Goal: Task Accomplishment & Management: Manage account settings

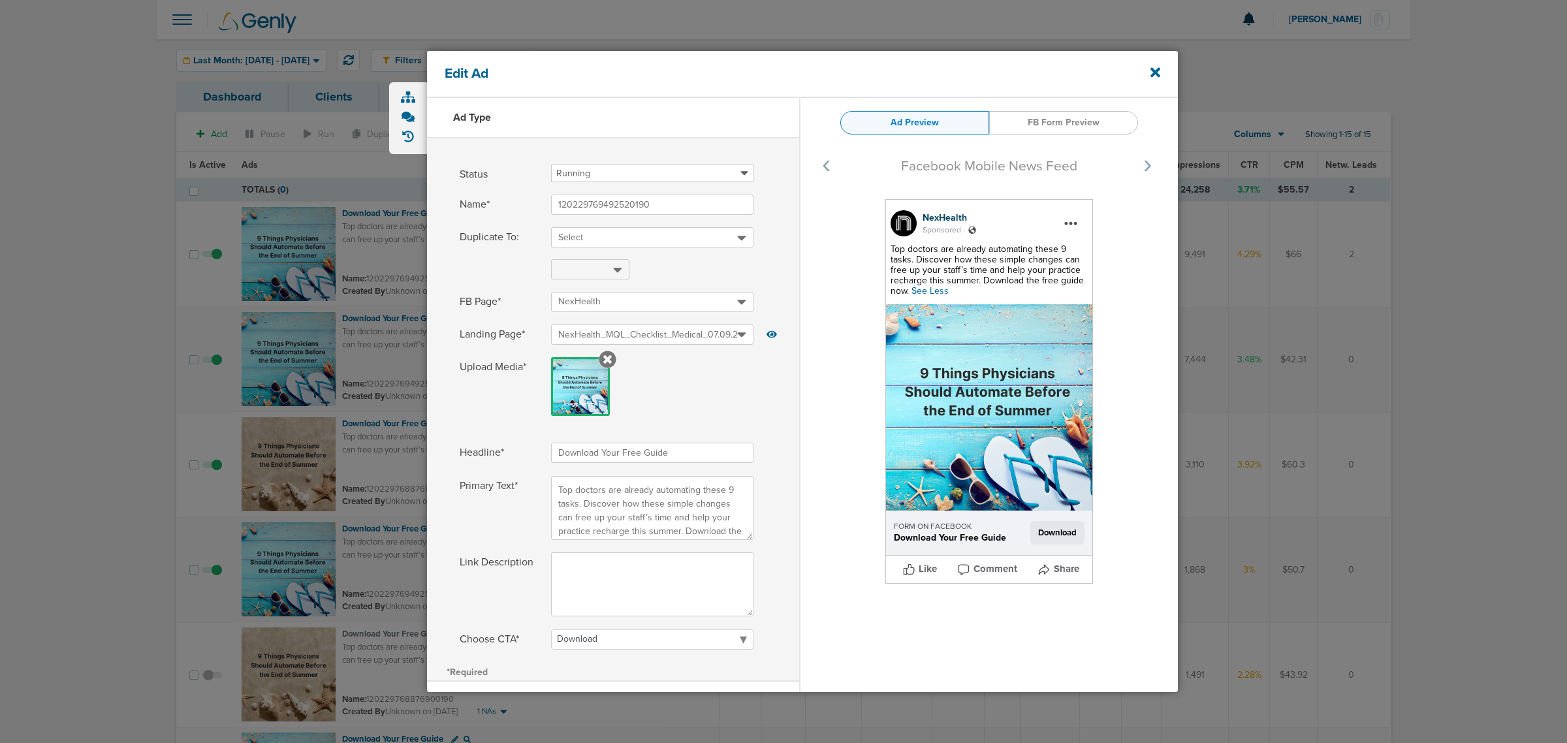
select select "download"
click at [1156, 72] on icon at bounding box center [1156, 73] width 10 height 10
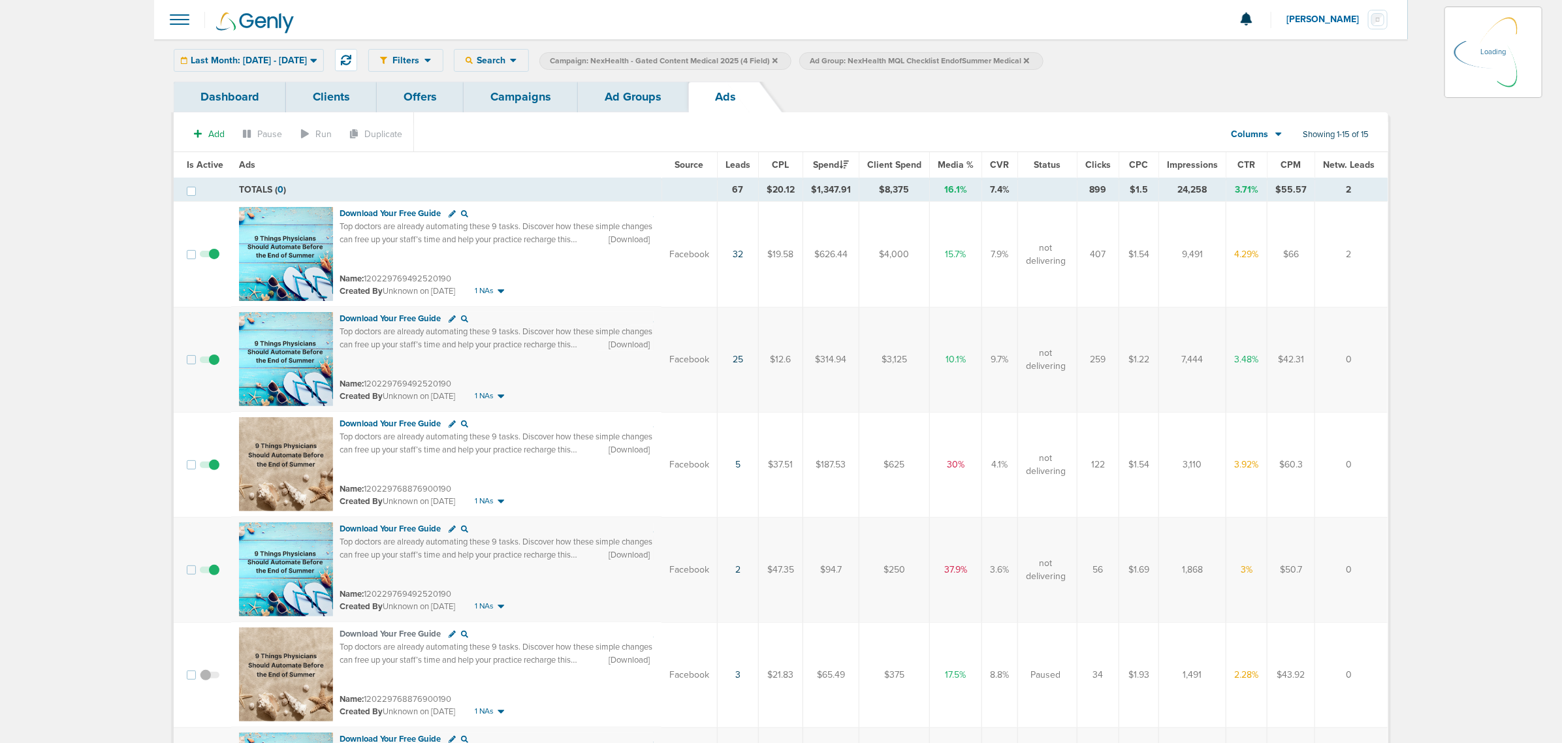
click at [524, 93] on link "Campaigns" at bounding box center [521, 97] width 114 height 31
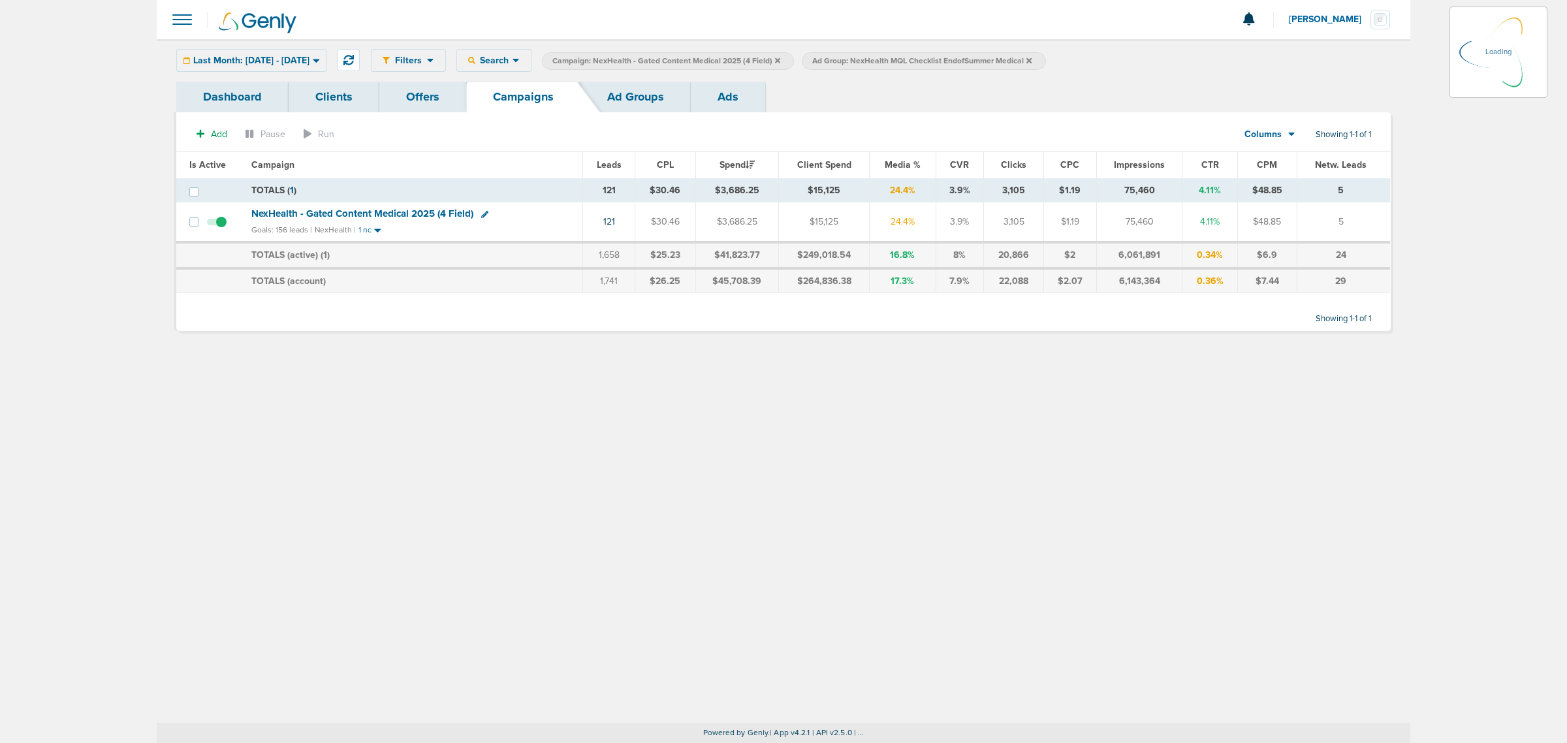
click at [780, 57] on icon at bounding box center [777, 59] width 5 height 5
click at [780, 59] on icon at bounding box center [777, 59] width 5 height 5
click at [772, 57] on icon at bounding box center [769, 61] width 5 height 8
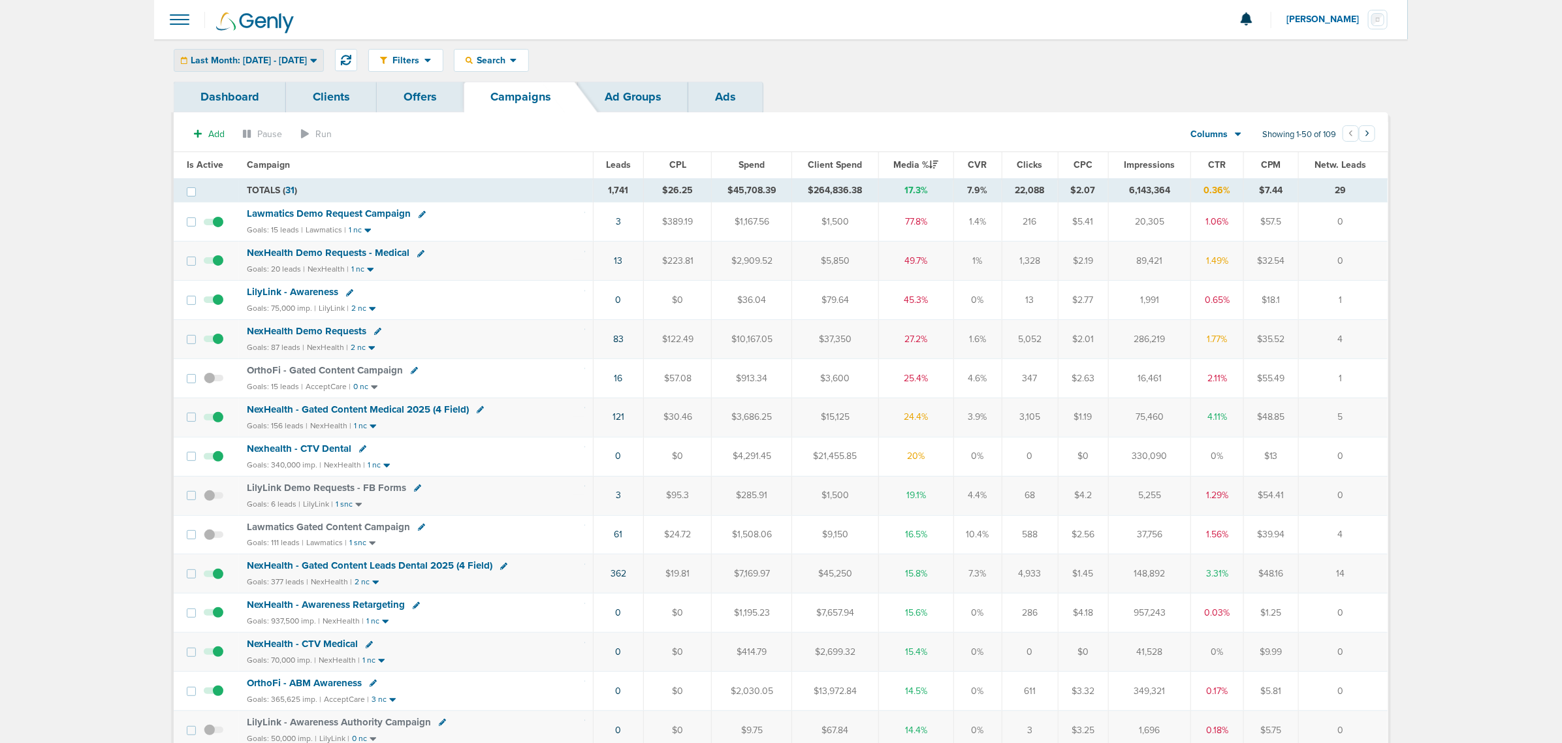
click at [321, 69] on div "Last Month: [DATE] - [DATE]" at bounding box center [248, 61] width 149 height 22
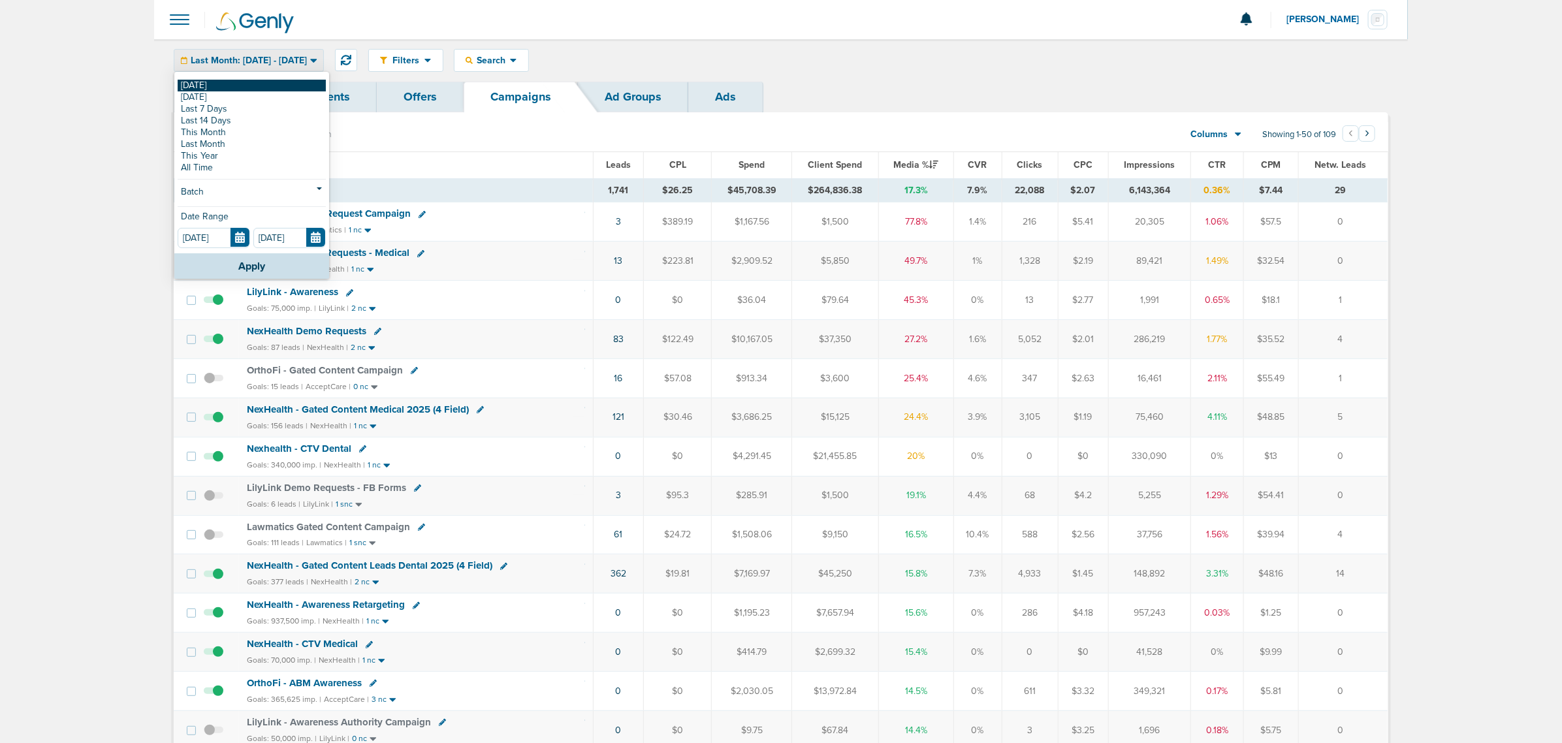
click at [184, 86] on link "[DATE]" at bounding box center [252, 86] width 148 height 12
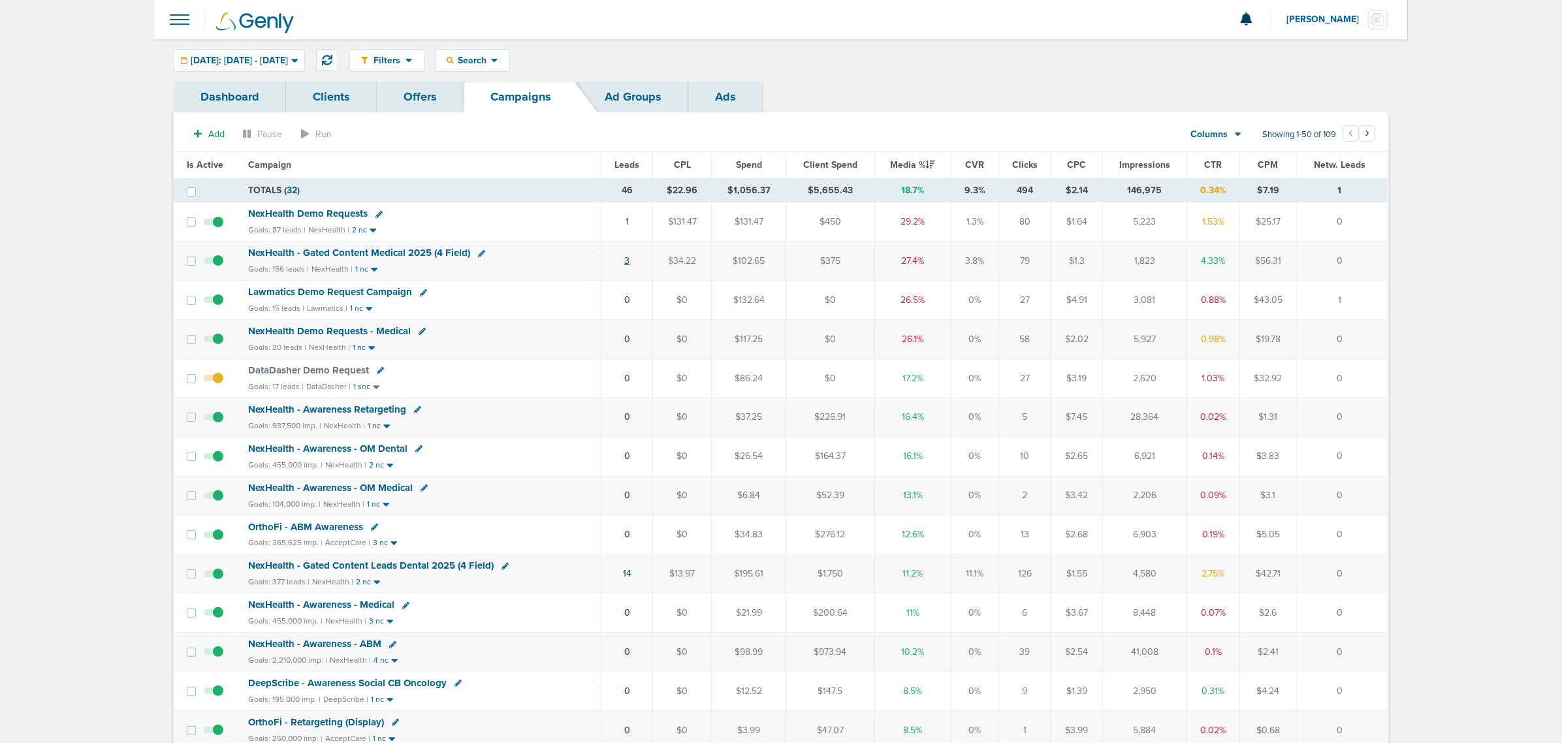
click at [630, 263] on link "3" at bounding box center [626, 260] width 5 height 11
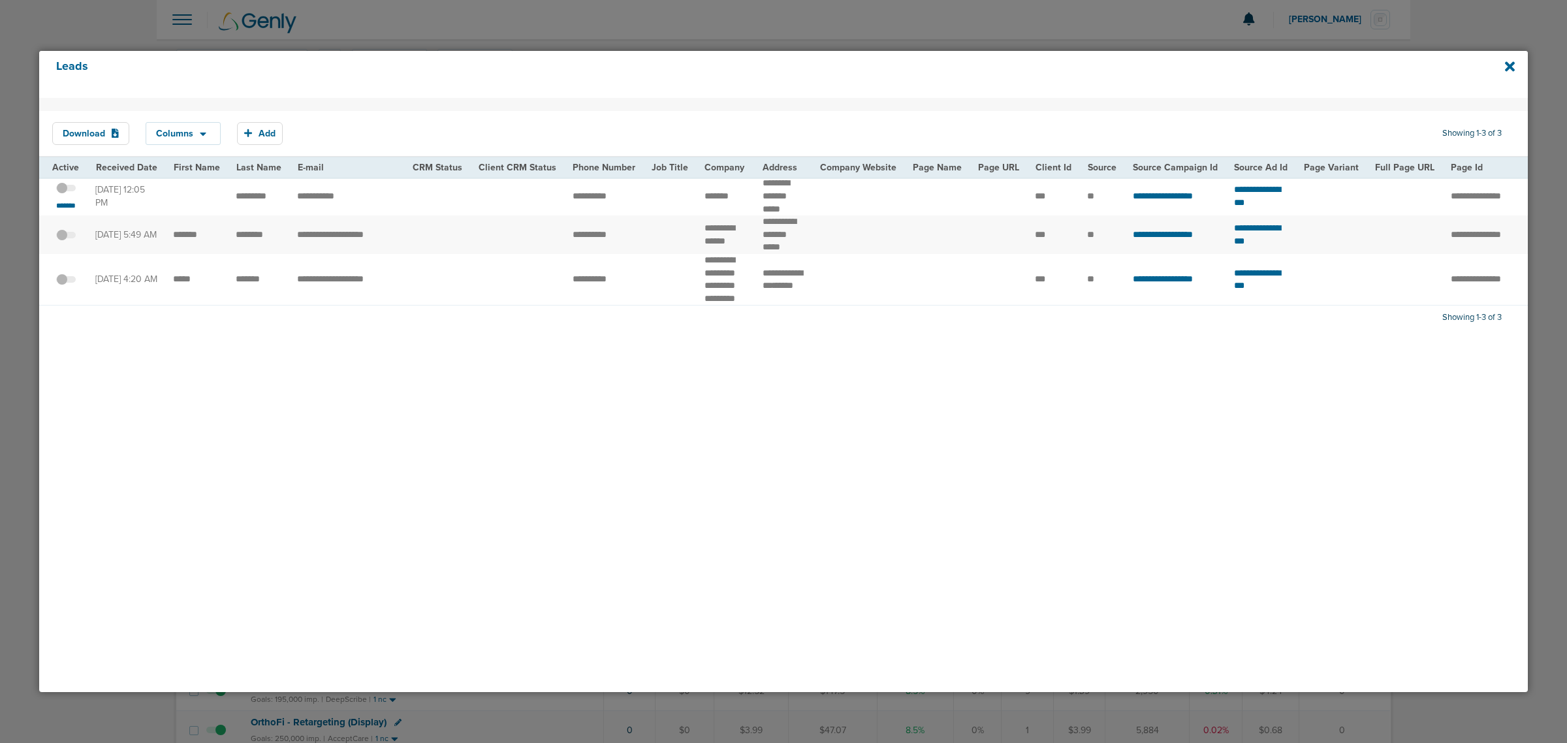
click at [1503, 67] on div "Leads" at bounding box center [783, 74] width 1489 height 47
click at [1513, 67] on icon at bounding box center [1510, 66] width 10 height 14
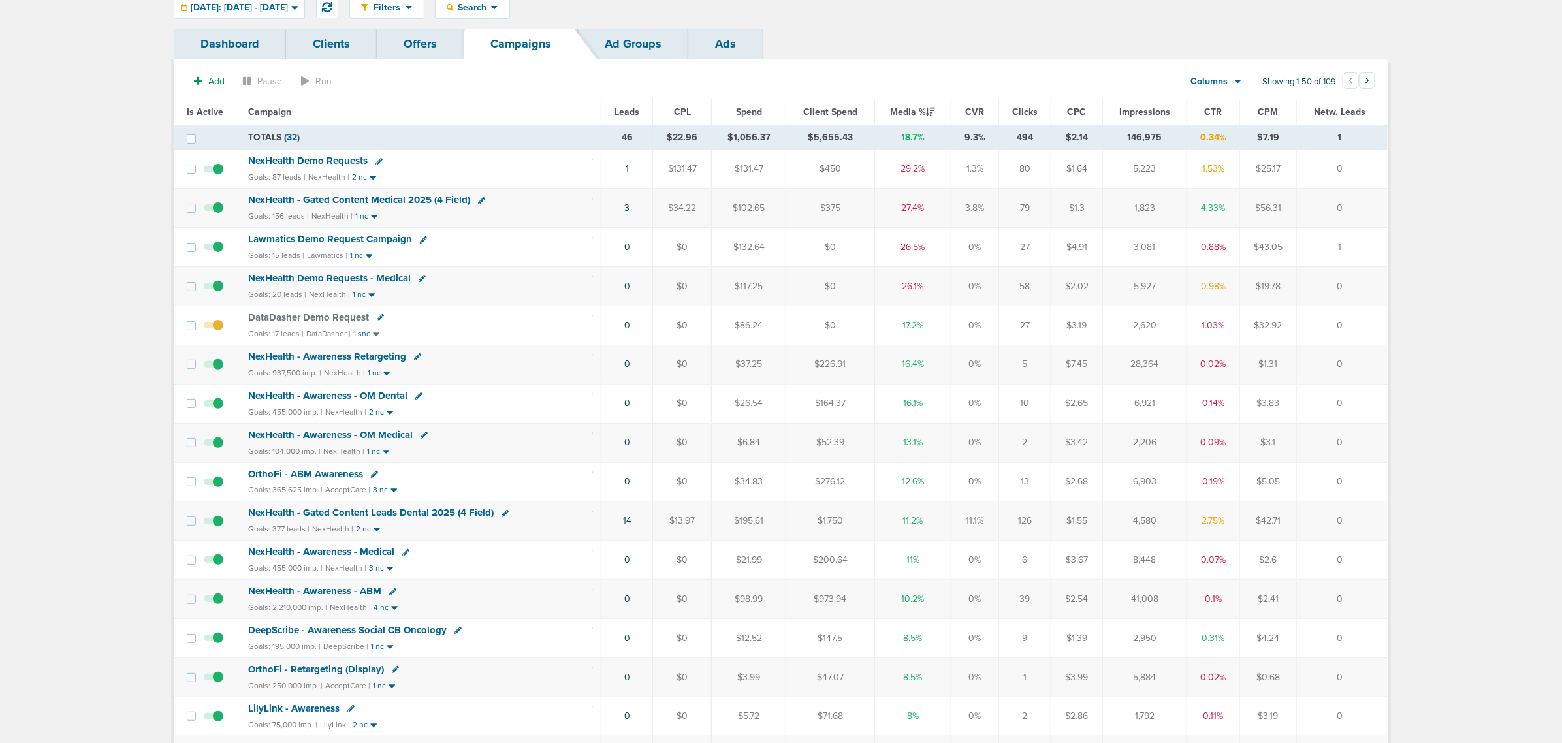
scroll to position [56, 0]
click at [627, 522] on link "14" at bounding box center [627, 517] width 8 height 11
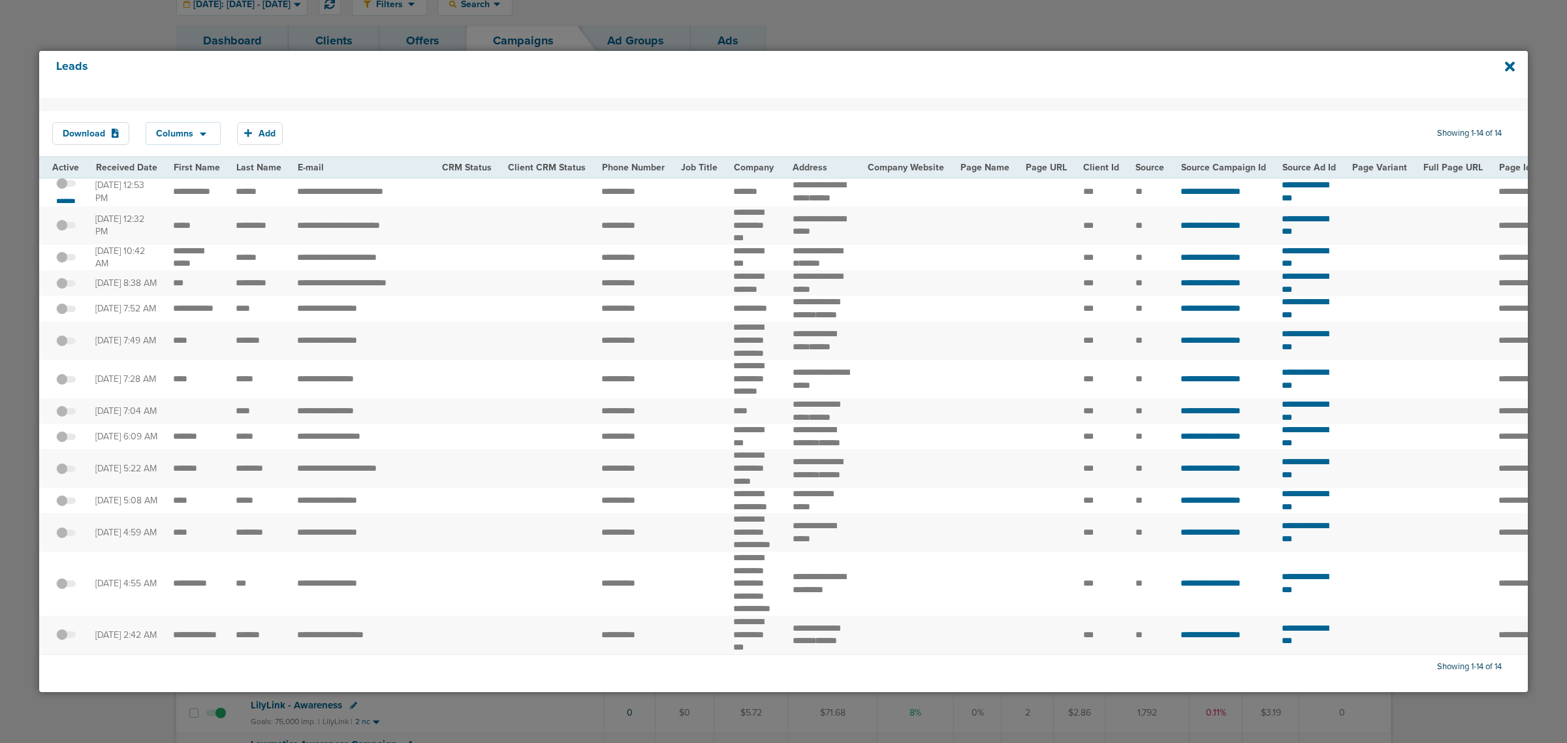
click at [72, 190] on span at bounding box center [66, 190] width 20 height 0
click at [66, 185] on input "checkbox" at bounding box center [66, 185] width 0 height 0
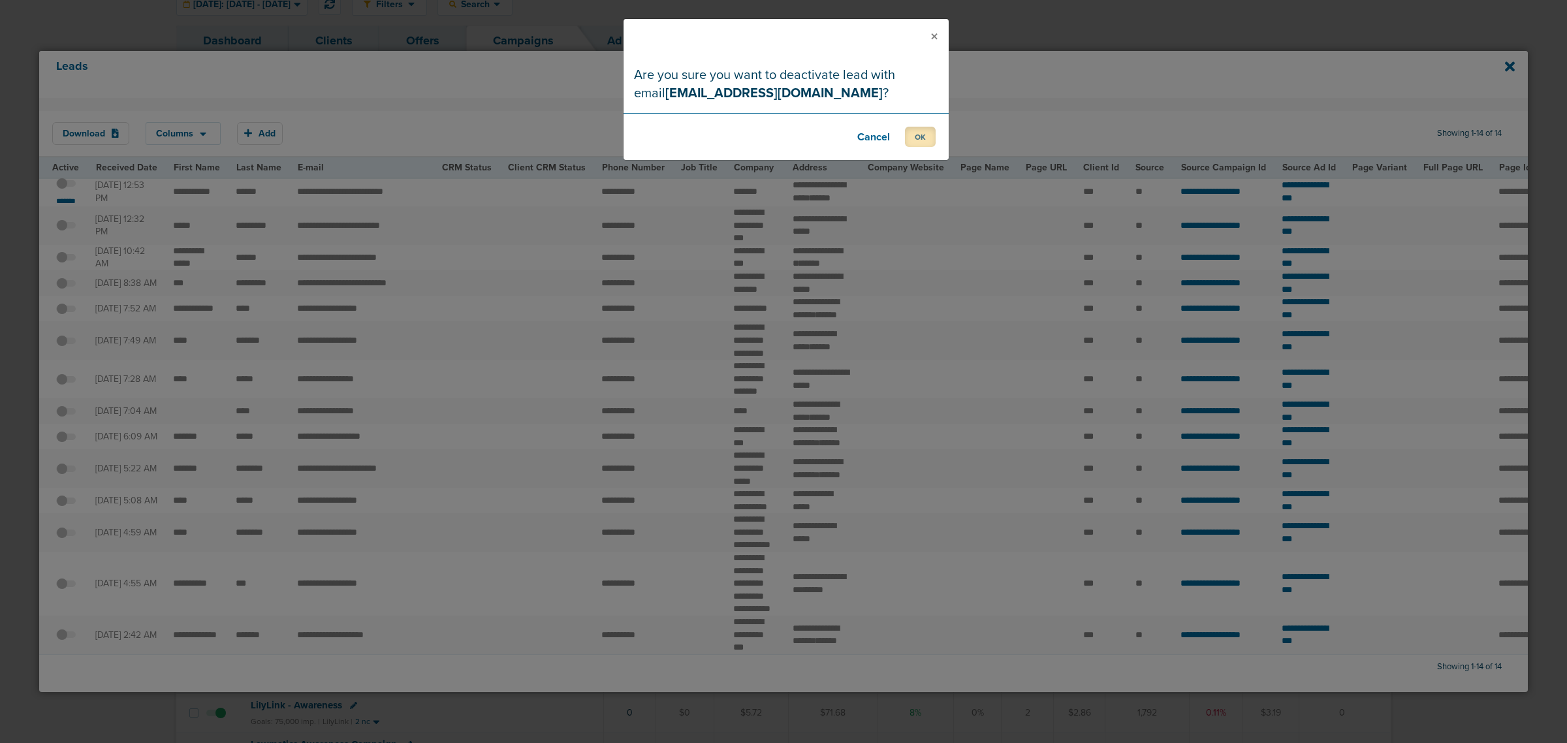
click at [923, 133] on button "OK" at bounding box center [920, 137] width 31 height 20
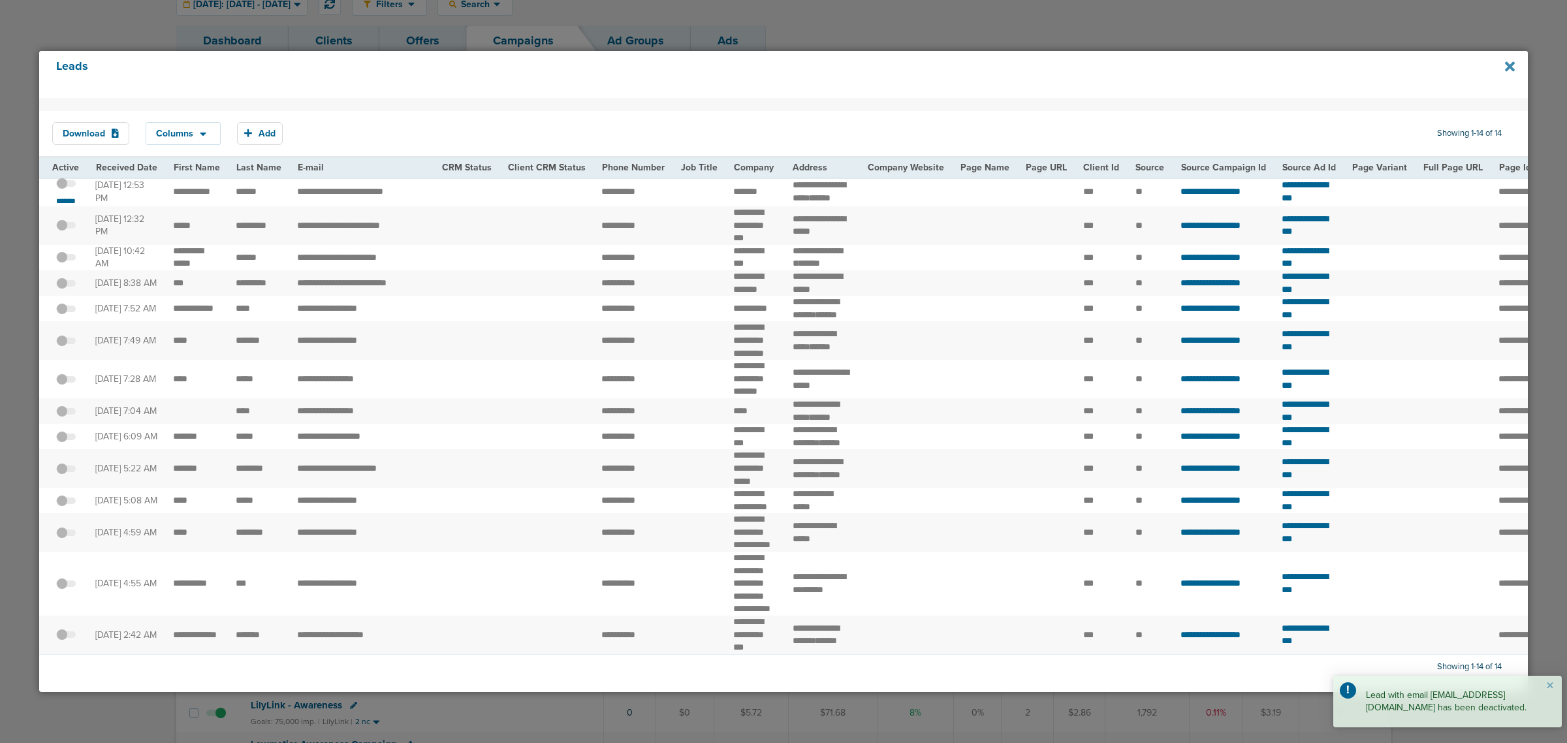
click at [1509, 64] on icon at bounding box center [1510, 66] width 10 height 10
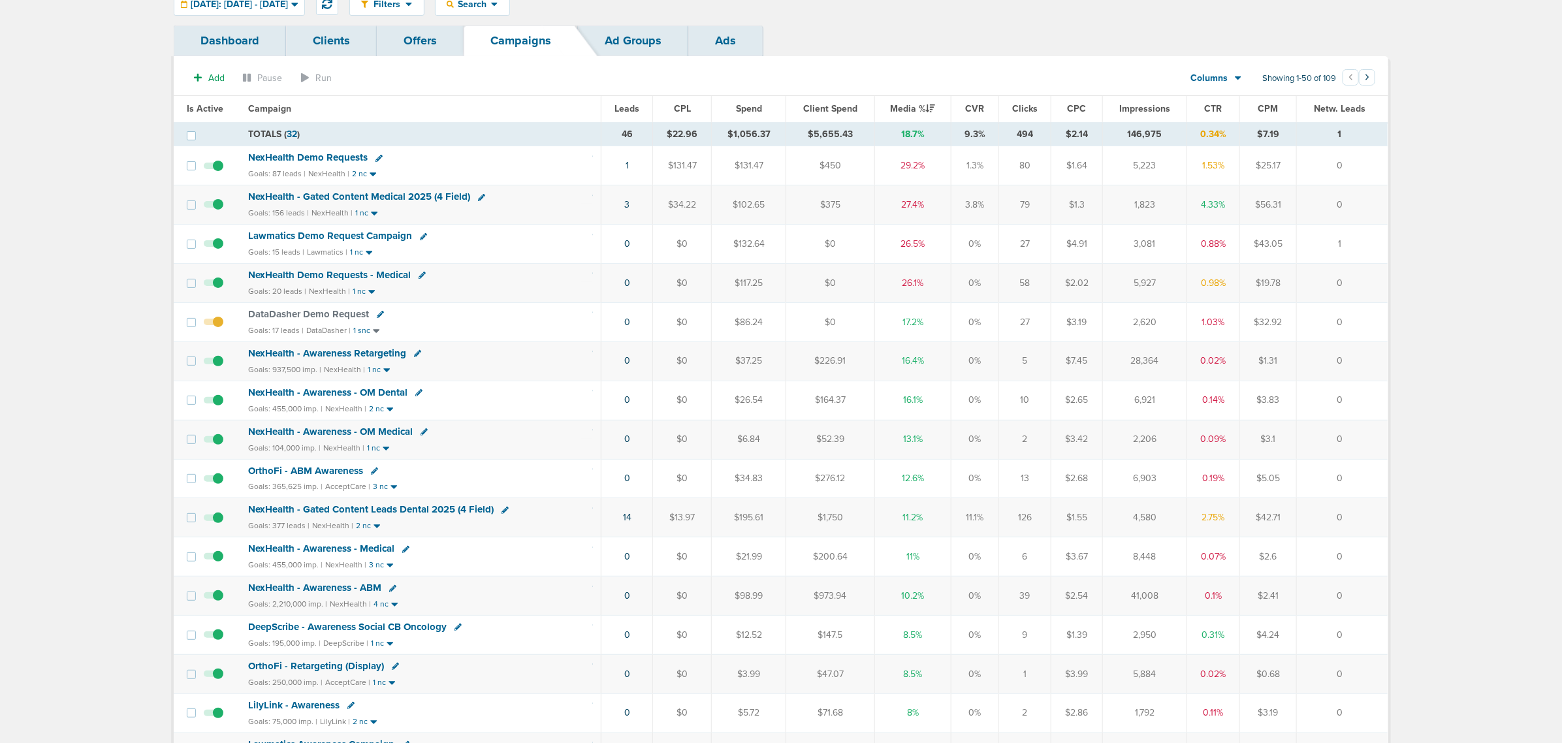
click at [285, 275] on span "NexHealth Demo Requests - Medical" at bounding box center [329, 275] width 163 height 12
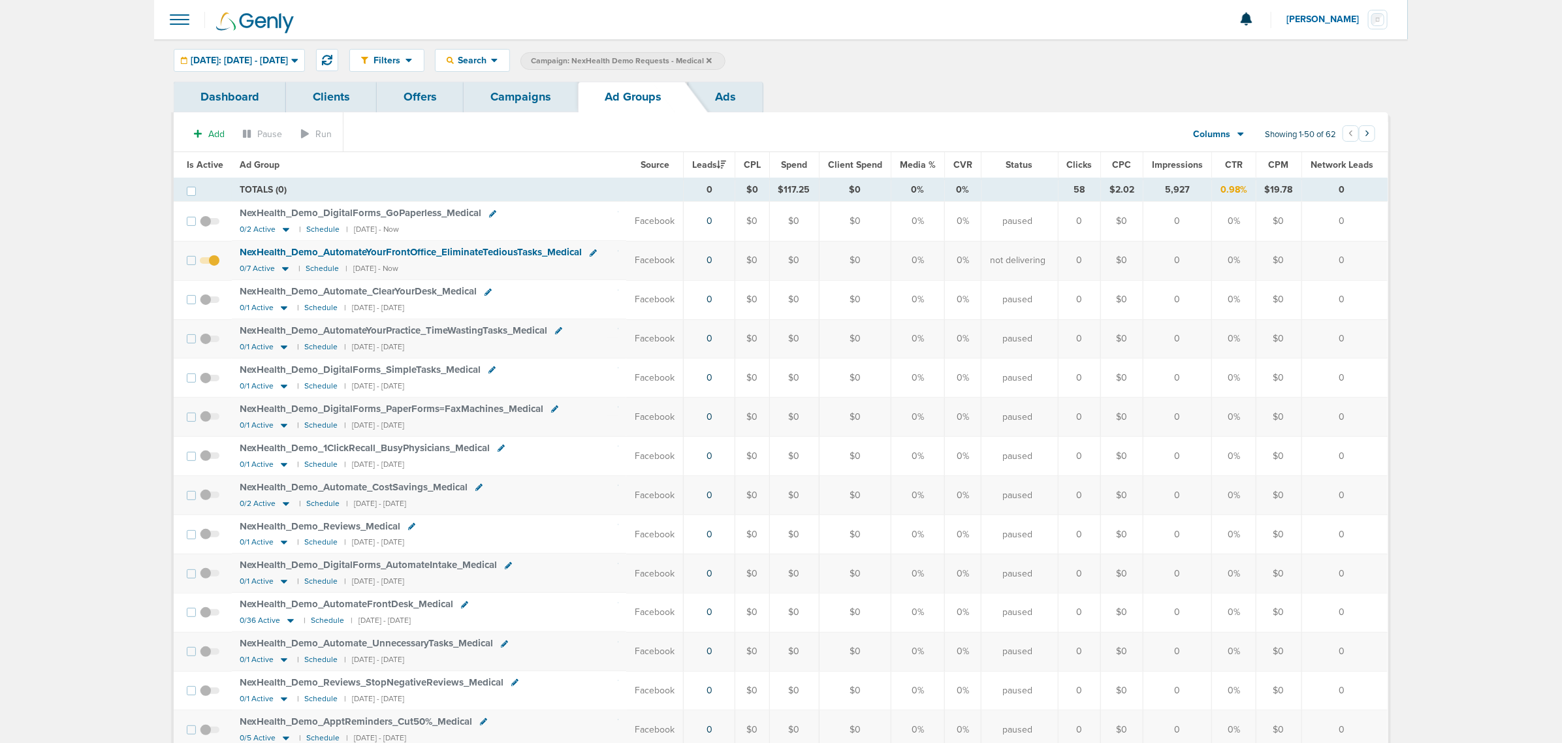
click at [196, 167] on span "Is Active" at bounding box center [205, 164] width 37 height 11
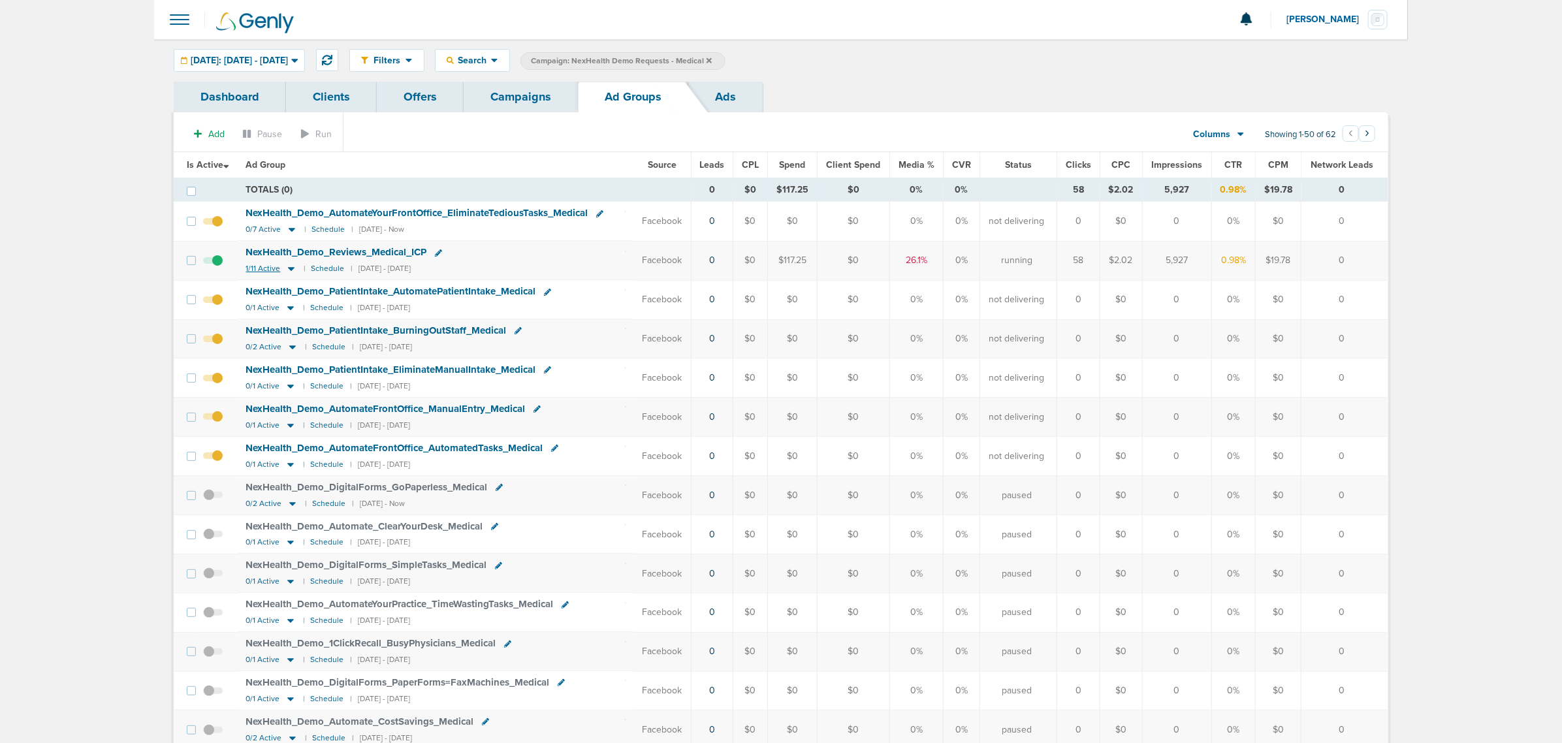
click at [294, 269] on icon at bounding box center [291, 270] width 7 height 4
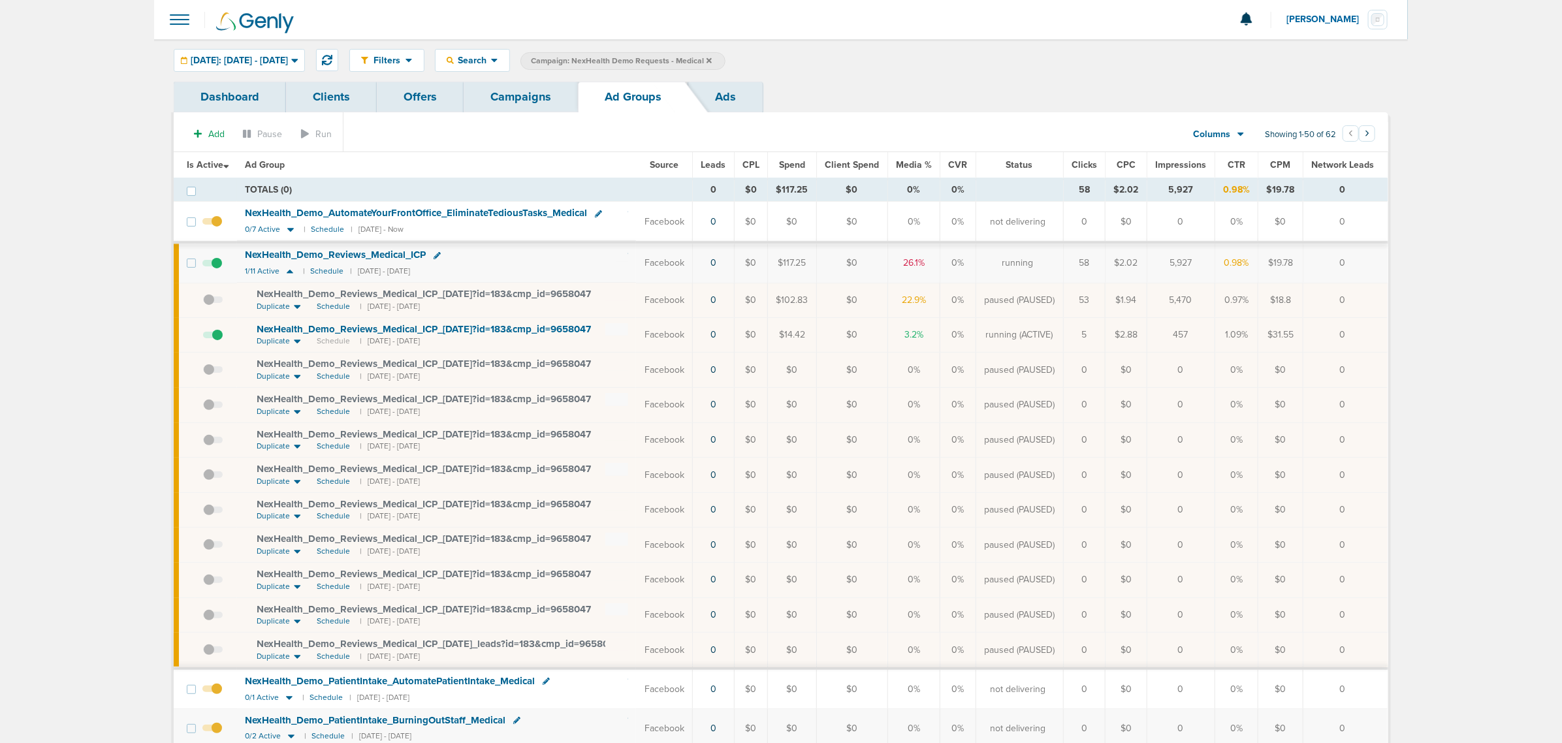
click at [513, 93] on link "Campaigns" at bounding box center [521, 97] width 114 height 31
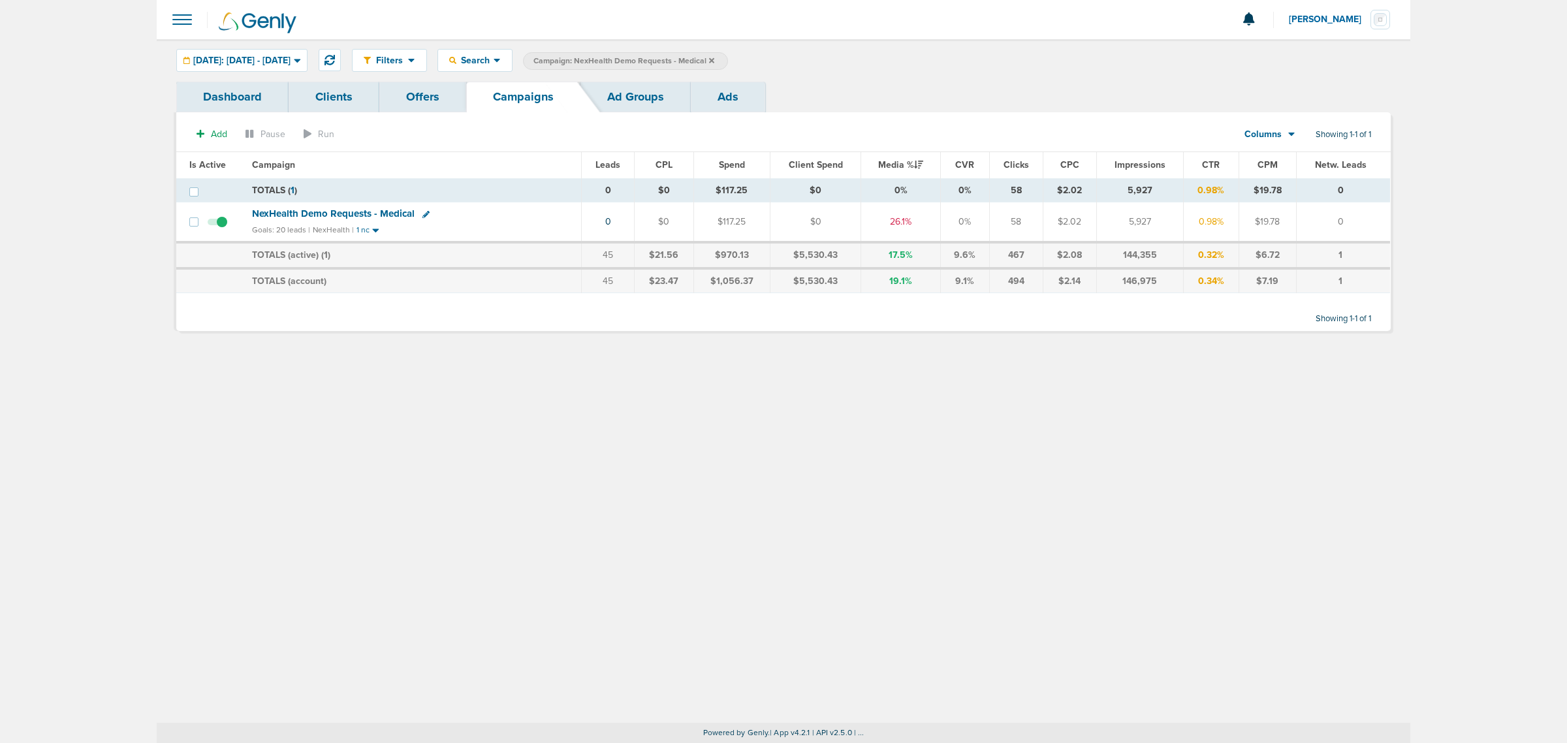
click at [714, 61] on icon at bounding box center [711, 61] width 5 height 8
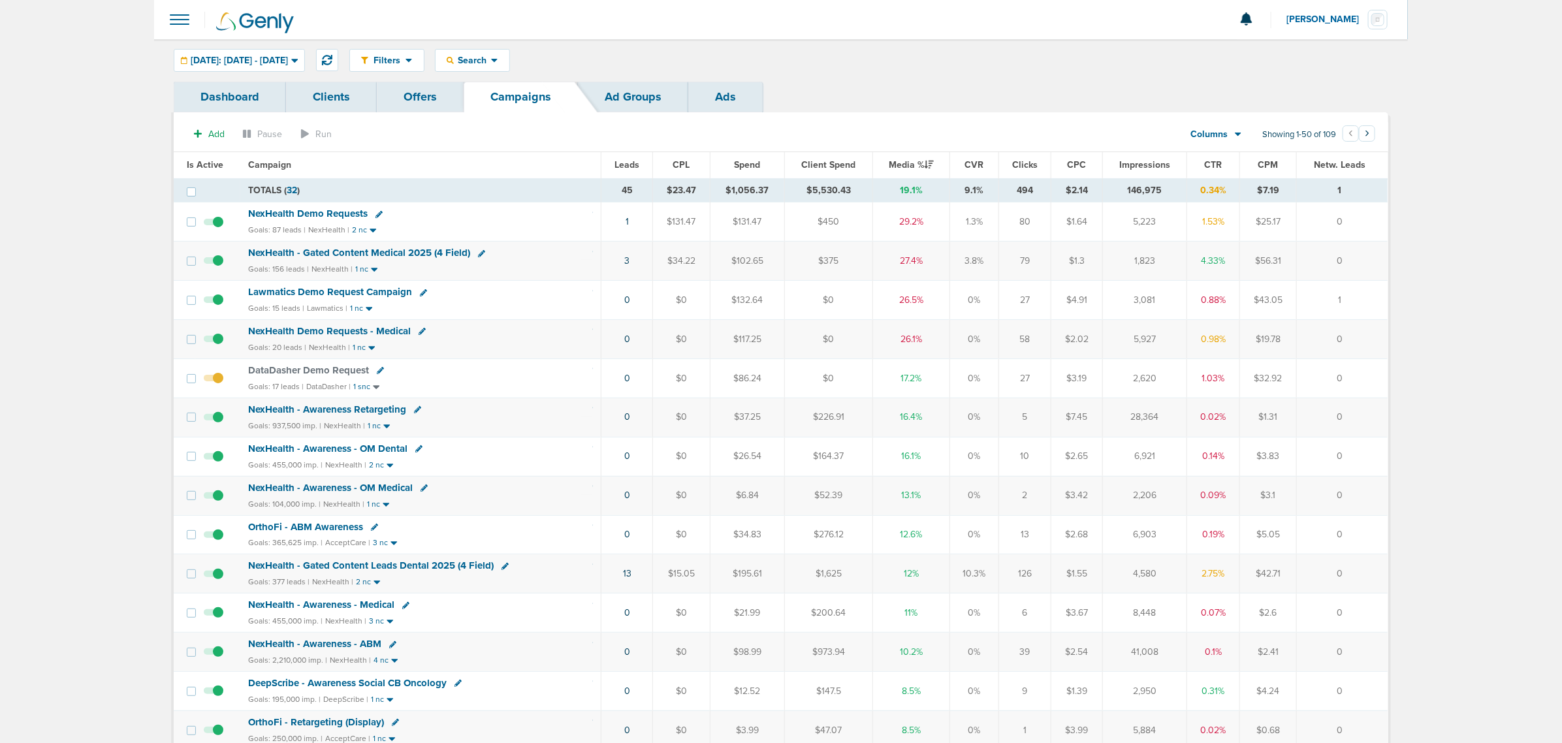
click at [298, 210] on span "NexHealth Demo Requests" at bounding box center [308, 214] width 120 height 12
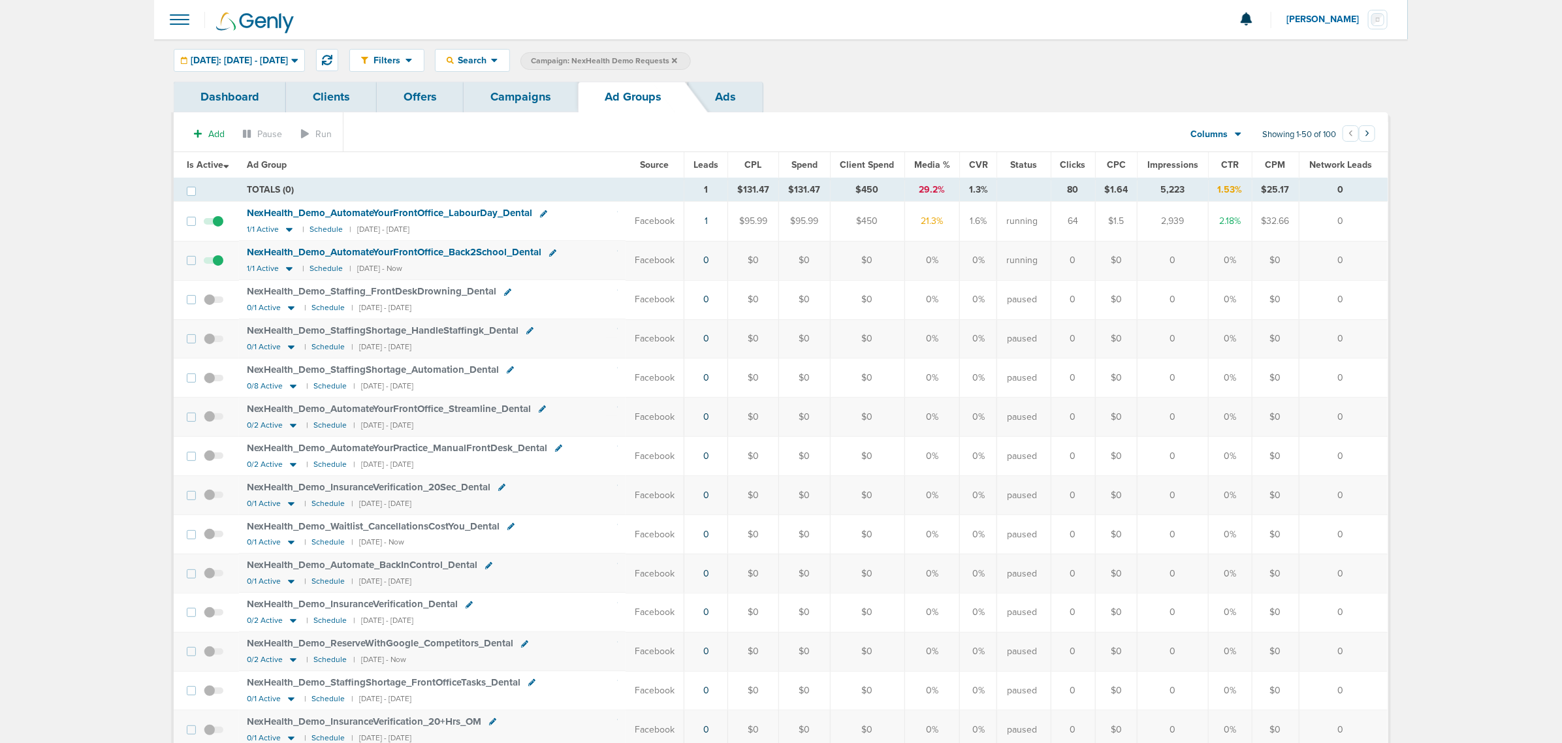
click at [537, 101] on link "Campaigns" at bounding box center [521, 97] width 114 height 31
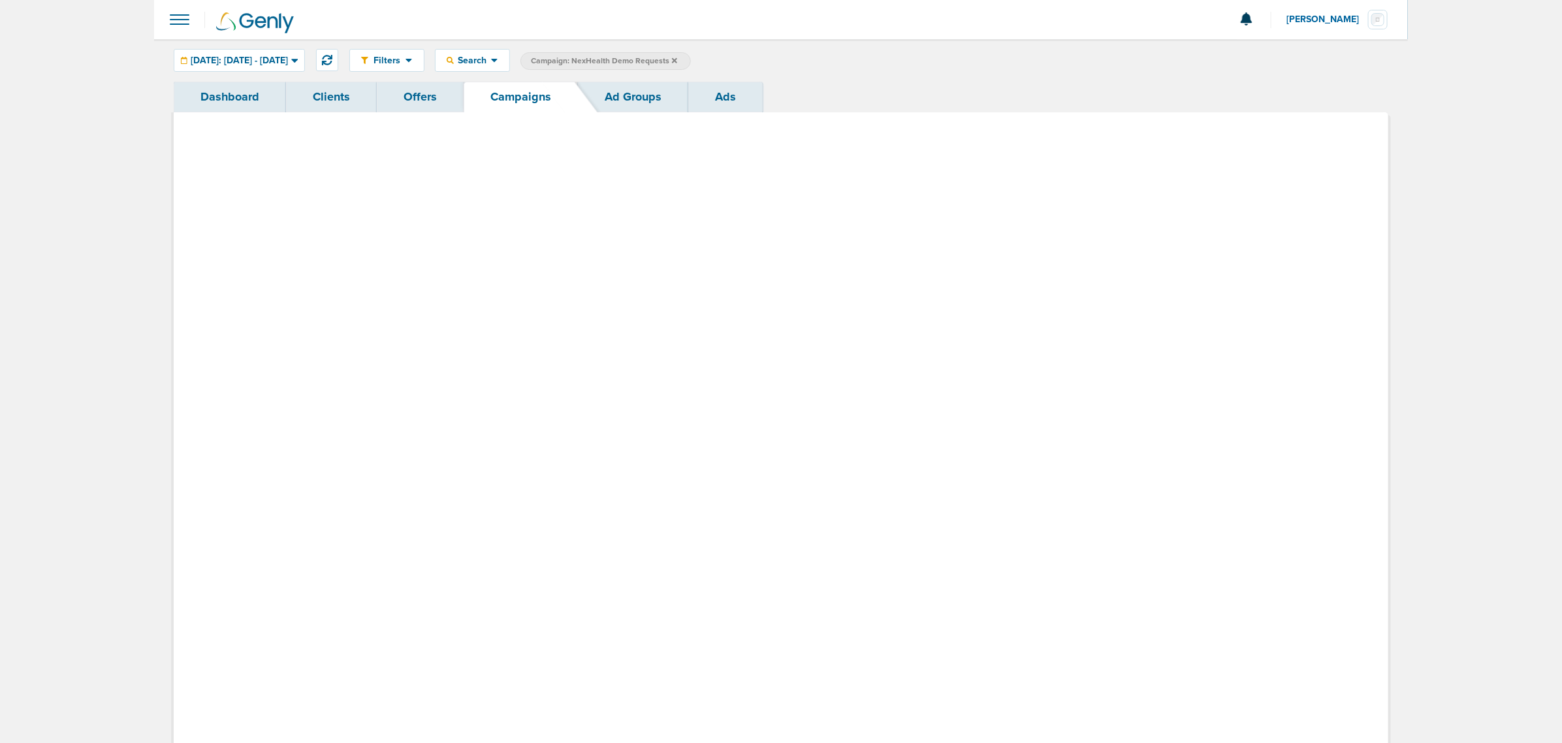
click at [537, 101] on link "Campaigns" at bounding box center [521, 97] width 114 height 31
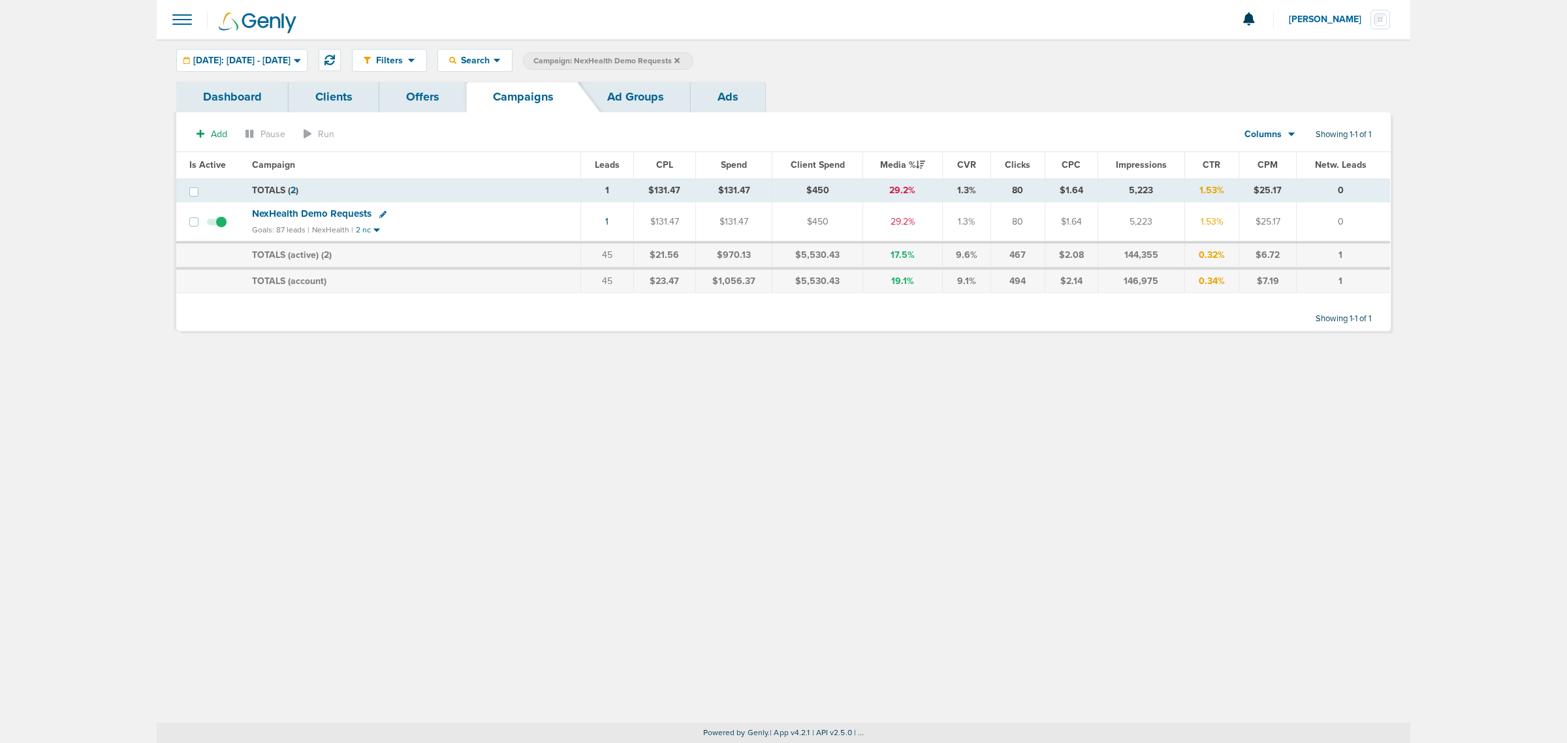
click at [694, 62] on label "Campaign: NexHealth Demo Requests" at bounding box center [608, 61] width 170 height 18
click at [680, 59] on icon at bounding box center [677, 59] width 5 height 5
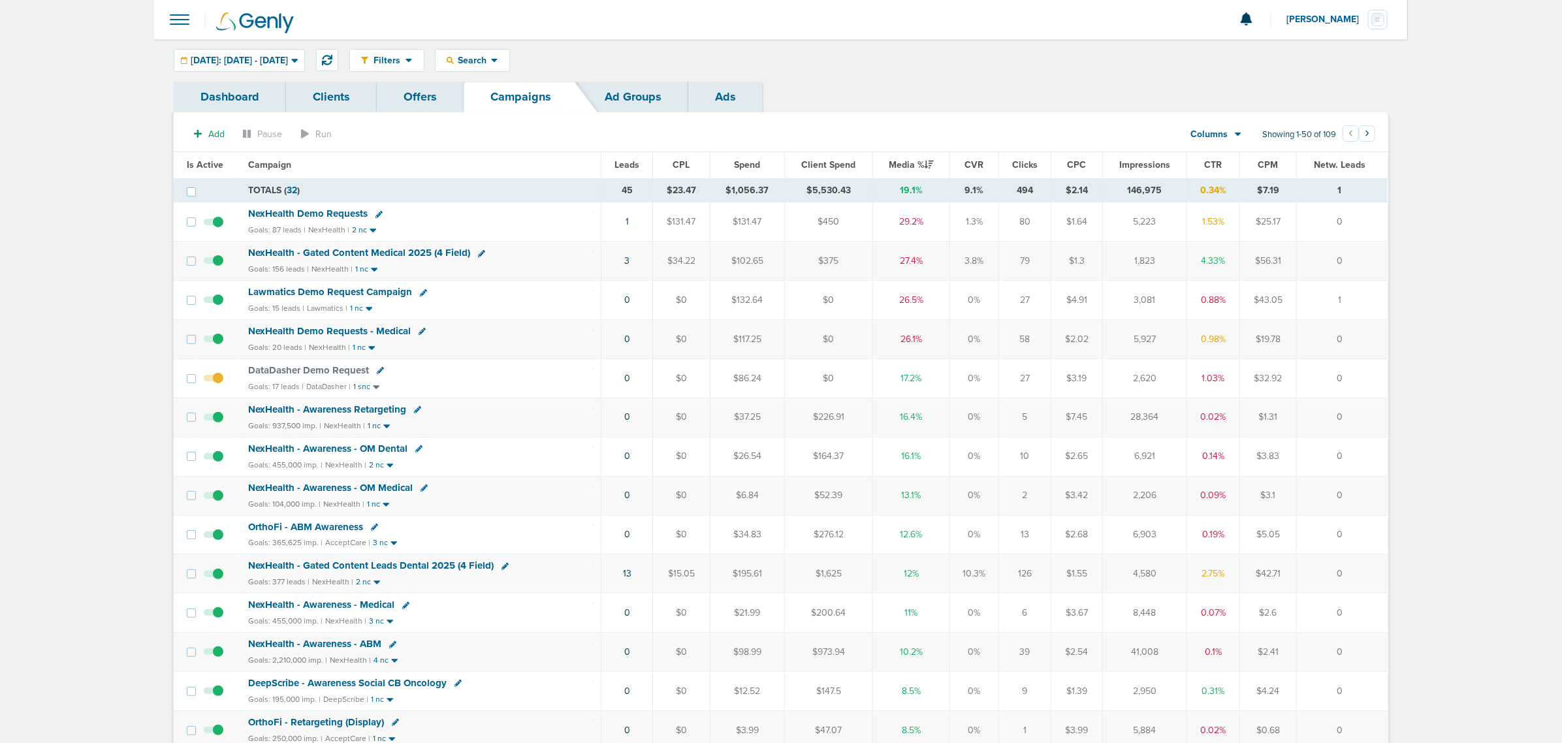
click at [360, 251] on span "NexHealth - Gated Content Medical 2025 (4 Field)" at bounding box center [359, 253] width 222 height 12
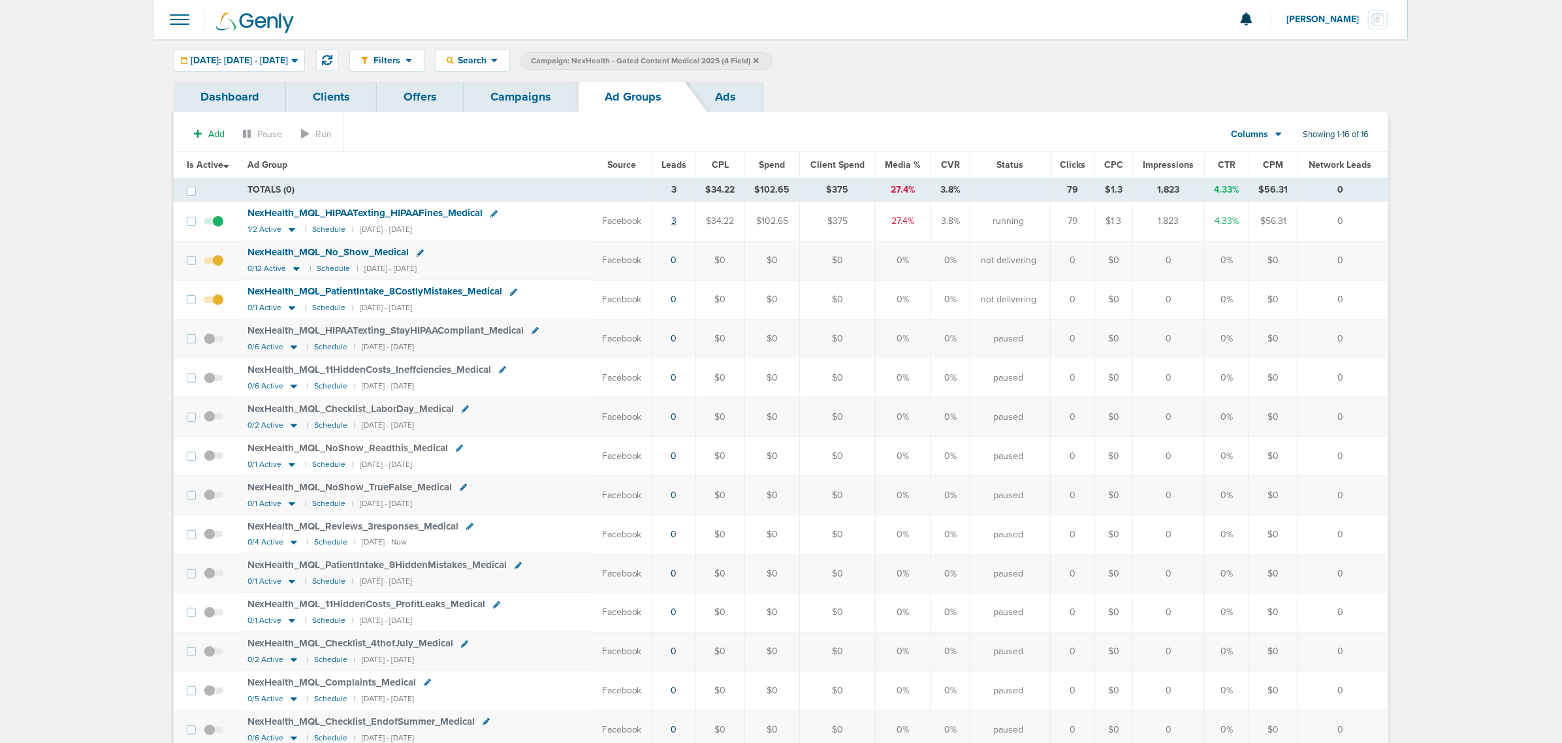
click at [677, 219] on link "3" at bounding box center [673, 221] width 5 height 11
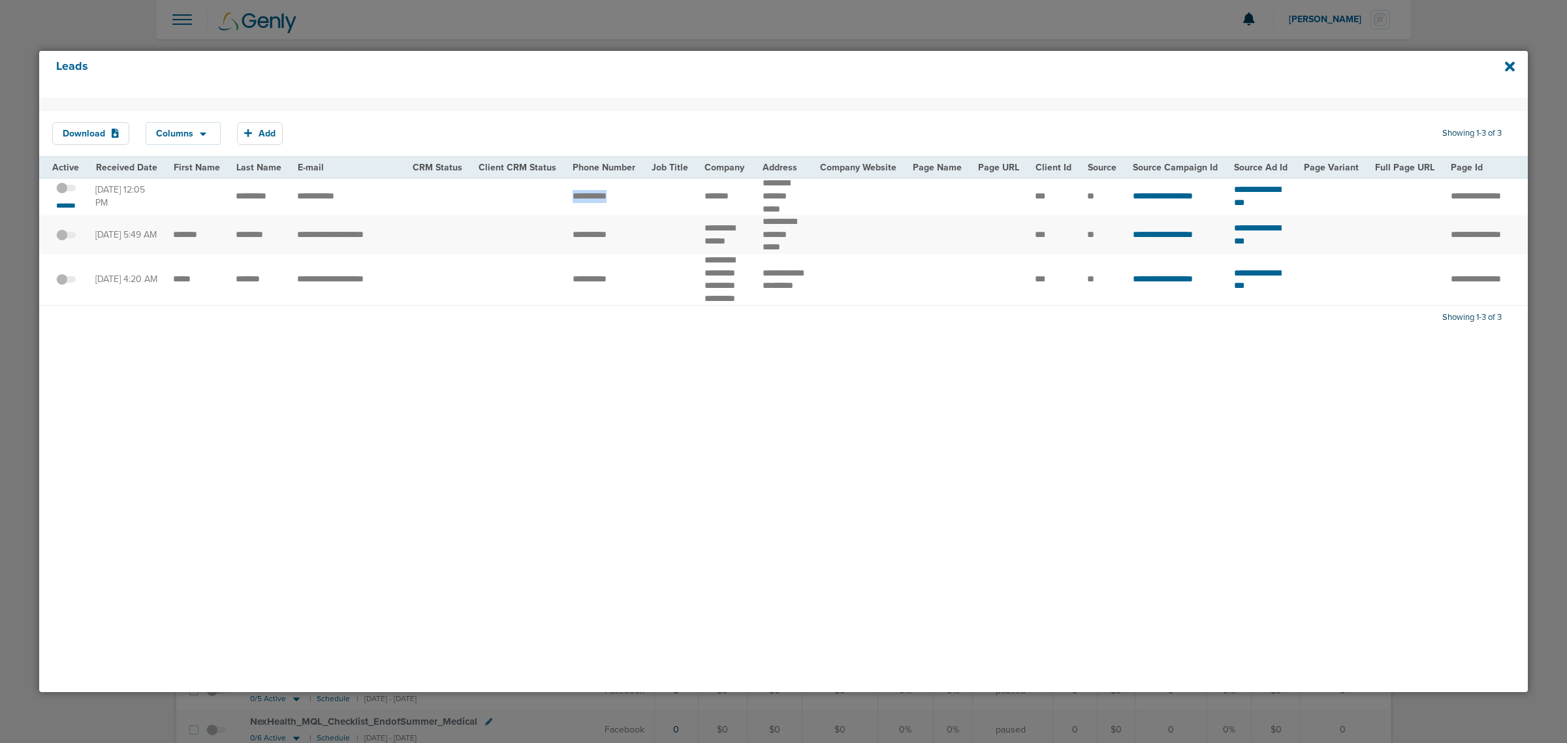
drag, startPoint x: 560, startPoint y: 198, endPoint x: 641, endPoint y: 201, distance: 81.7
click at [641, 201] on tr "**********" at bounding box center [1336, 196] width 2595 height 39
copy tr
click at [69, 195] on span at bounding box center [66, 195] width 20 height 0
click at [66, 190] on input "checkbox" at bounding box center [66, 190] width 0 height 0
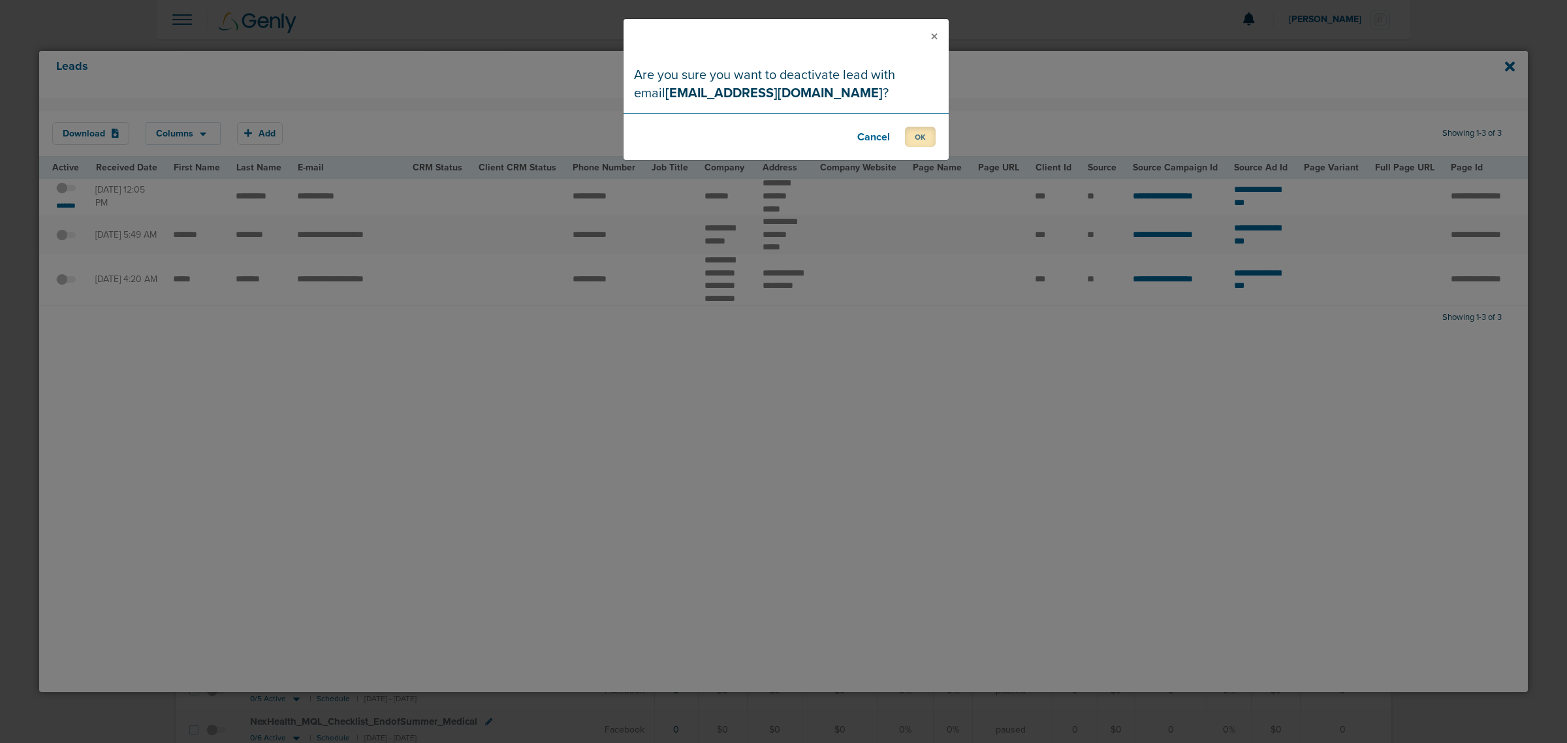
click at [919, 135] on button "OK" at bounding box center [920, 137] width 31 height 20
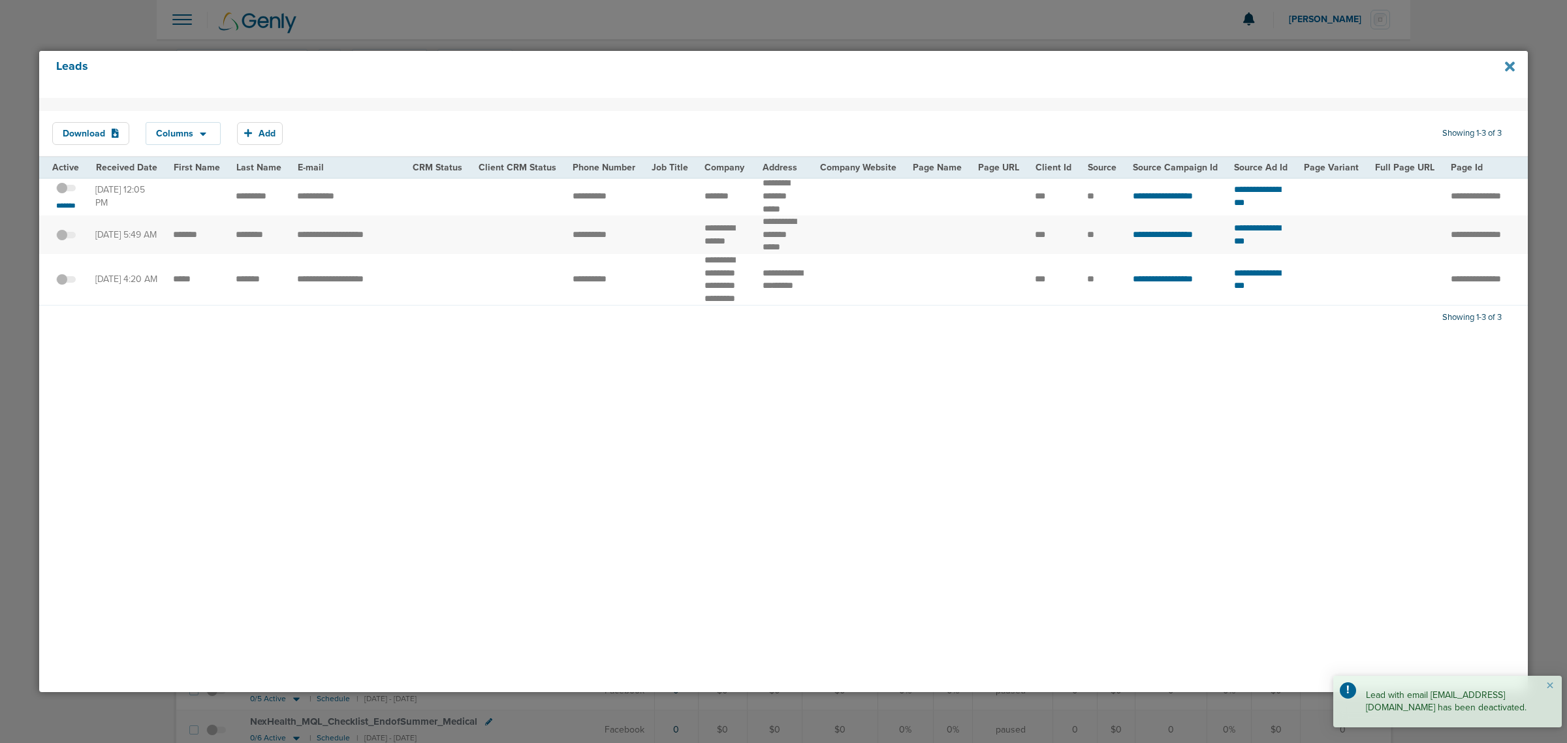
click at [1509, 70] on icon at bounding box center [1510, 66] width 10 height 14
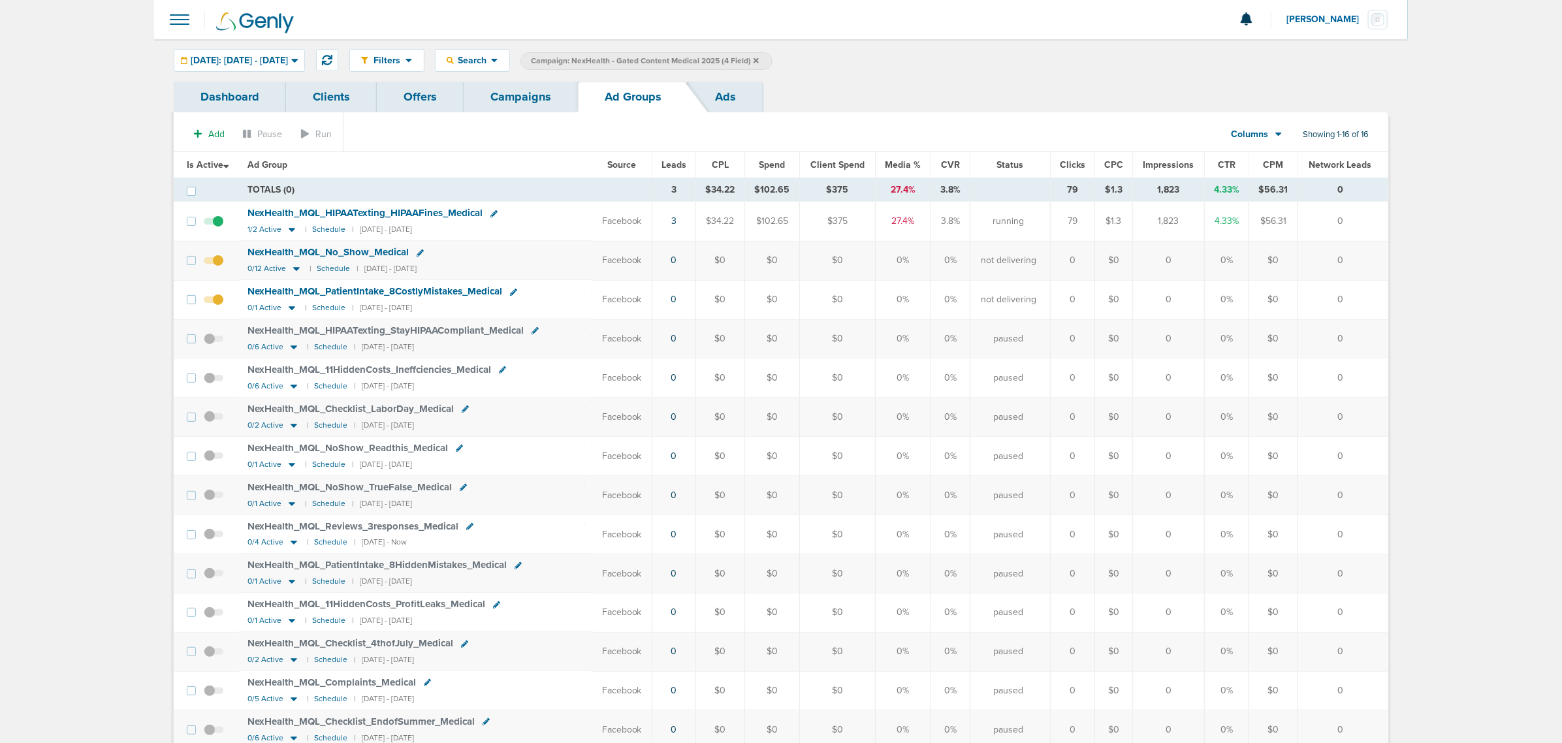
click at [493, 88] on link "Campaigns" at bounding box center [521, 97] width 114 height 31
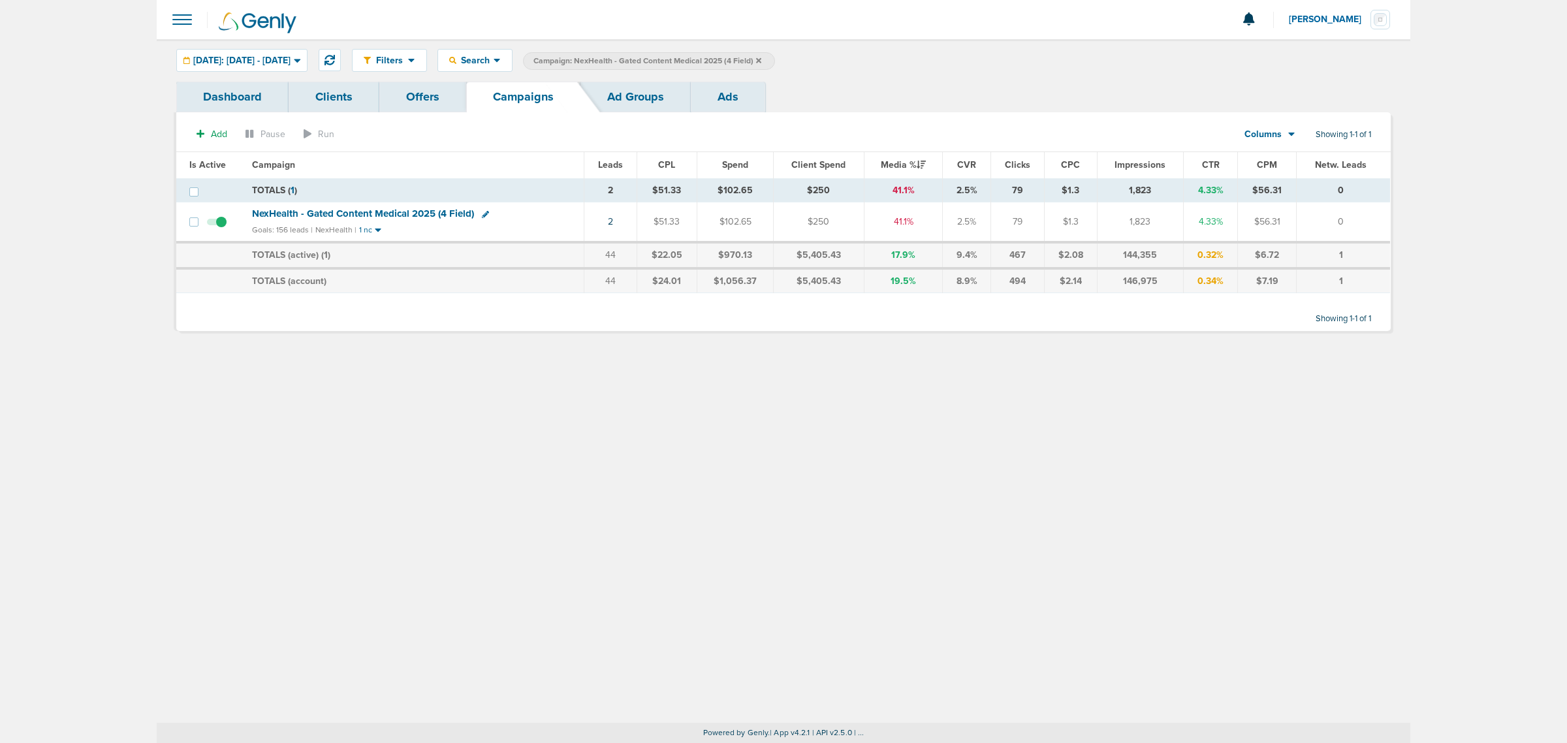
click at [761, 60] on span "Campaign: NexHealth - Gated Content Medical 2025 (4 Field)" at bounding box center [648, 61] width 228 height 11
click at [761, 59] on icon at bounding box center [758, 61] width 5 height 8
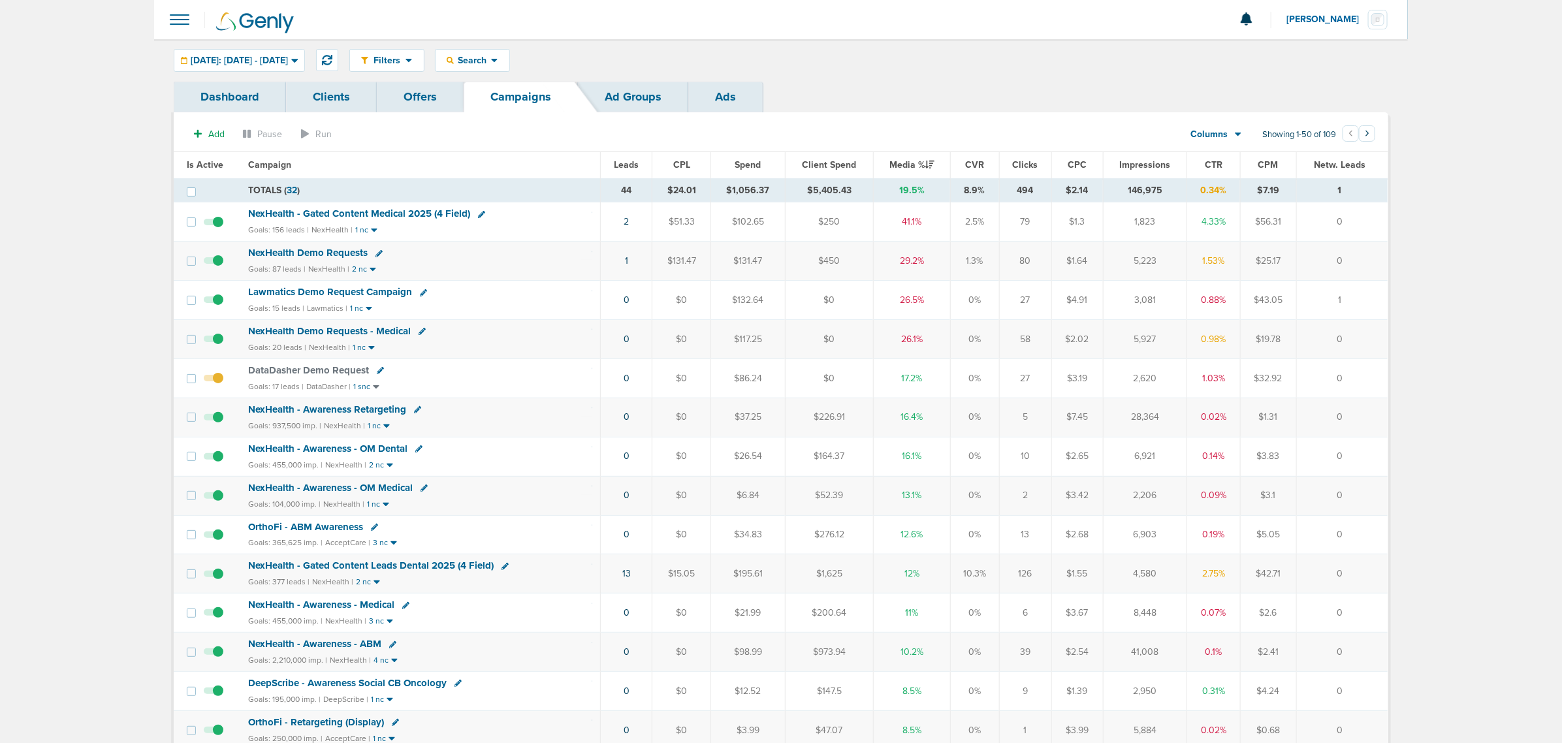
click at [355, 566] on span "NexHealth - Gated Content Leads Dental 2025 (4 Field)" at bounding box center [371, 566] width 246 height 12
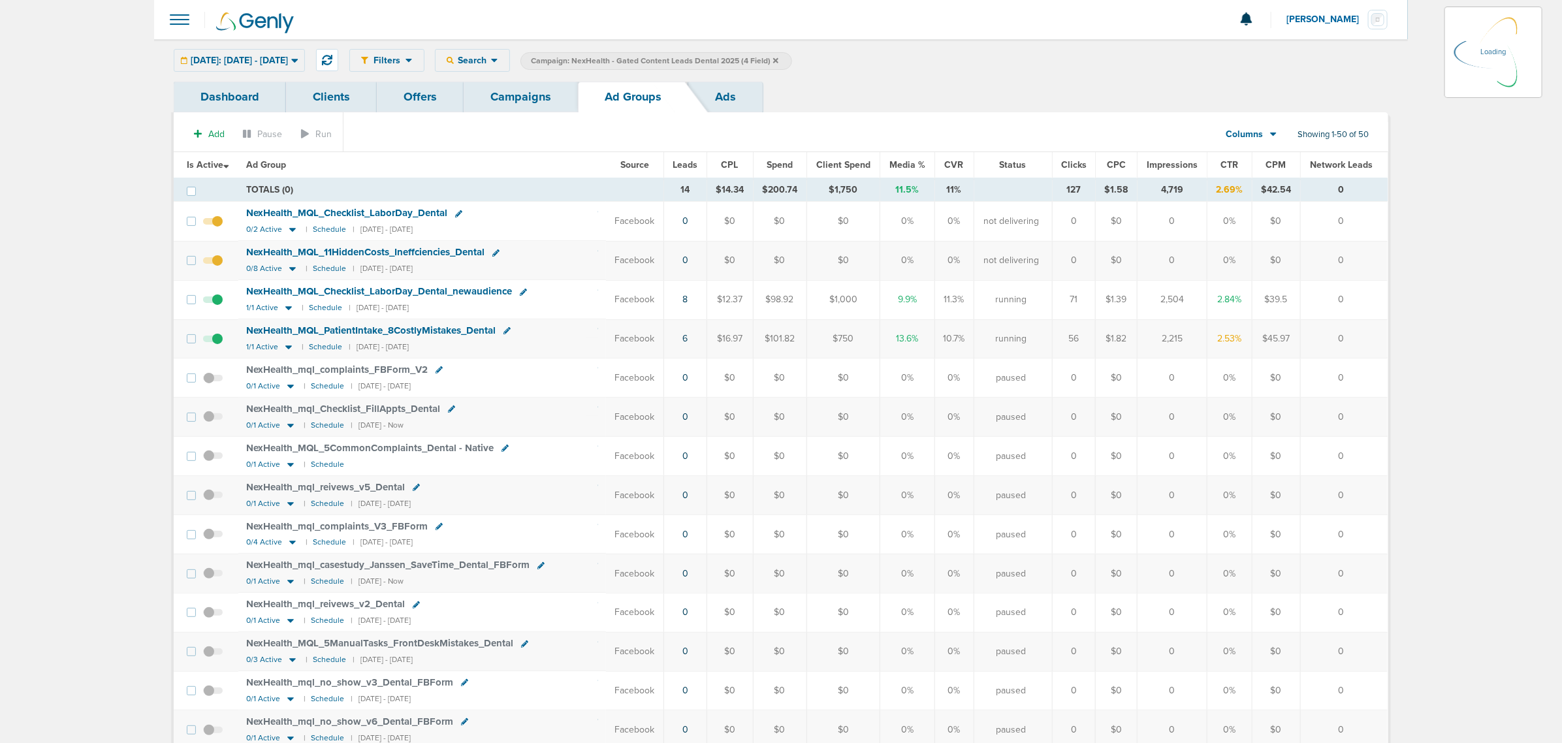
click at [404, 86] on link "Offers" at bounding box center [420, 97] width 87 height 31
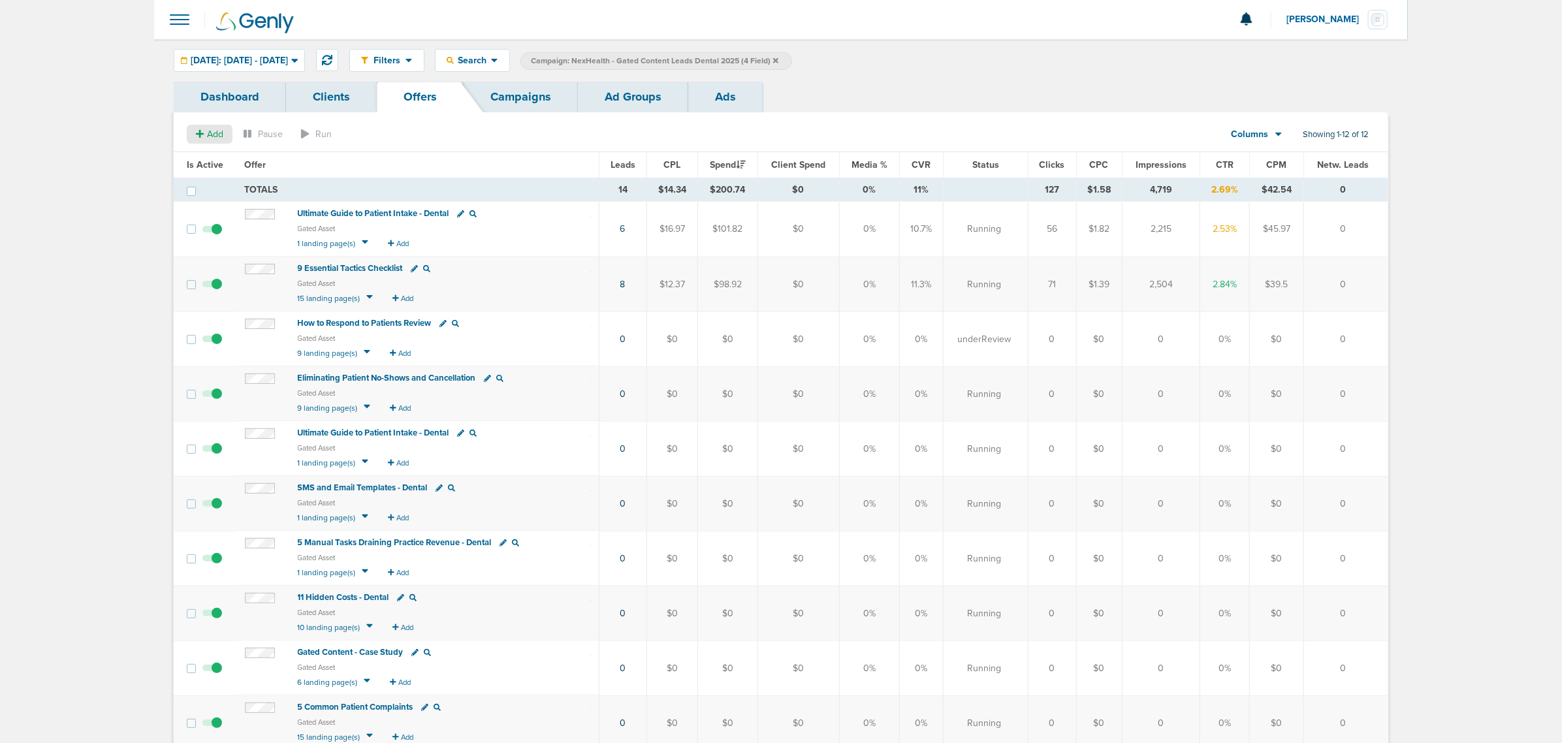
click at [213, 133] on span "Add" at bounding box center [215, 134] width 16 height 11
click at [206, 155] on span "Offer" at bounding box center [204, 158] width 21 height 11
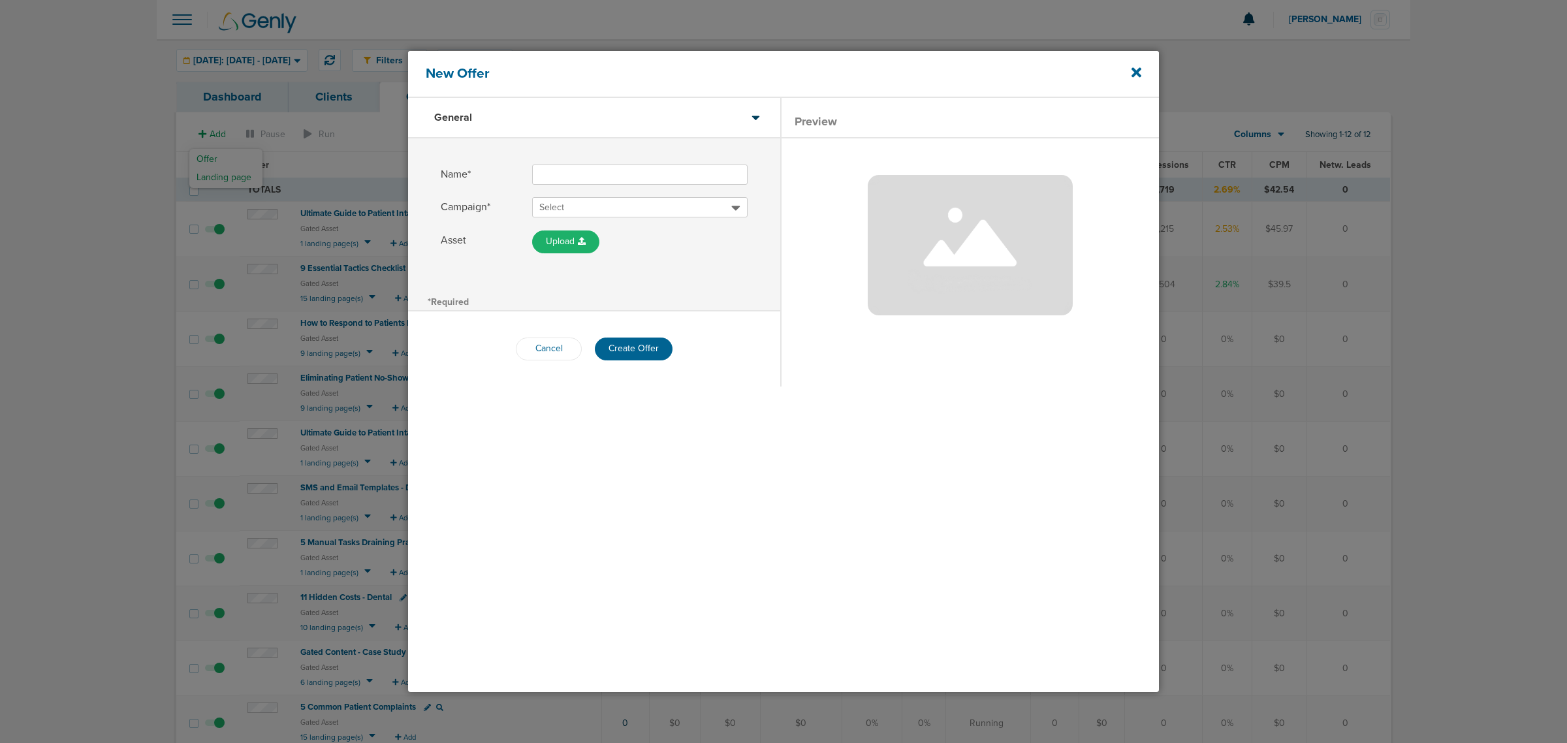
click at [578, 181] on input "Name*" at bounding box center [640, 175] width 216 height 20
type input "The Ultimate Guide to Patient Expectations in [DATE]"
click at [705, 242] on label "Asset Upload From Computer From Link" at bounding box center [594, 242] width 307 height 23
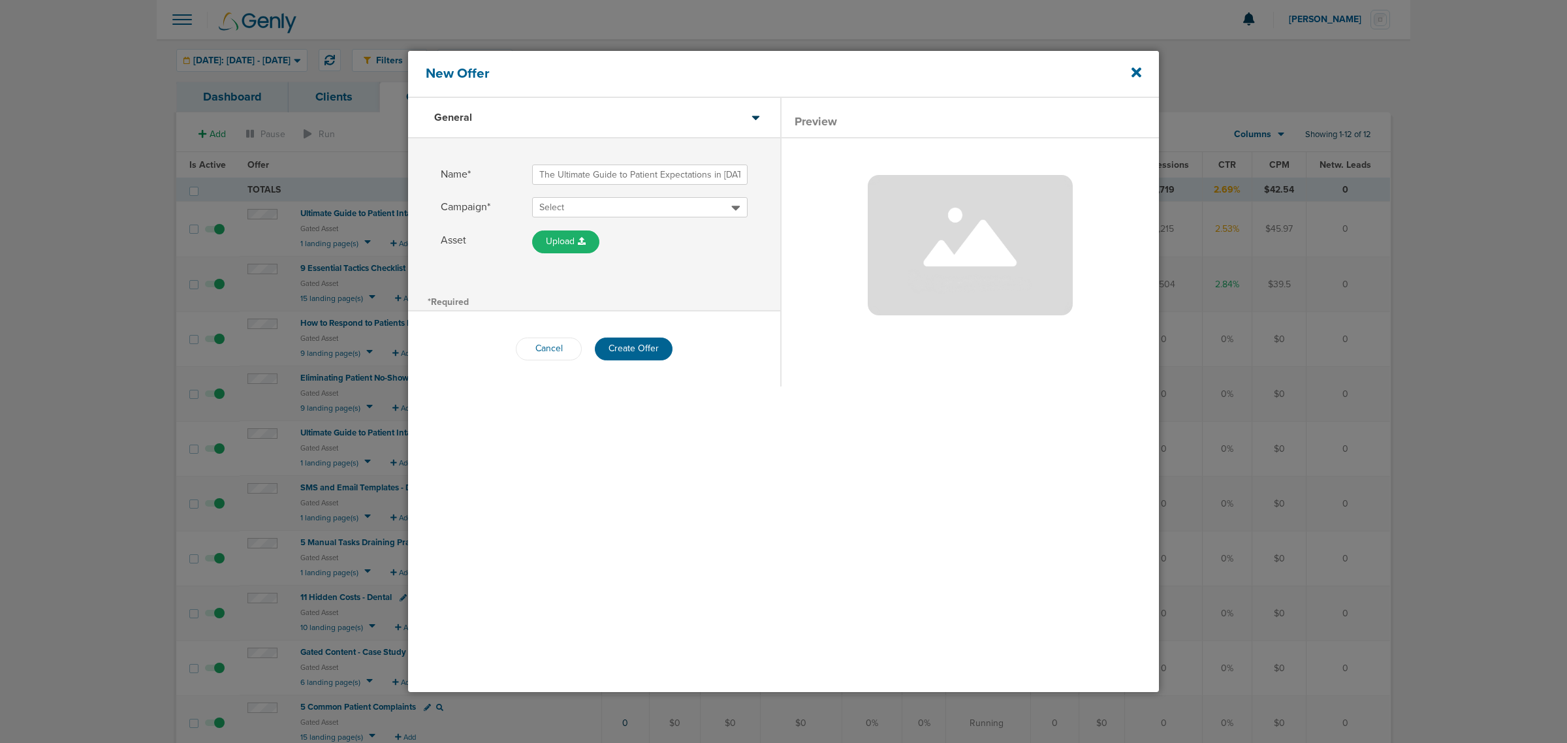
click at [581, 208] on span "Select" at bounding box center [635, 207] width 192 height 13
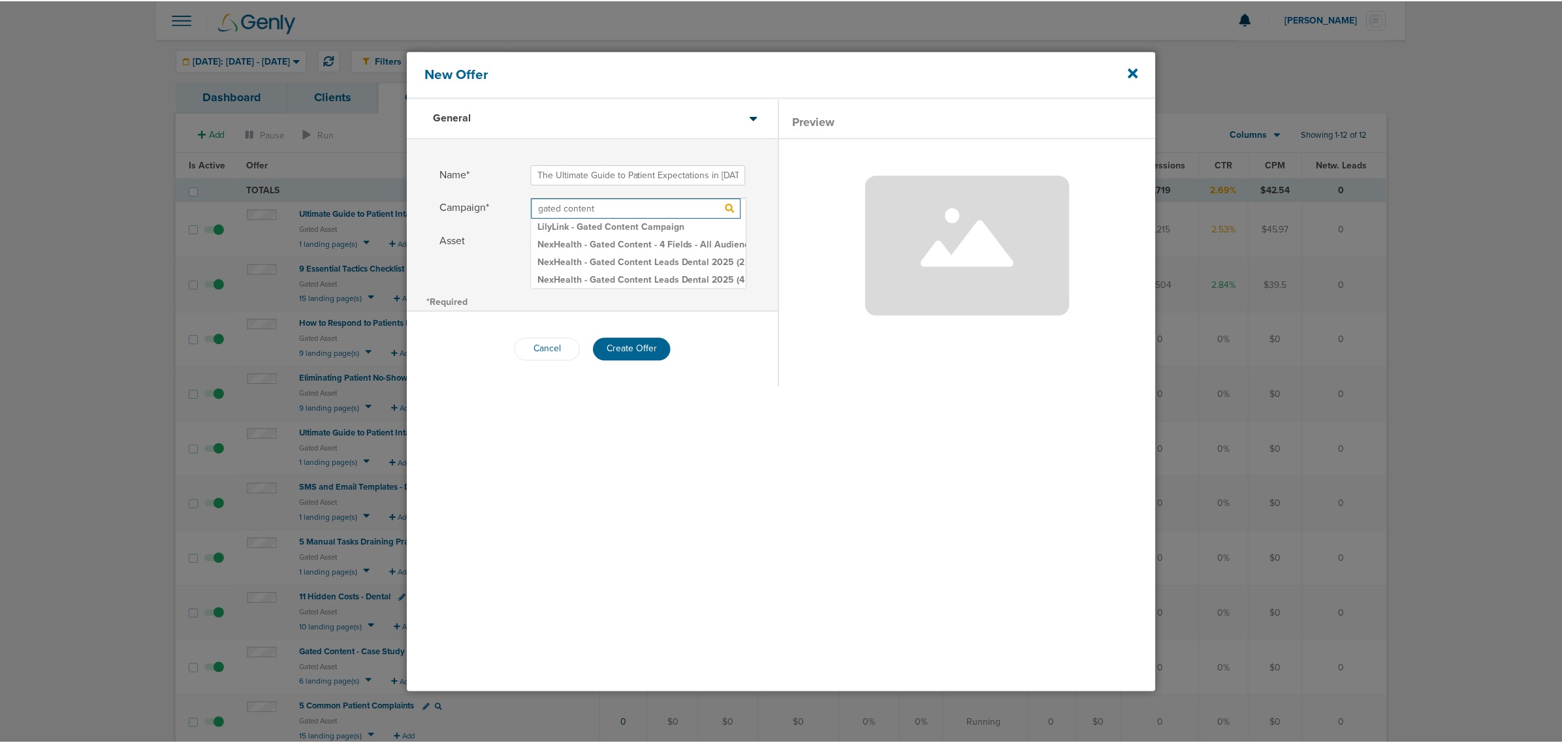
scroll to position [106, 0]
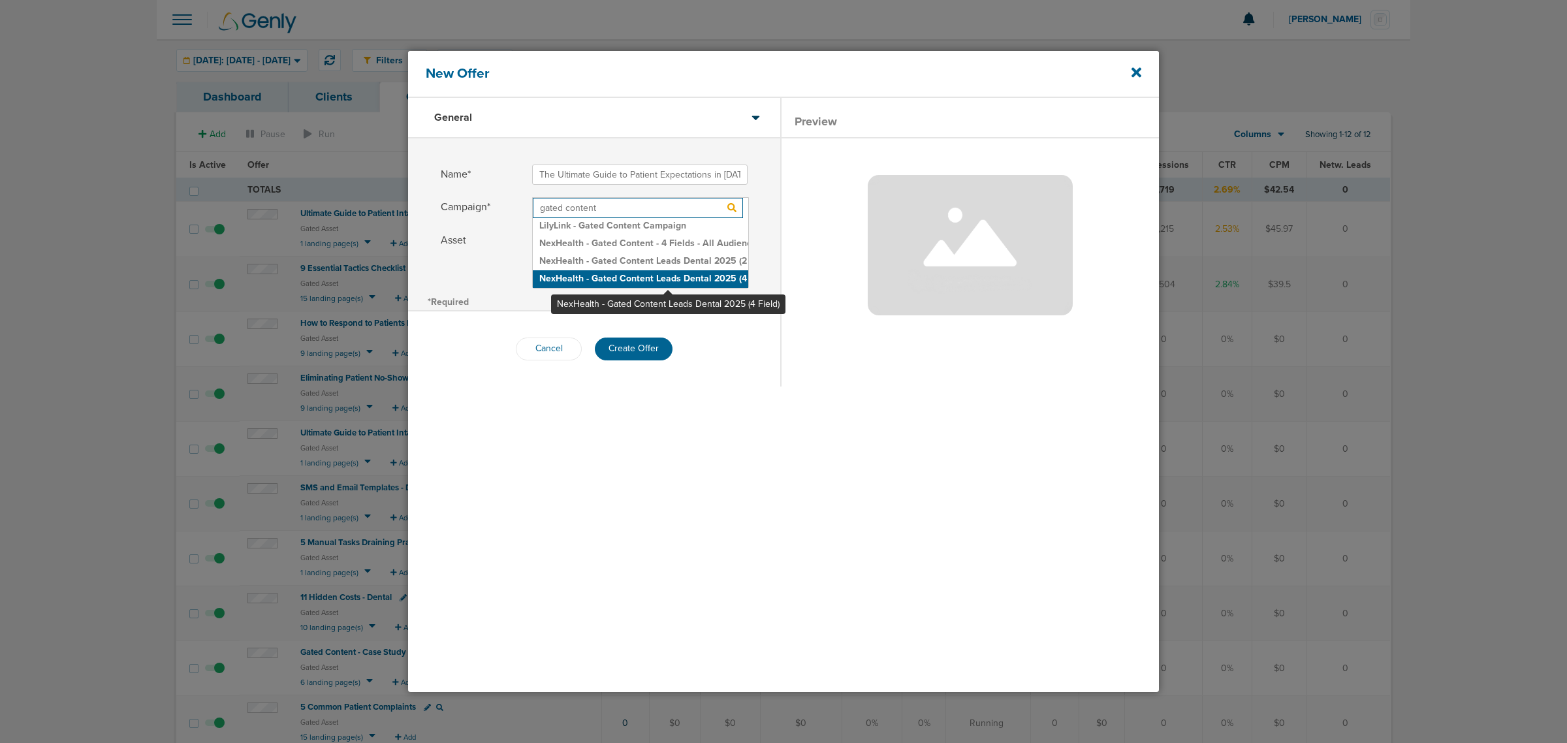
type input "gated content"
click at [668, 278] on h2 "NexHealth - Gated Content Leads Dental 2025 (4 Field)" at bounding box center [641, 279] width 216 height 18
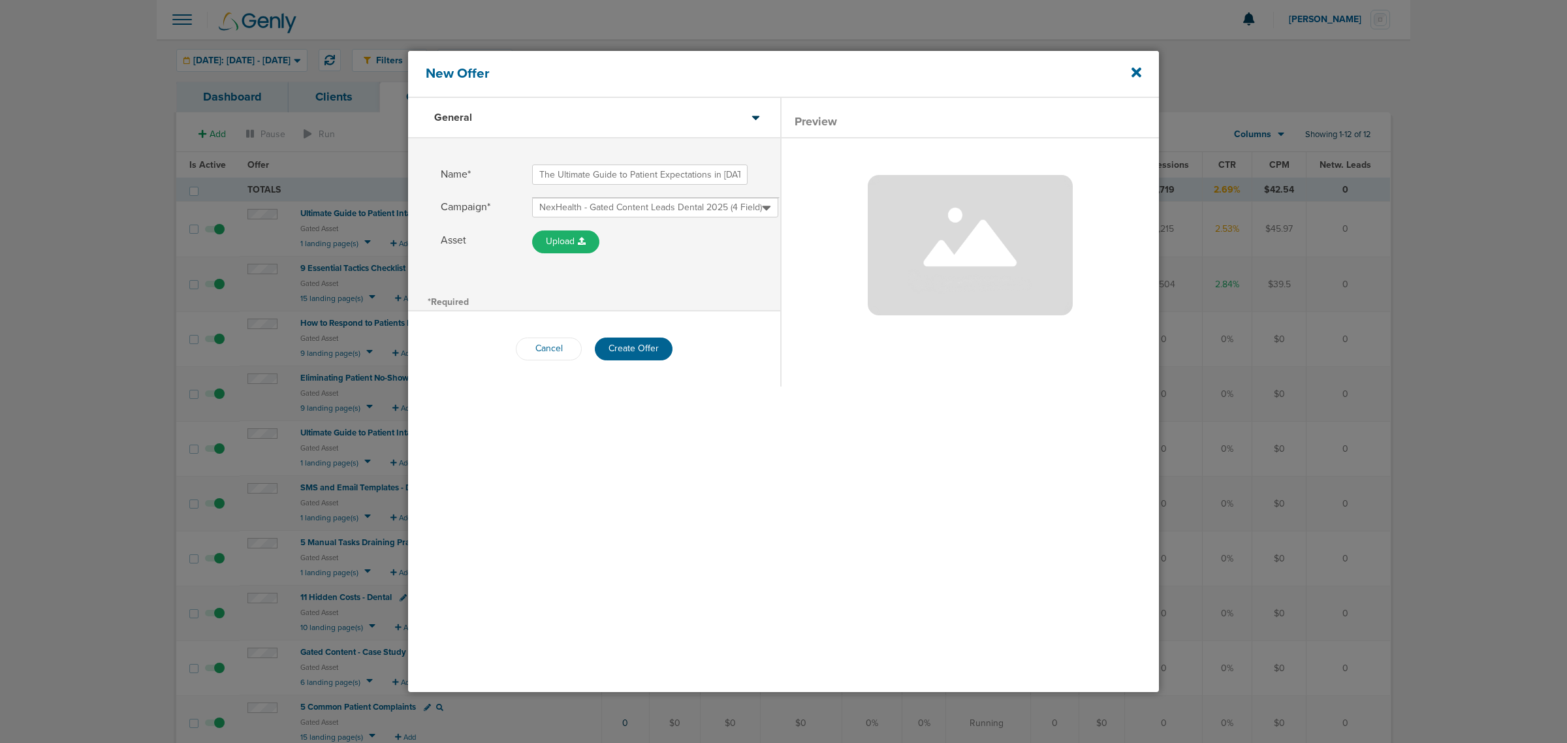
click at [712, 300] on div "*Required" at bounding box center [594, 301] width 372 height 18
click at [647, 345] on button "Create Offer" at bounding box center [634, 349] width 78 height 23
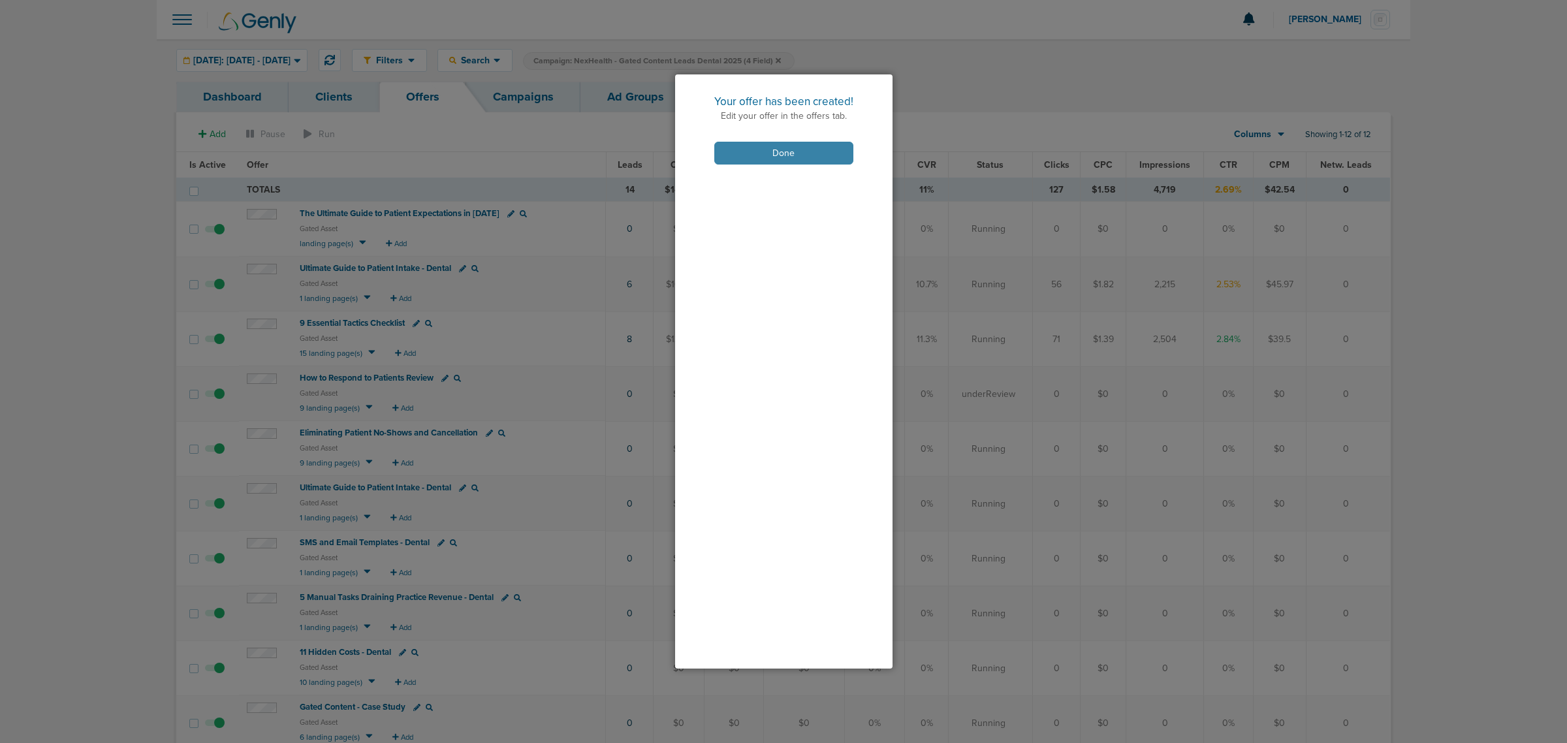
click at [775, 148] on button "Done" at bounding box center [783, 153] width 139 height 23
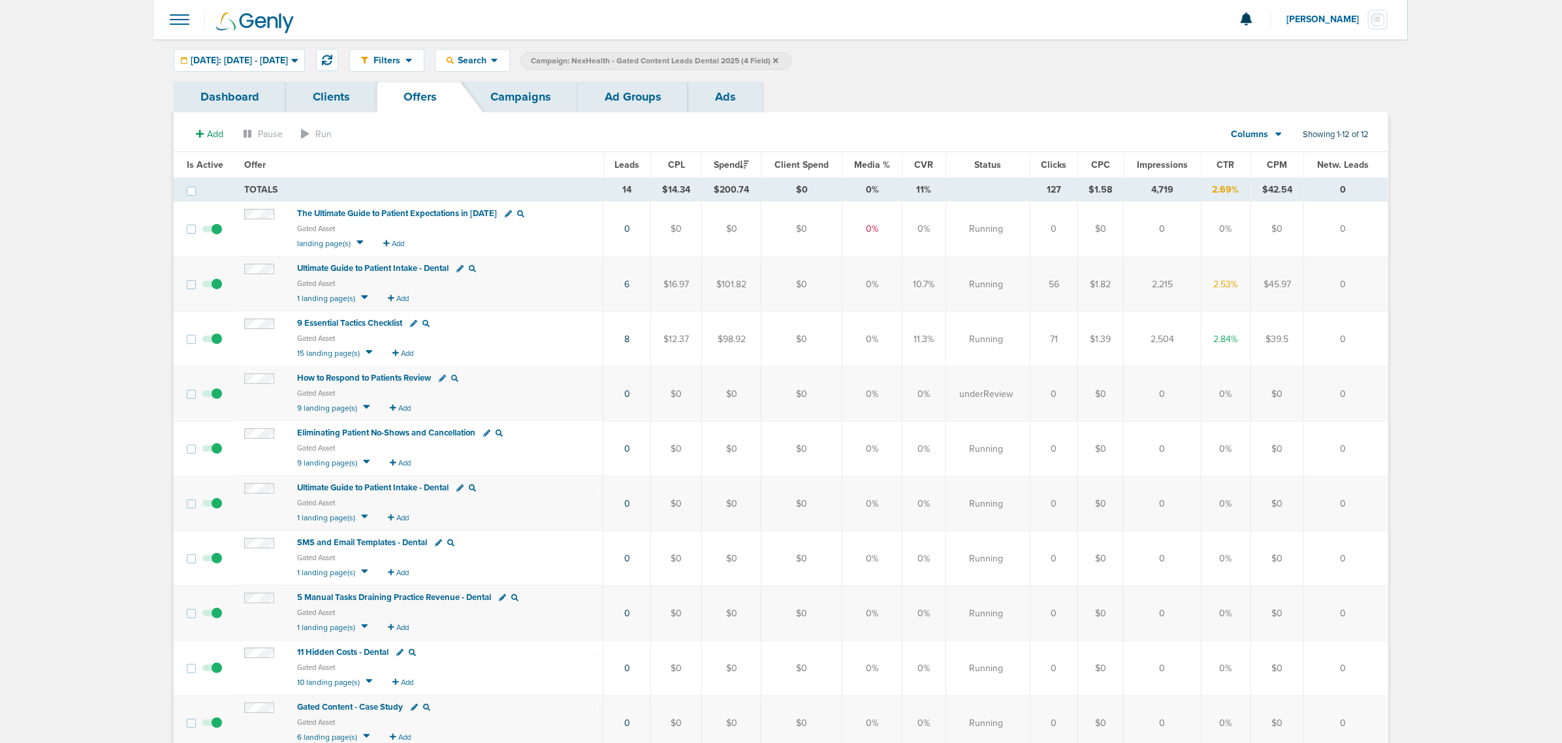
click at [431, 214] on span "The Ultimate Guide to Patient Expectations in [DATE]" at bounding box center [397, 213] width 200 height 10
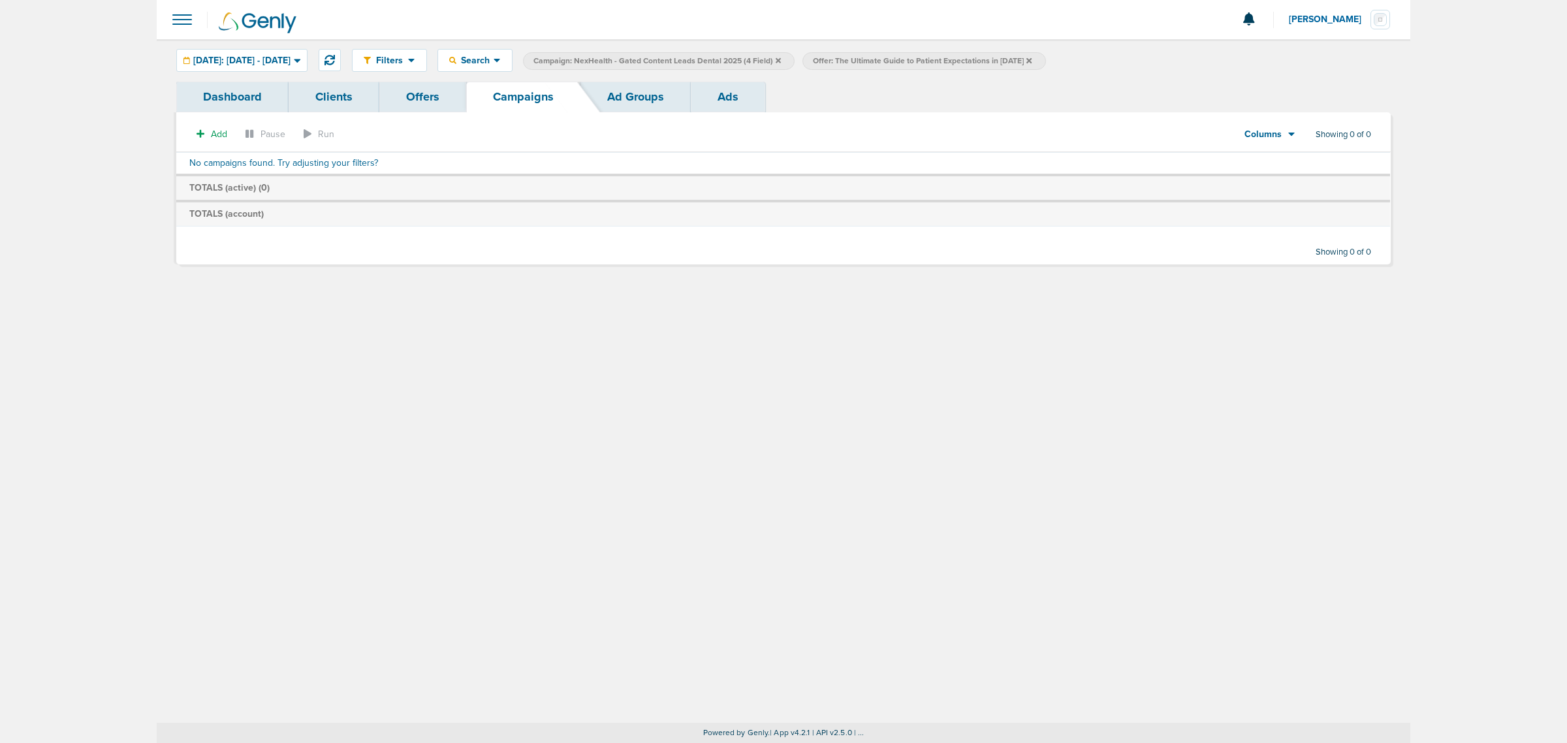
click at [781, 59] on icon at bounding box center [778, 59] width 5 height 5
click at [752, 59] on icon at bounding box center [749, 61] width 5 height 8
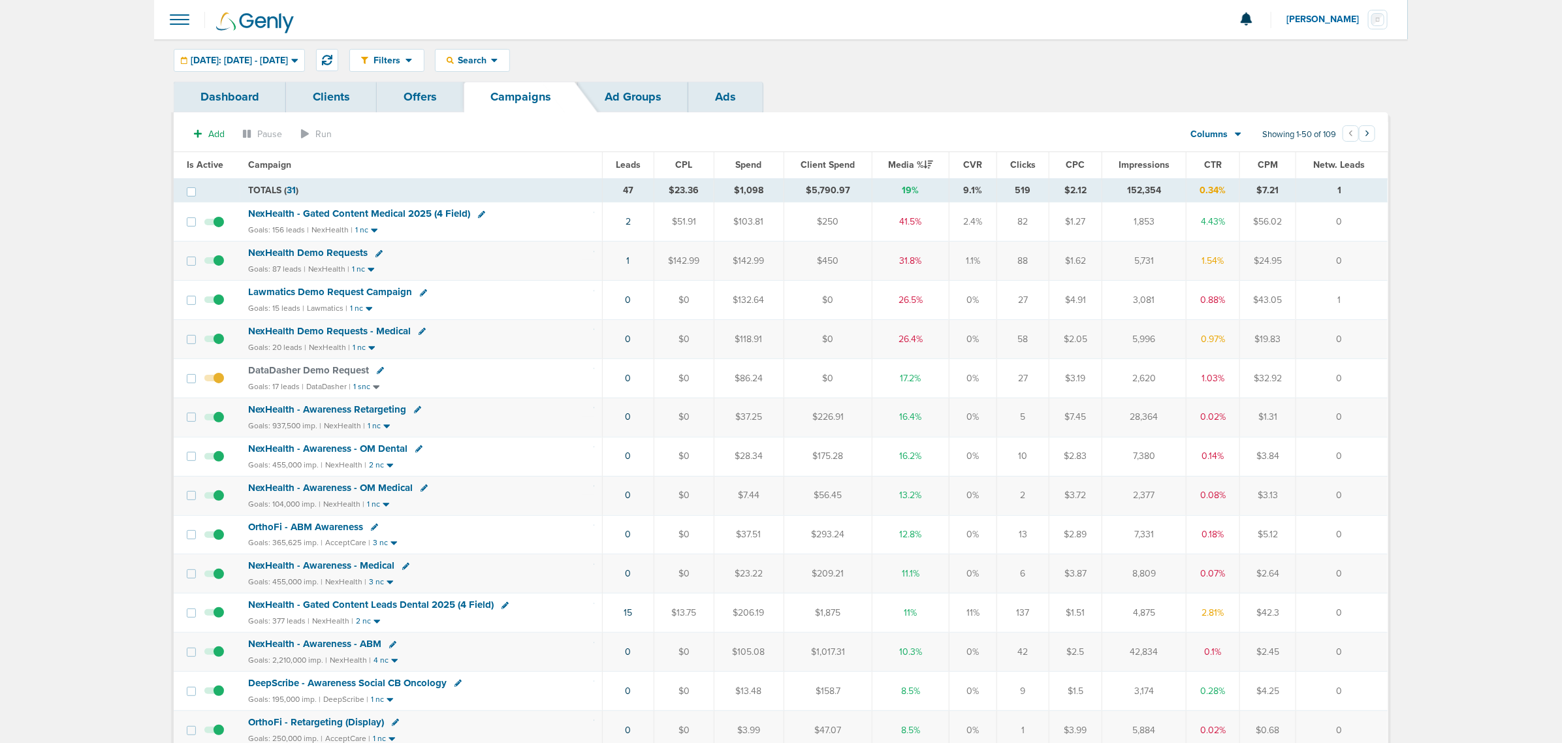
click at [929, 40] on div "Filters Active Only Settings Status Active Inactive Objectives MQL SQL Traffic …" at bounding box center [781, 60] width 1254 height 42
click at [593, 264] on td "NexHealth Demo Requests Goals: 87 leads | NexHealth | 1 nc" at bounding box center [421, 261] width 362 height 39
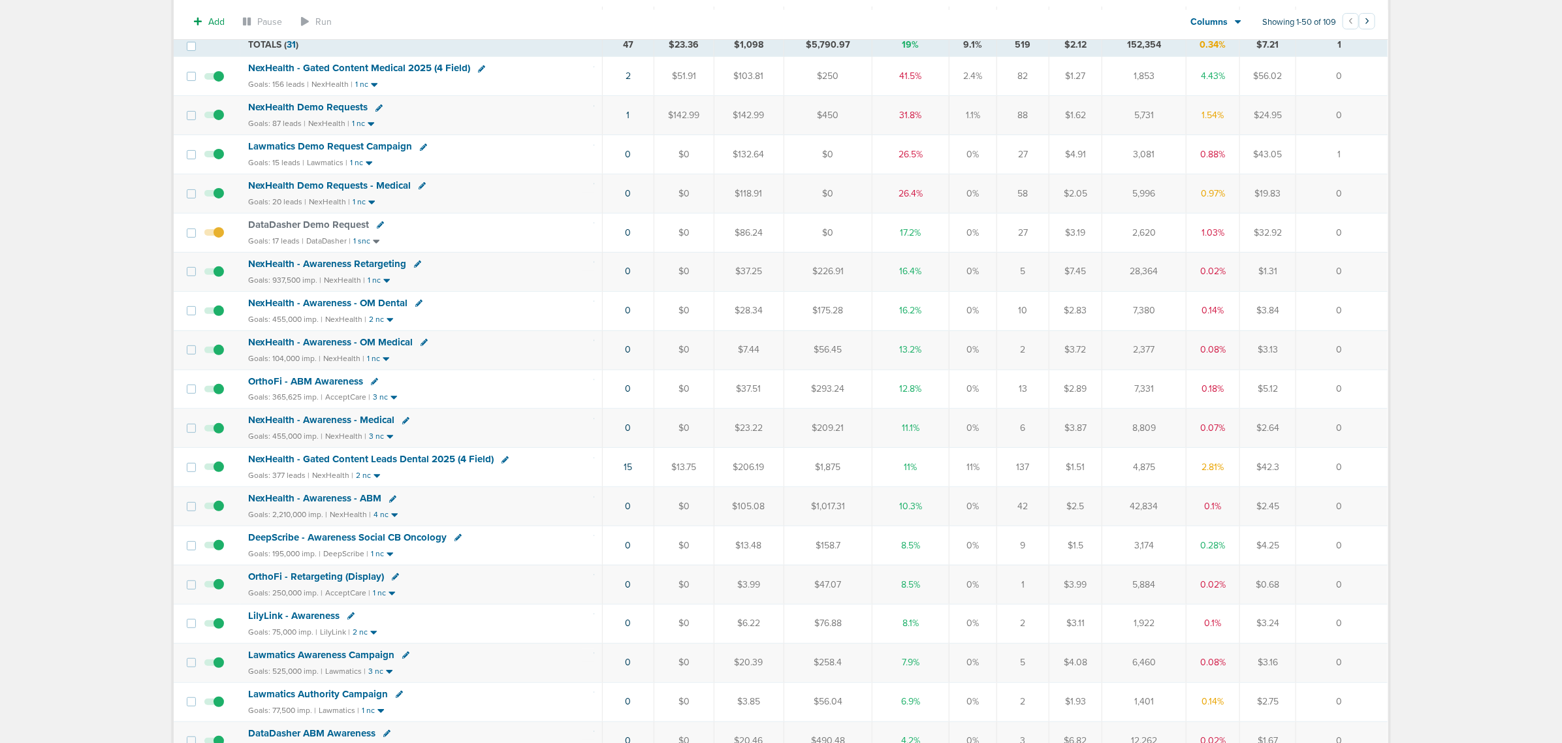
scroll to position [152, 0]
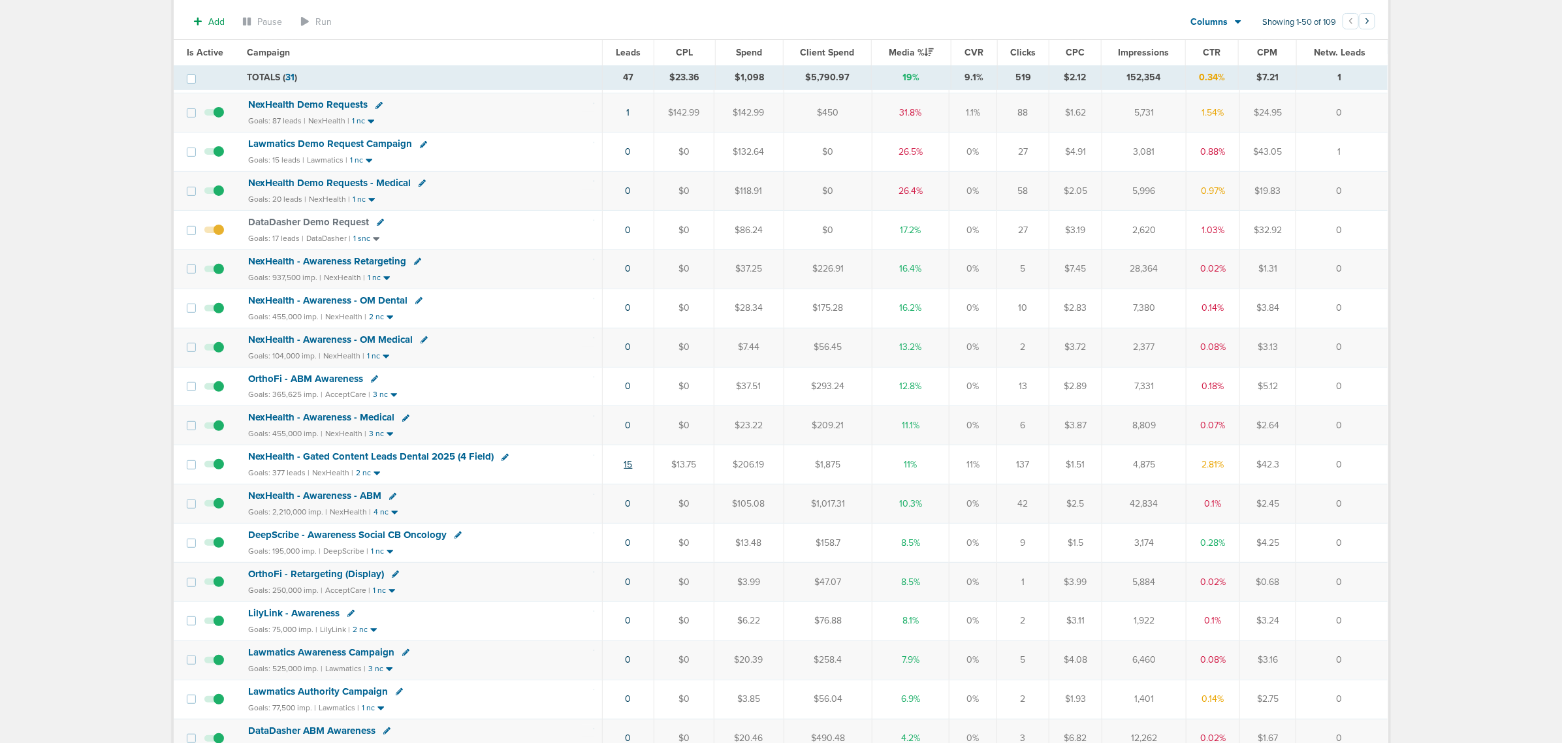
click at [630, 470] on link "15" at bounding box center [628, 464] width 8 height 11
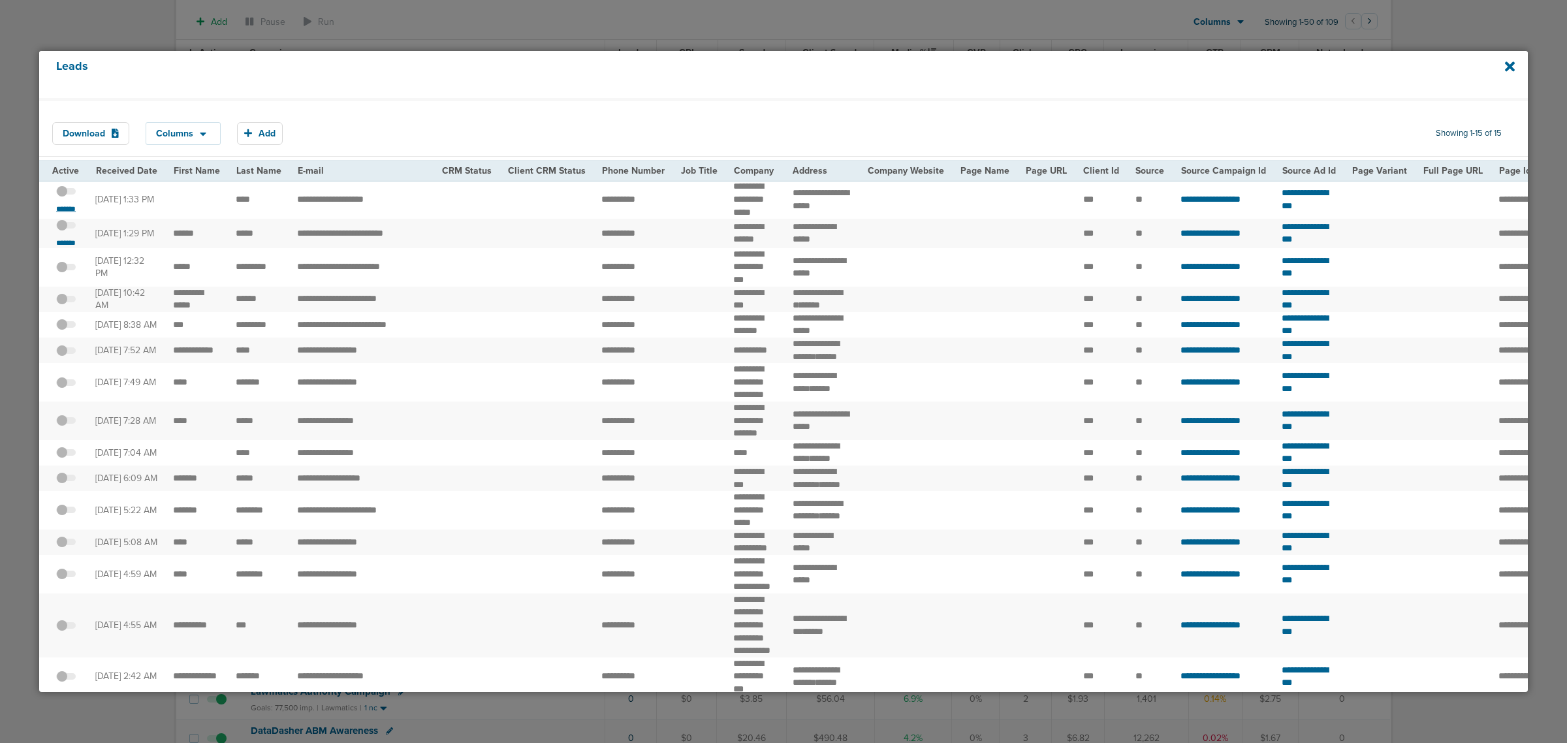
click at [69, 207] on small "*******" at bounding box center [65, 209] width 27 height 10
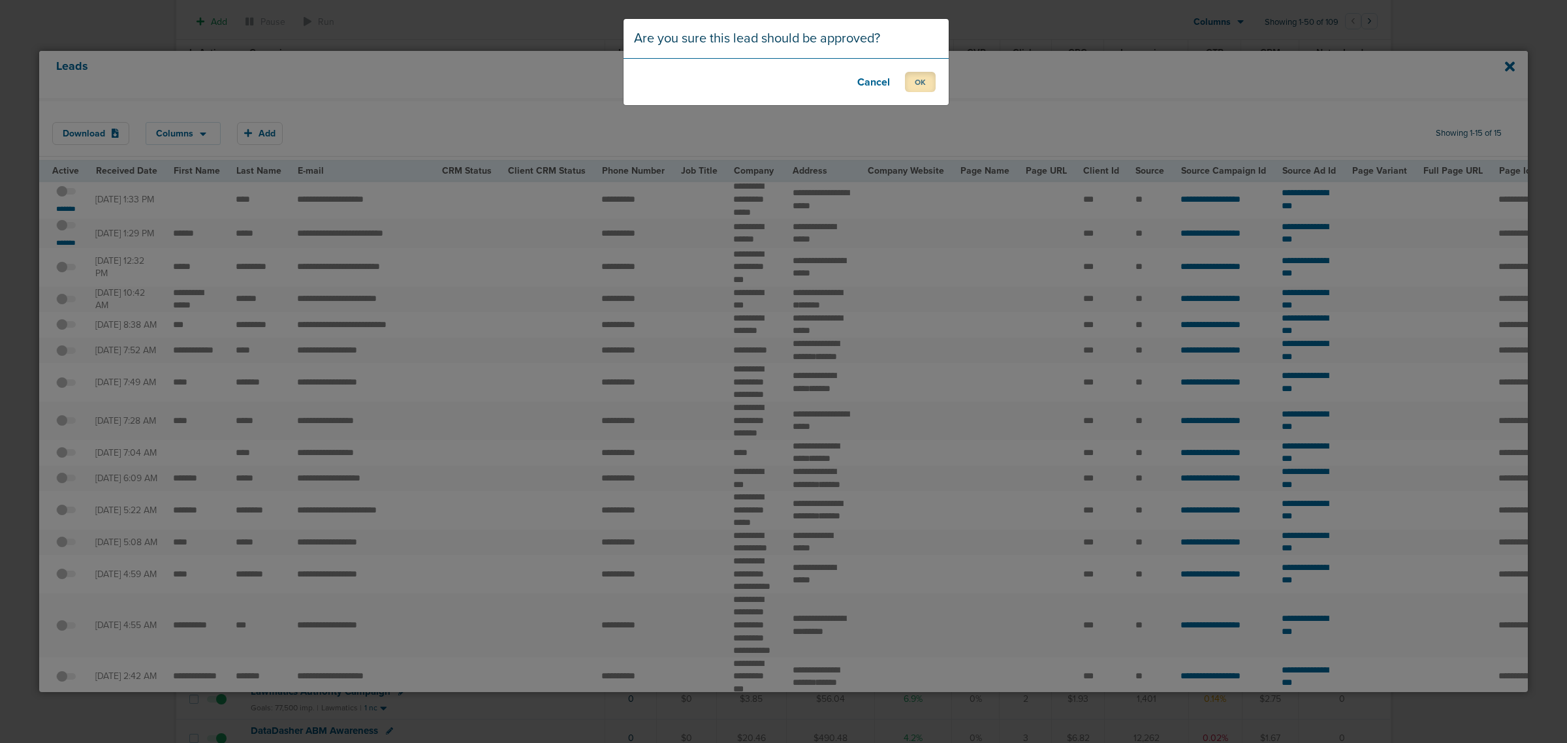
click at [929, 72] on button "OK" at bounding box center [920, 82] width 31 height 20
click at [921, 84] on button "OK" at bounding box center [920, 82] width 31 height 20
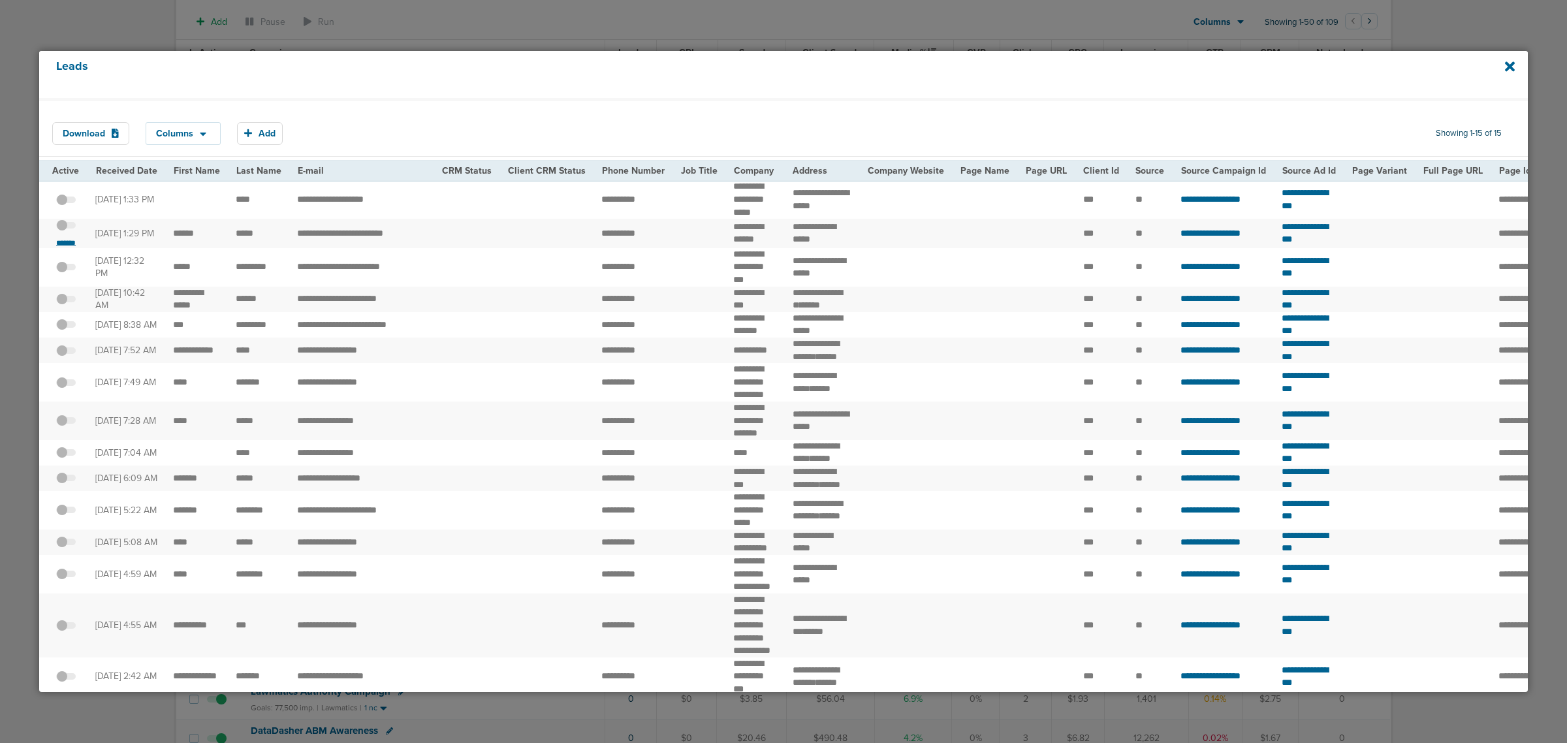
click at [75, 240] on small "*******" at bounding box center [65, 243] width 27 height 10
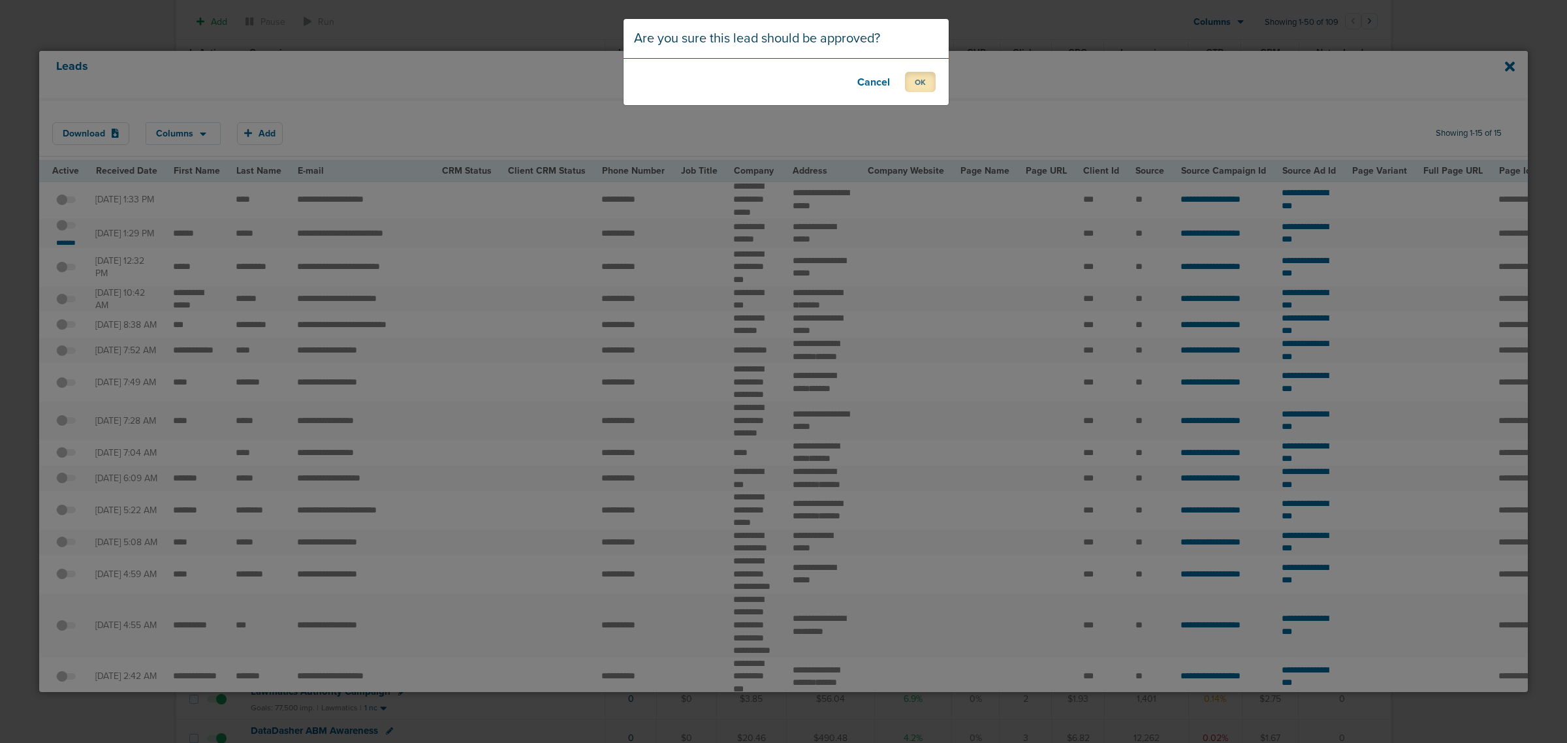
click at [925, 84] on button "OK" at bounding box center [920, 82] width 31 height 20
click at [916, 80] on button "OK" at bounding box center [920, 82] width 31 height 20
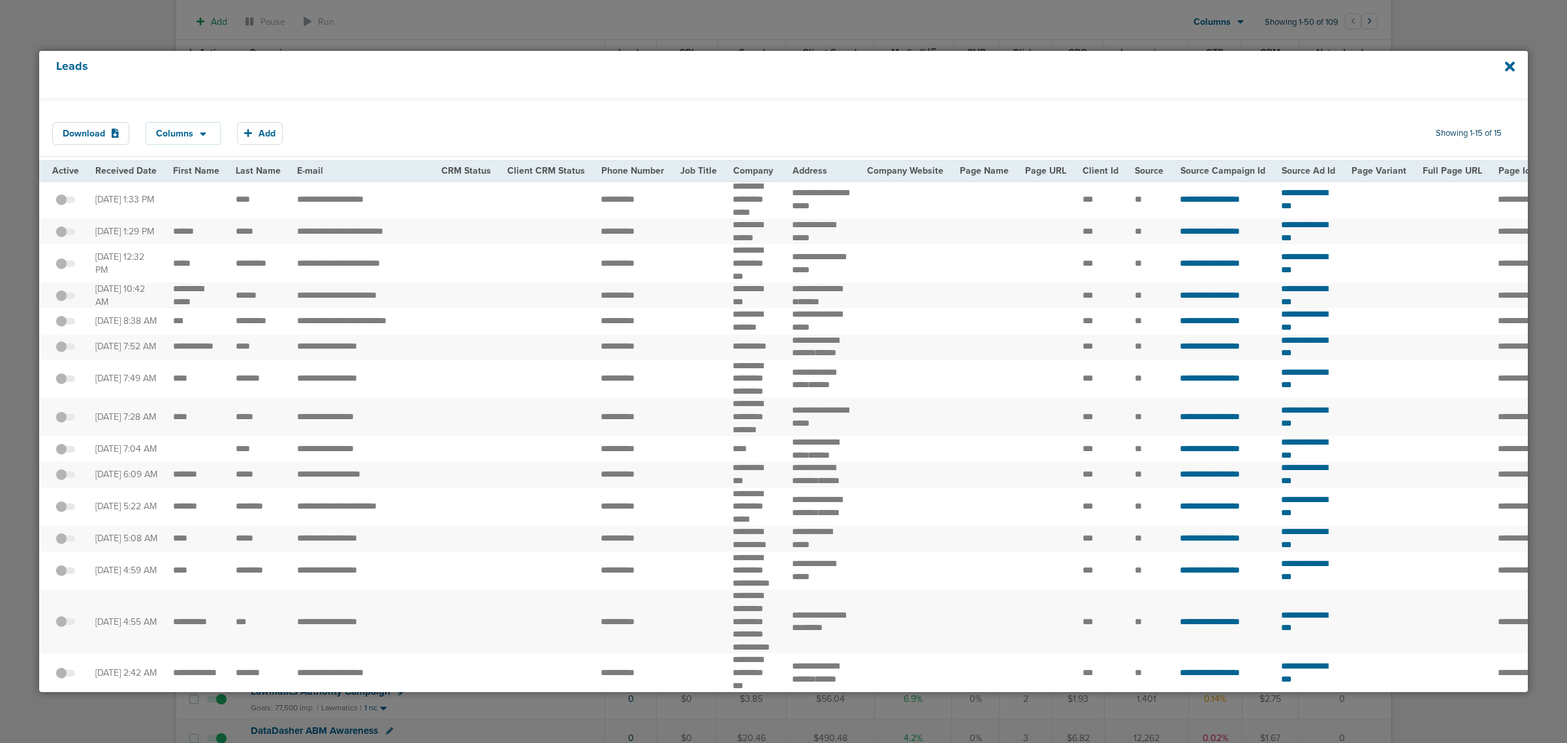
click at [906, 13] on div at bounding box center [783, 371] width 1567 height 743
click at [1507, 63] on icon at bounding box center [1510, 66] width 10 height 10
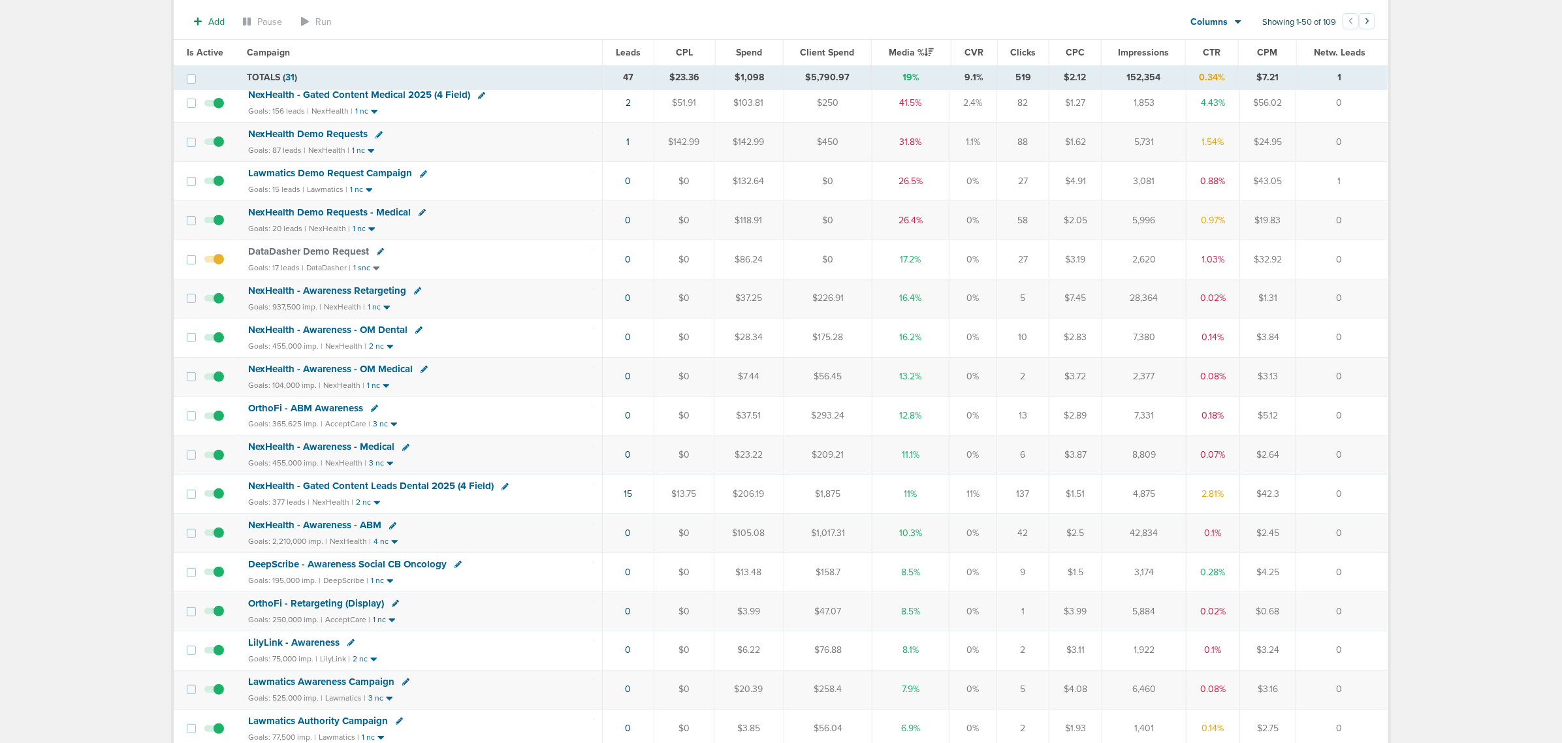
scroll to position [0, 0]
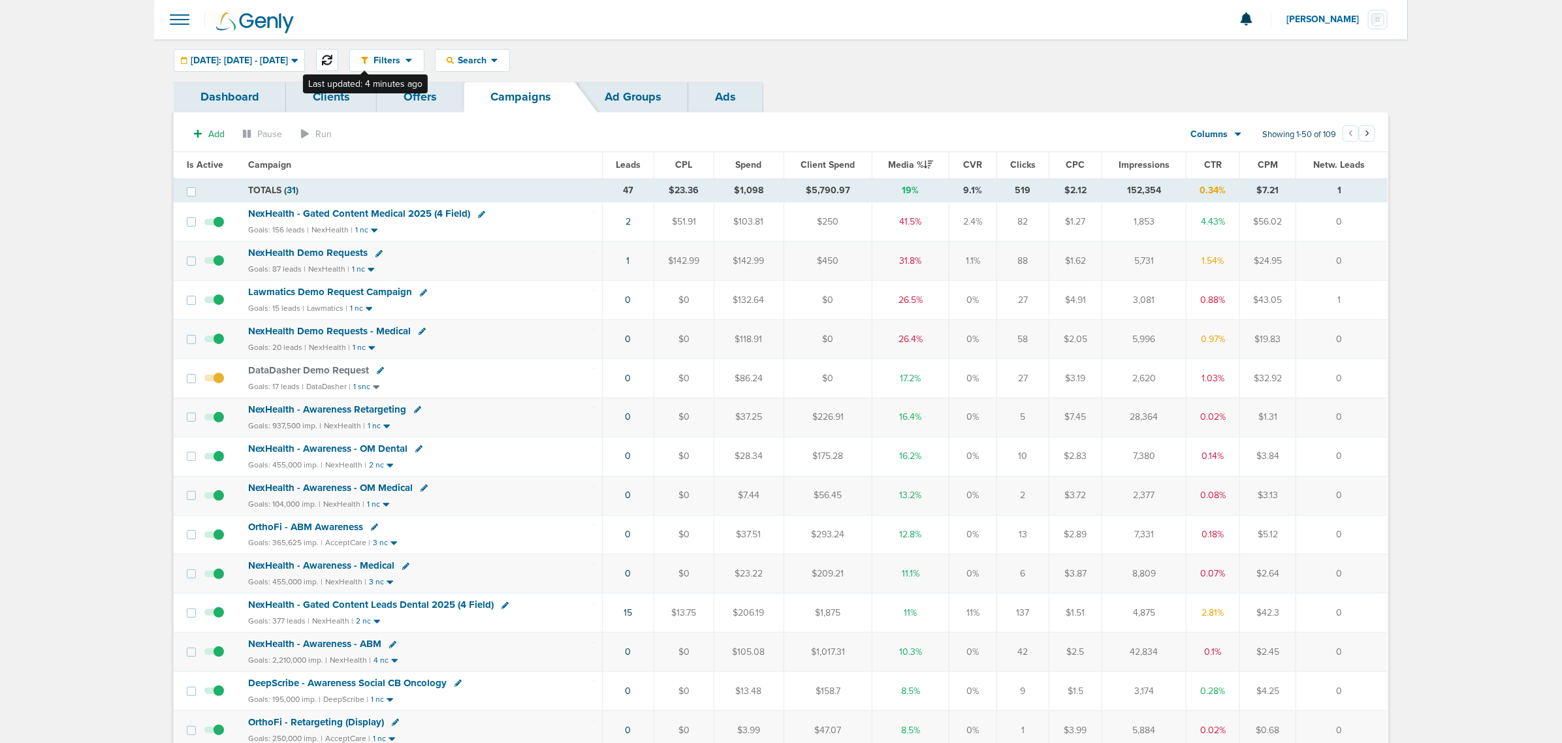
click at [338, 54] on button at bounding box center [327, 60] width 22 height 22
click at [288, 56] on span "[DATE]: [DATE] - [DATE]" at bounding box center [239, 60] width 97 height 9
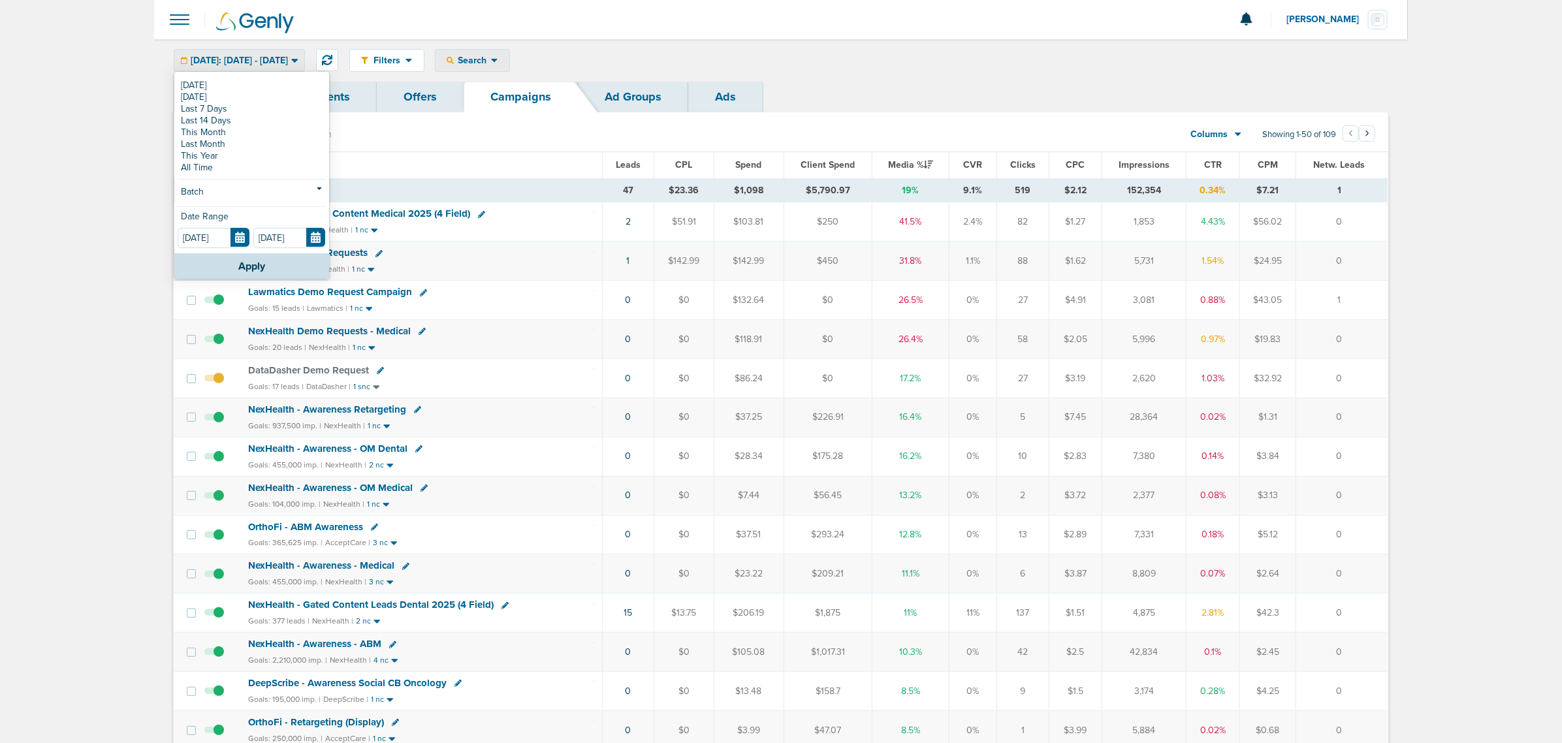
click at [491, 63] on span "Search" at bounding box center [472, 60] width 37 height 11
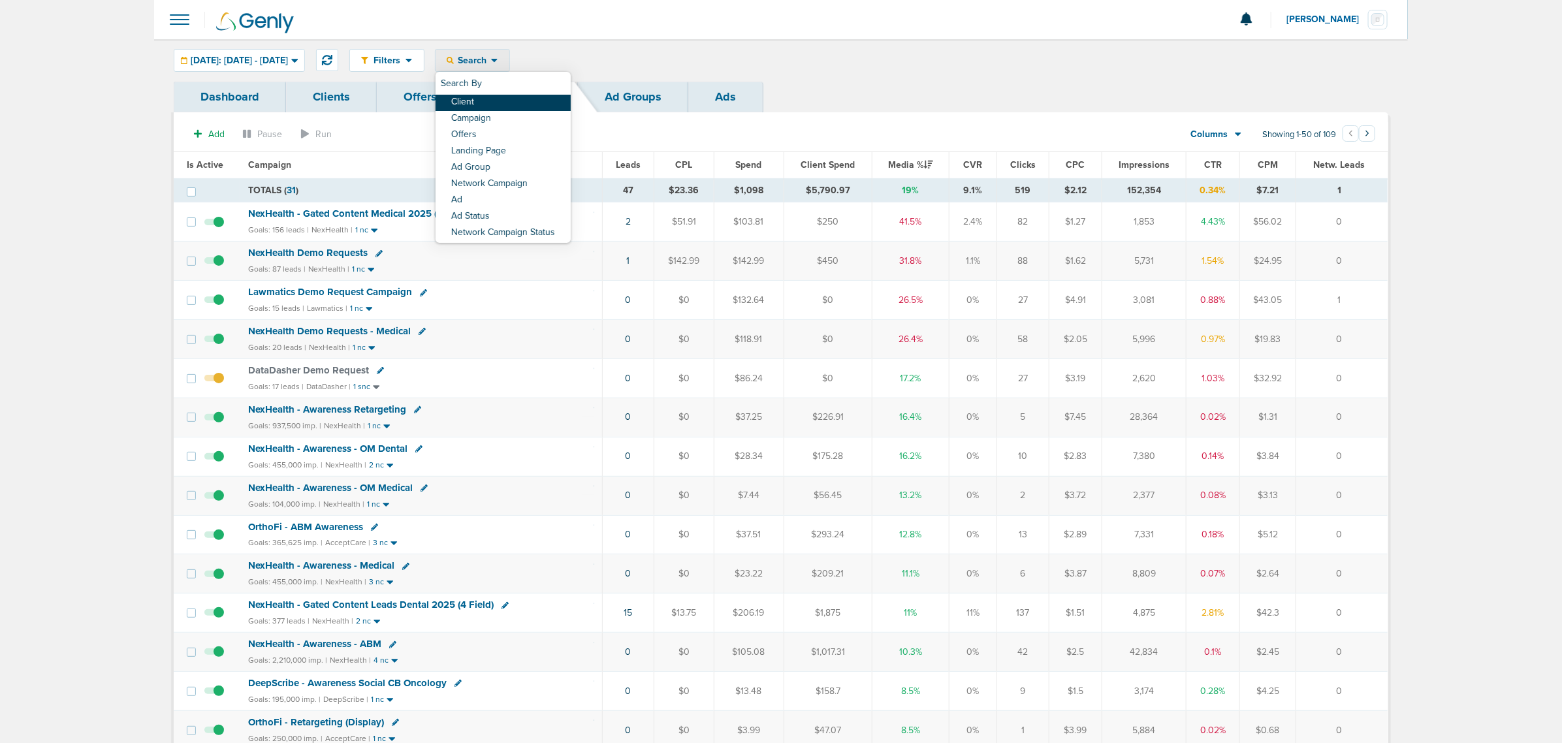
click at [520, 109] on link "Client" at bounding box center [503, 103] width 135 height 16
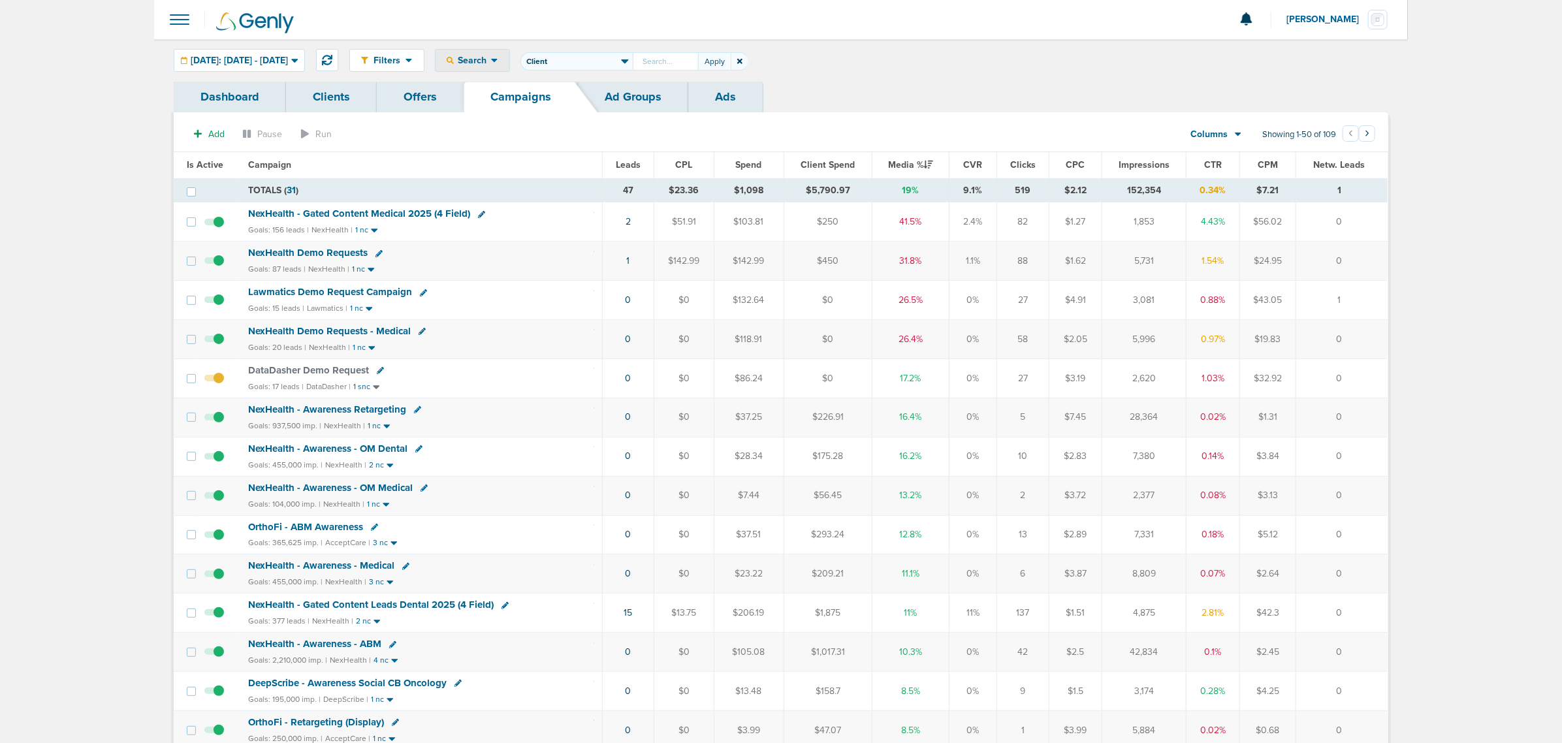
click at [520, 109] on link "Campaigns" at bounding box center [521, 97] width 114 height 31
click at [464, 82] on link "Campaigns" at bounding box center [521, 97] width 114 height 31
click at [684, 67] on input "text" at bounding box center [665, 61] width 65 height 18
type input "nex"
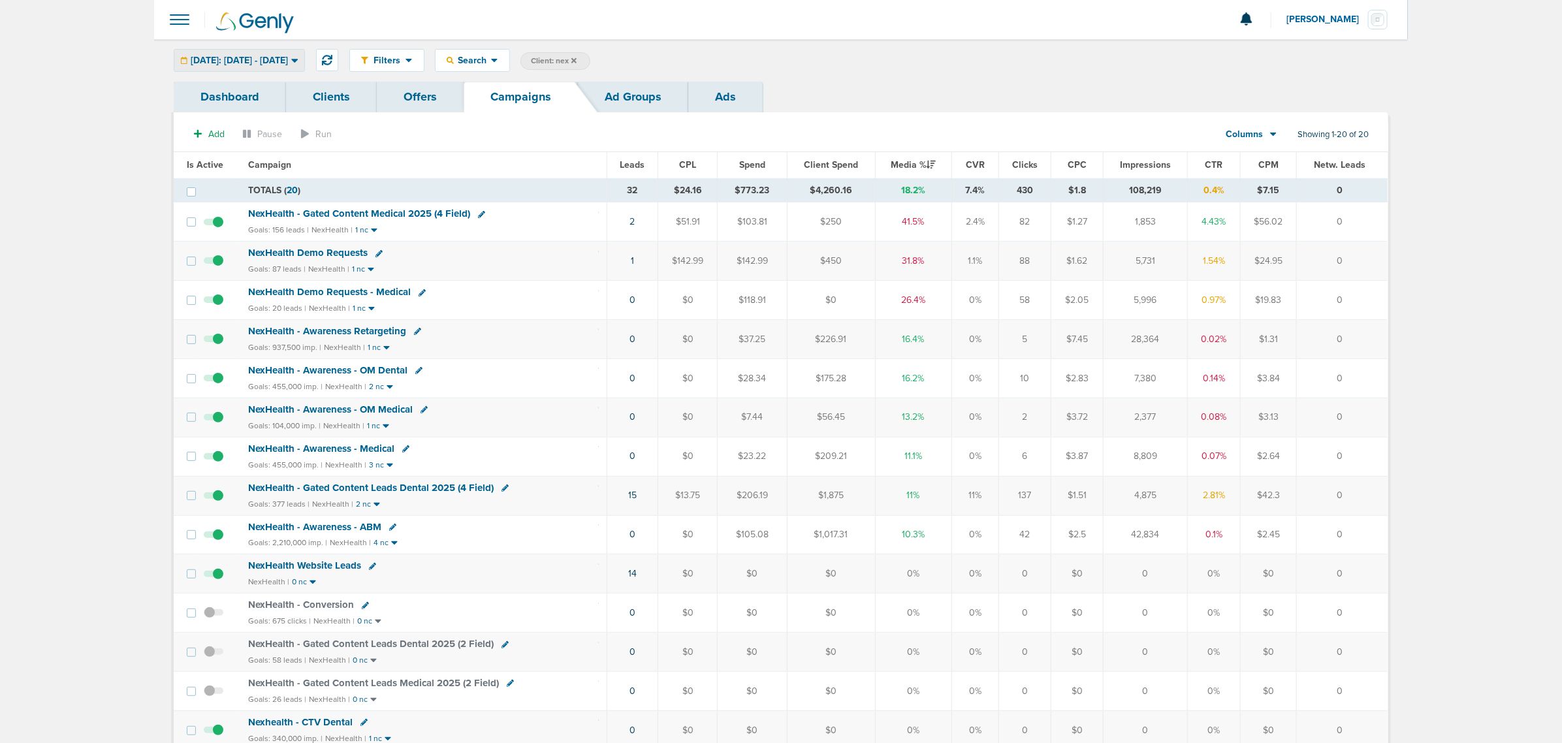
click at [268, 60] on span "[DATE]: [DATE] - [DATE]" at bounding box center [239, 60] width 97 height 9
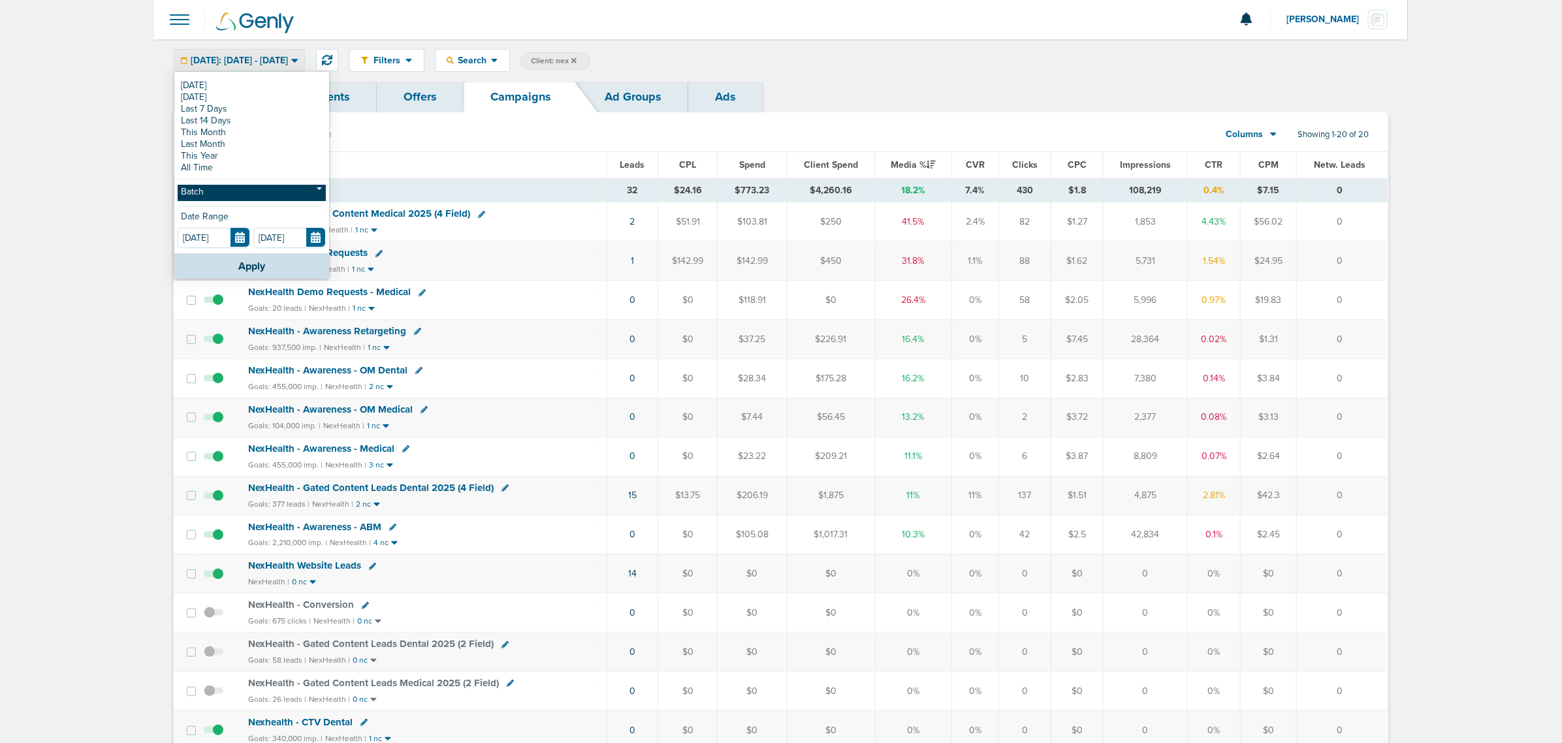
click at [242, 188] on link "Batch" at bounding box center [252, 193] width 148 height 16
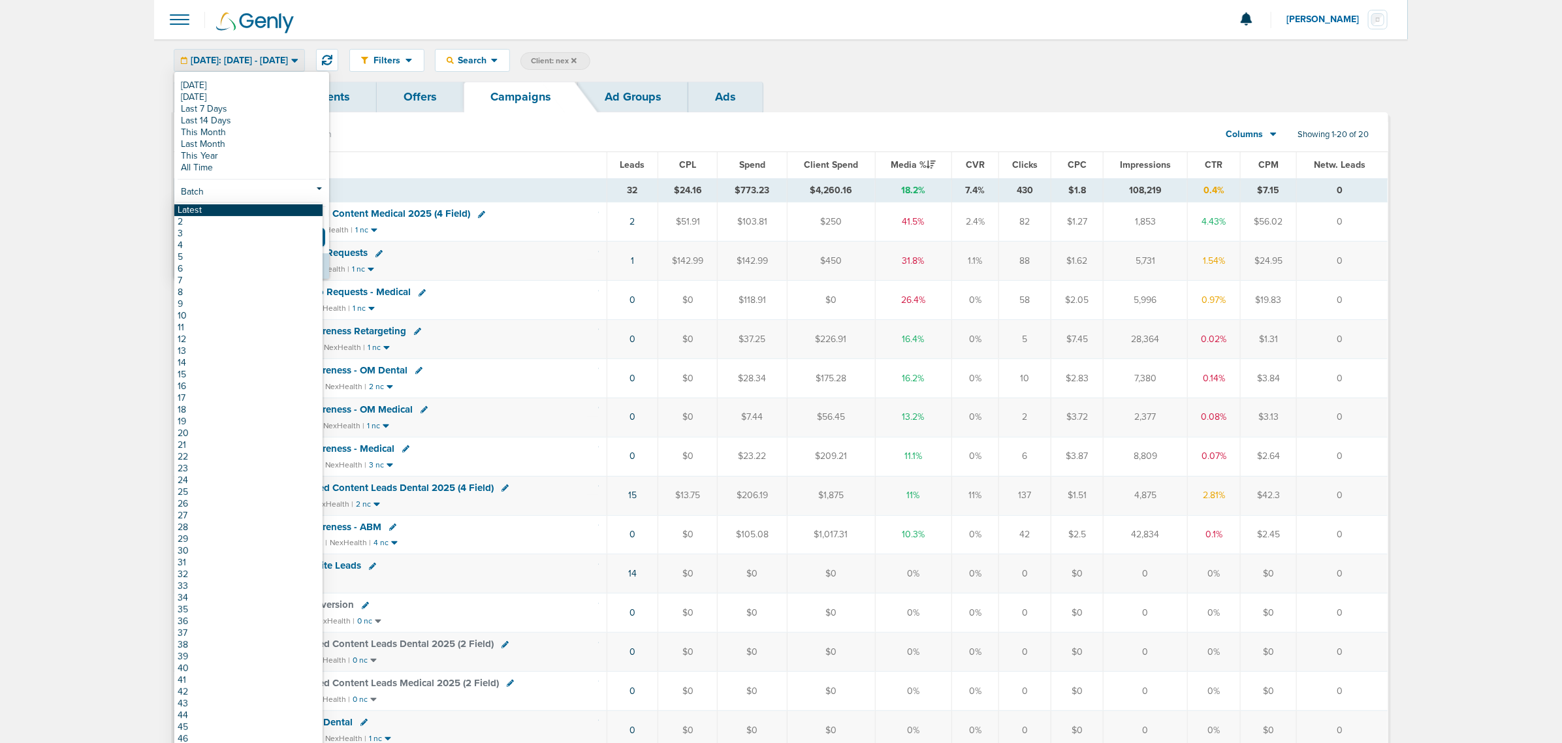
click at [216, 207] on link "Latest" at bounding box center [248, 210] width 148 height 12
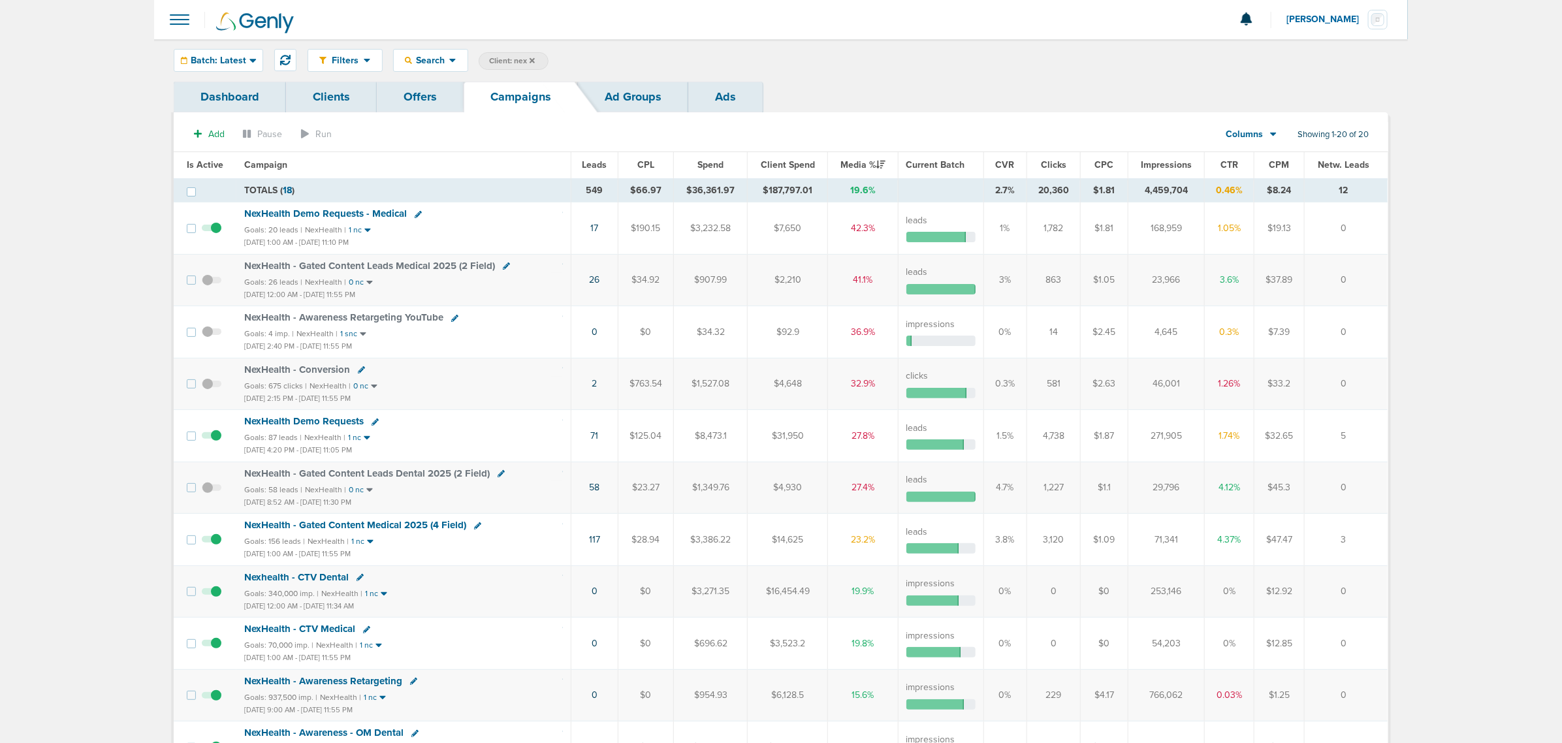
click at [534, 59] on icon at bounding box center [532, 61] width 5 height 8
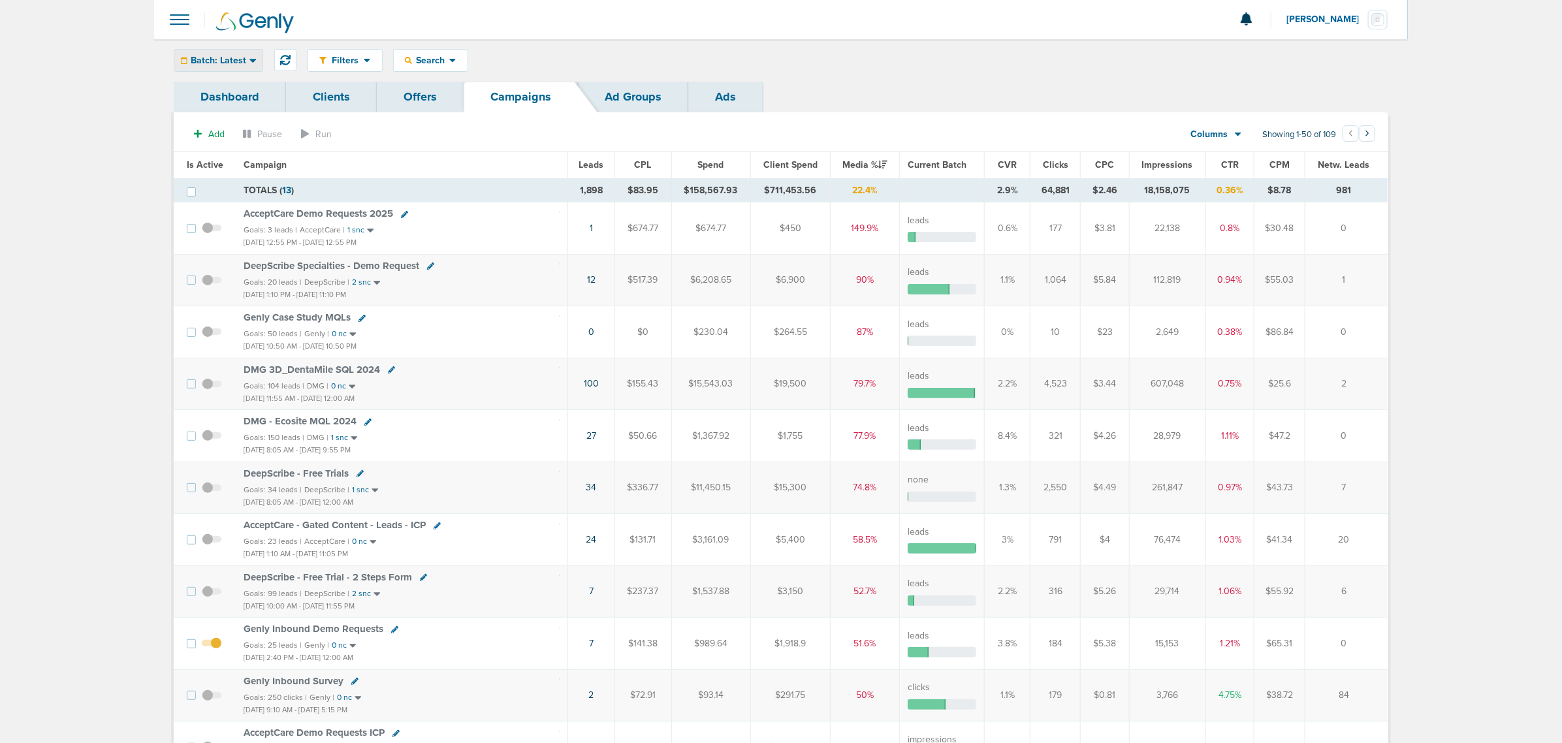
click at [235, 50] on div "Batch: Latest" at bounding box center [218, 61] width 88 height 22
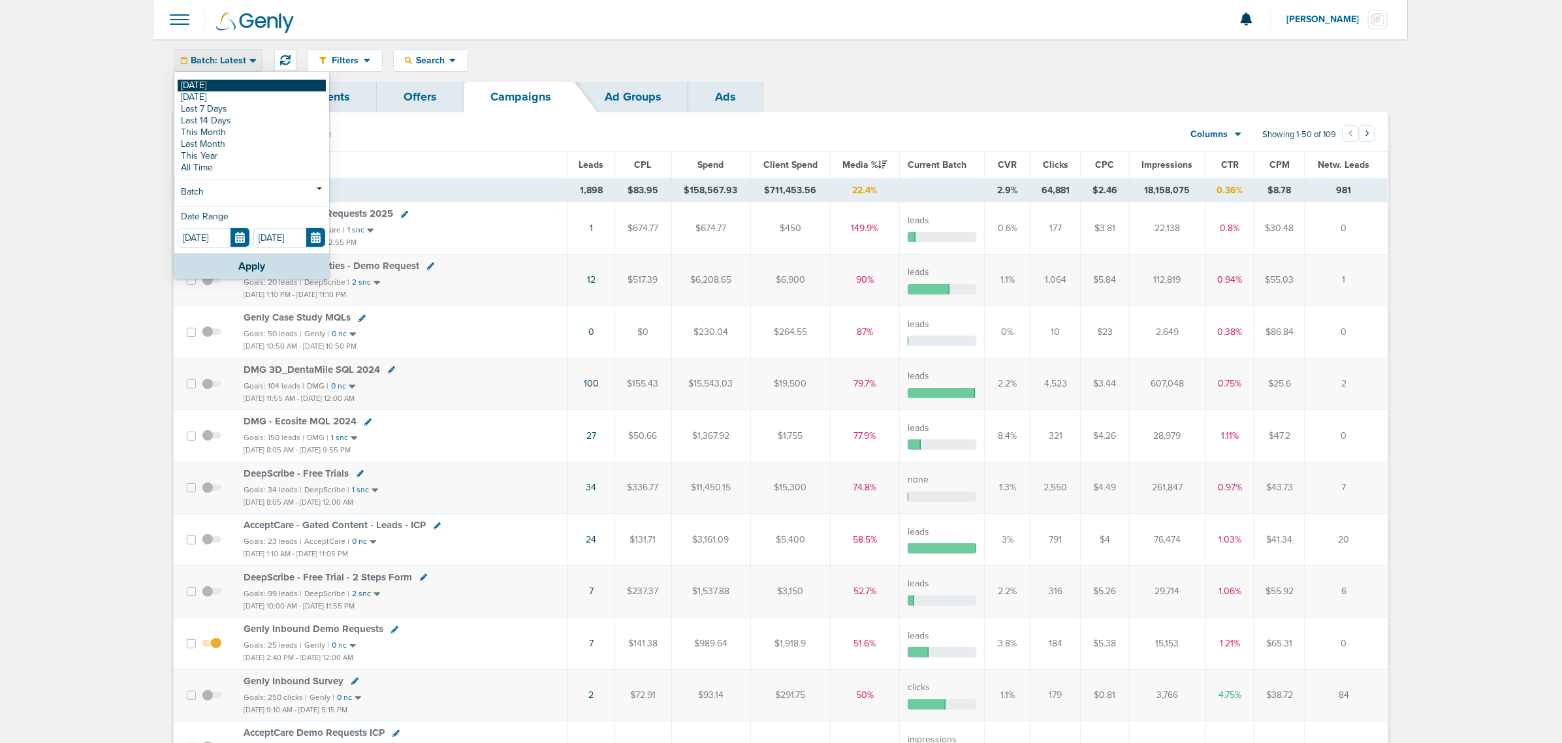
click at [230, 82] on link "[DATE]" at bounding box center [252, 86] width 148 height 12
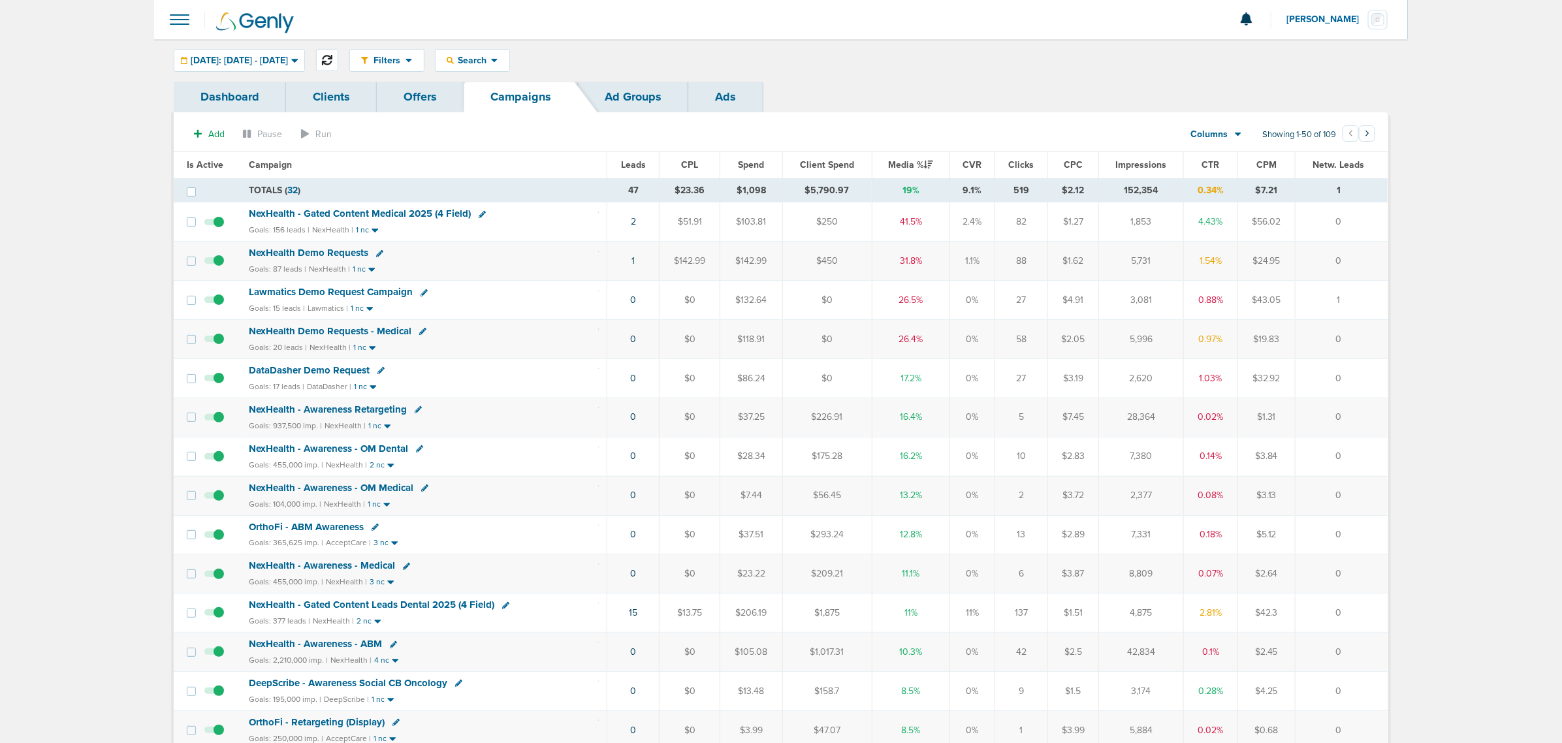
click at [338, 51] on button at bounding box center [327, 60] width 22 height 22
click at [332, 63] on icon at bounding box center [327, 60] width 10 height 10
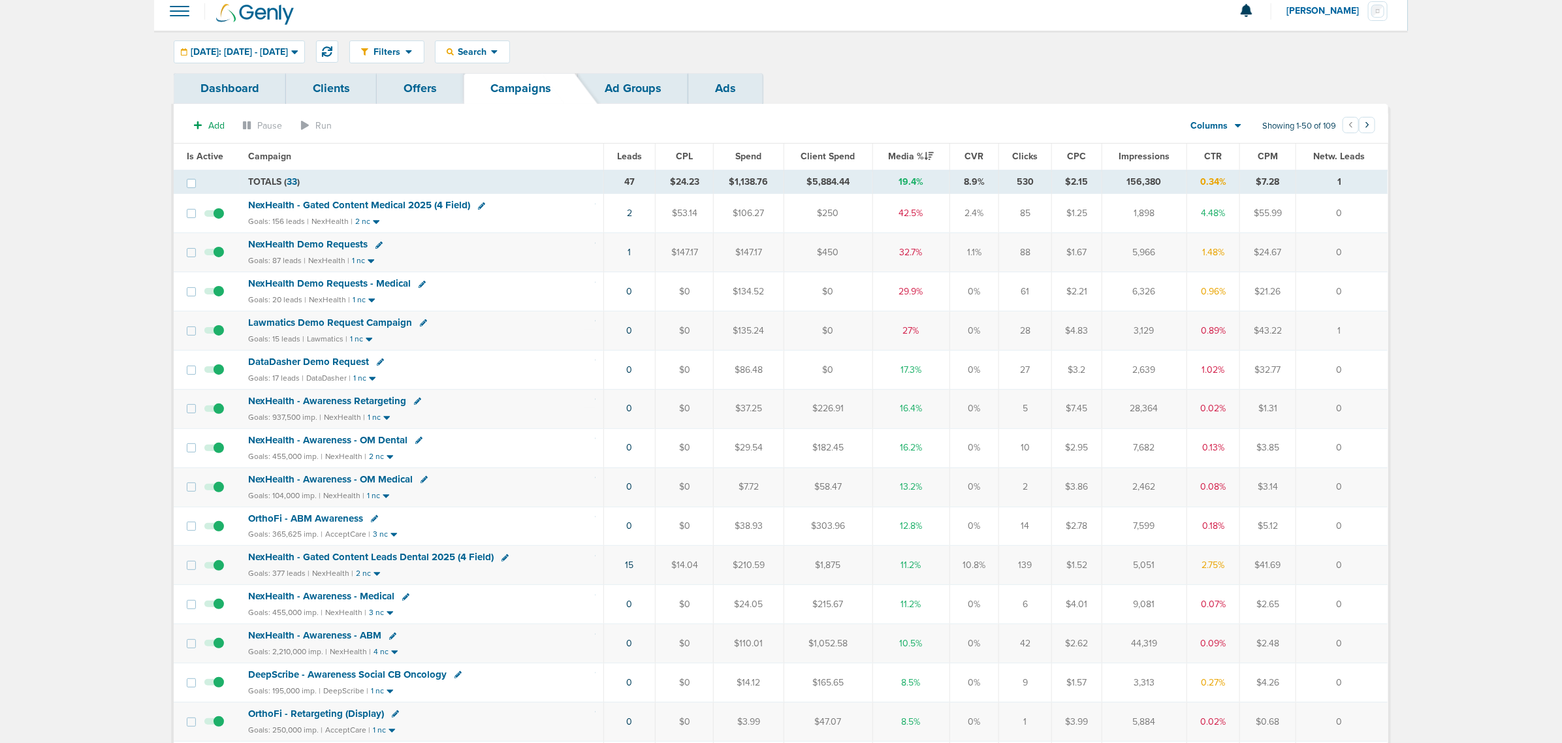
scroll to position [8, 0]
click at [357, 204] on span "NexHealth - Gated Content Medical 2025 (4 Field)" at bounding box center [359, 206] width 222 height 12
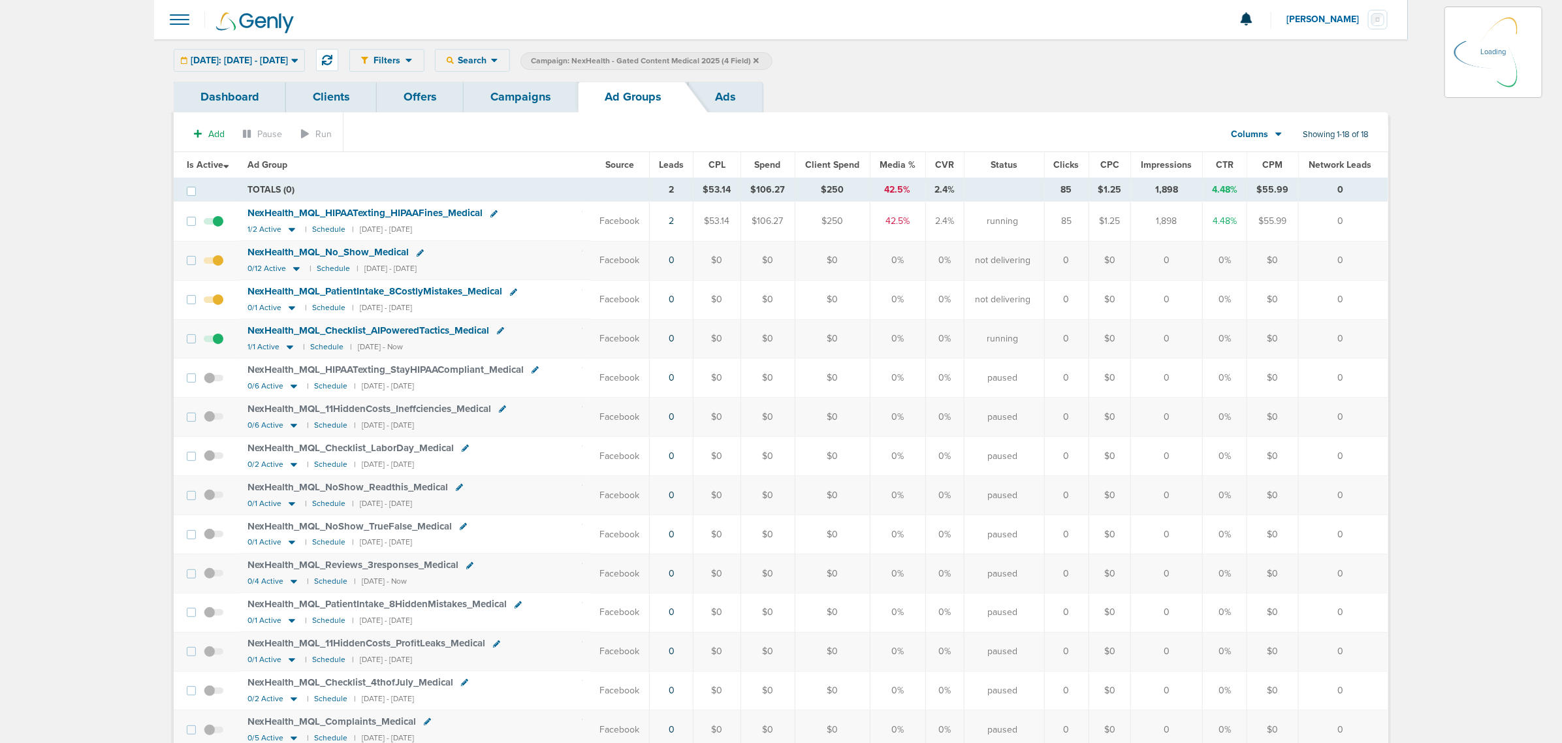
click at [219, 260] on td at bounding box center [217, 260] width 44 height 39
click at [219, 267] on span at bounding box center [214, 267] width 20 height 0
click at [214, 263] on input "checkbox" at bounding box center [214, 263] width 0 height 0
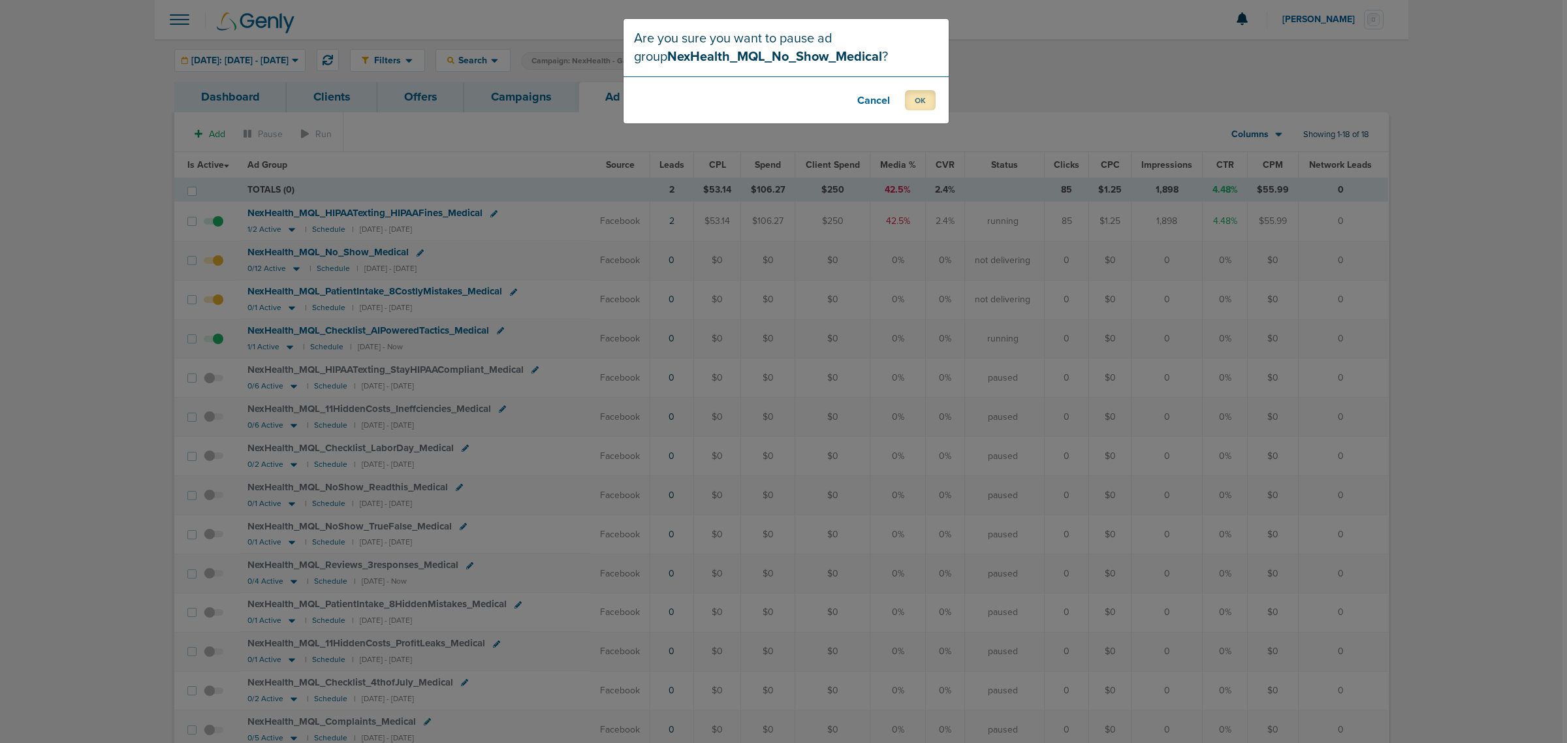
click at [925, 106] on button "OK" at bounding box center [920, 100] width 31 height 20
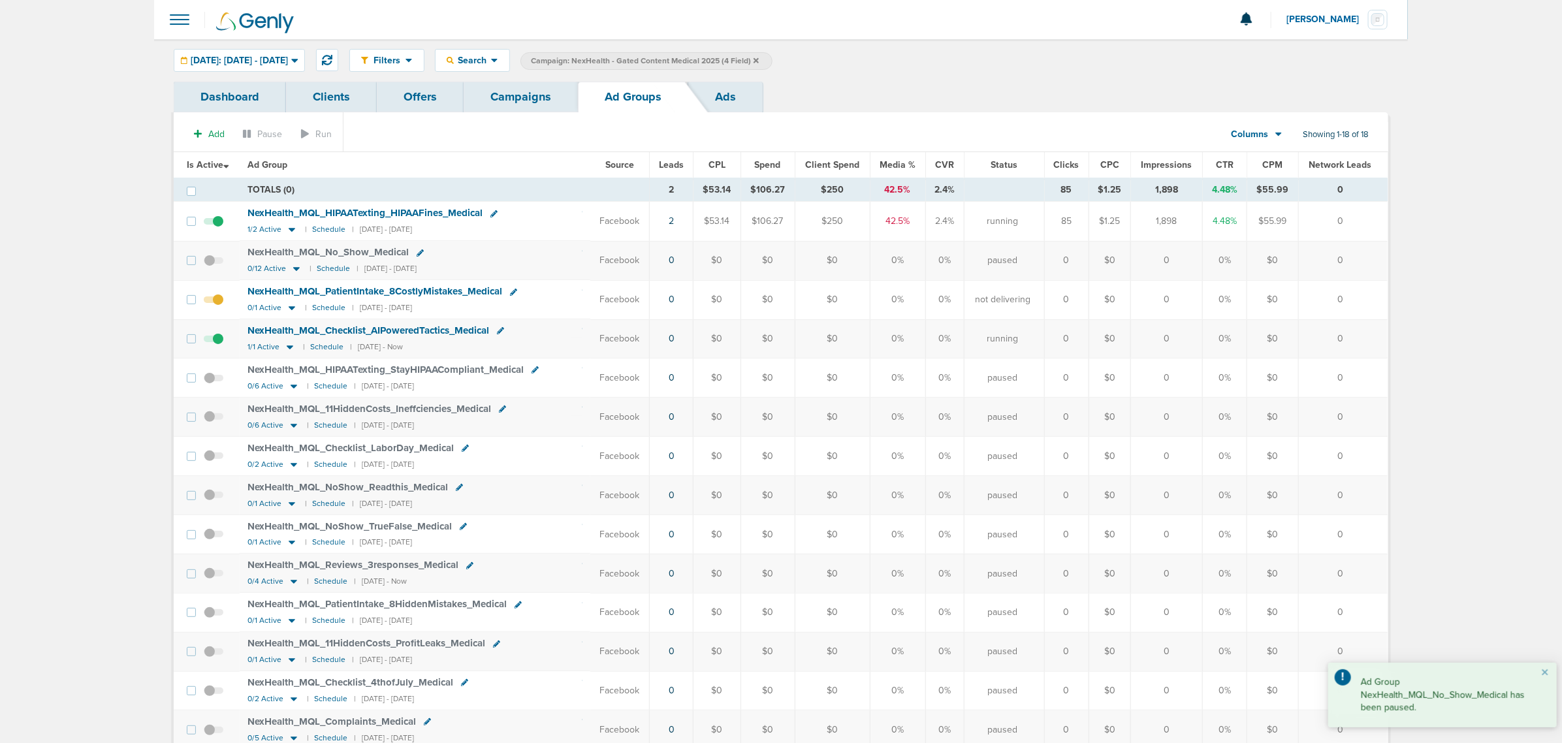
click at [221, 306] on span at bounding box center [214, 306] width 20 height 0
click at [214, 302] on input "checkbox" at bounding box center [214, 302] width 0 height 0
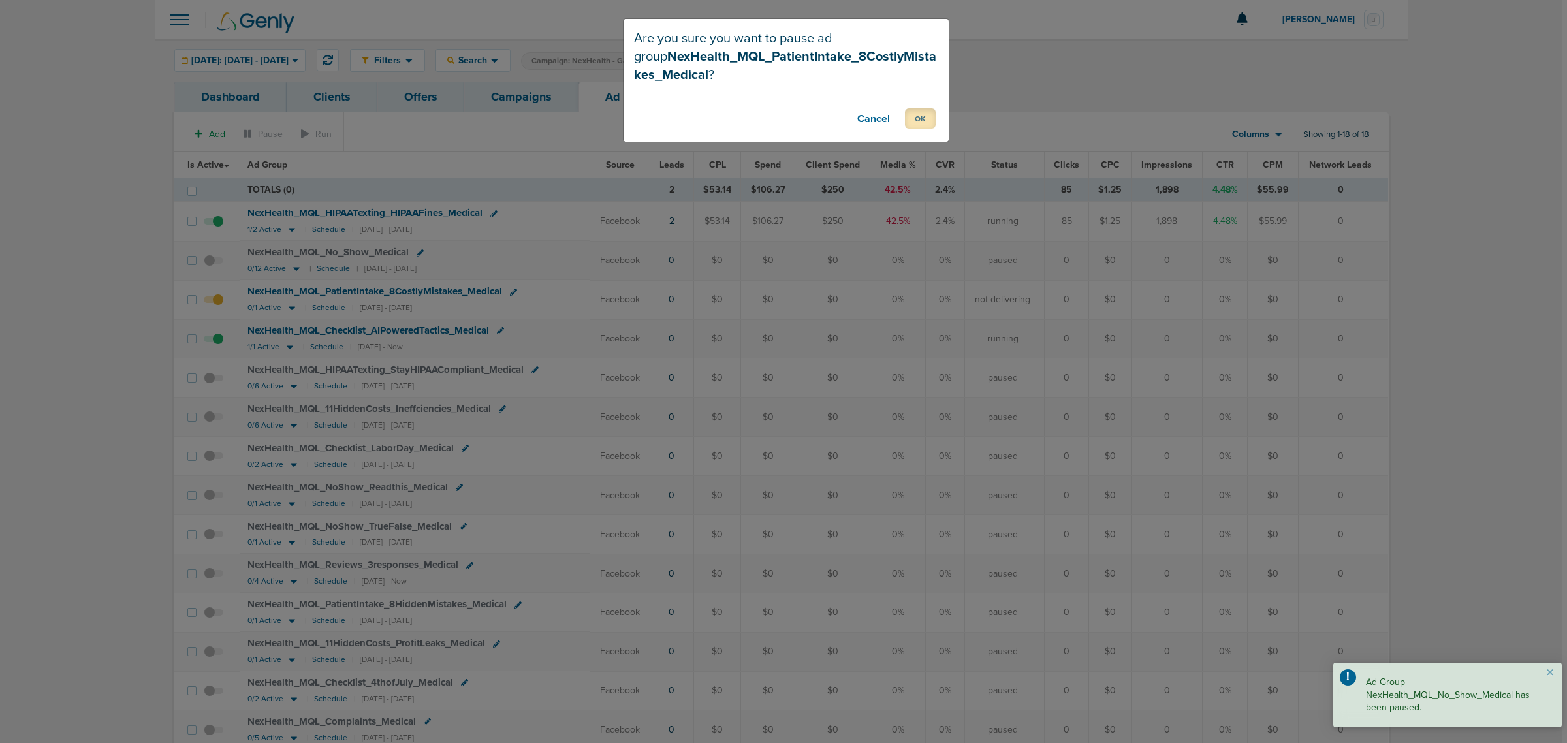
click at [924, 118] on button "OK" at bounding box center [920, 118] width 31 height 20
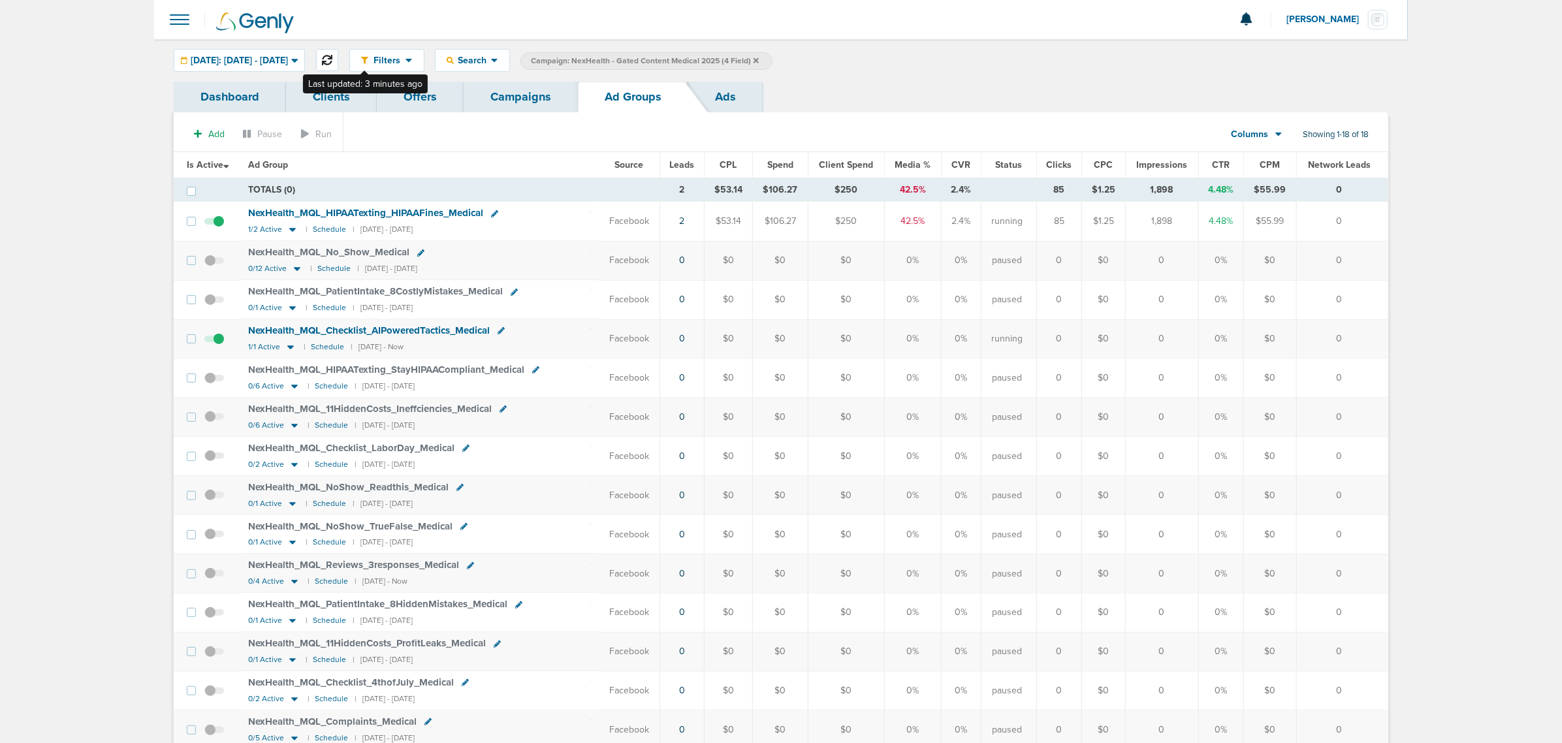
click at [332, 57] on icon at bounding box center [327, 60] width 10 height 10
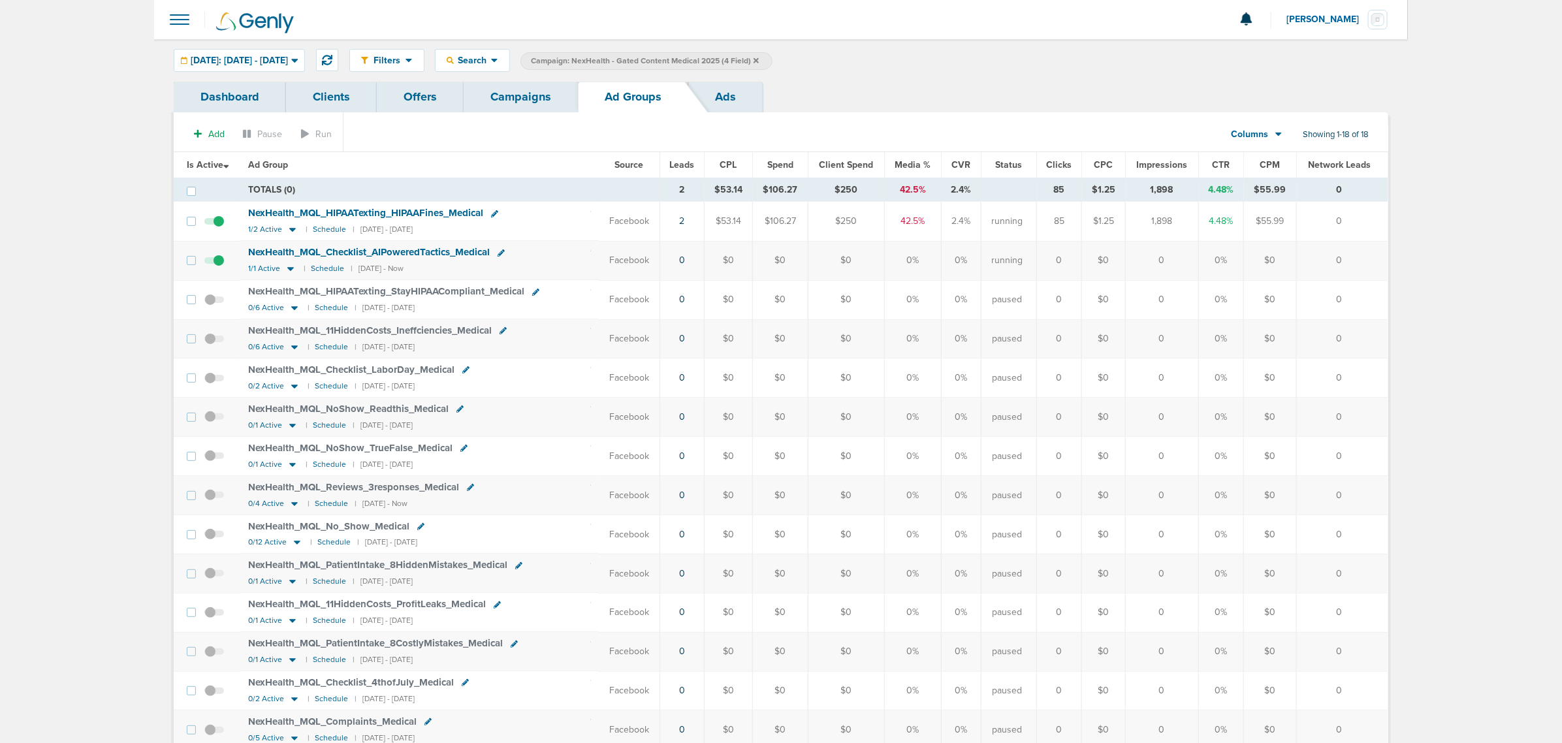
click at [531, 95] on link "Campaigns" at bounding box center [521, 97] width 114 height 31
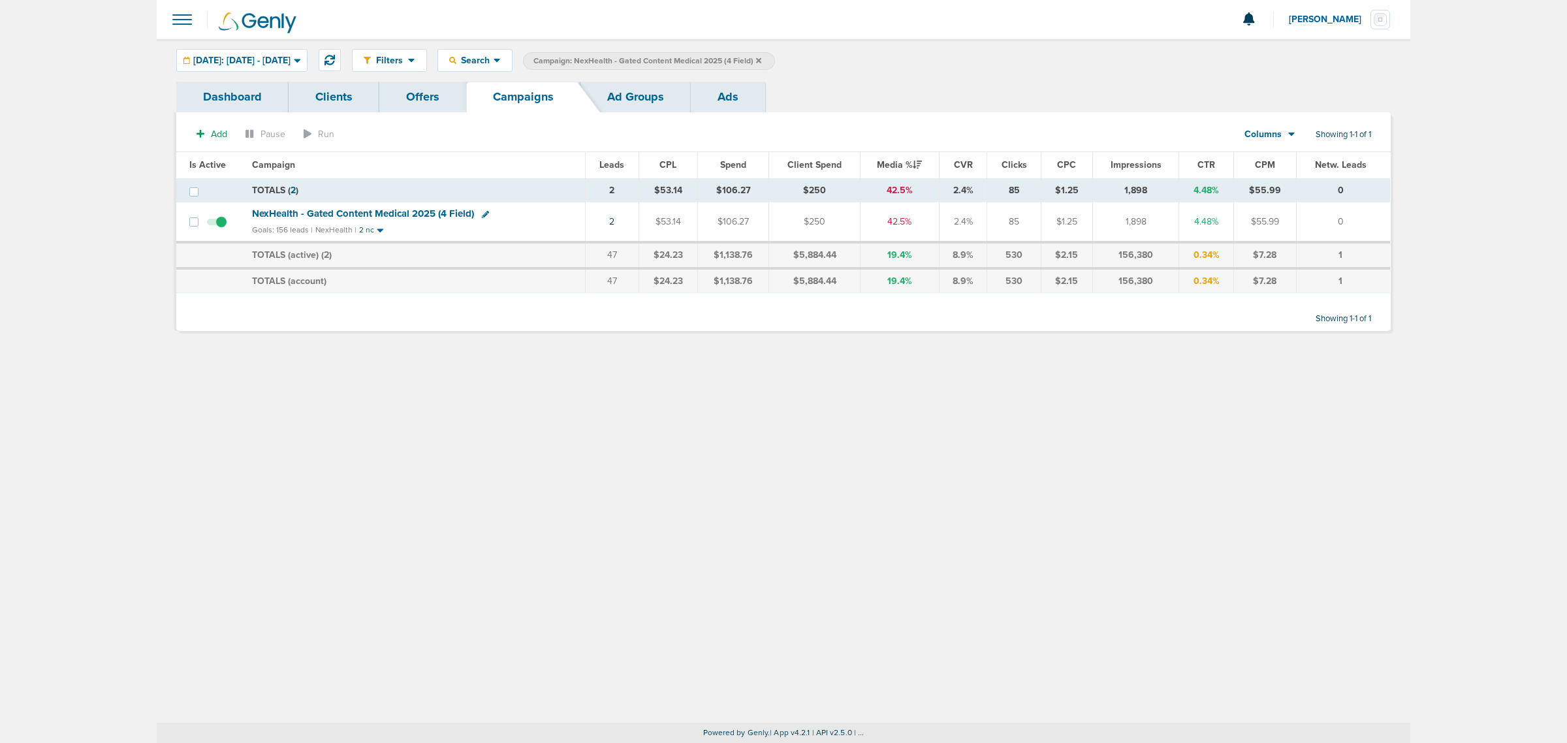
click at [761, 60] on icon at bounding box center [758, 59] width 5 height 5
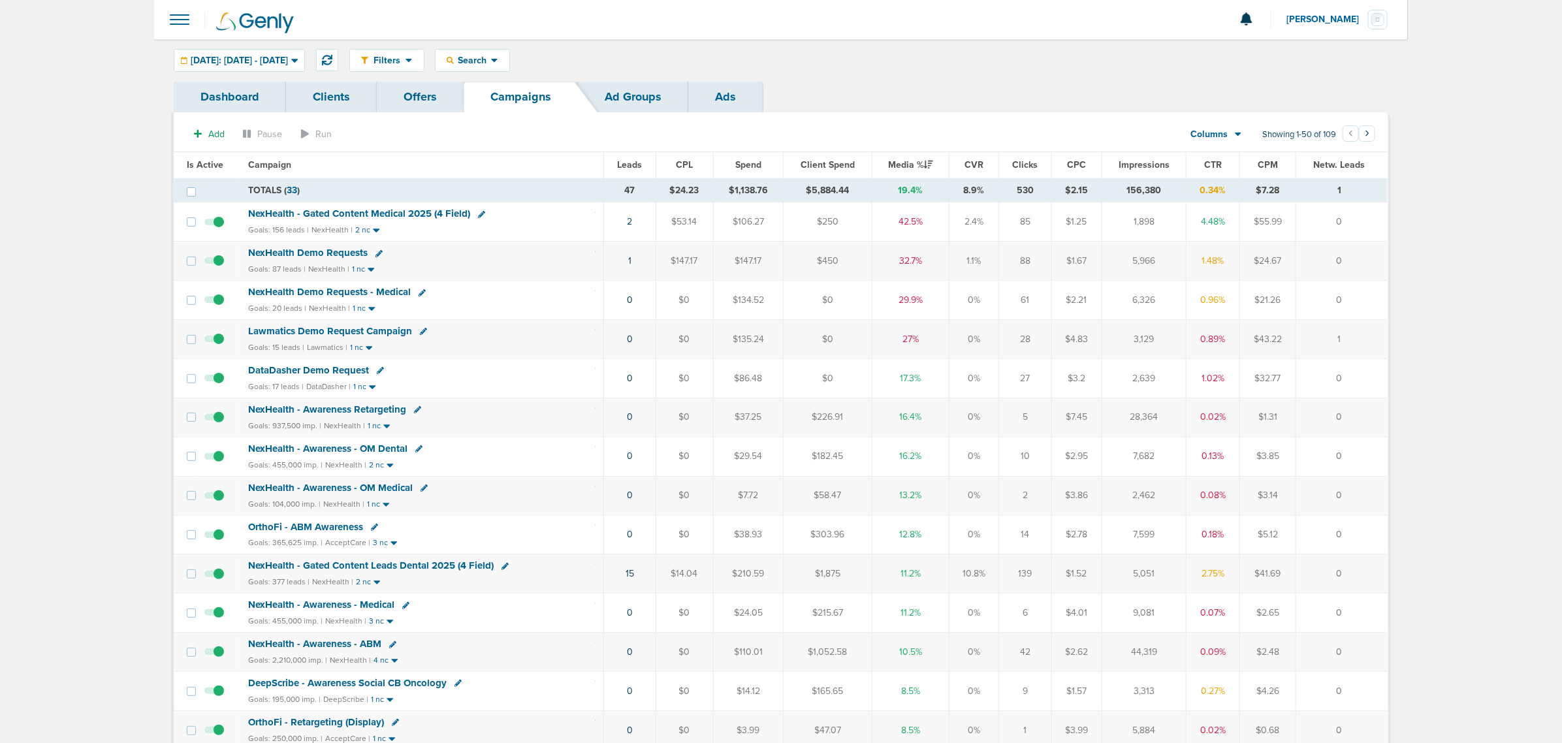
click at [305, 330] on span "Lawmatics Demo Request Campaign" at bounding box center [330, 331] width 164 height 12
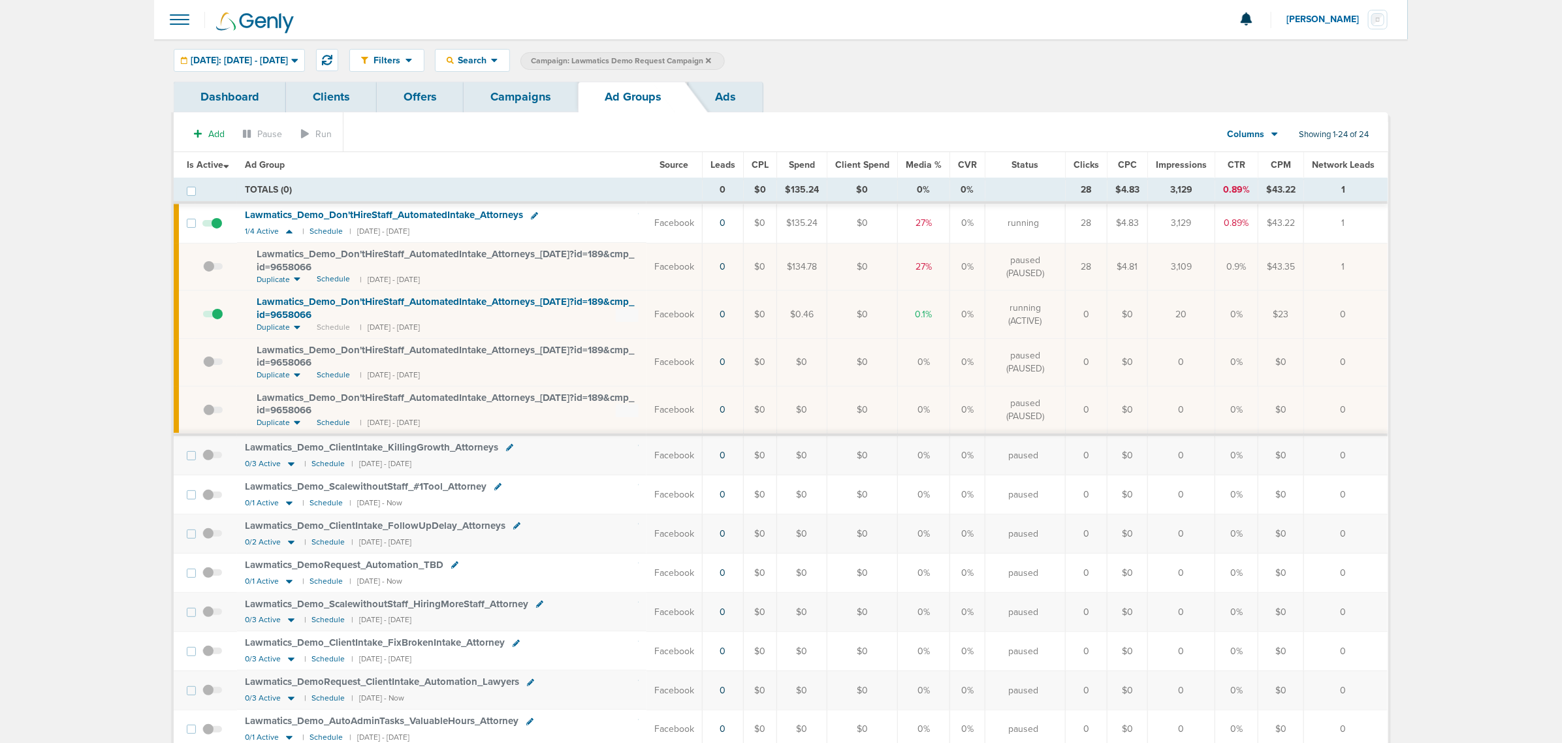
click at [349, 310] on span "Lawmatics_ Demo_ Don'tHireStaff_ AutomatedIntake_ Attorneys_ [DATE]?id=189&cmp_…" at bounding box center [445, 308] width 377 height 25
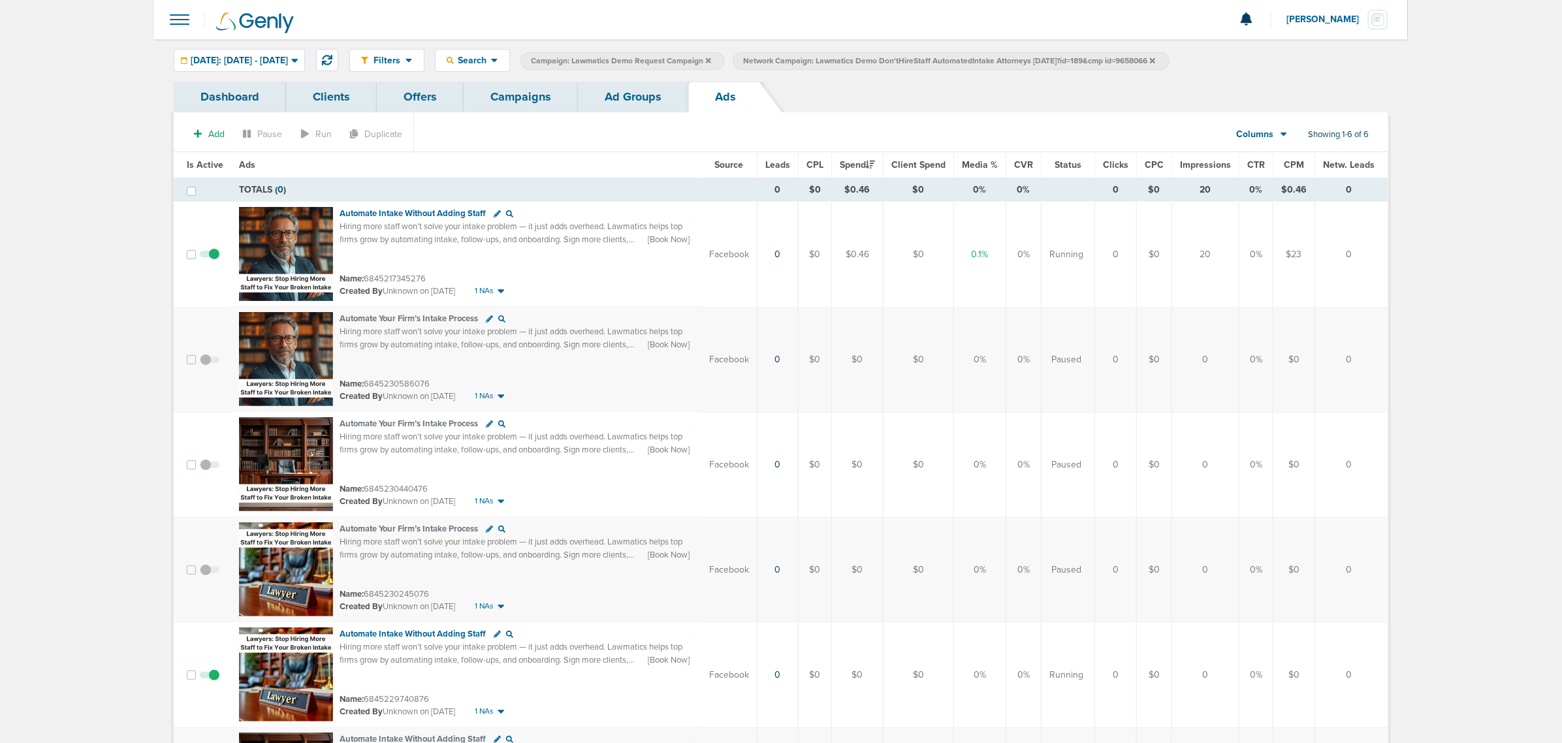
click at [522, 93] on link "Campaigns" at bounding box center [521, 97] width 114 height 31
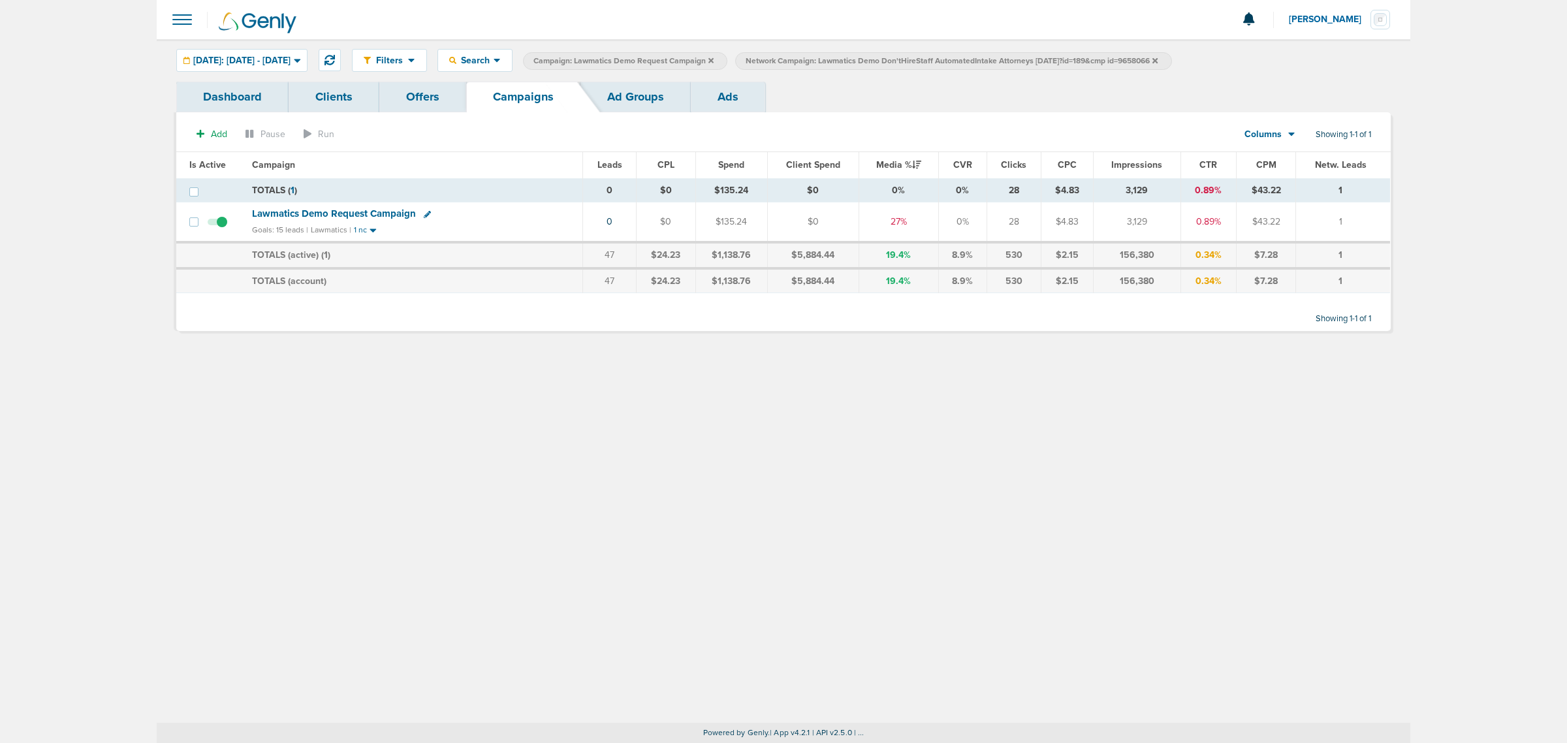
click at [1158, 61] on icon at bounding box center [1155, 59] width 5 height 5
click at [714, 59] on icon at bounding box center [711, 61] width 5 height 8
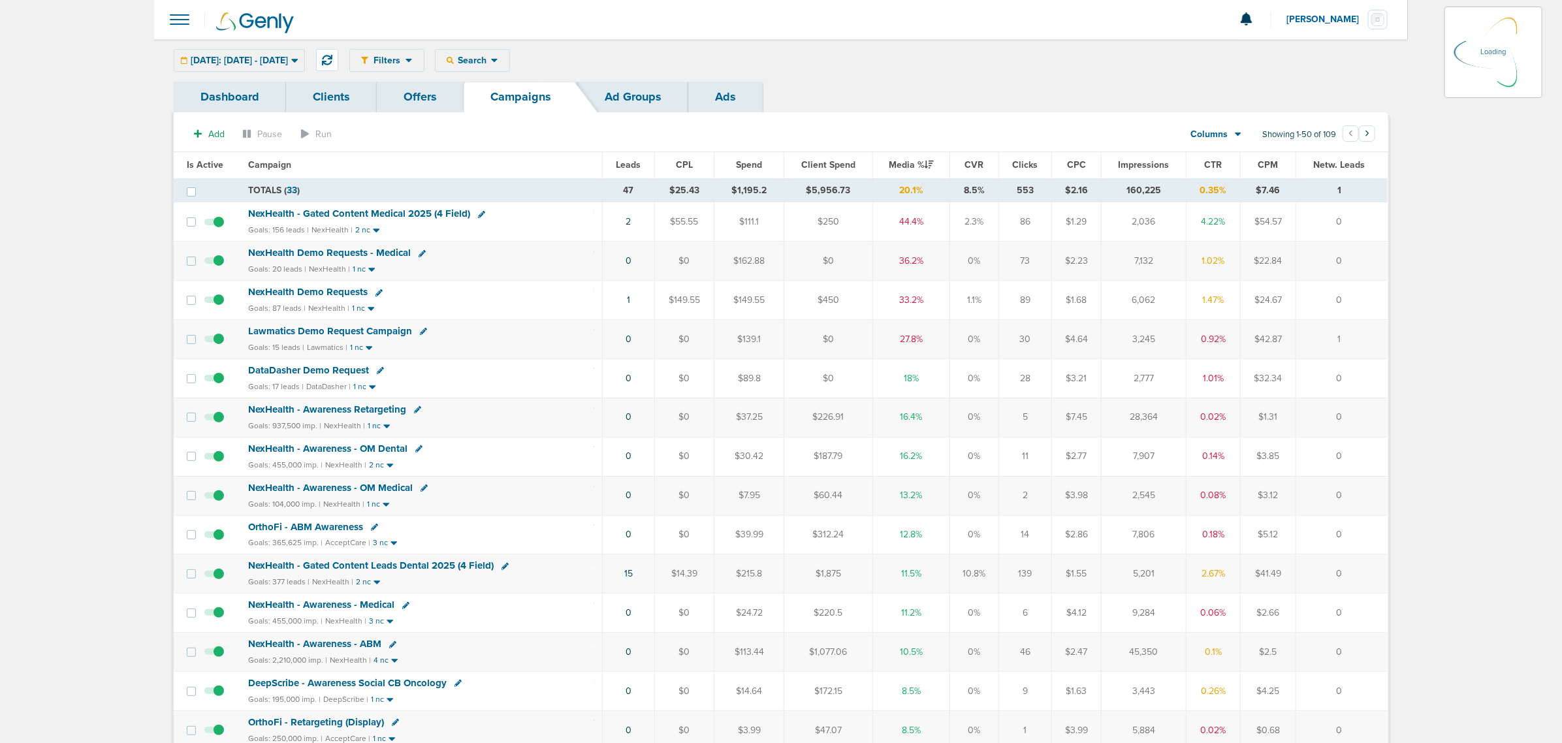
scroll to position [89, 0]
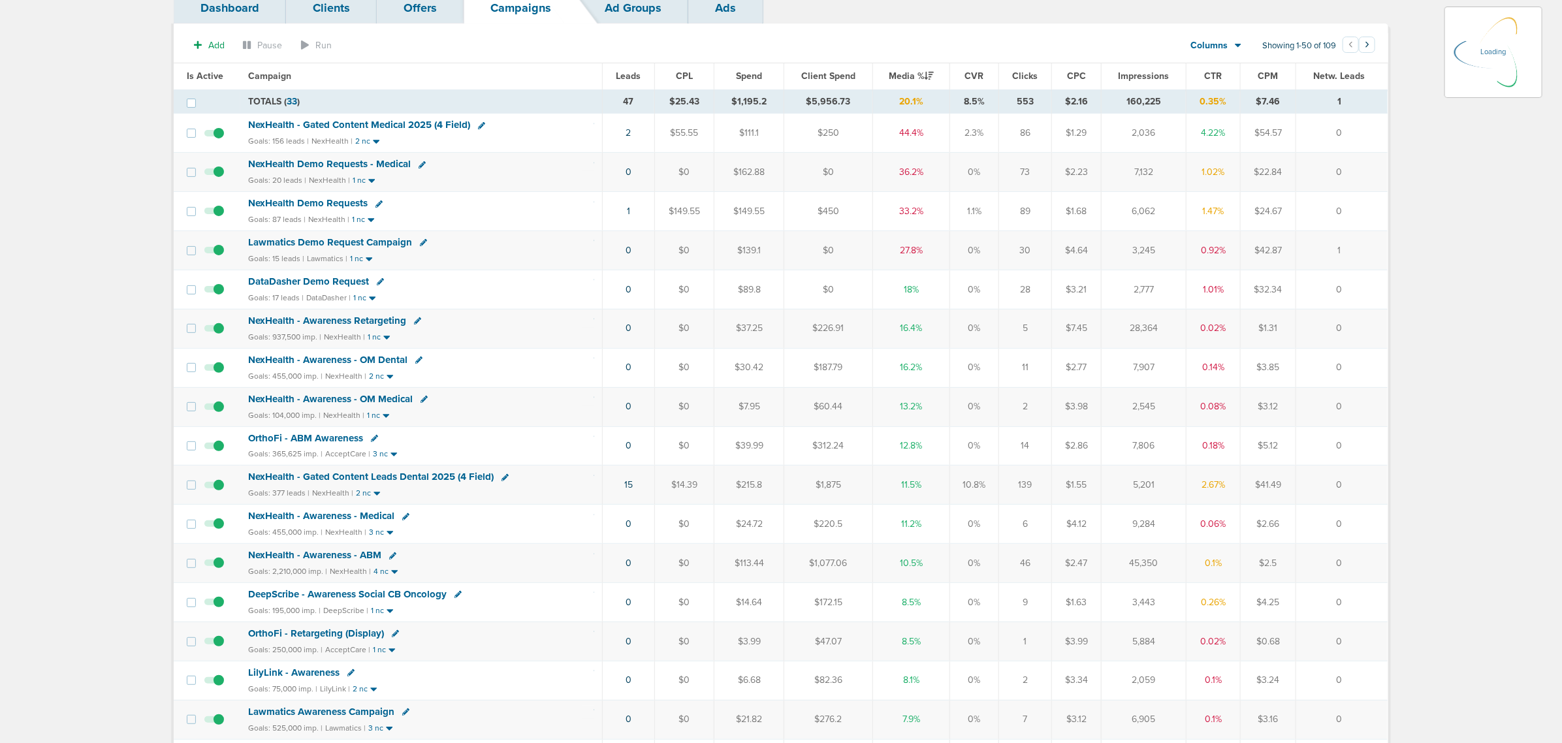
click at [337, 483] on span "NexHealth - Gated Content Leads Dental 2025 (4 Field)" at bounding box center [371, 477] width 246 height 12
click at [391, 479] on span "NexHealth - Gated Content Leads Dental 2025 (4 Field)" at bounding box center [371, 477] width 246 height 12
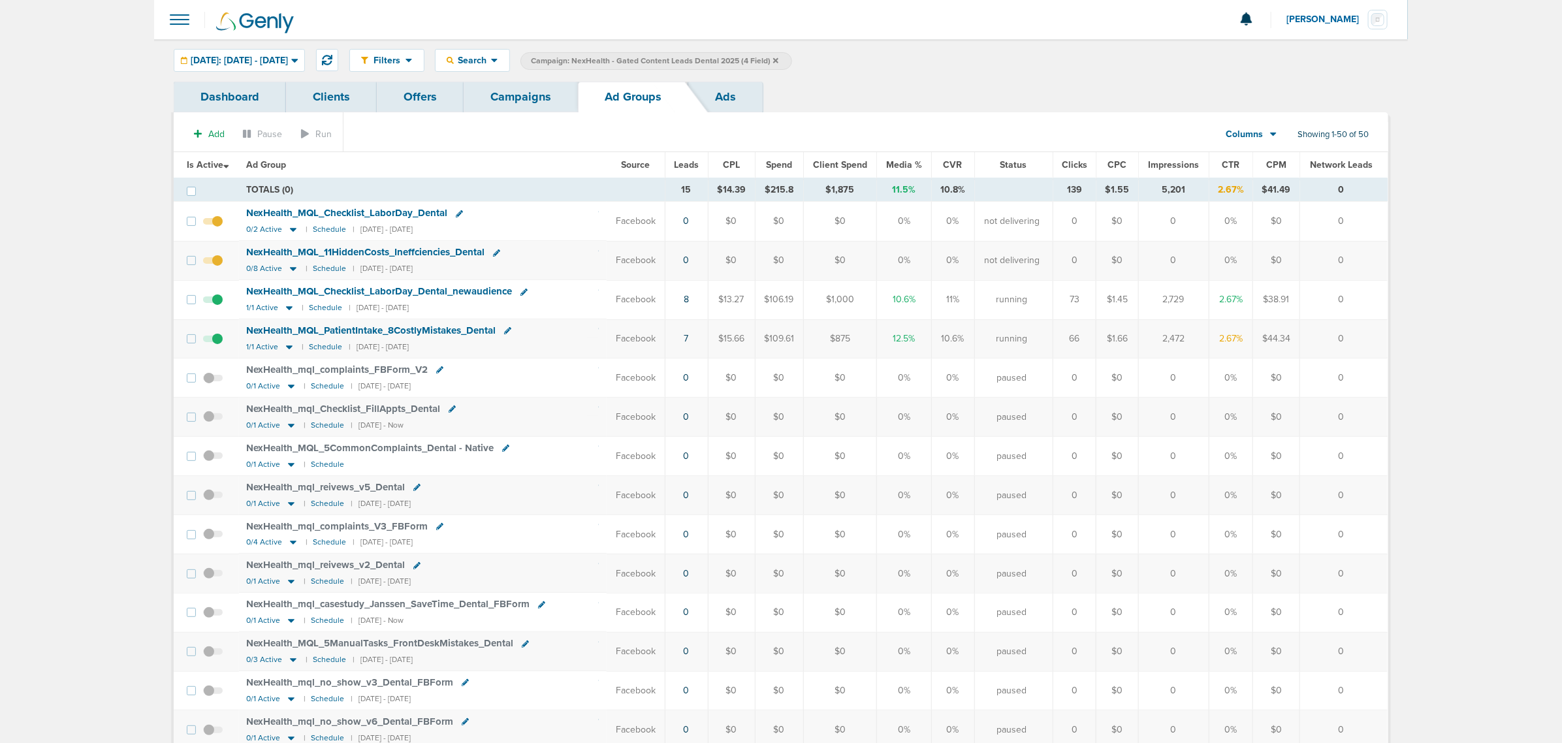
click at [523, 95] on link "Campaigns" at bounding box center [521, 97] width 114 height 31
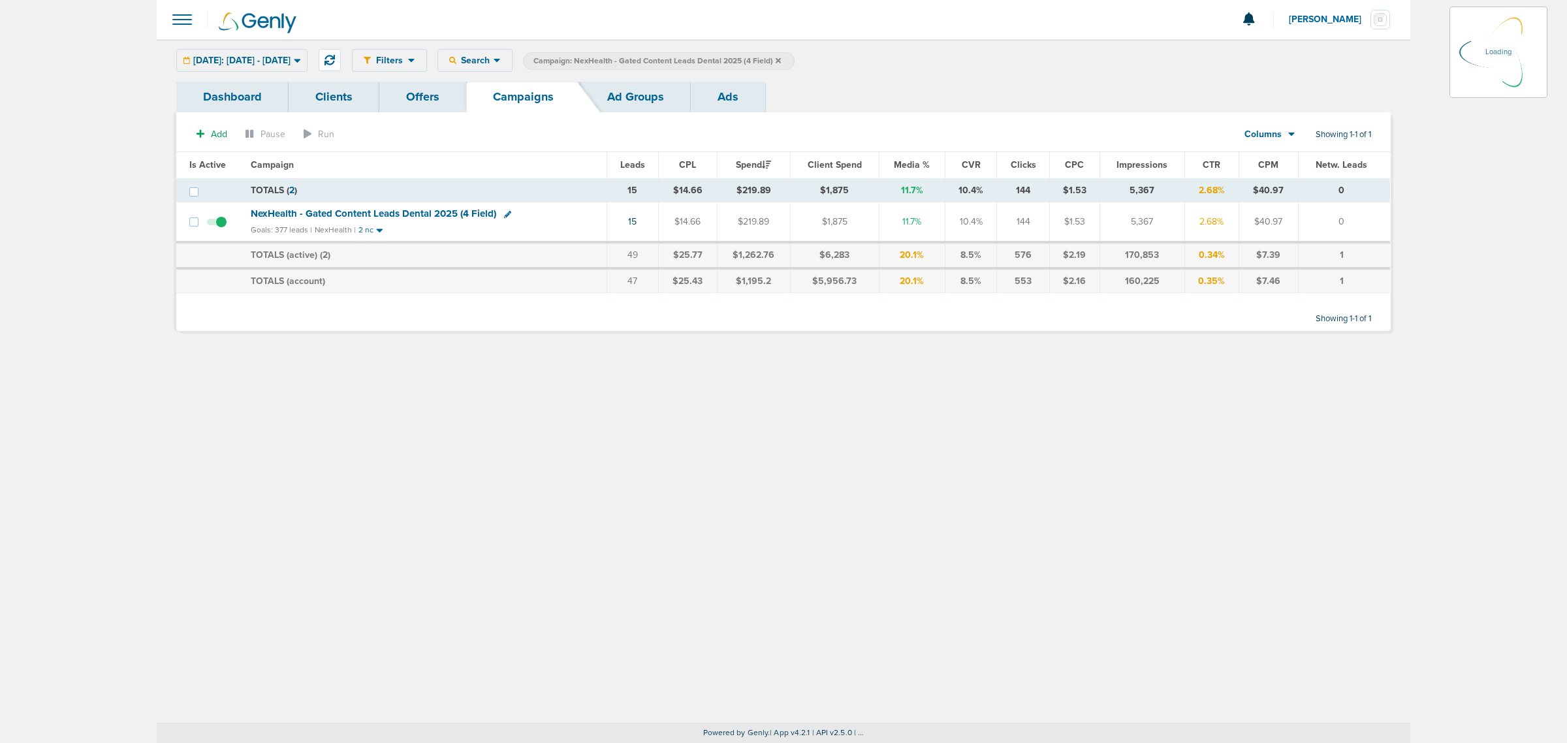
click at [781, 59] on icon at bounding box center [778, 61] width 5 height 8
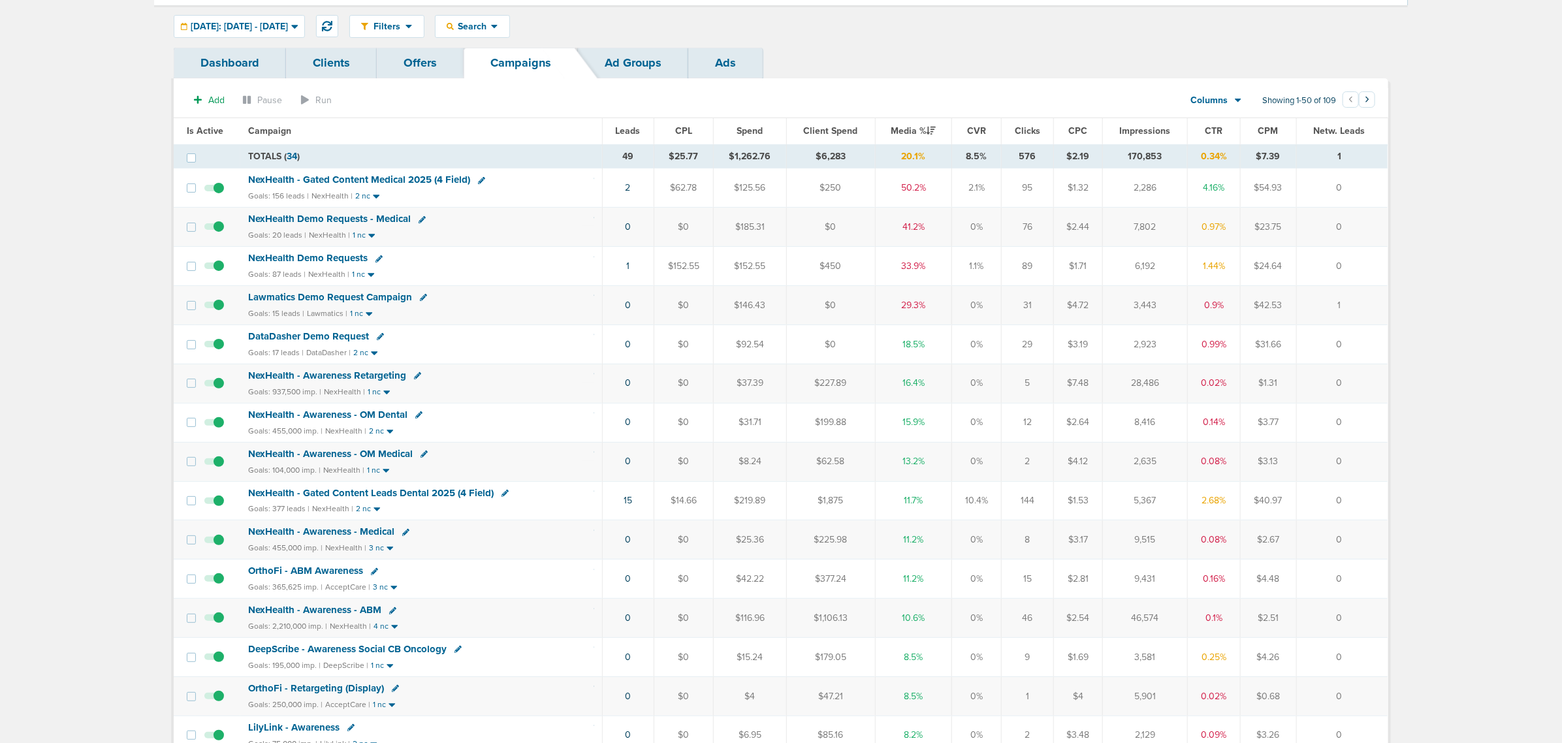
scroll to position [33, 0]
click at [399, 180] on span "NexHealth - Gated Content Medical 2025 (4 Field)" at bounding box center [359, 181] width 222 height 12
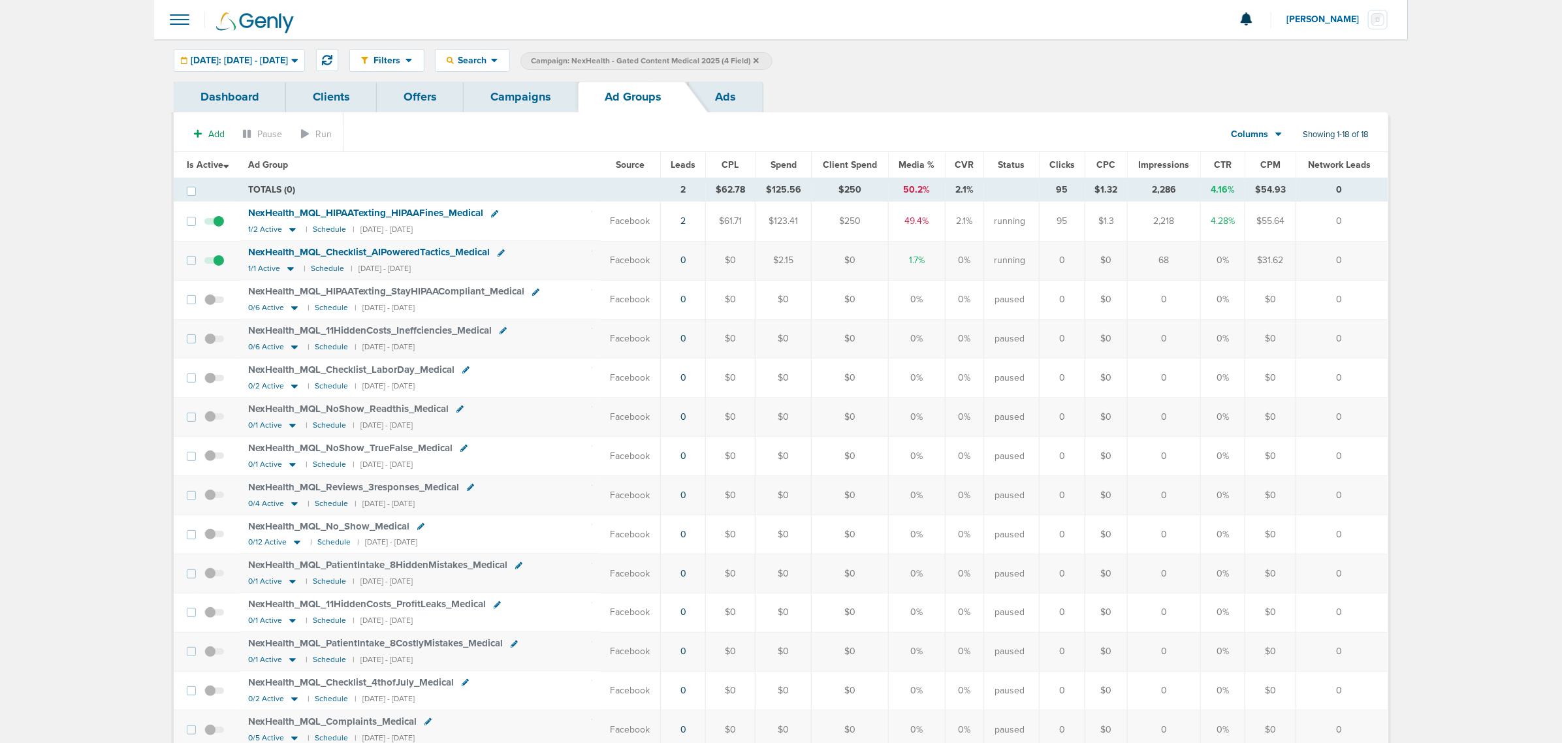
click at [493, 104] on link "Campaigns" at bounding box center [521, 97] width 114 height 31
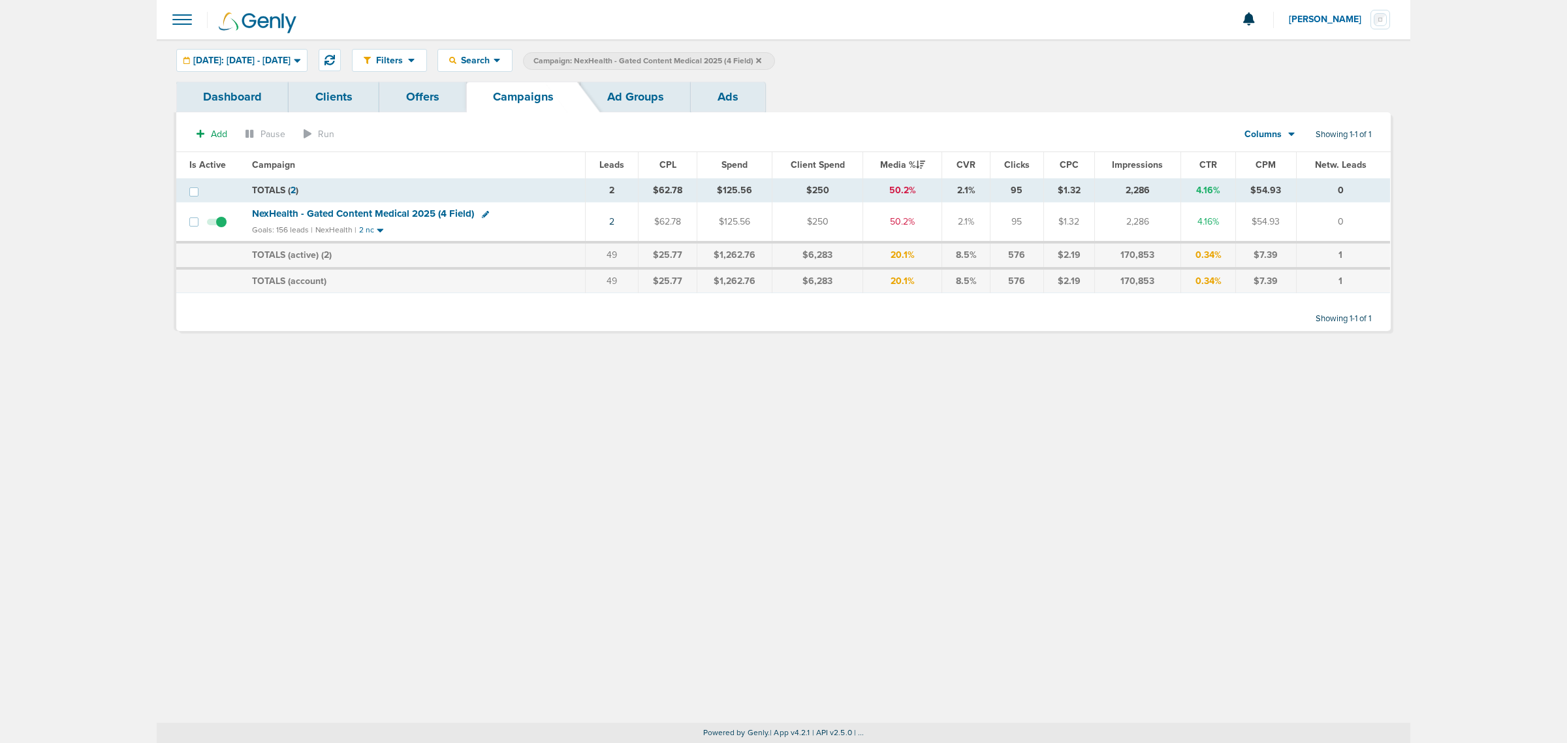
drag, startPoint x: 844, startPoint y: 53, endPoint x: 792, endPoint y: 52, distance: 51.6
click at [792, 52] on div "Filters Active Only Settings Status Active Inactive Objectives MQL SQL Traffic …" at bounding box center [871, 60] width 1039 height 23
click at [775, 59] on label "Campaign: NexHealth - Gated Content Medical 2025 (4 Field)" at bounding box center [649, 61] width 252 height 18
click at [761, 59] on icon at bounding box center [758, 59] width 5 height 5
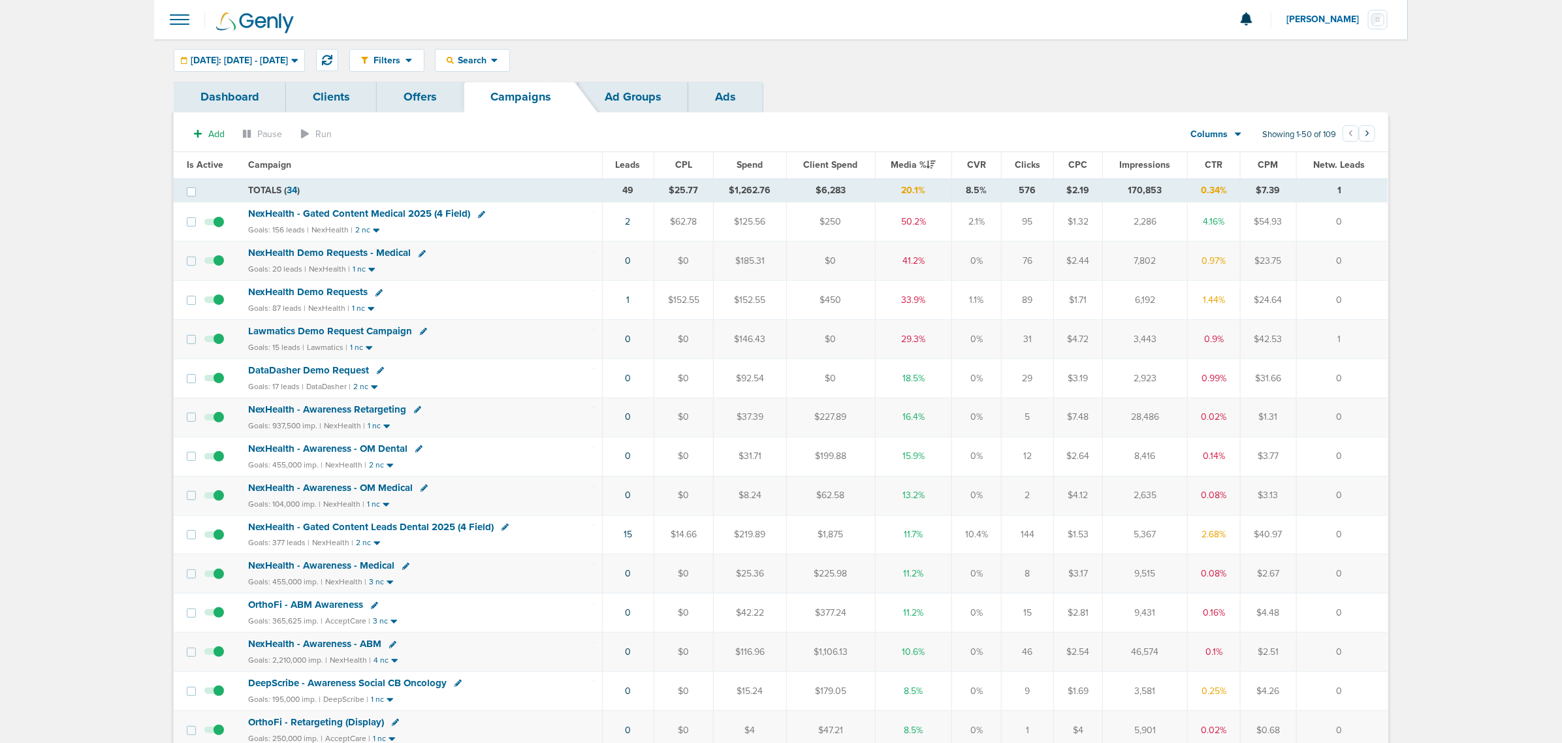
click at [315, 252] on span "NexHealth Demo Requests - Medical" at bounding box center [329, 253] width 163 height 12
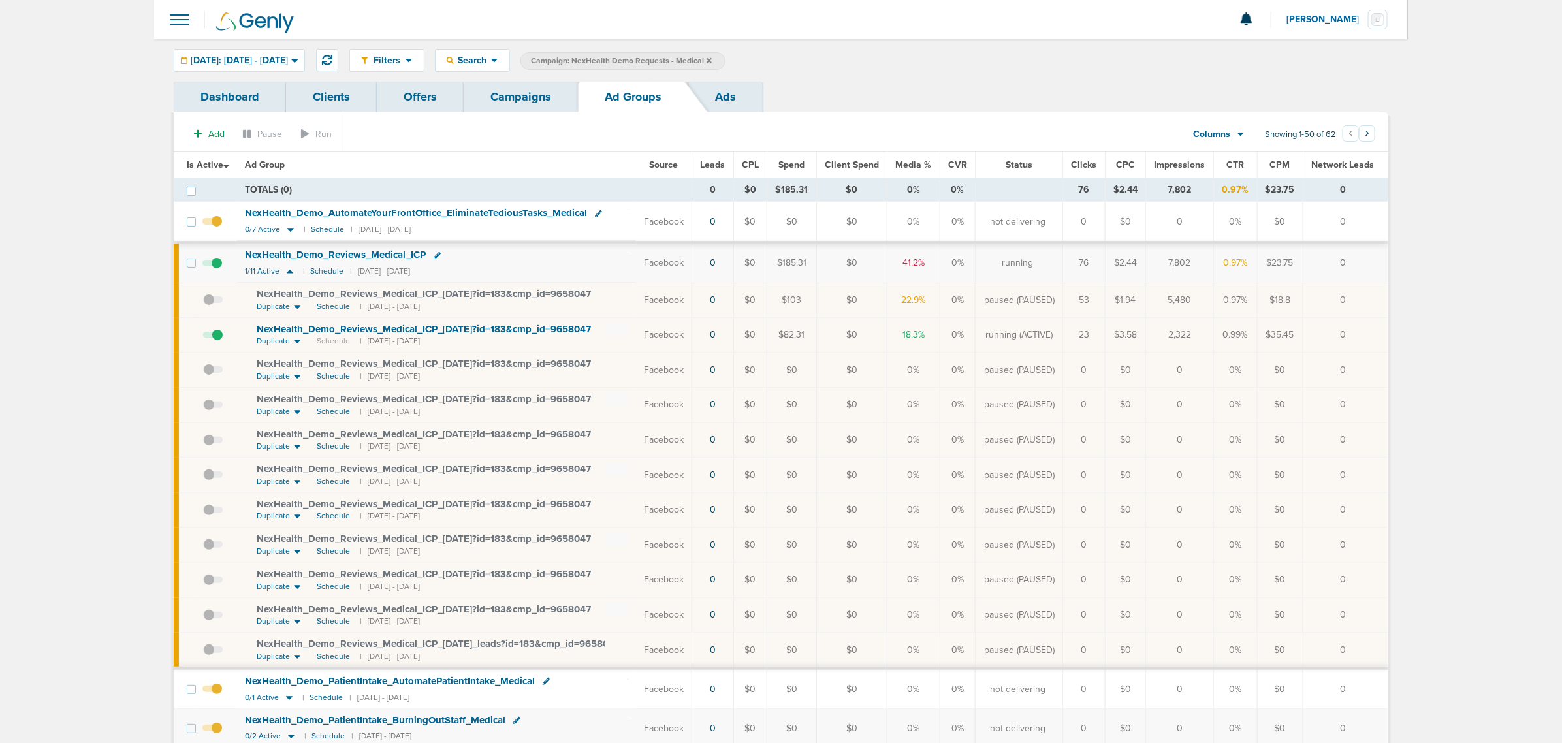
drag, startPoint x: 1271, startPoint y: 338, endPoint x: 740, endPoint y: 345, distance: 531.0
click at [740, 345] on tr "NexHealth_ Demo_ Reviews_ Medical_ ICP_ [DATE]?id=183&cmp_ id=9658047 Duplicate…" at bounding box center [781, 334] width 1214 height 35
click at [733, 345] on td "0" at bounding box center [712, 334] width 41 height 35
click at [447, 334] on span "NexHealth_ Demo_ Reviews_ Medical_ ICP_ [DATE]?id=183&cmp_ id=9658047" at bounding box center [424, 329] width 334 height 12
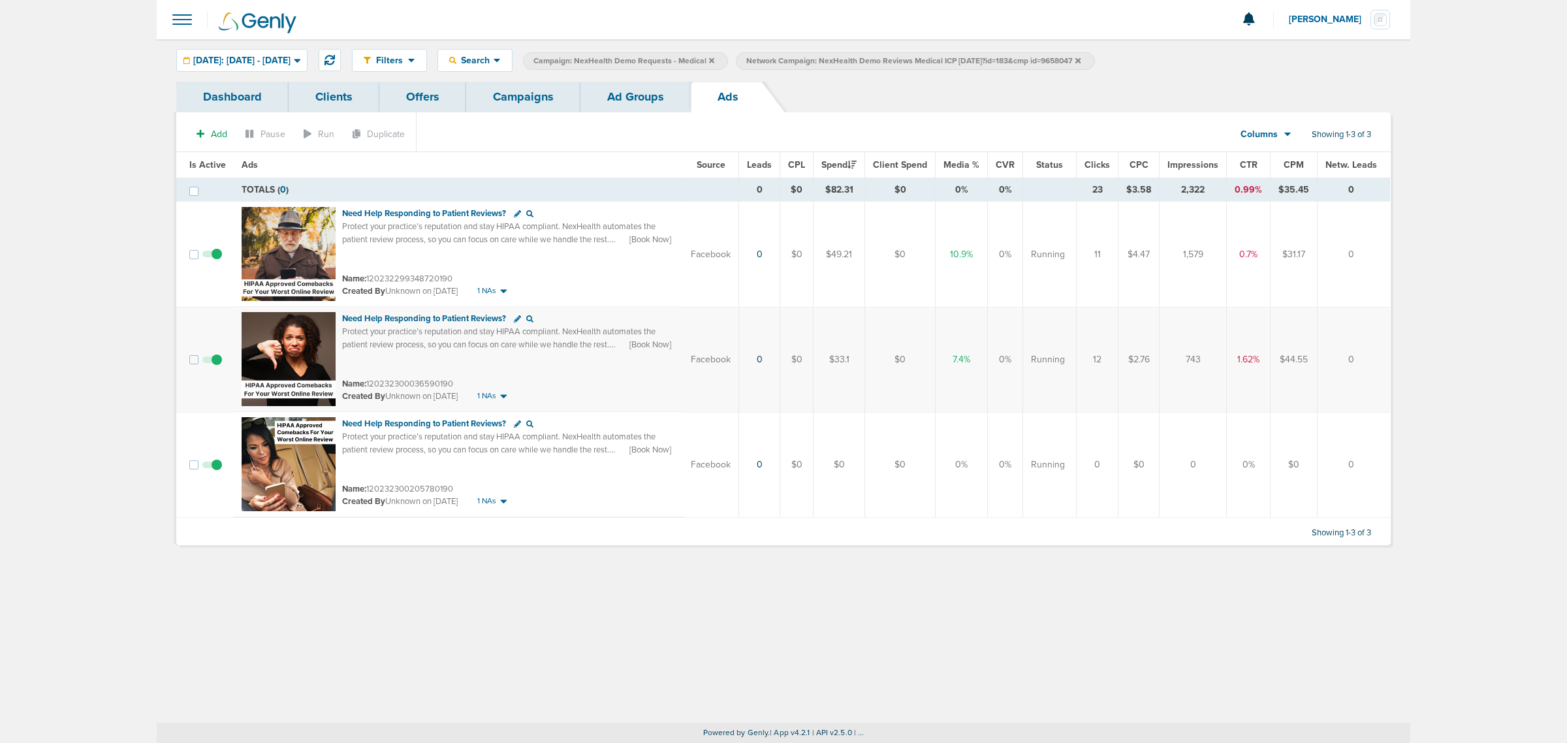
click at [521, 91] on link "Campaigns" at bounding box center [523, 97] width 114 height 31
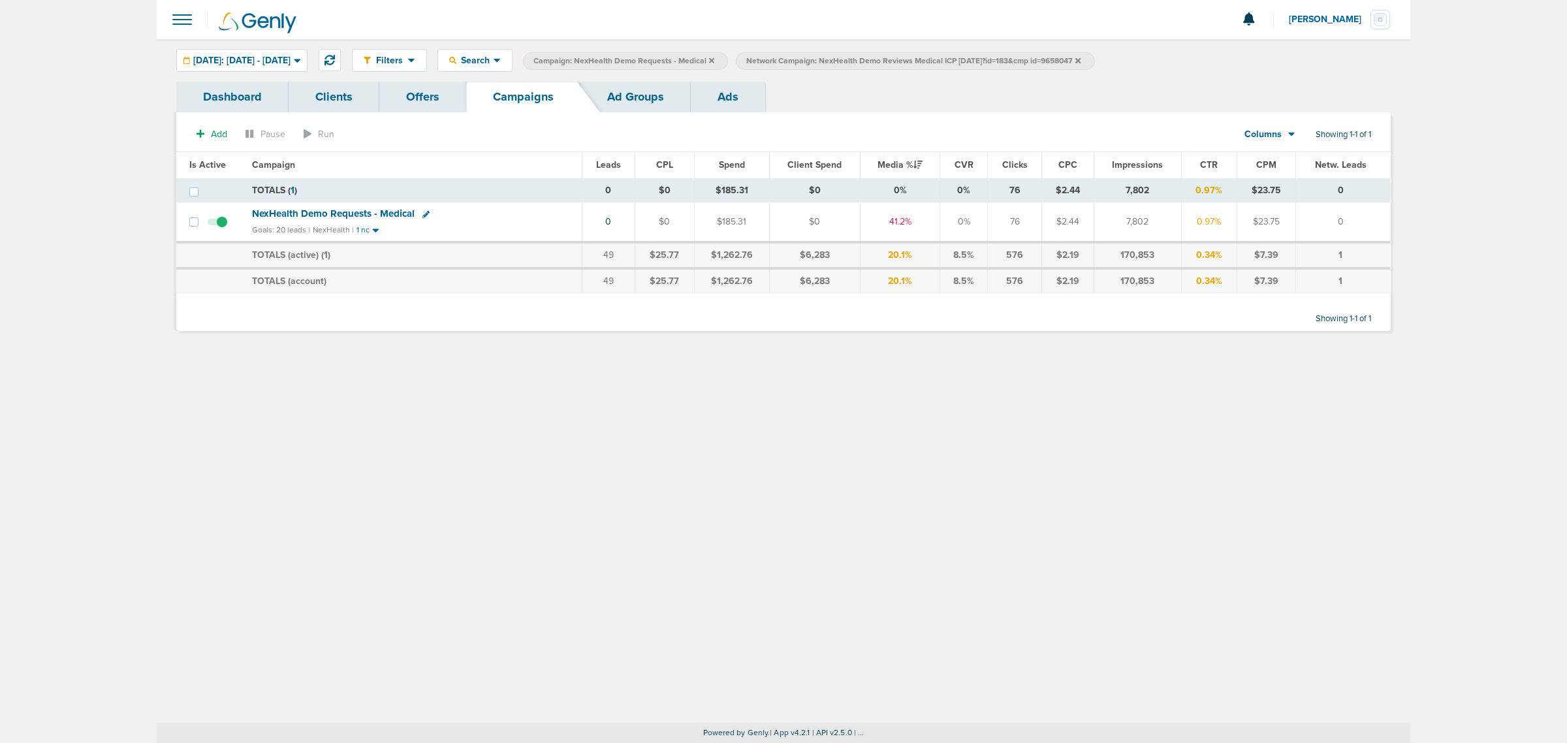
click at [714, 59] on icon at bounding box center [711, 59] width 5 height 5
click at [868, 59] on icon at bounding box center [865, 59] width 5 height 5
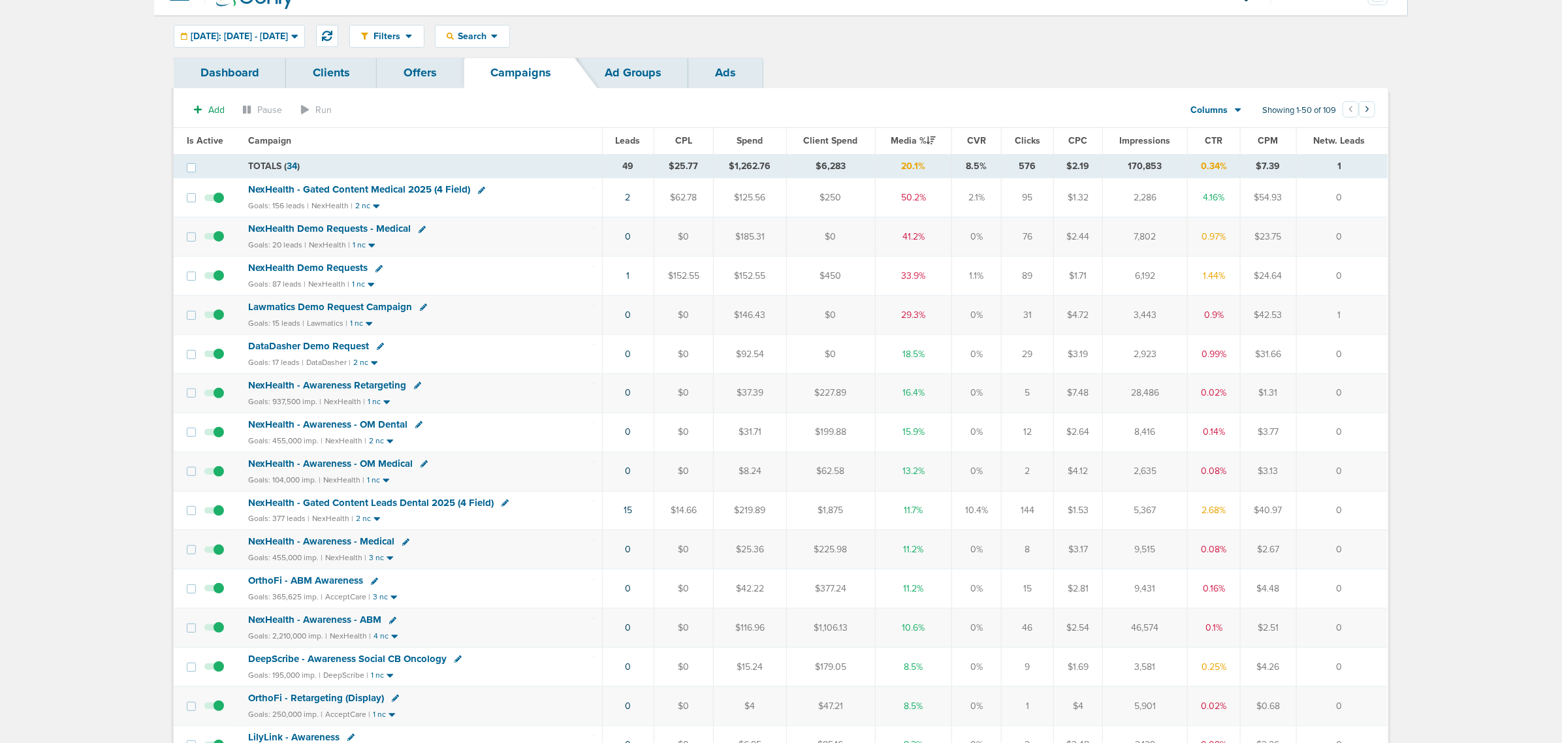
scroll to position [24, 0]
click at [309, 268] on span "NexHealth Demo Requests" at bounding box center [308, 269] width 120 height 12
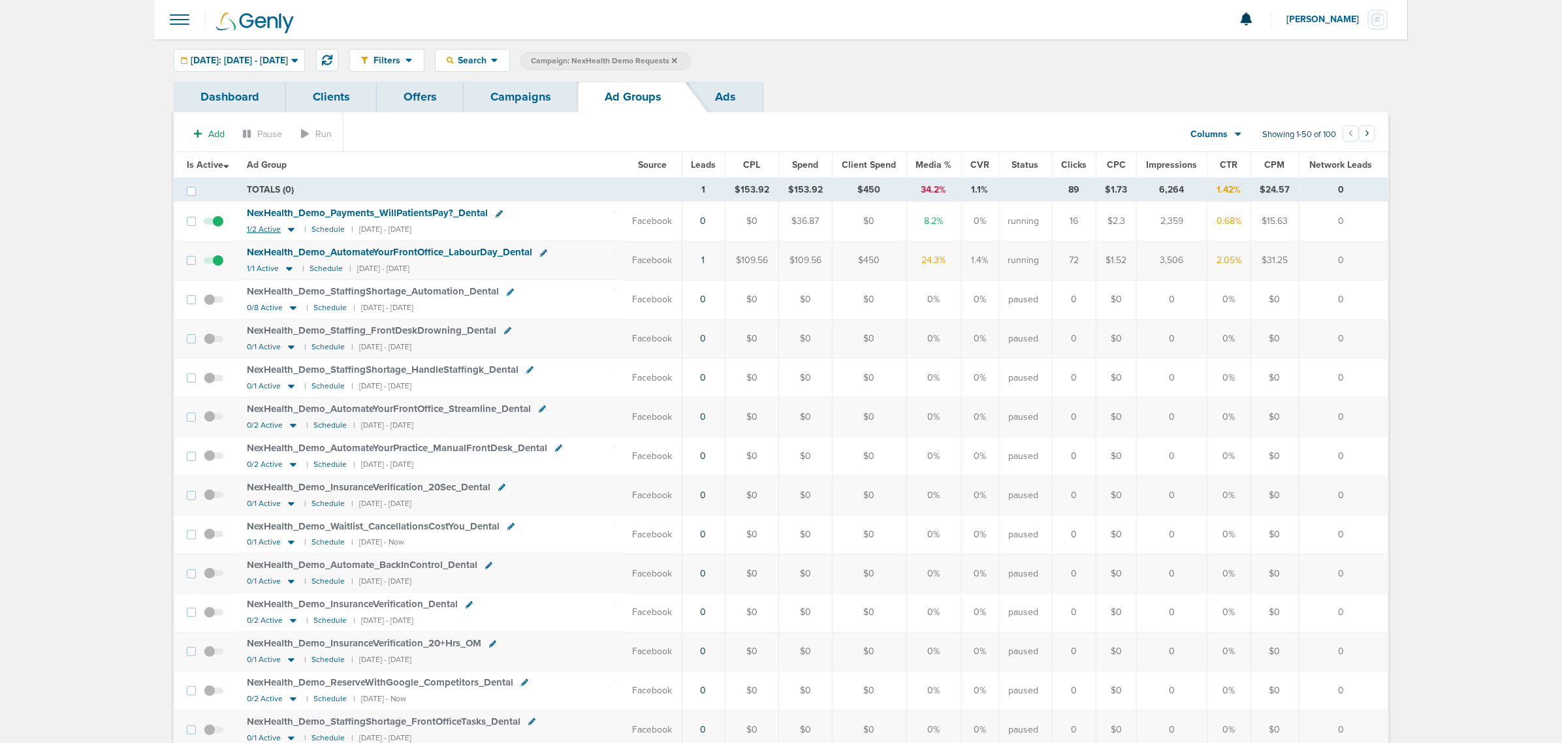
click at [291, 231] on icon at bounding box center [291, 231] width 7 height 4
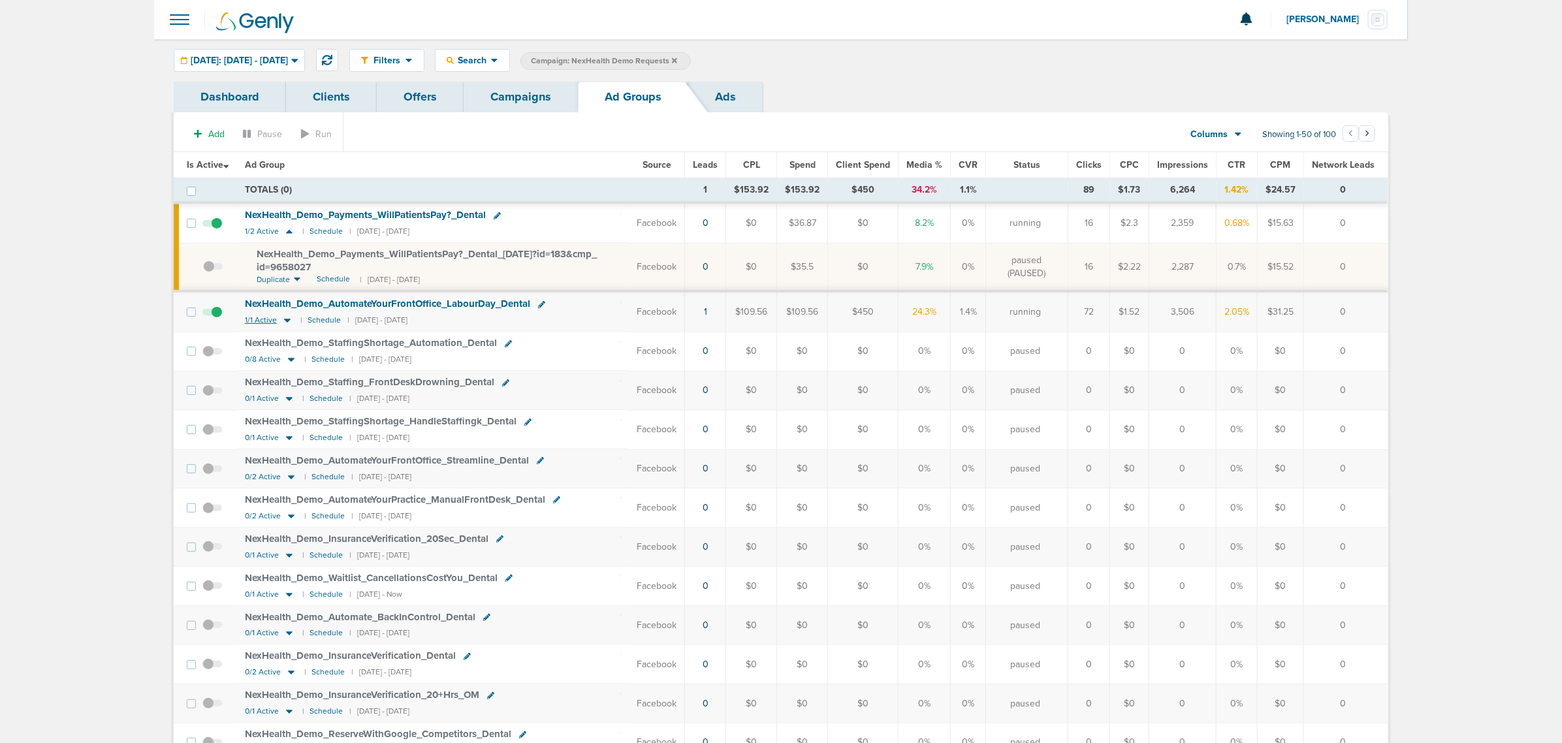
click at [286, 321] on icon at bounding box center [287, 321] width 7 height 4
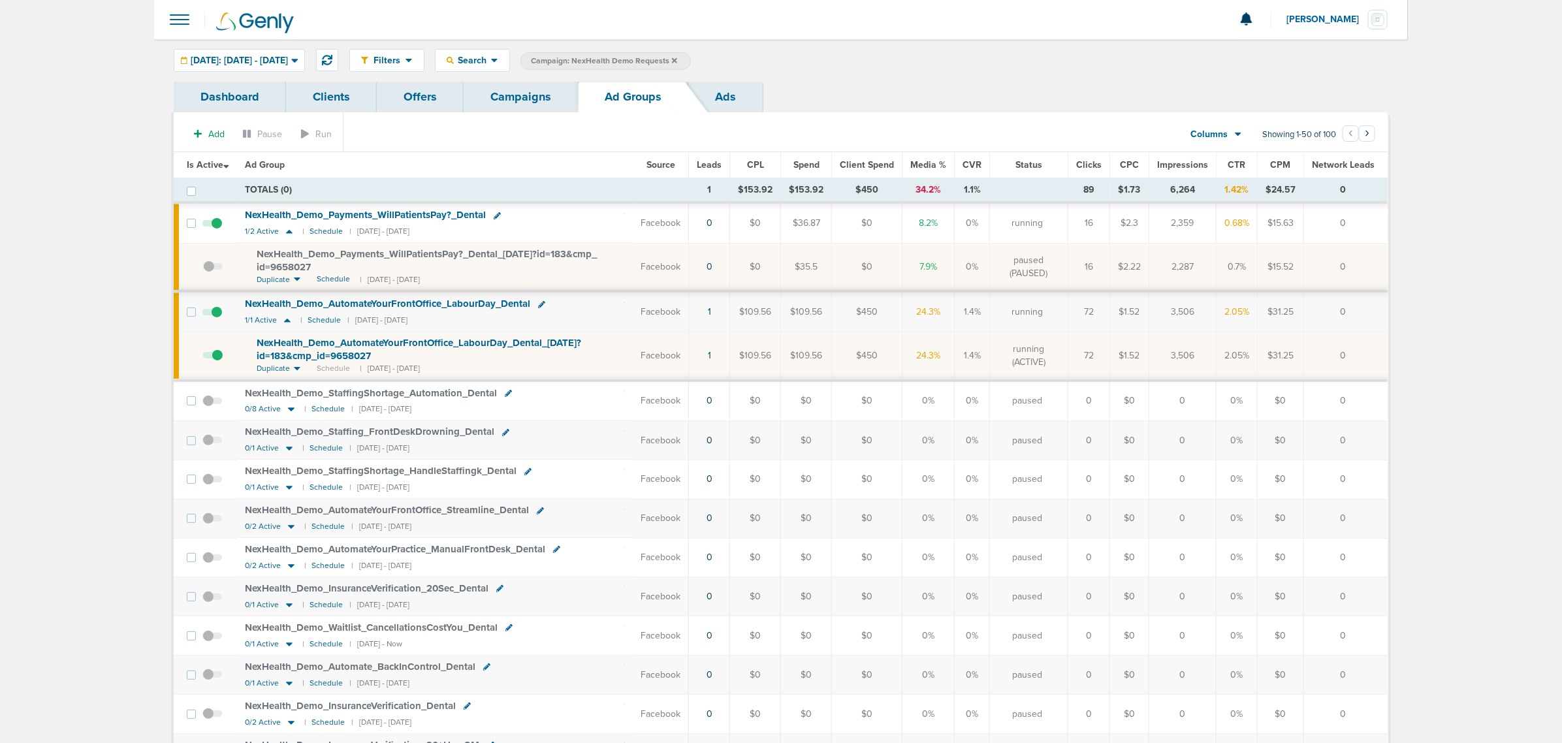
click at [317, 353] on span "NexHealth_ Demo_ AutomateYourFrontOffice_ LabourDay_ Dental_ [DATE]?id=183&cmp_…" at bounding box center [419, 349] width 325 height 25
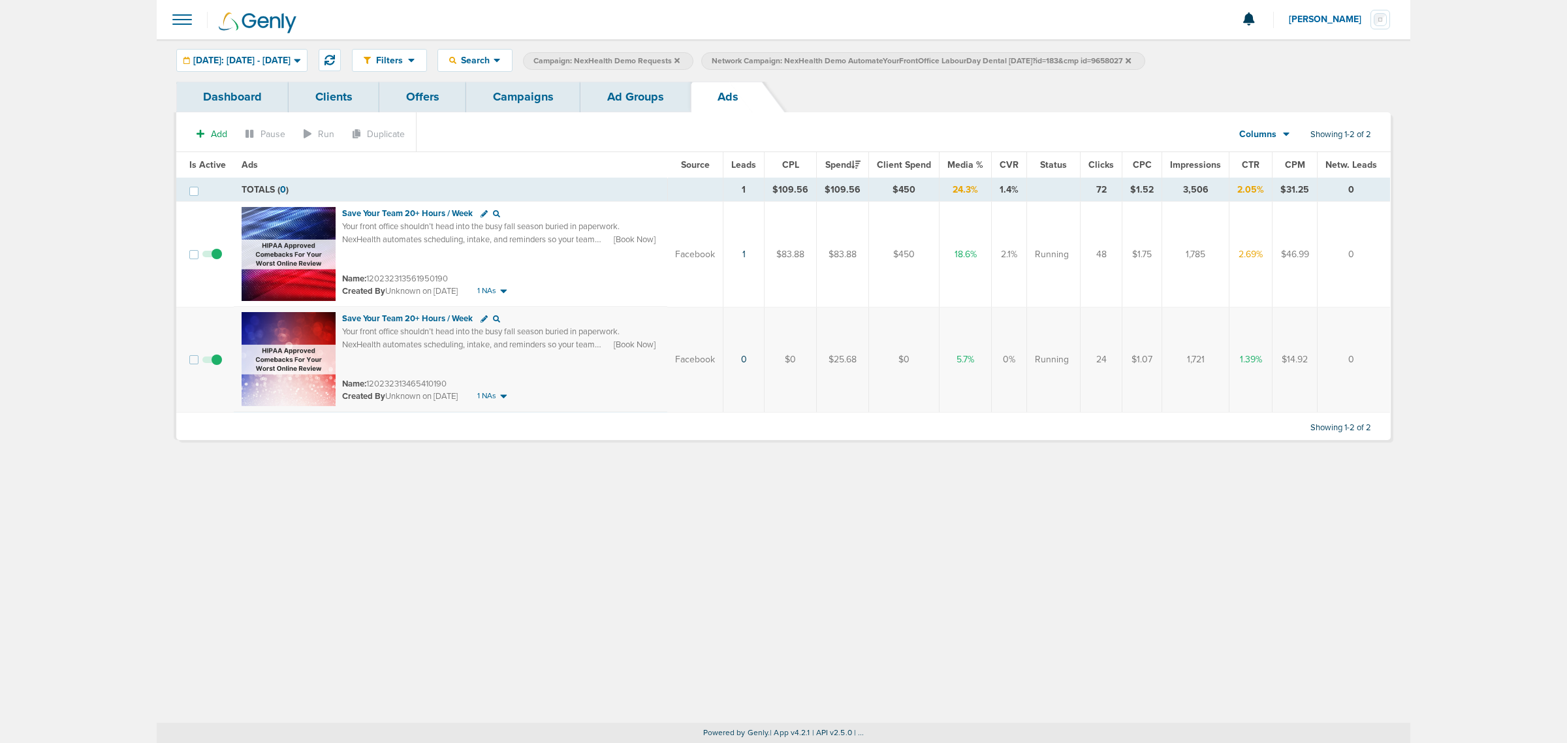
click at [641, 99] on link "Ad Groups" at bounding box center [636, 97] width 110 height 31
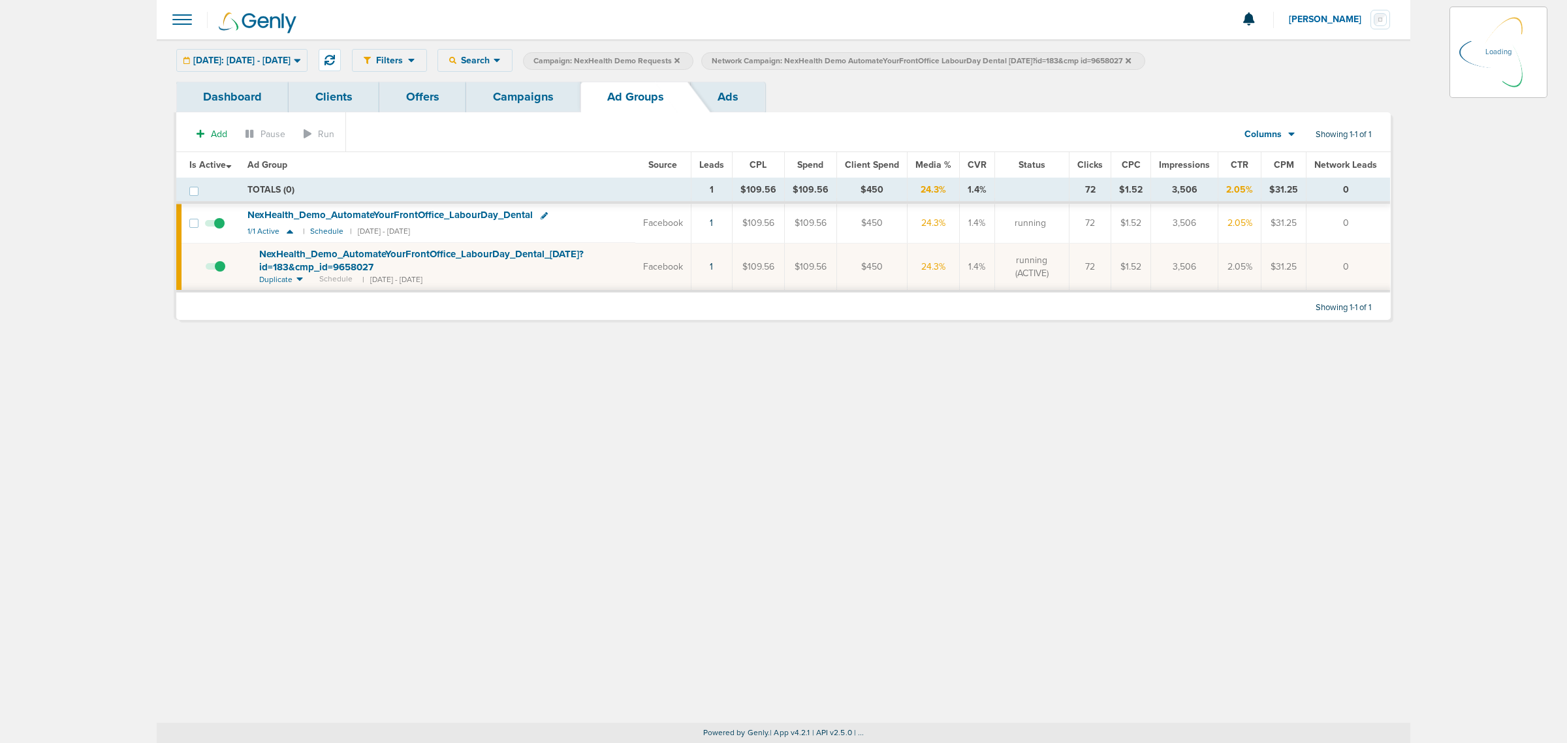
click at [500, 92] on link "Campaigns" at bounding box center [523, 97] width 114 height 31
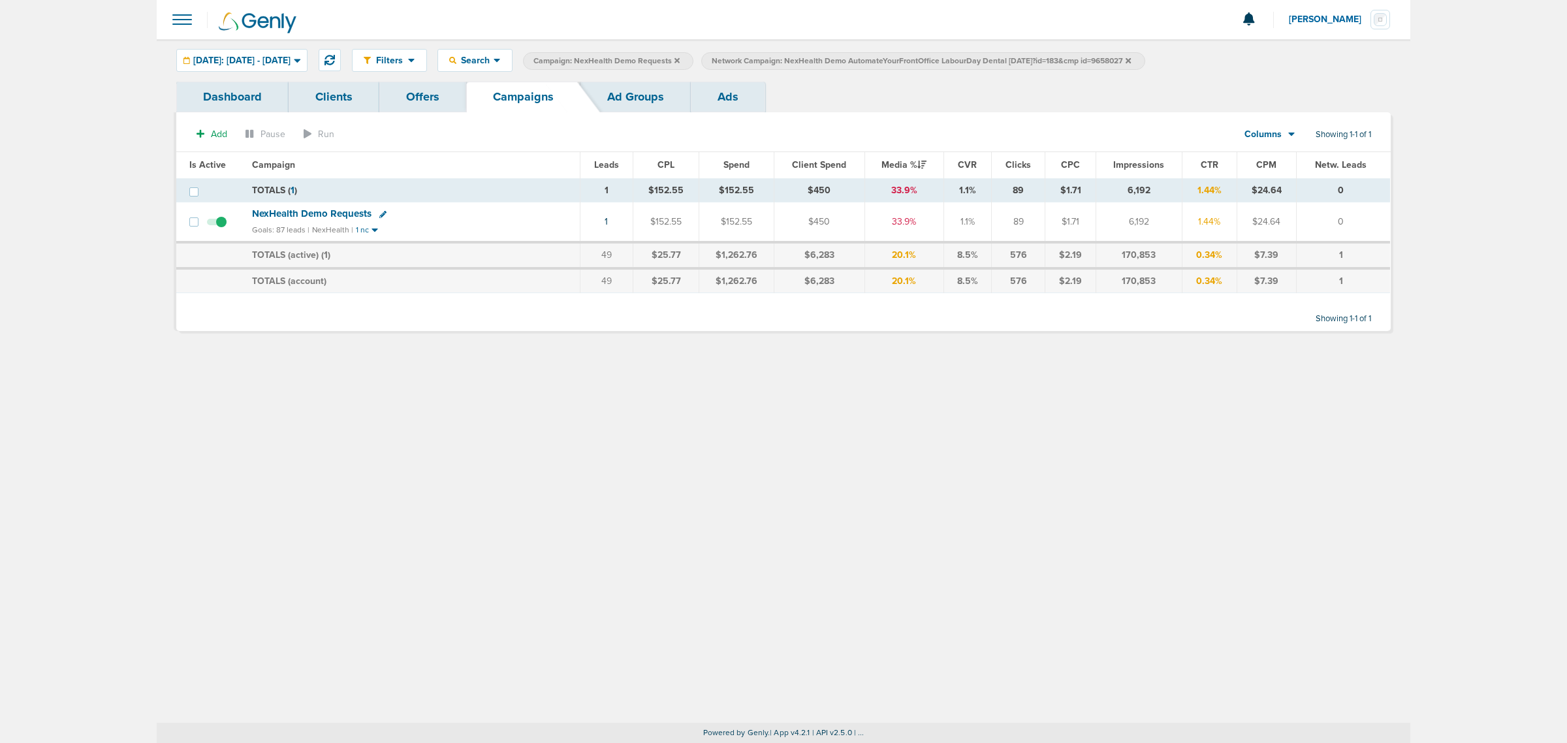
click at [1131, 60] on icon at bounding box center [1128, 61] width 5 height 8
click at [680, 57] on icon at bounding box center [677, 61] width 5 height 8
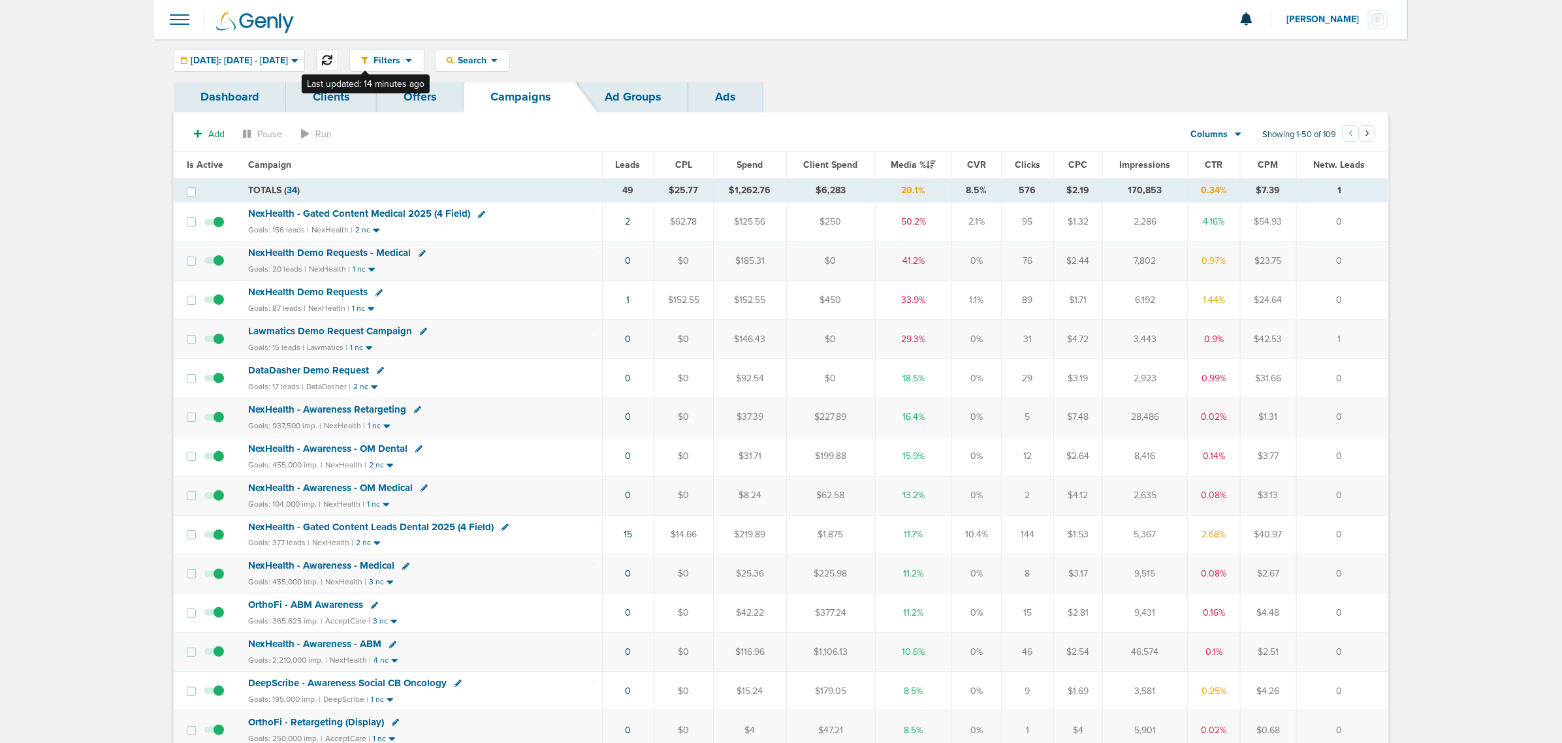
click at [332, 56] on icon at bounding box center [327, 60] width 10 height 10
click at [399, 212] on span "NexHealth - Gated Content Medical 2025 (4 Field)" at bounding box center [359, 214] width 222 height 12
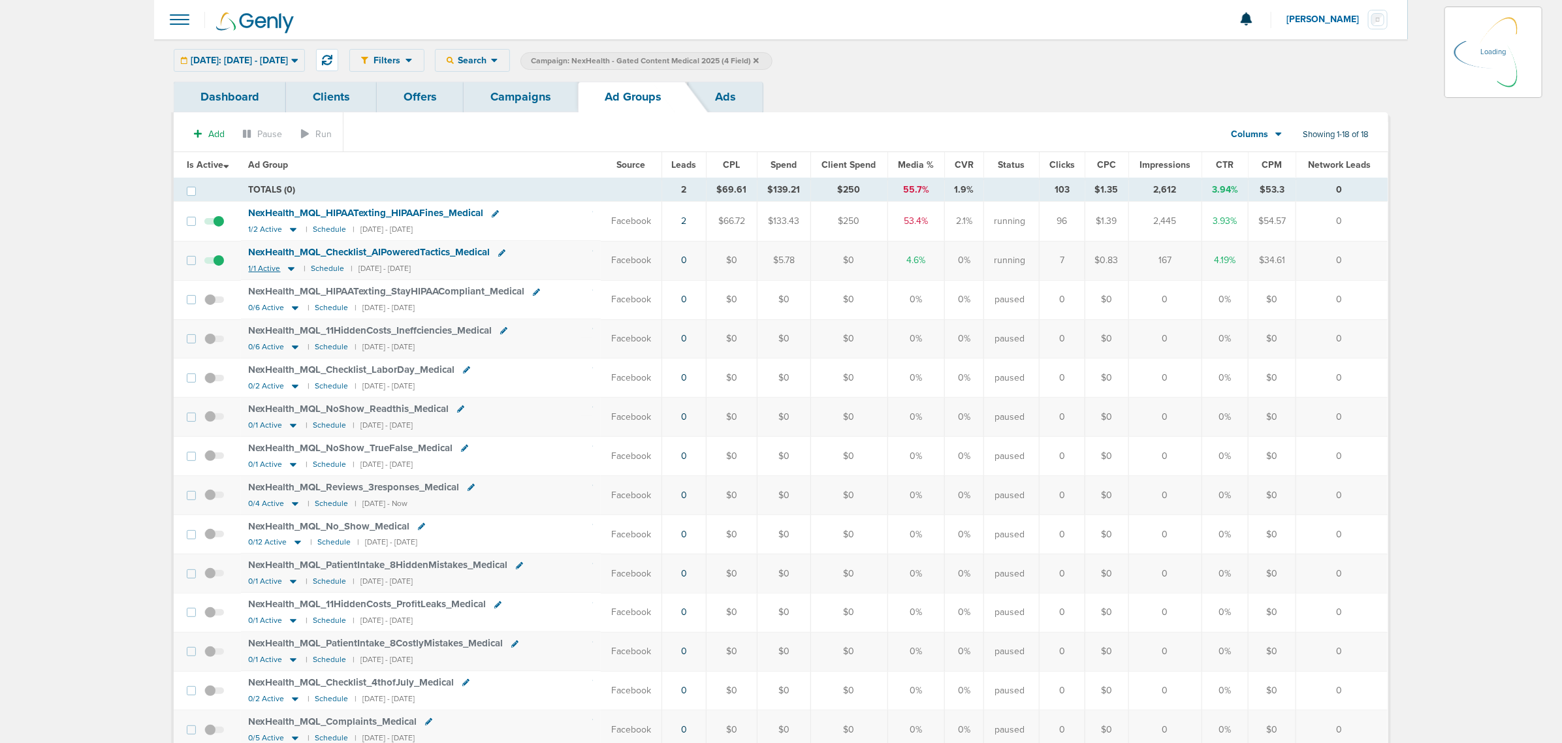
click at [295, 270] on icon at bounding box center [291, 268] width 13 height 11
click at [289, 266] on icon at bounding box center [291, 268] width 13 height 11
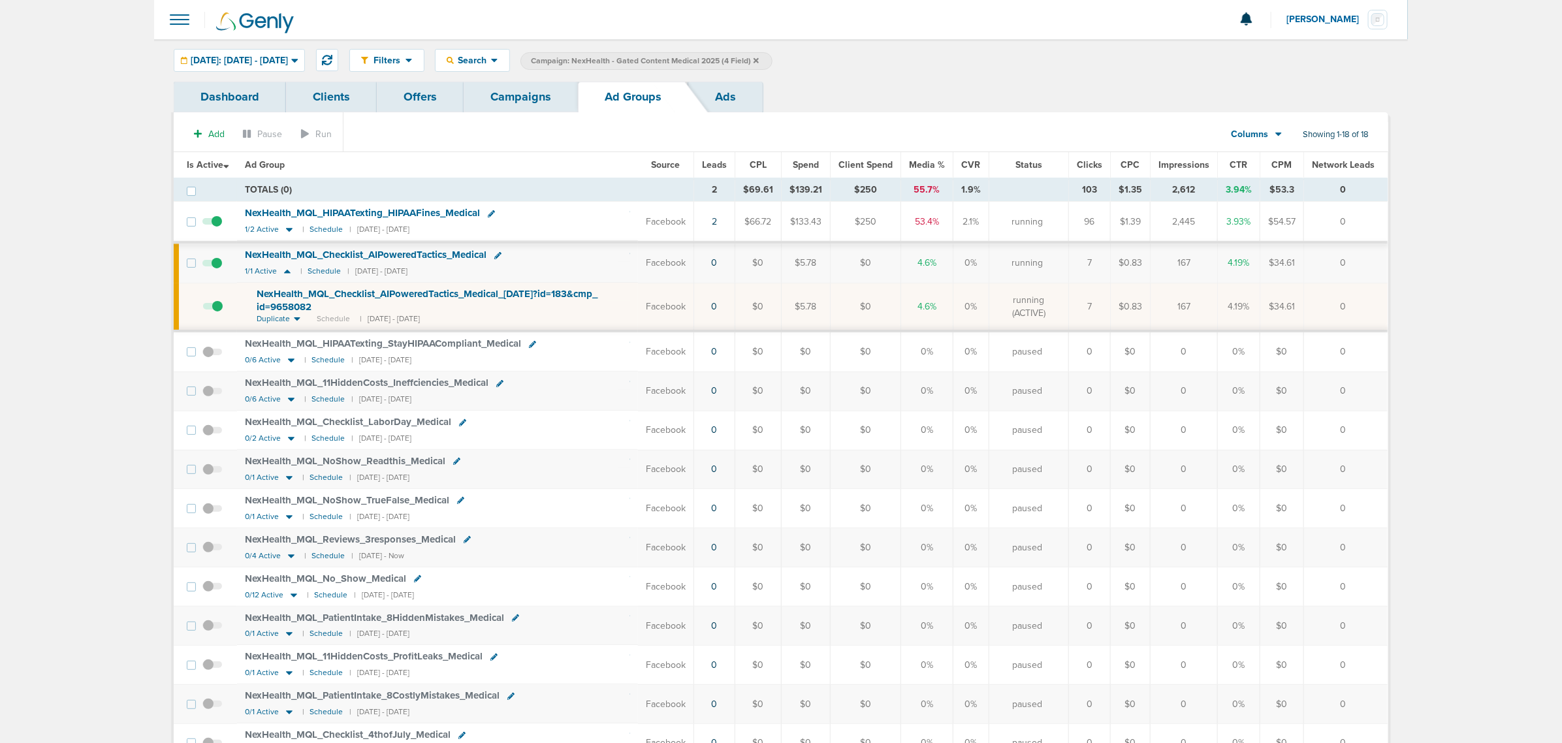
click at [336, 297] on span "NexHealth_ MQL_ Checklist_ AIPoweredTactics_ Medical_ [DATE]?id=183&cmp_ id=965…" at bounding box center [427, 300] width 341 height 25
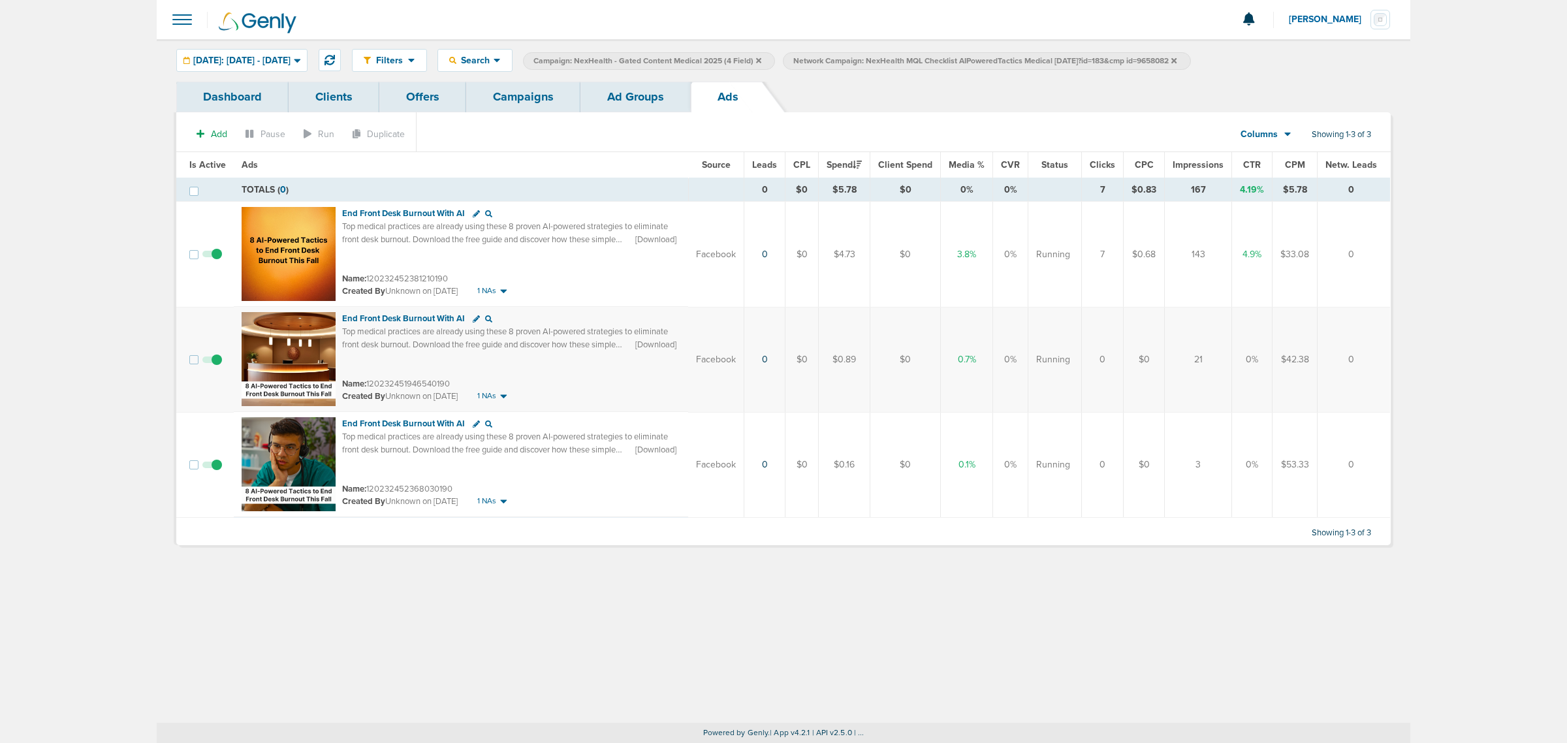
click at [543, 101] on link "Campaigns" at bounding box center [523, 97] width 114 height 31
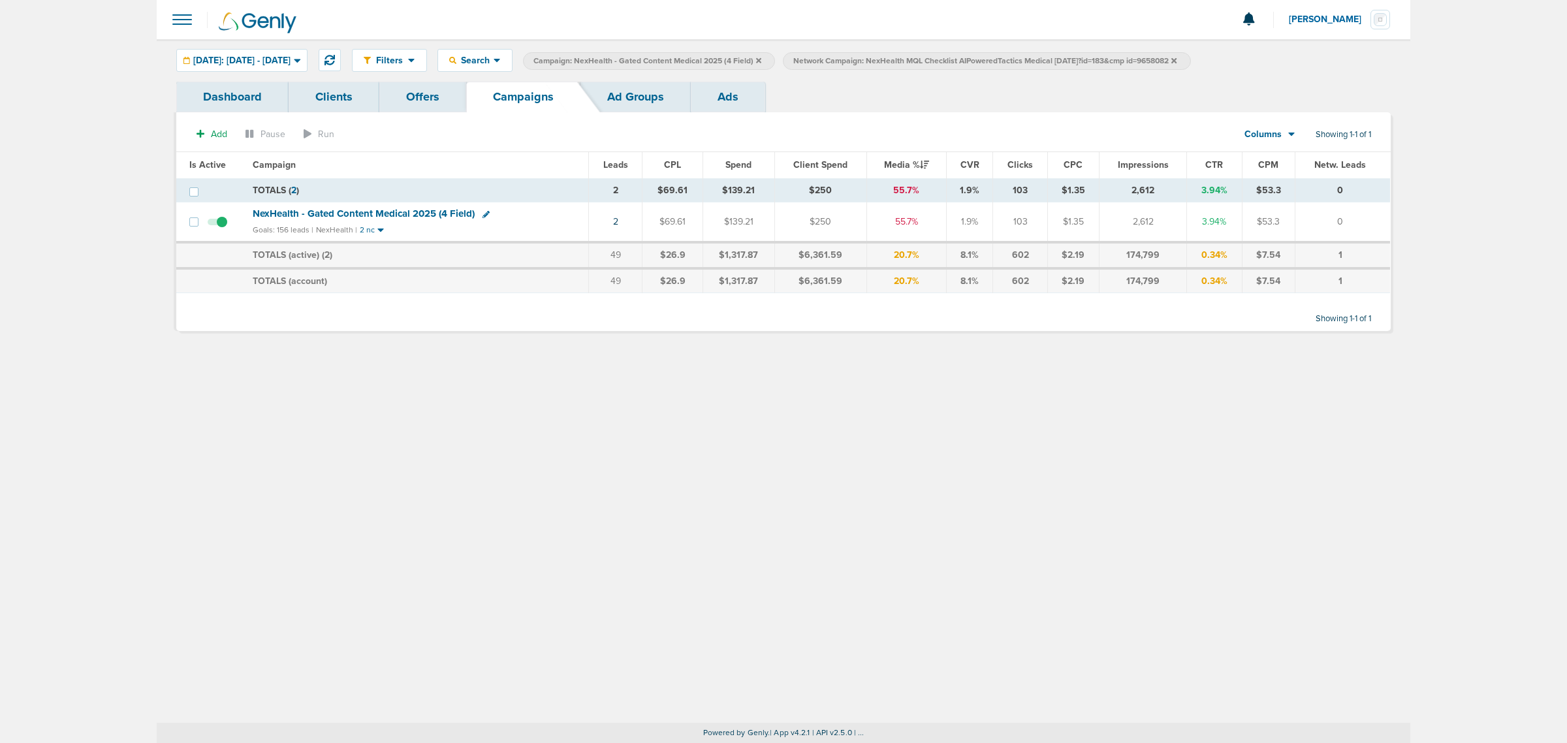
click at [1177, 60] on icon at bounding box center [1174, 59] width 5 height 5
click at [761, 59] on icon at bounding box center [758, 59] width 5 height 5
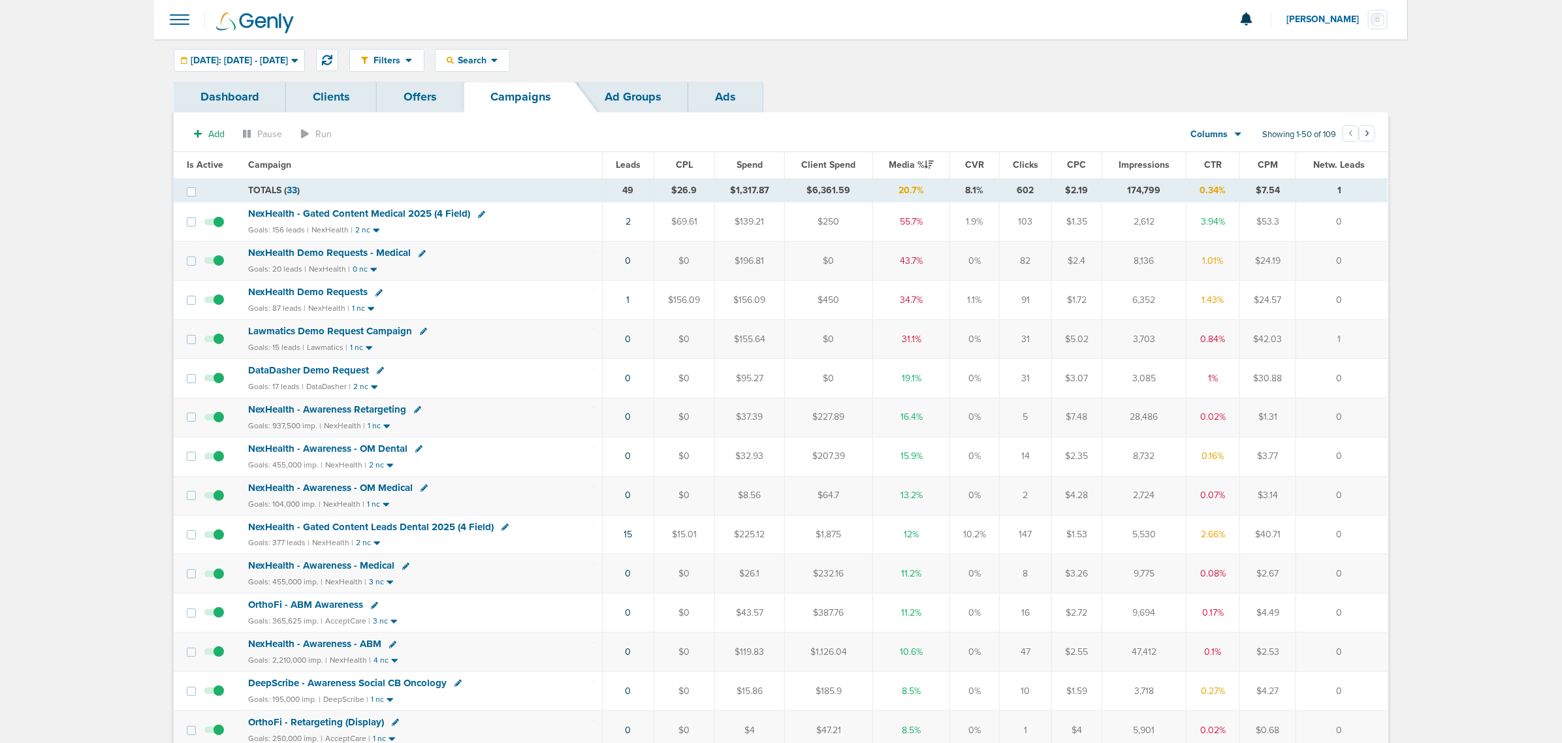
click at [319, 253] on span "NexHealth Demo Requests - Medical" at bounding box center [329, 253] width 163 height 12
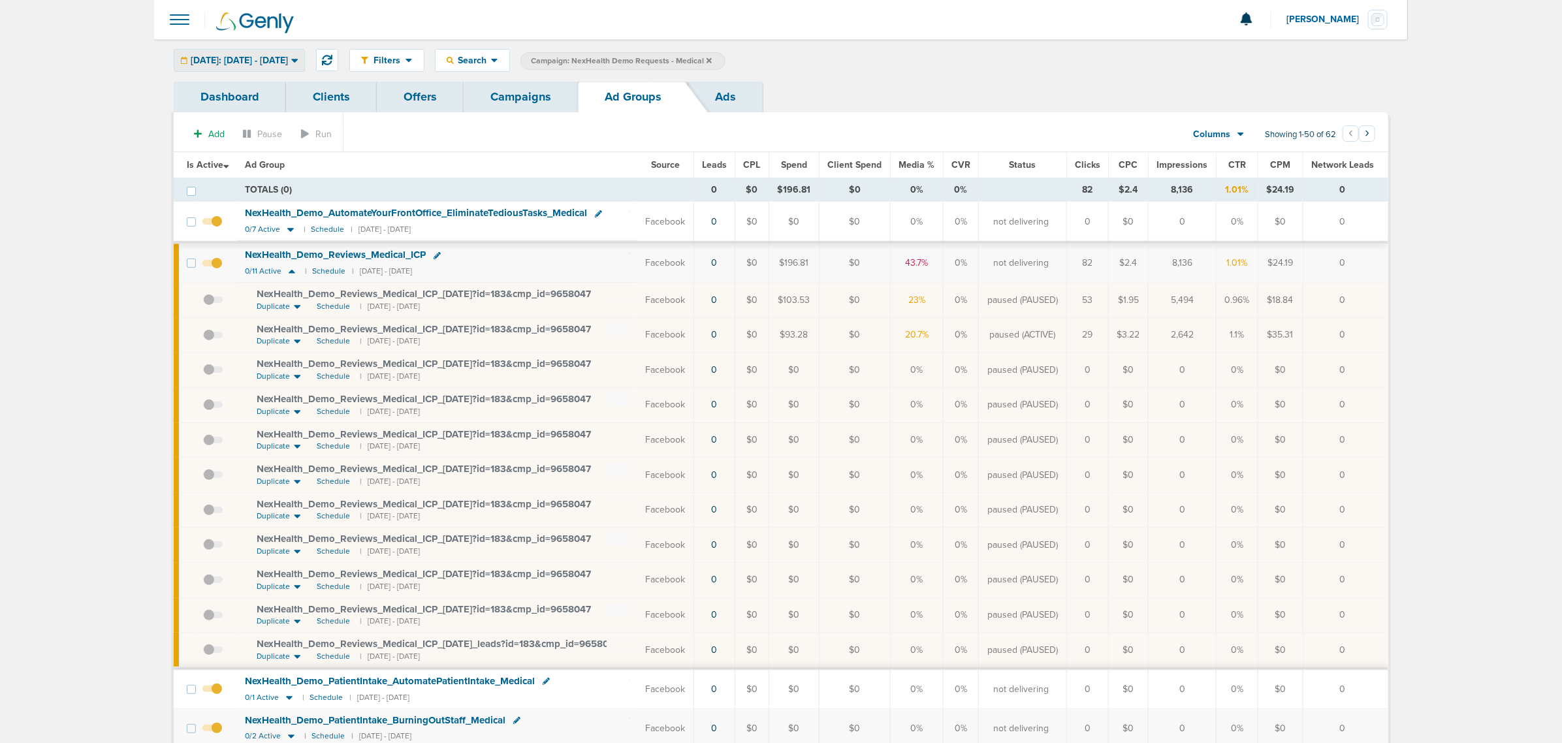
click at [291, 65] on div "[DATE]: [DATE] - [DATE]" at bounding box center [239, 61] width 130 height 22
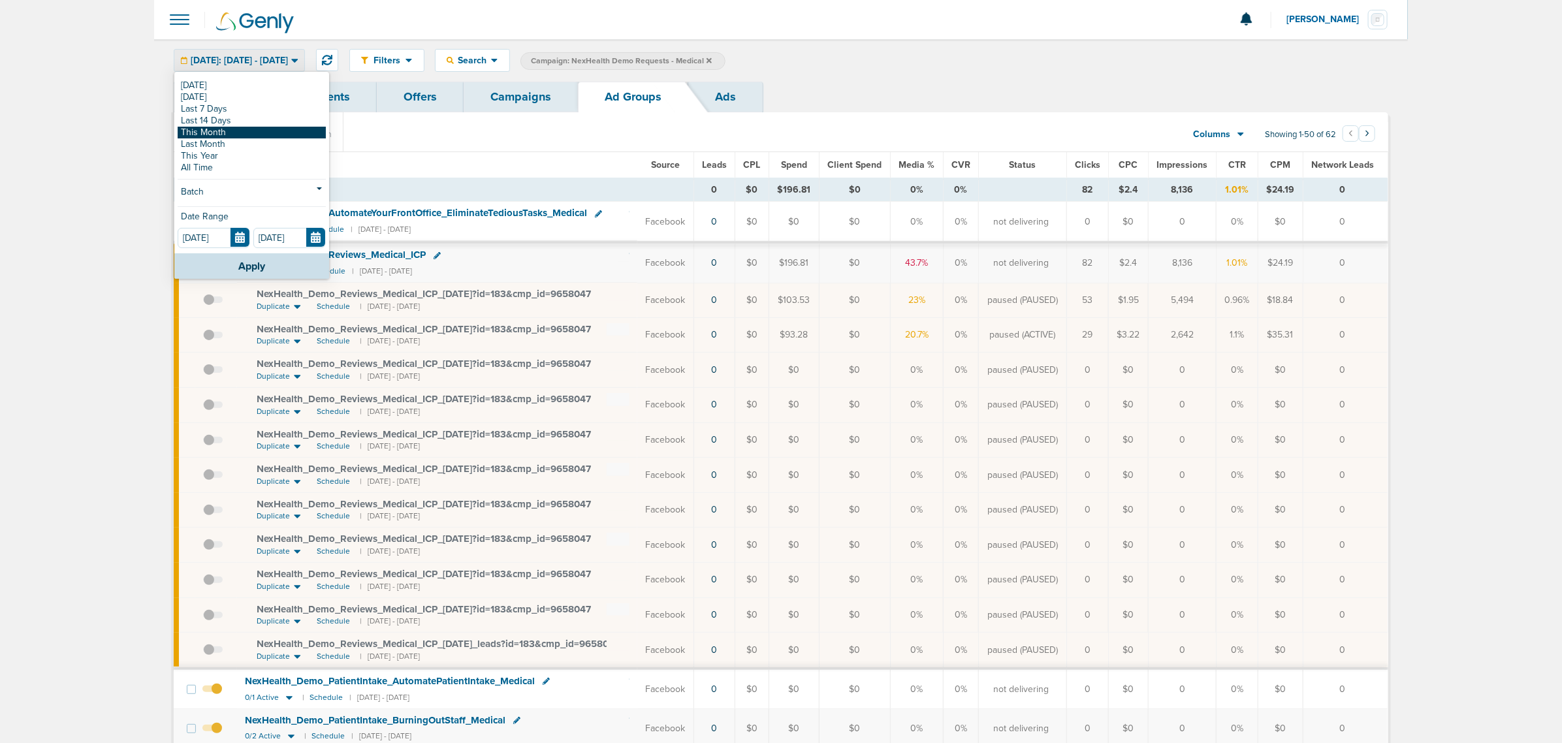
click at [256, 129] on link "This Month" at bounding box center [252, 133] width 148 height 12
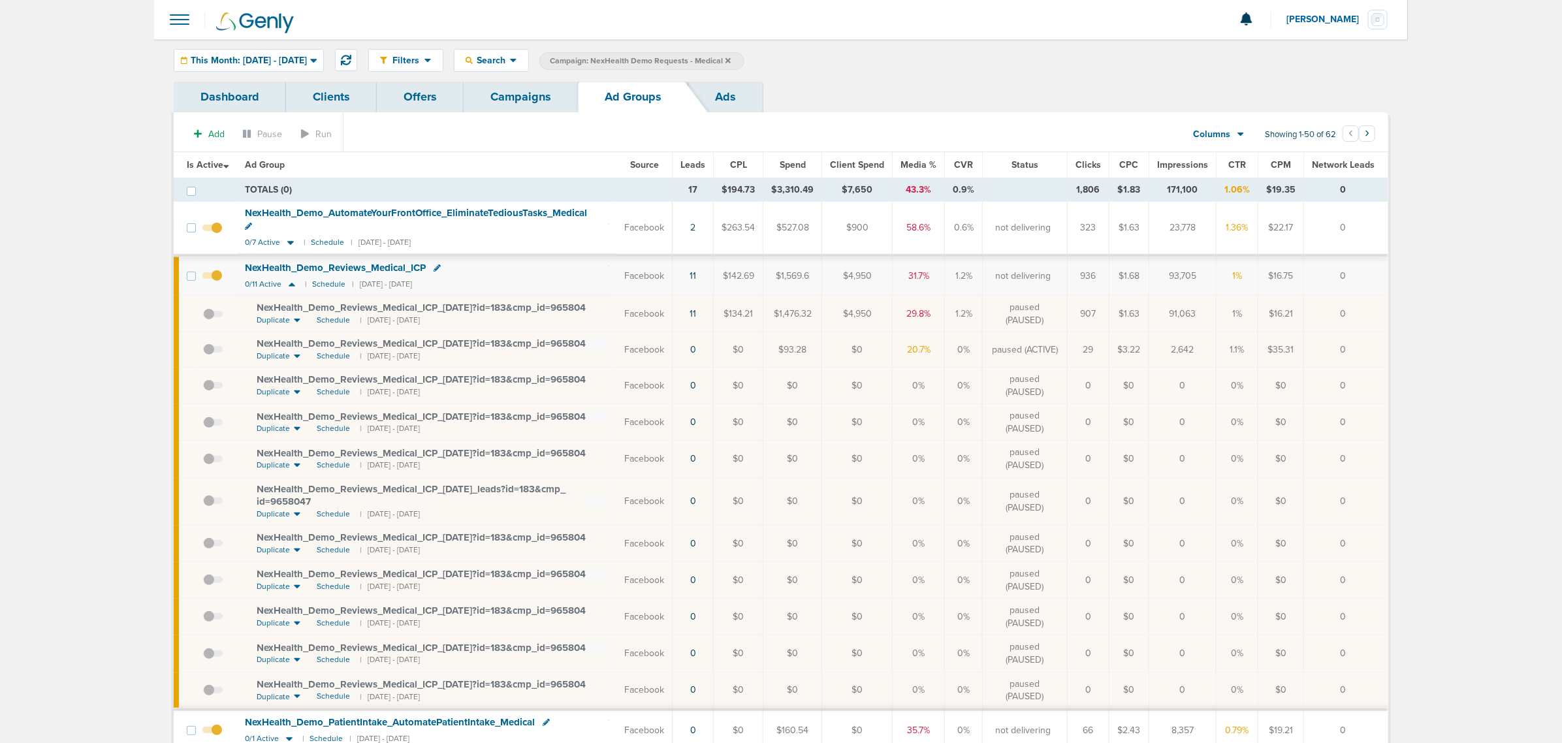
click at [700, 170] on span "Leads" at bounding box center [692, 164] width 25 height 11
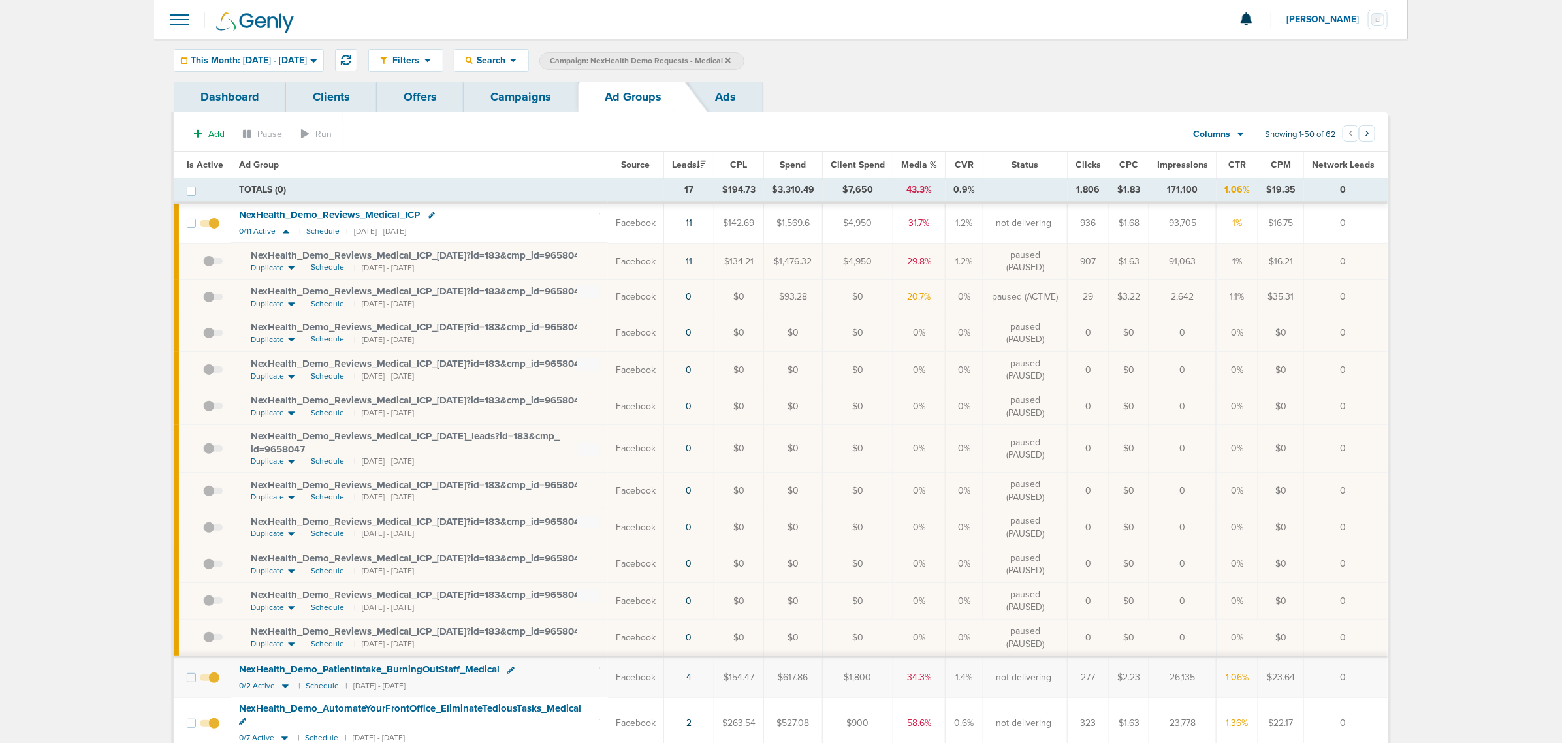
click at [445, 255] on span "NexHealth_ Demo_ Reviews_ Medical_ ICP_ [DATE]?id=183&cmp_ id=9658047" at bounding box center [418, 255] width 334 height 12
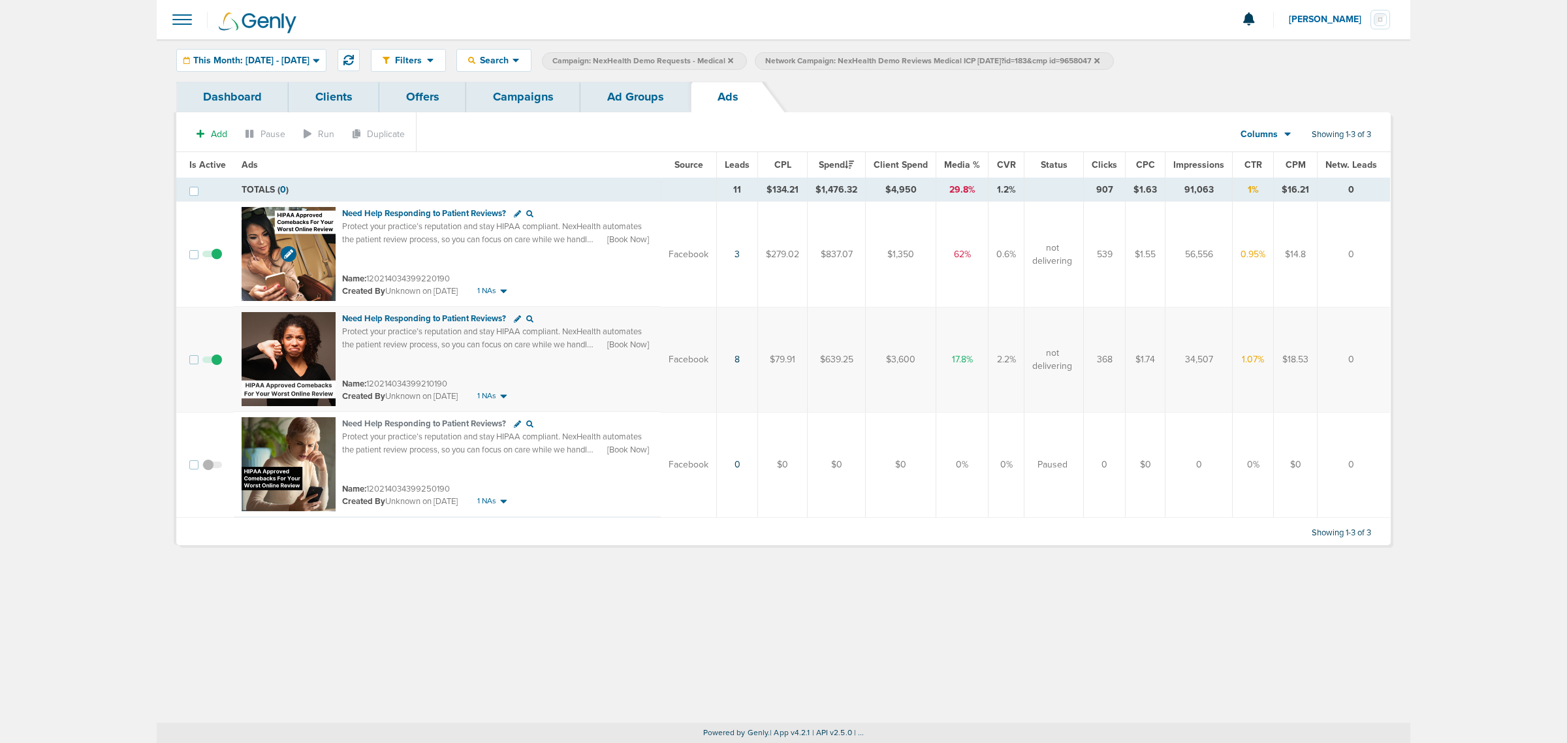
click at [309, 249] on img at bounding box center [289, 254] width 94 height 94
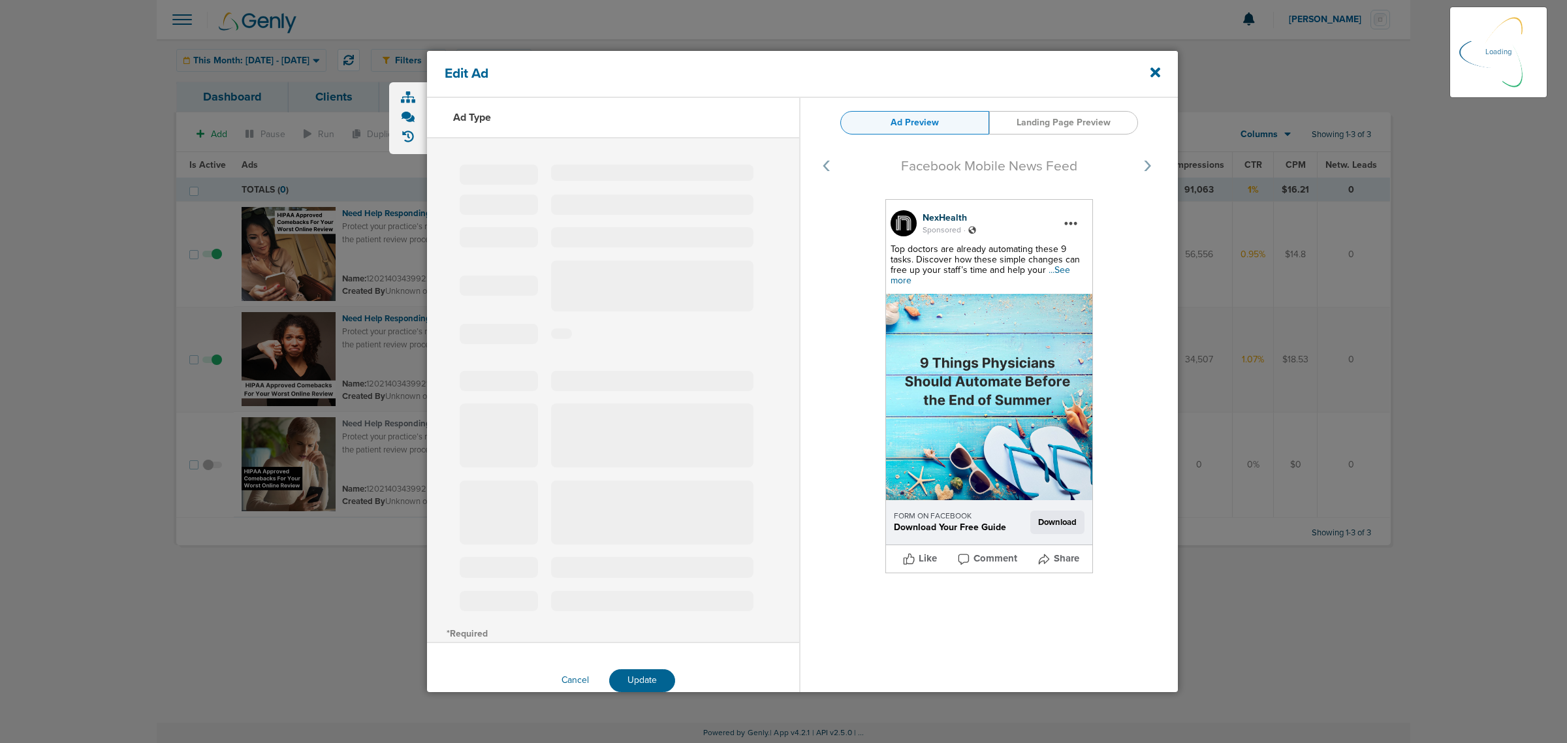
select select "learn_more"
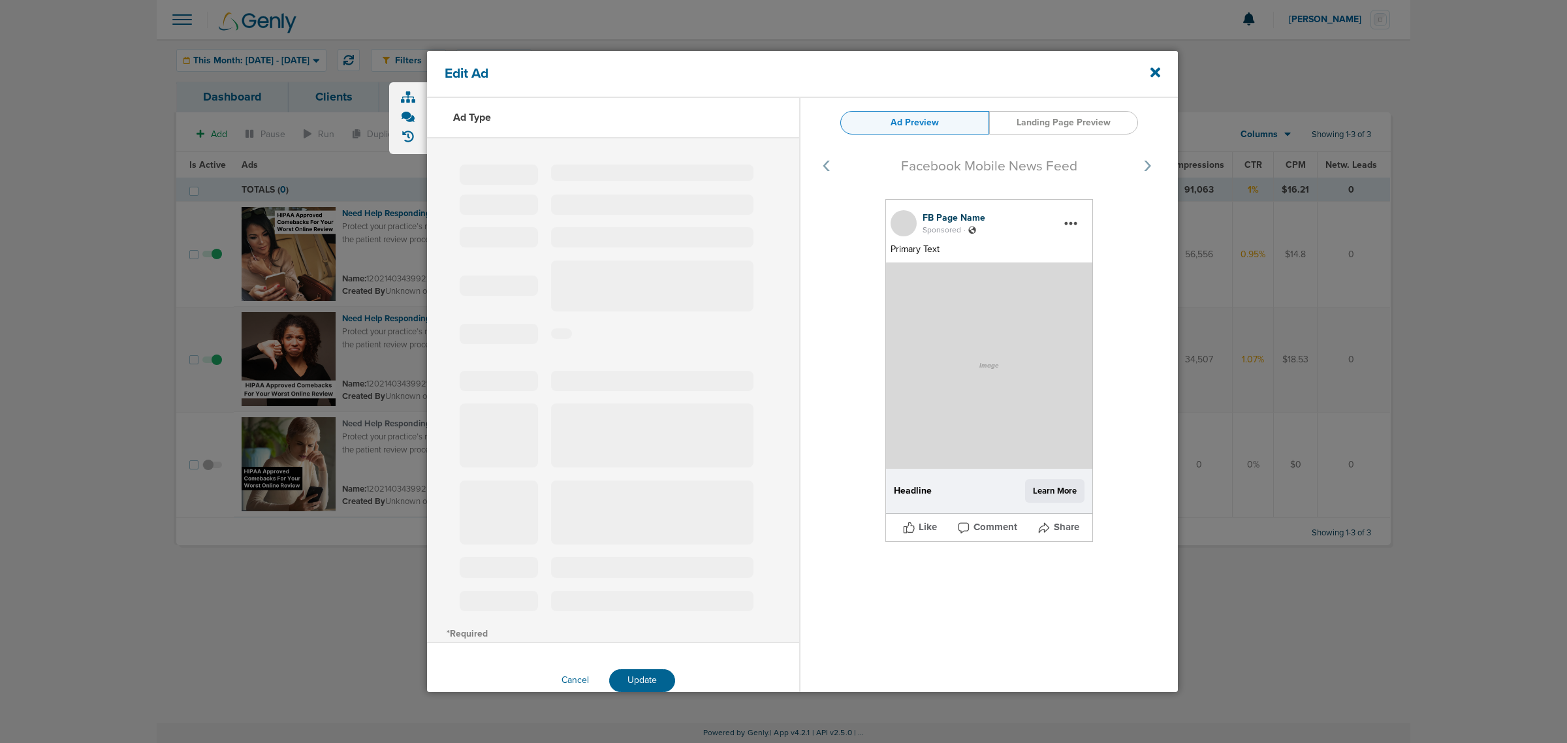
type input "120214034399220190"
type input "Need Help Responding to Patient Reviews?"
type textarea "Protect your practice’s reputation and stay HIPAA compliant. NexHealth automate…"
select select "book_travel"
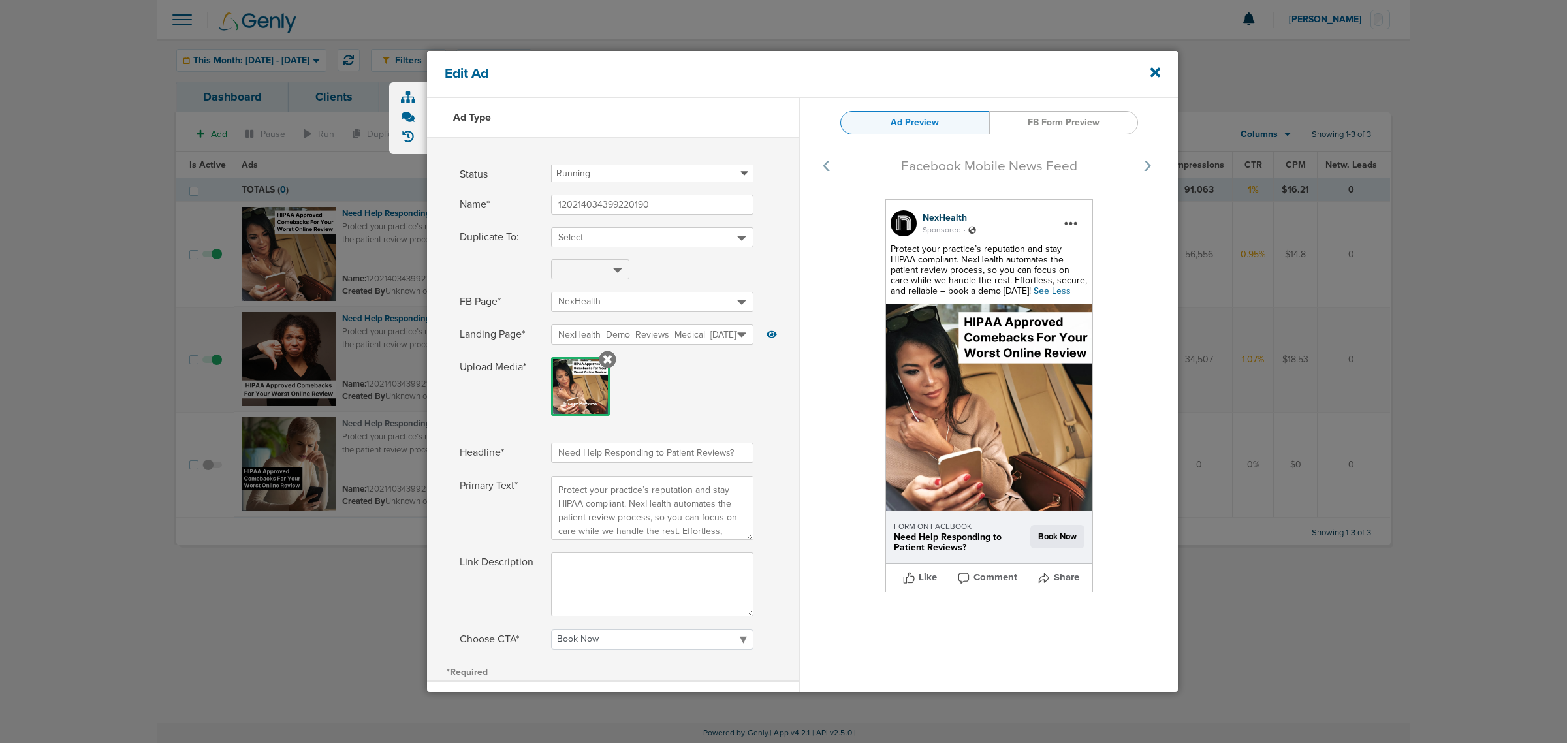
select select "book_travel"
click at [1153, 76] on icon at bounding box center [1156, 72] width 10 height 14
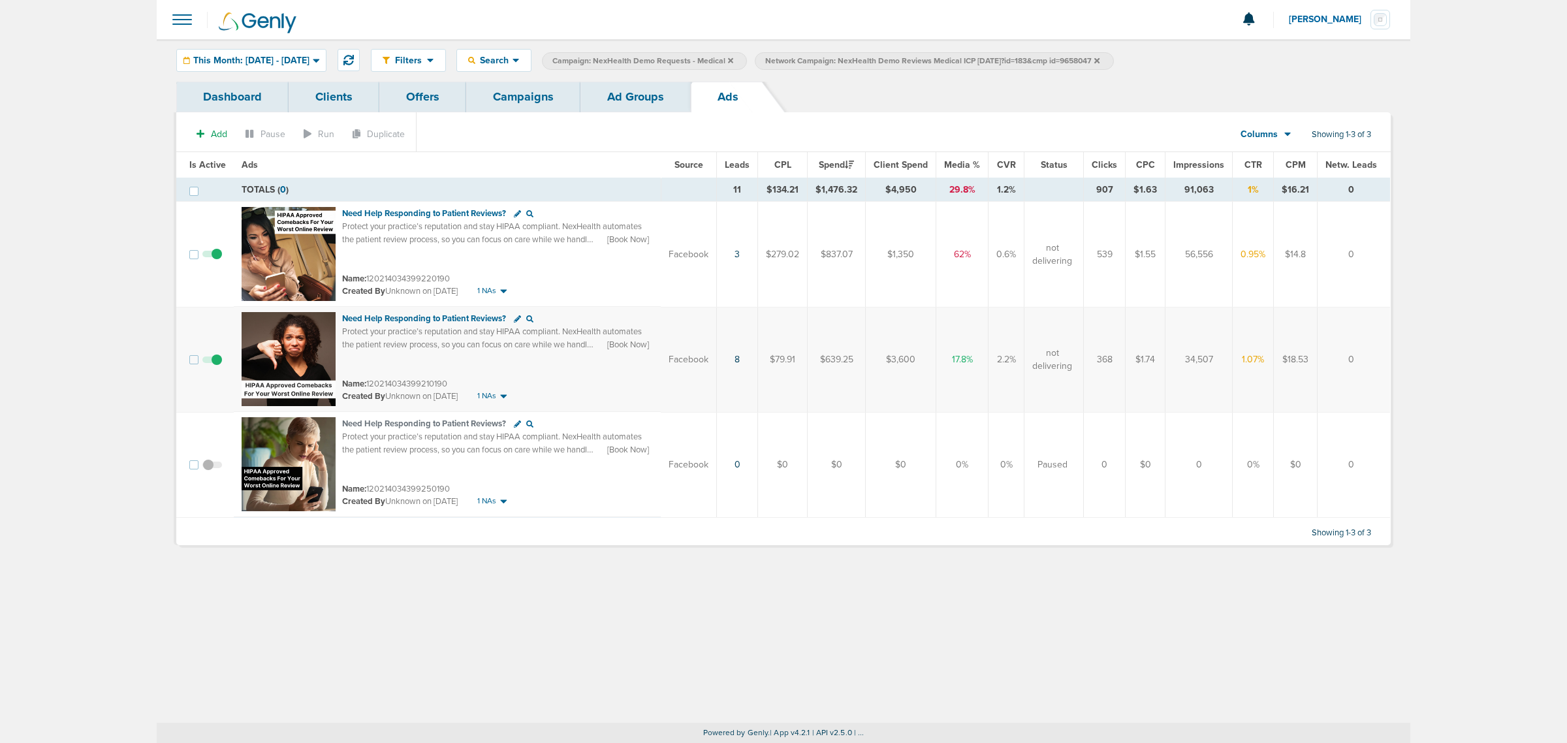
click at [537, 95] on link "Campaigns" at bounding box center [523, 97] width 114 height 31
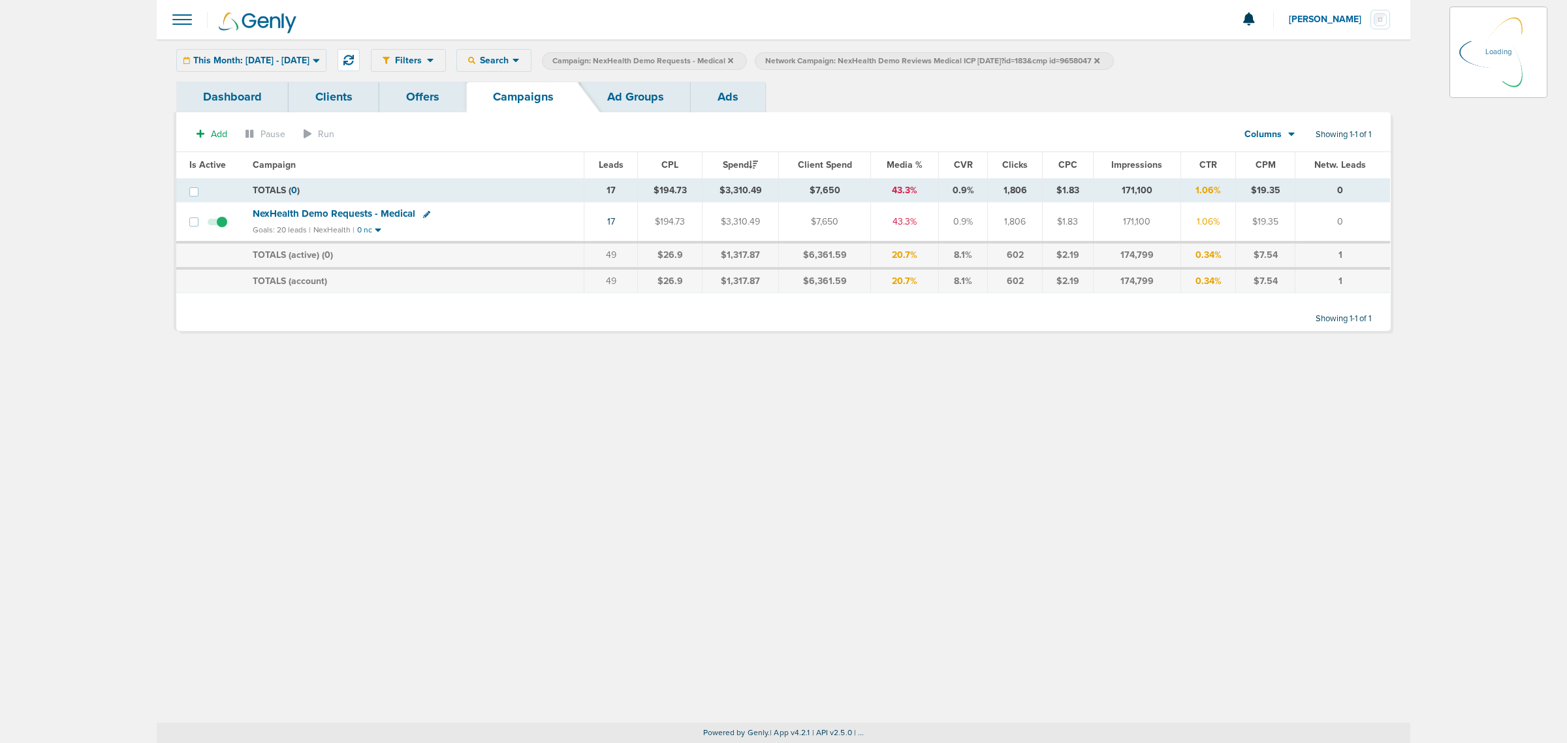
drag, startPoint x: 781, startPoint y: 42, endPoint x: 453, endPoint y: 208, distance: 367.7
click at [453, 208] on div "Filters Active Only Settings Status Active Inactive Objectives MQL SQL Traffic …" at bounding box center [784, 191] width 1254 height 305
click at [833, 99] on div "Dashboard Clients Offers Campaigns Ad Groups Ads" at bounding box center [783, 97] width 1215 height 31
click at [733, 62] on icon at bounding box center [730, 59] width 5 height 5
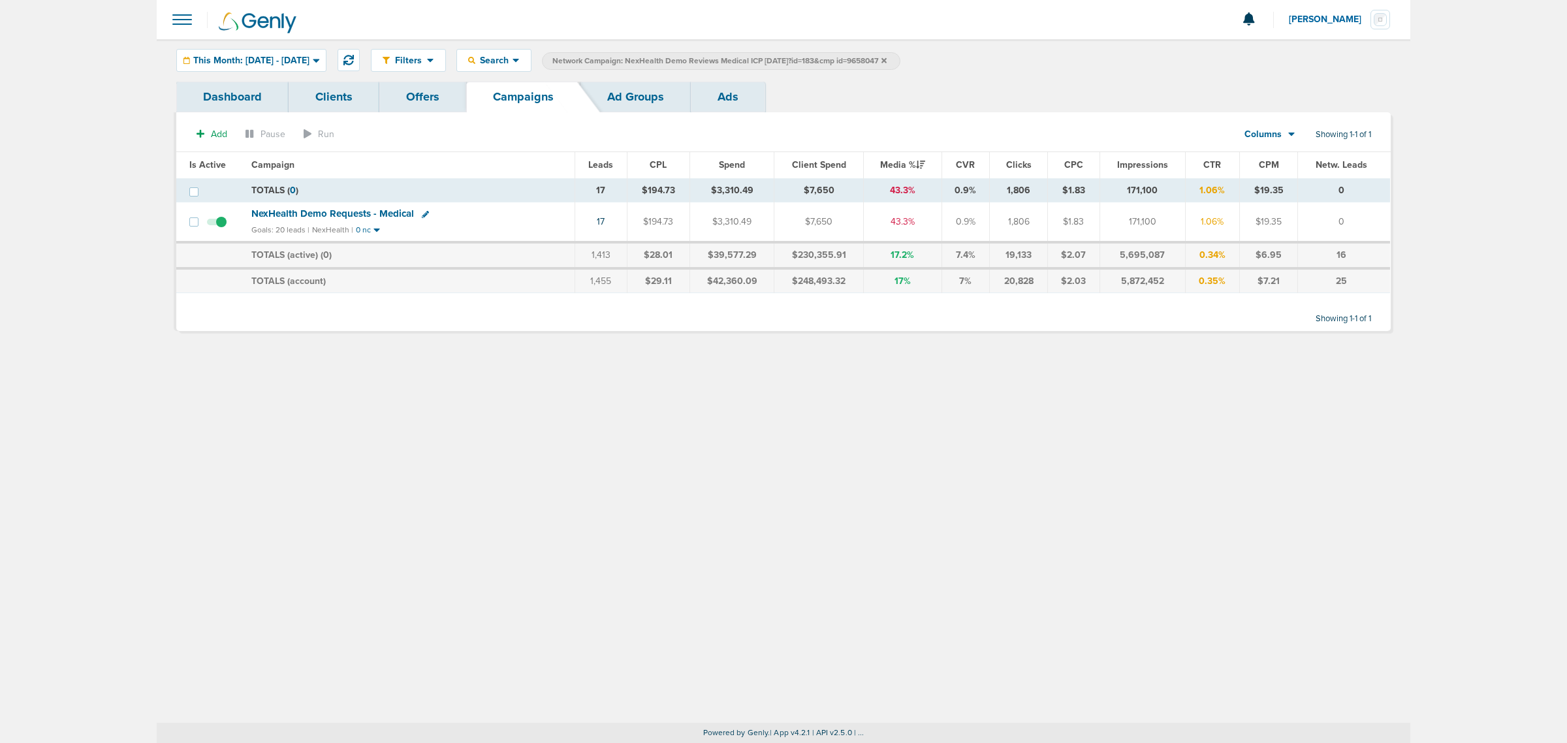
drag, startPoint x: 929, startPoint y: 57, endPoint x: 524, endPoint y: 112, distance: 407.9
click at [524, 112] on div "Filters Active Only Settings Status Active Inactive Objectives MQL SQL Traffic …" at bounding box center [784, 191] width 1254 height 305
click at [310, 57] on span "This Month: [DATE] - [DATE]" at bounding box center [251, 60] width 116 height 9
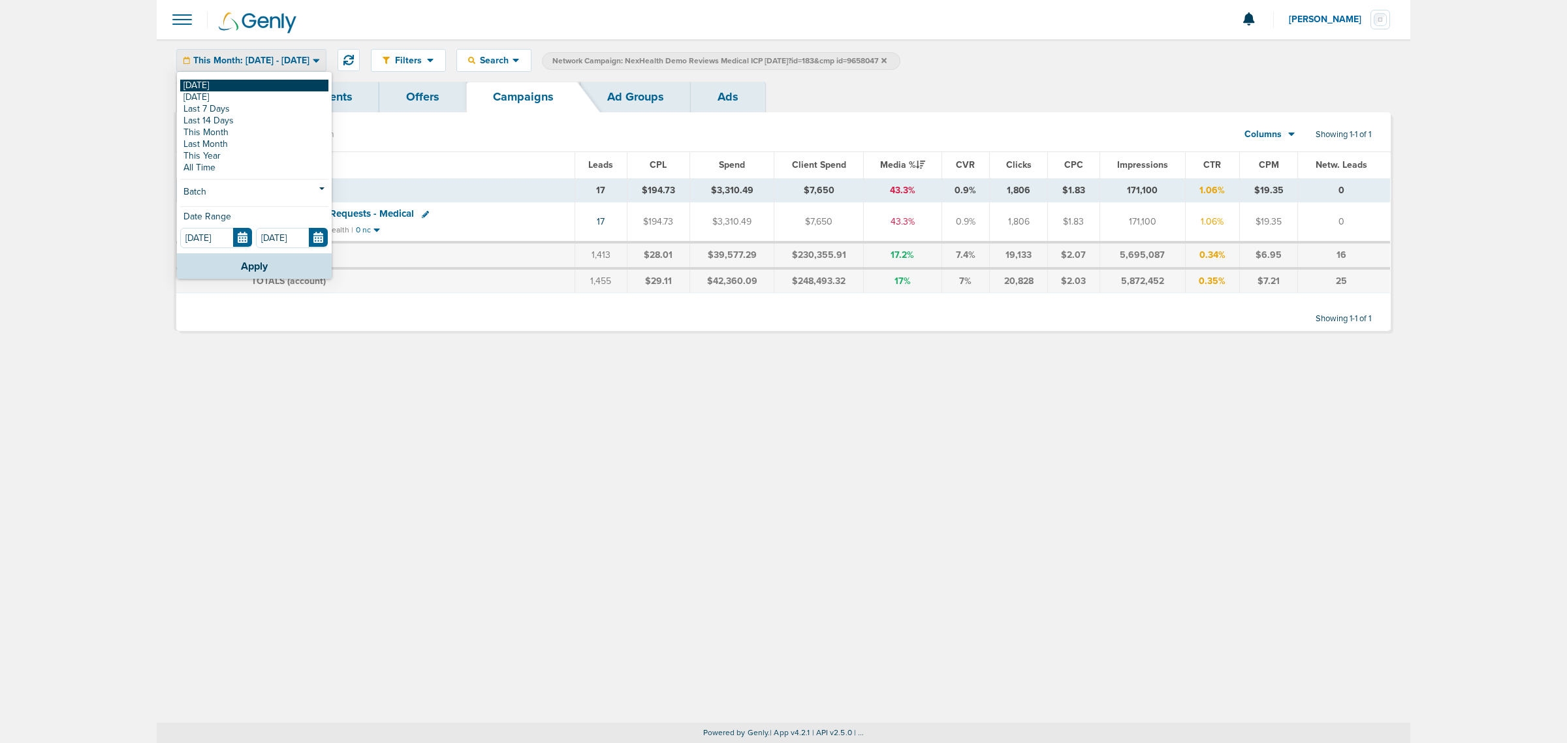
click at [227, 89] on link "[DATE]" at bounding box center [254, 86] width 148 height 12
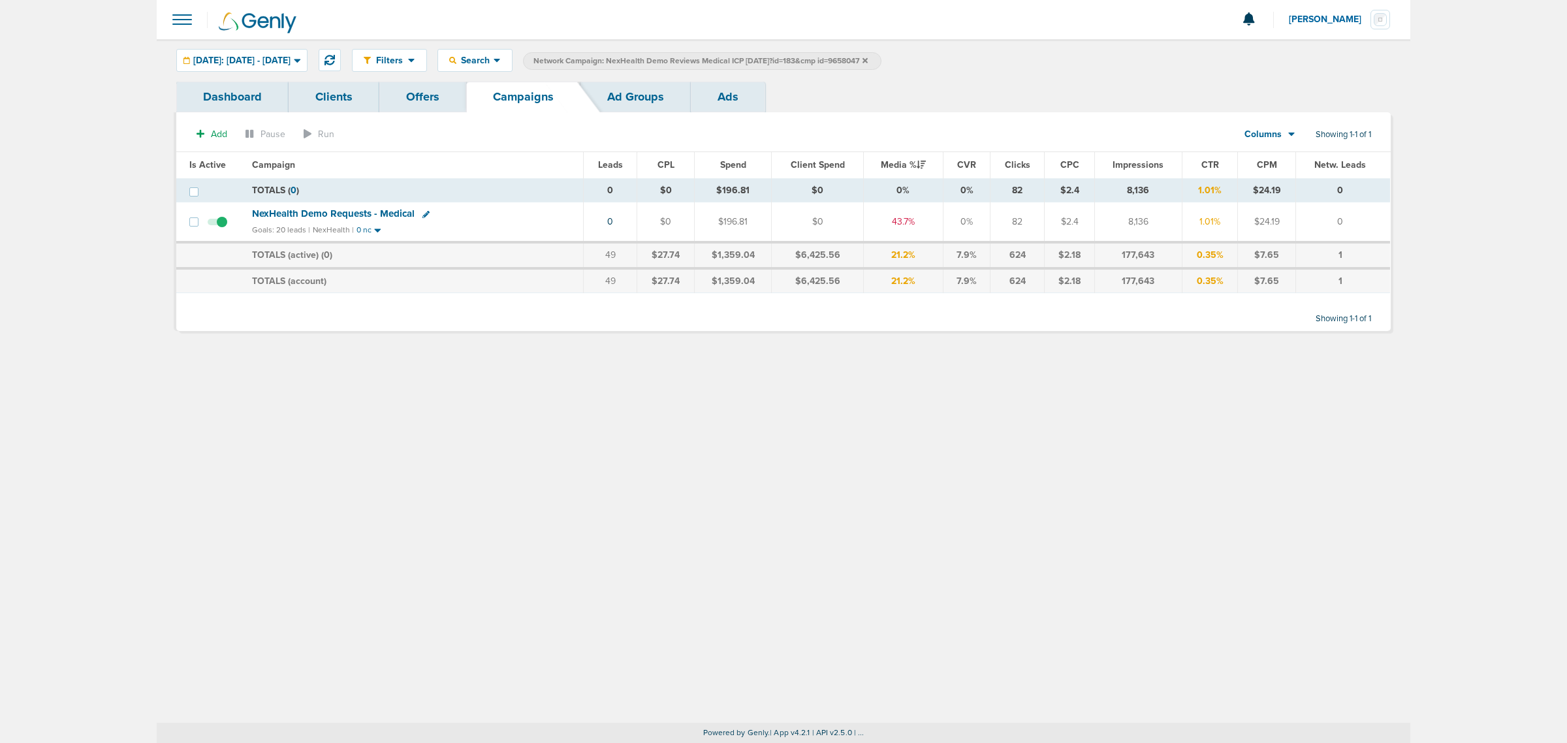
click at [868, 60] on icon at bounding box center [865, 61] width 5 height 8
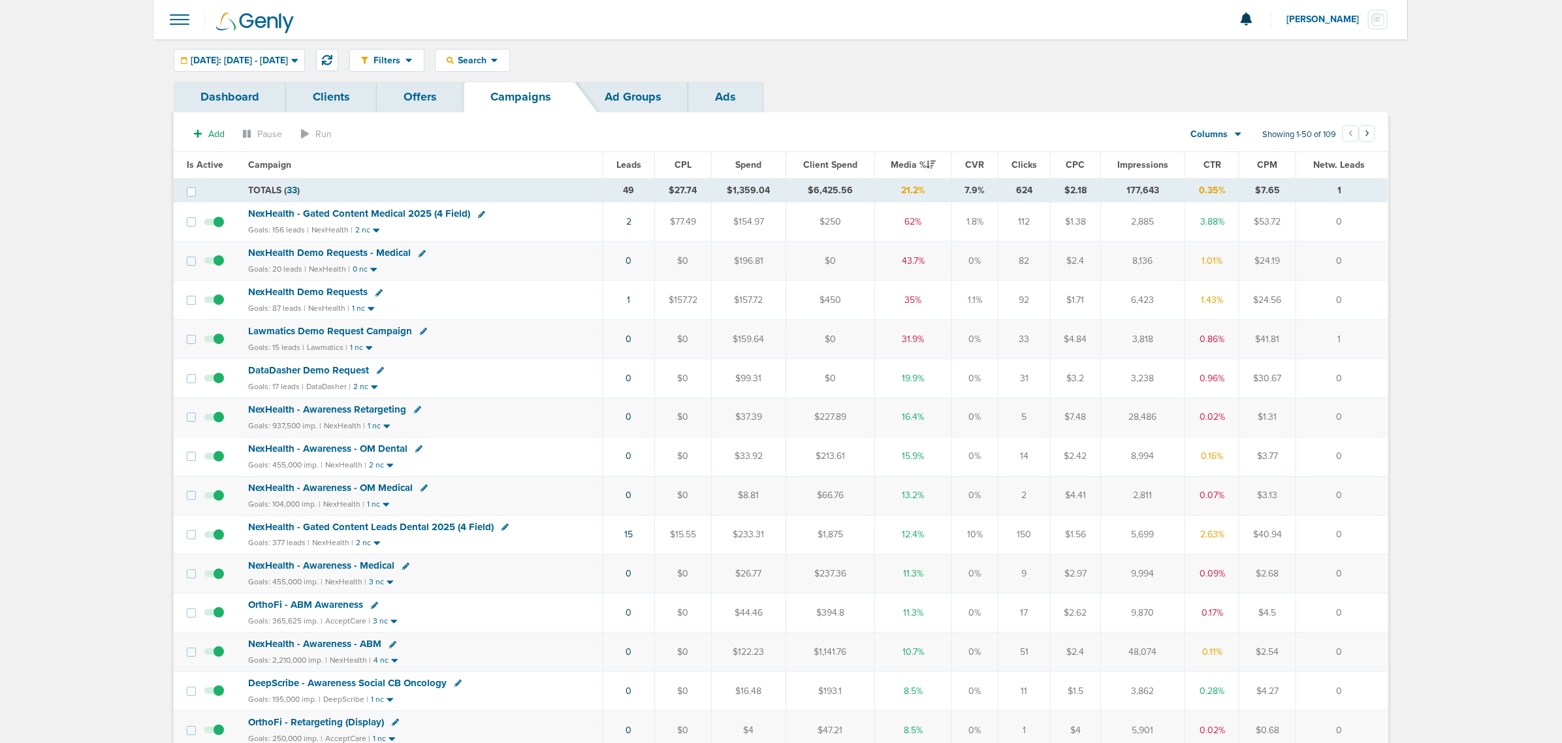
click at [946, 83] on div "Dashboard Clients Offers Campaigns Ad Groups Ads" at bounding box center [781, 97] width 1215 height 31
click at [332, 57] on icon at bounding box center [327, 60] width 10 height 10
click at [392, 211] on span "NexHealth - Gated Content Medical 2025 (4 Field)" at bounding box center [359, 214] width 222 height 12
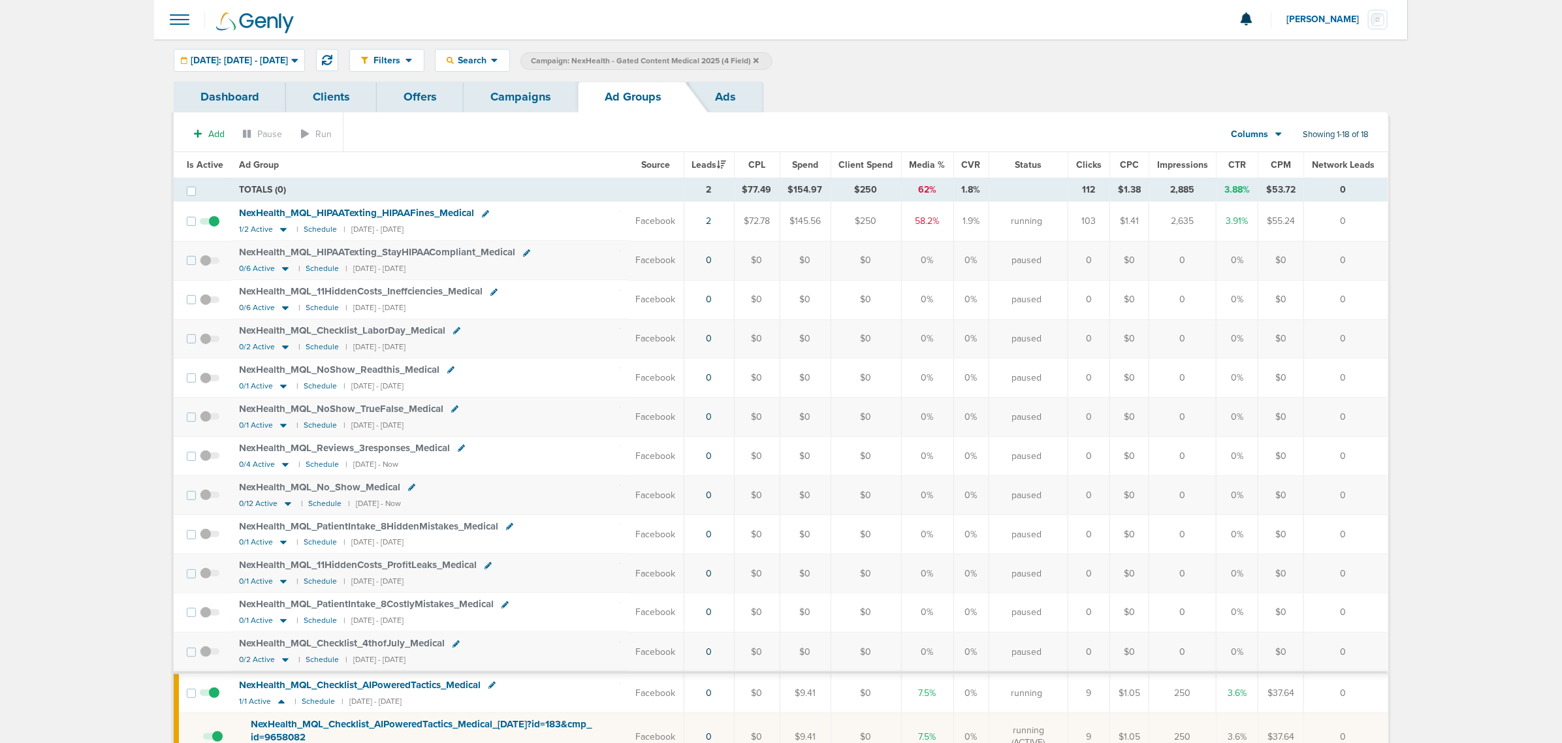
click at [207, 161] on span "Is Active" at bounding box center [205, 164] width 37 height 11
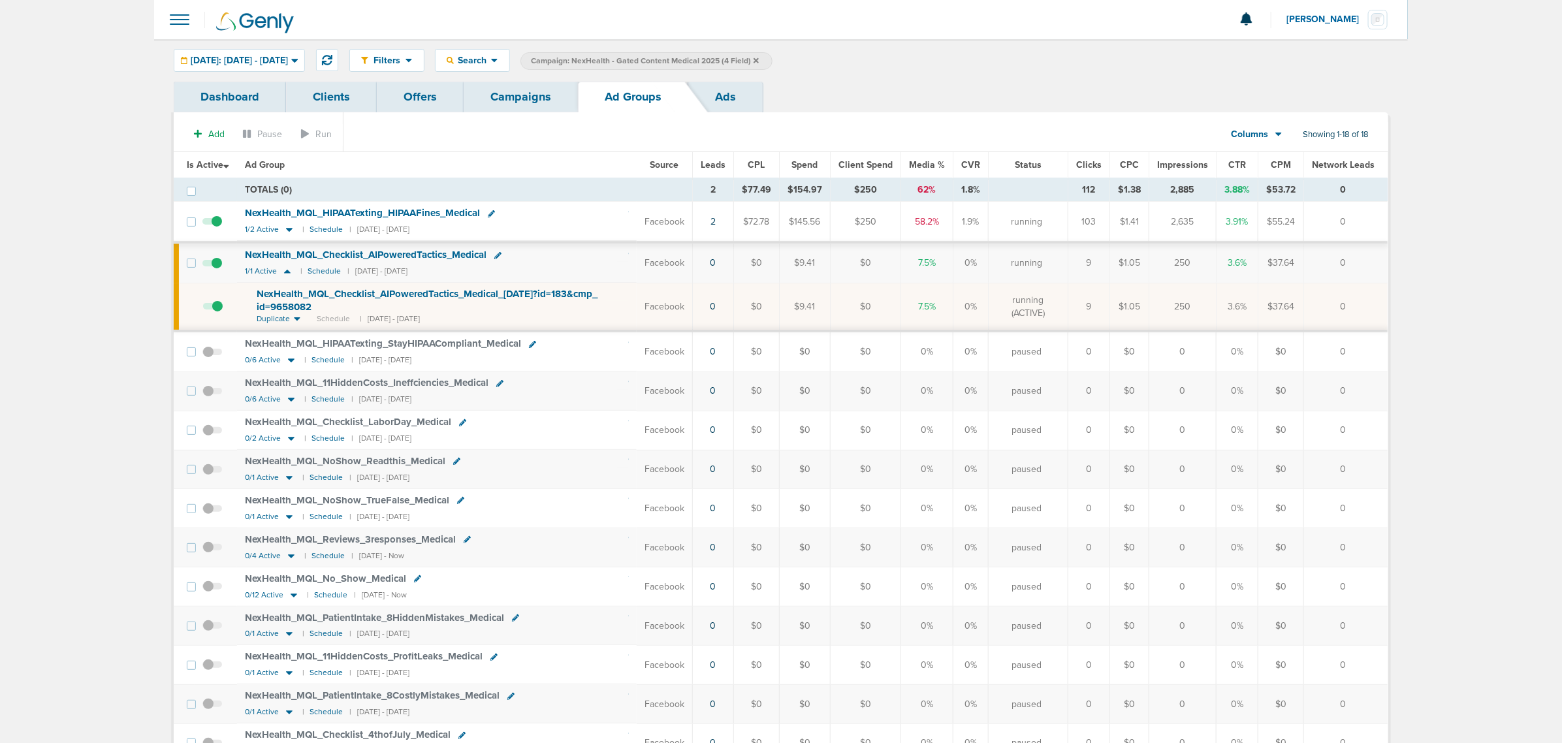
click at [331, 294] on span "NexHealth_ MQL_ Checklist_ AIPoweredTactics_ Medical_ [DATE]?id=183&cmp_ id=965…" at bounding box center [427, 300] width 341 height 25
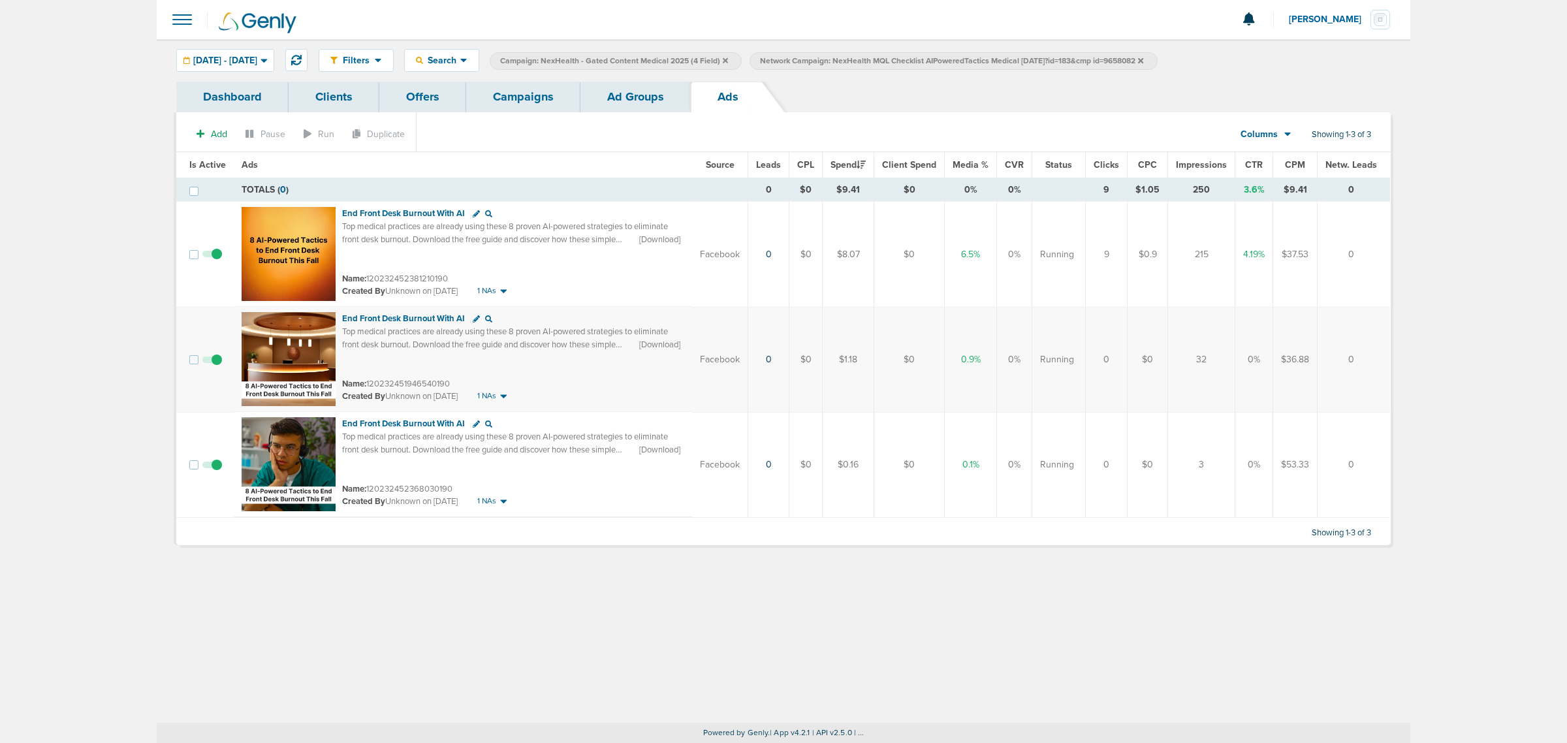
click at [534, 92] on link "Campaigns" at bounding box center [523, 97] width 114 height 31
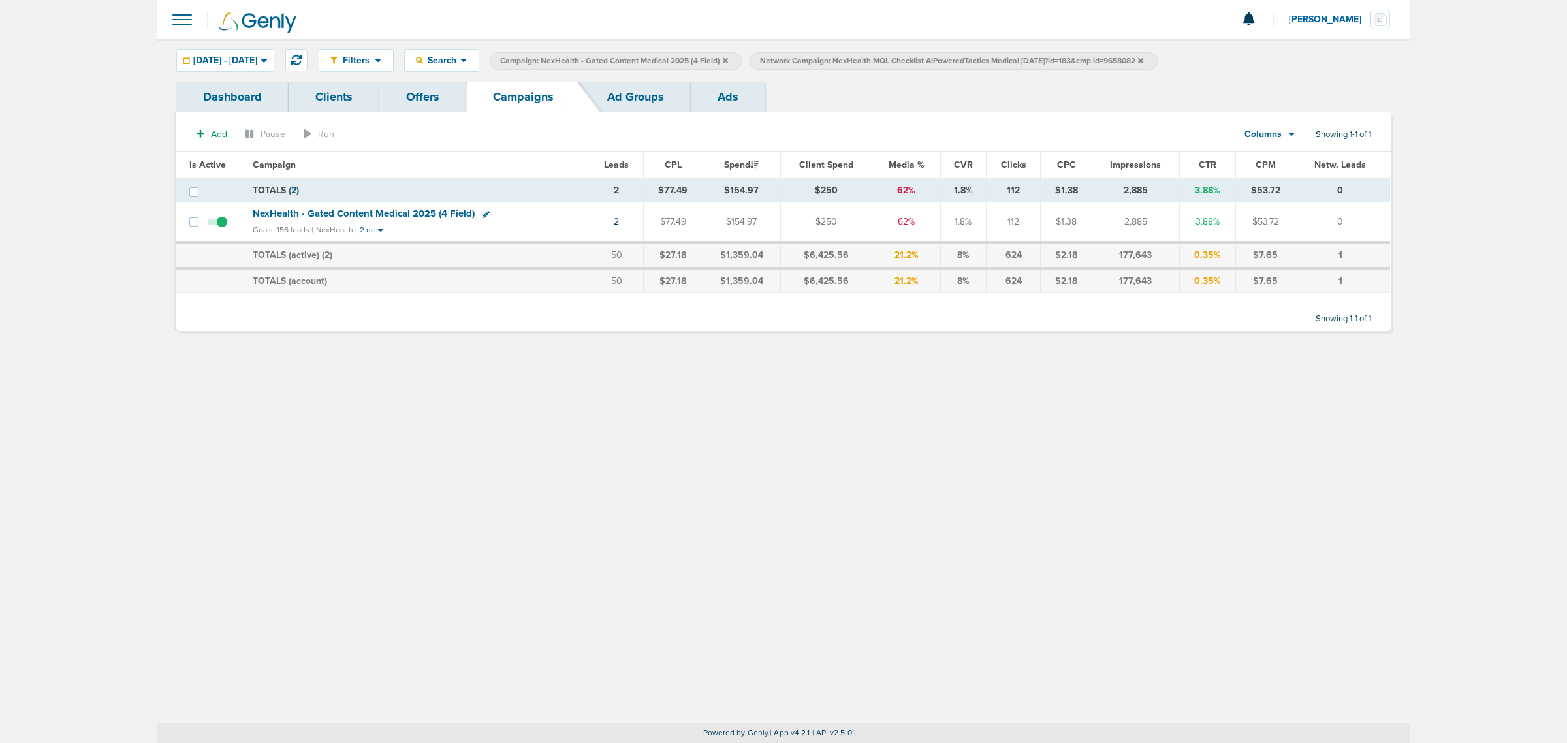
click at [1144, 59] on icon at bounding box center [1140, 61] width 5 height 8
click at [728, 59] on icon at bounding box center [725, 61] width 5 height 8
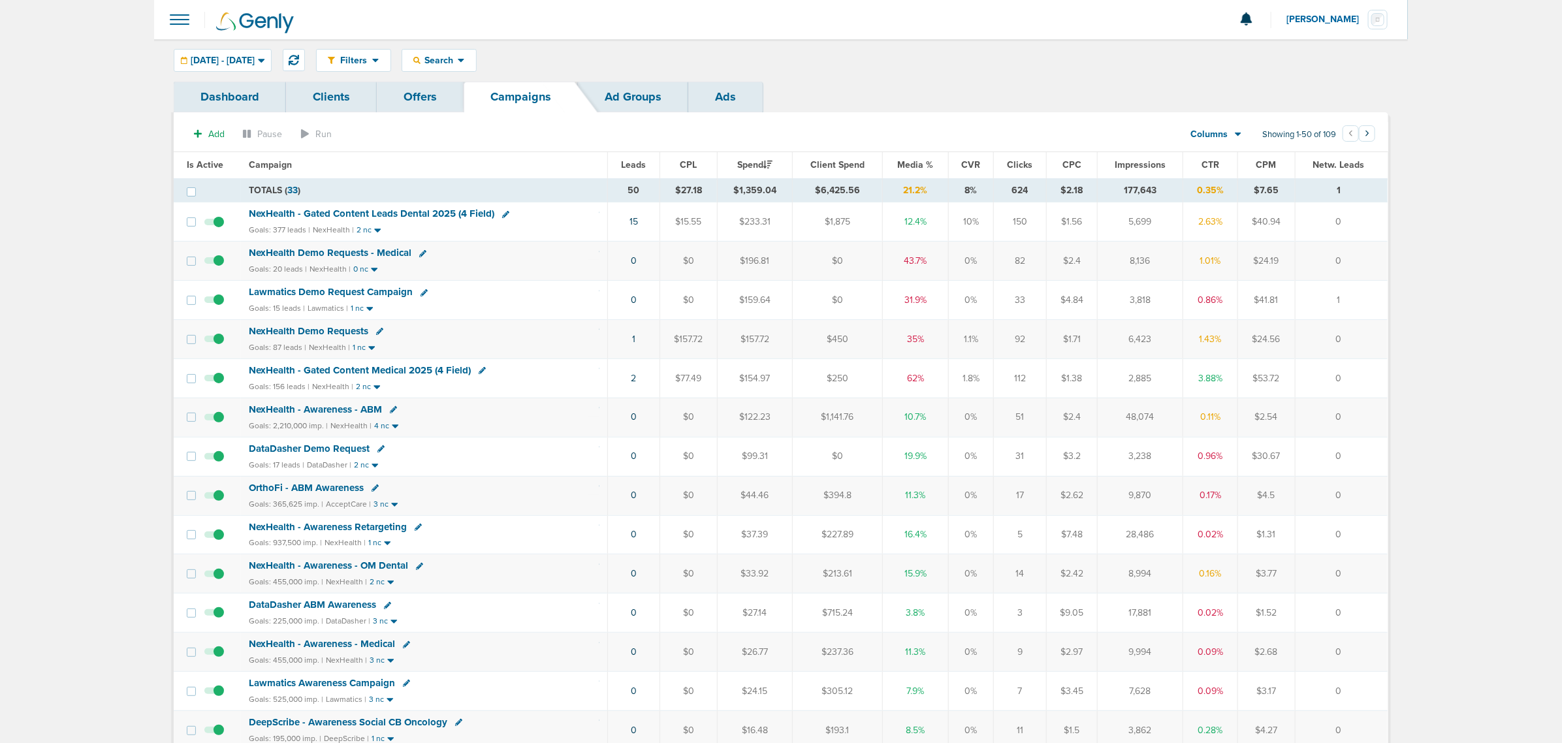
click at [916, 168] on span "Media %" at bounding box center [916, 164] width 36 height 11
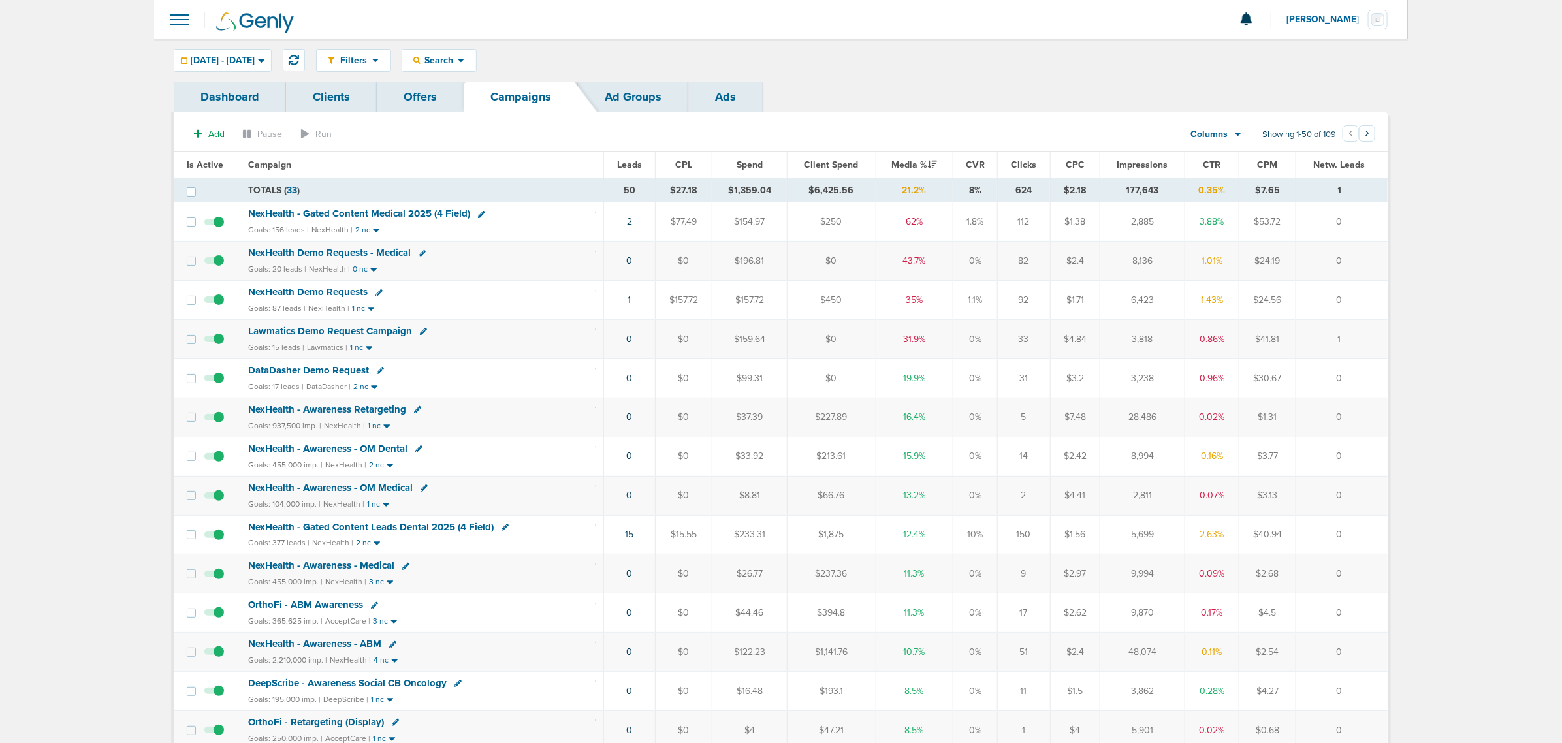
click at [343, 291] on span "NexHealth Demo Requests" at bounding box center [308, 292] width 120 height 12
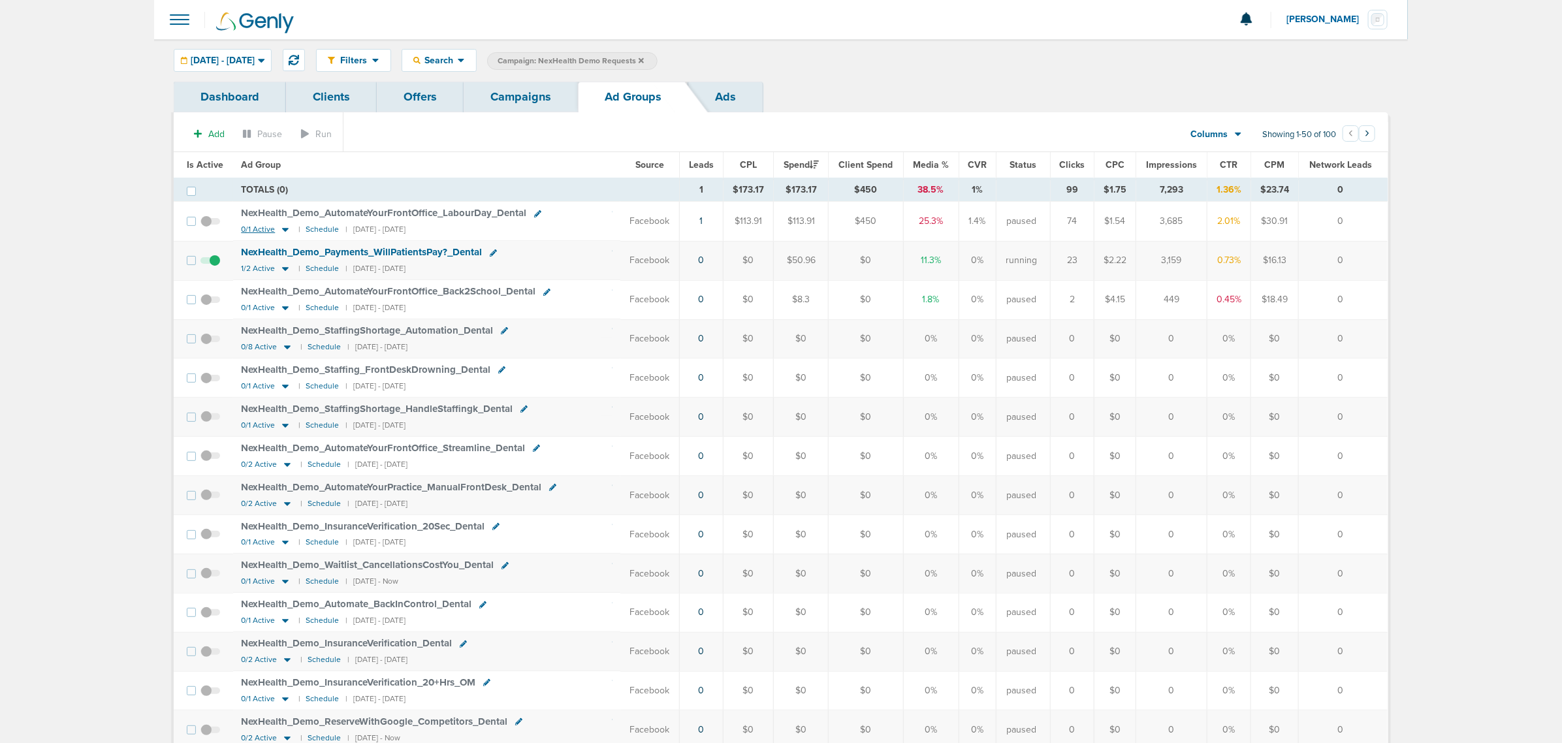
click at [285, 232] on icon at bounding box center [285, 229] width 13 height 11
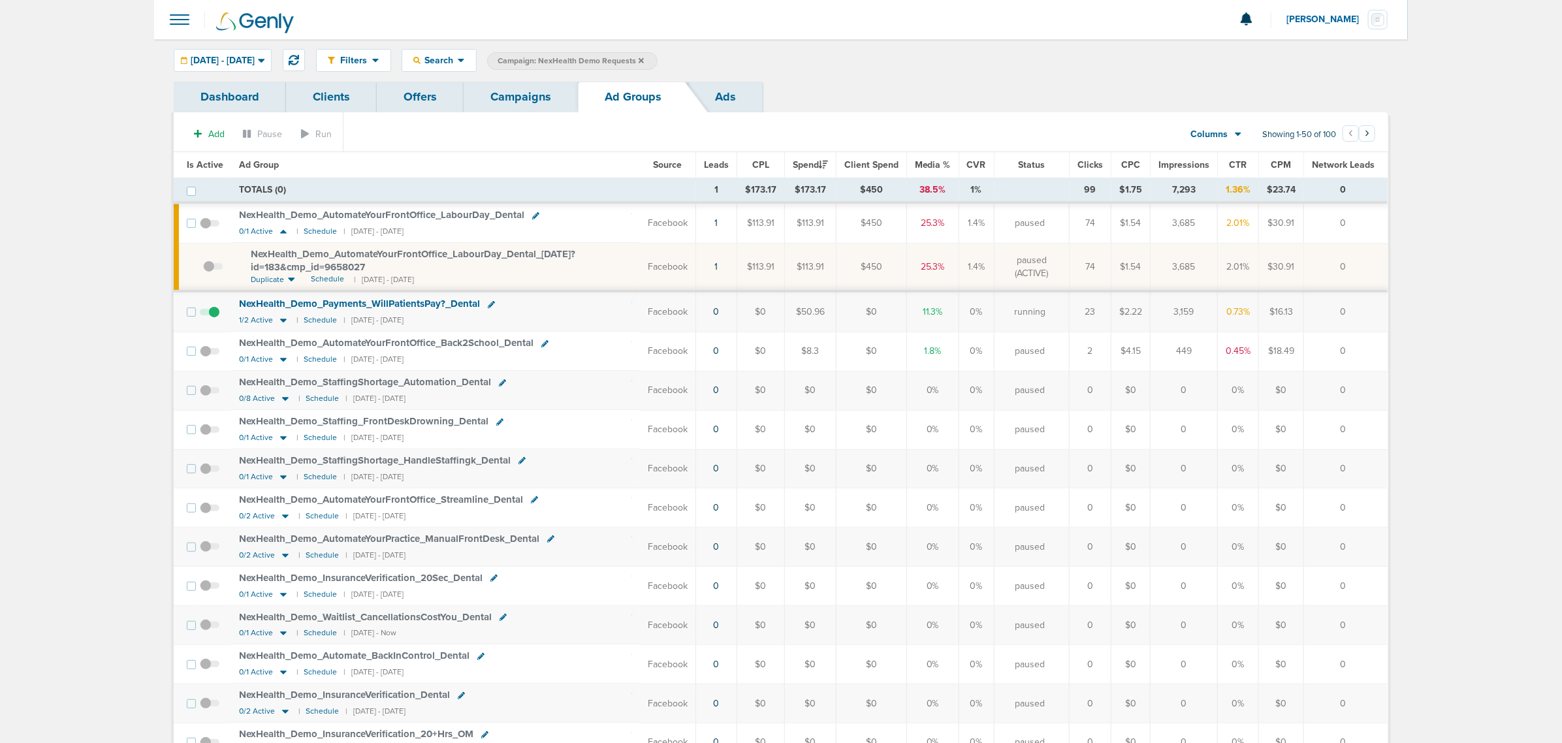
click at [513, 251] on span "NexHealth_ Demo_ AutomateYourFrontOffice_ LabourDay_ Dental_ [DATE]?id=183&cmp_…" at bounding box center [413, 260] width 325 height 25
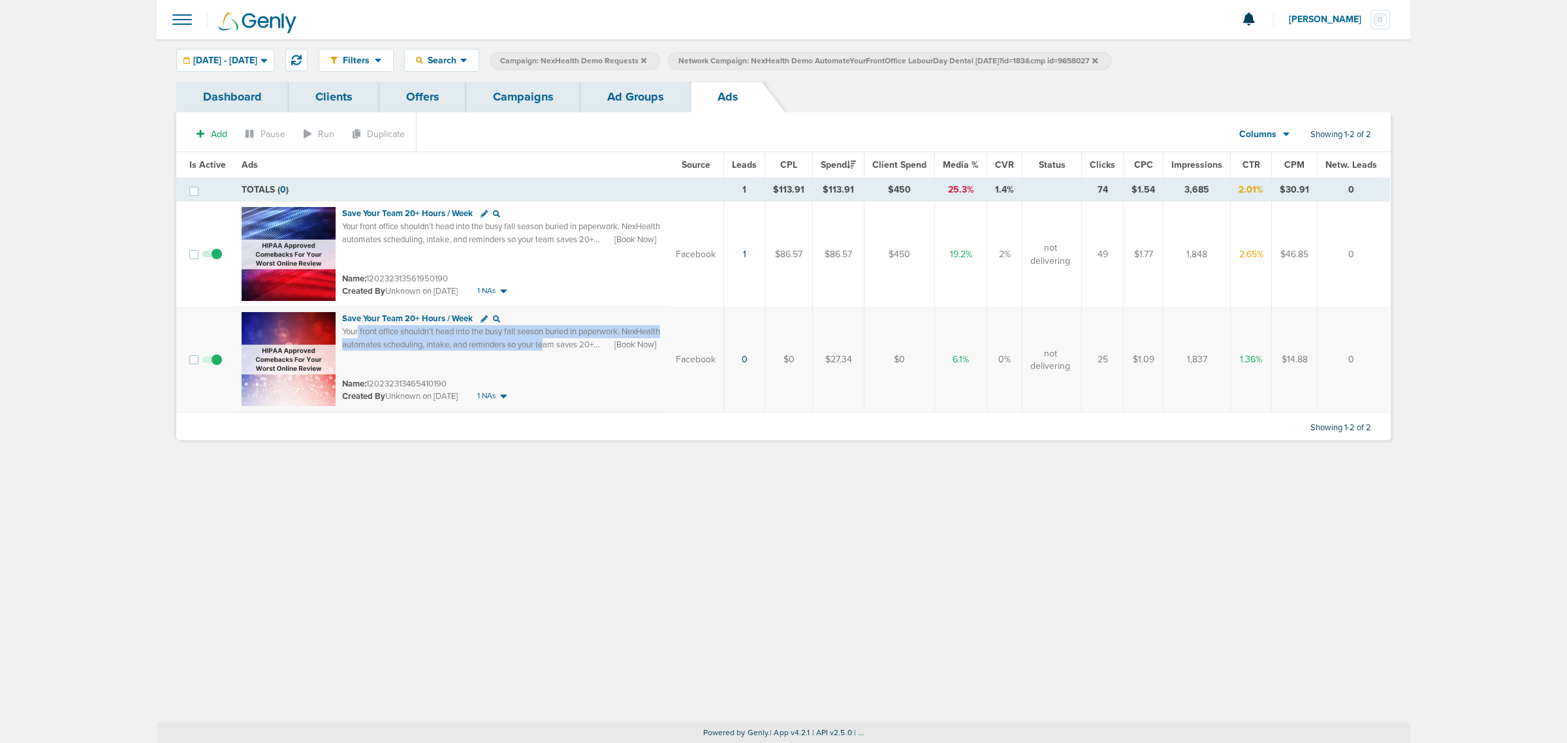
drag, startPoint x: 357, startPoint y: 331, endPoint x: 586, endPoint y: 349, distance: 230.6
click at [586, 349] on span "Your front office shouldn’t head into the busy fall season buried in paperwork.…" at bounding box center [501, 351] width 318 height 49
click at [462, 374] on td "Save Your Team 20+ Hours / Week Your front office shouldn’t head into the busy …" at bounding box center [451, 359] width 434 height 105
click at [677, 93] on link "Ad Groups" at bounding box center [636, 97] width 110 height 31
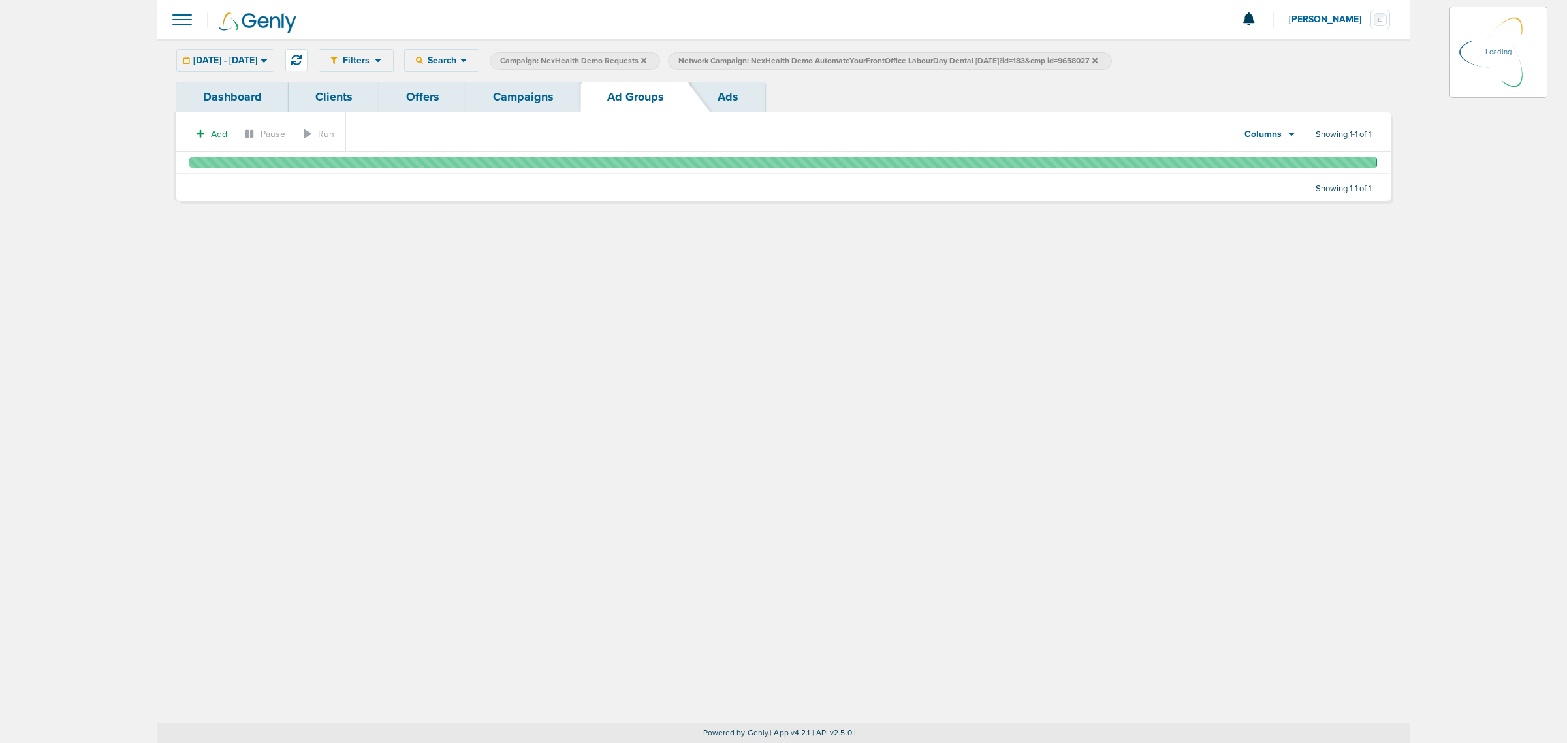
click at [513, 89] on link "Campaigns" at bounding box center [523, 97] width 114 height 31
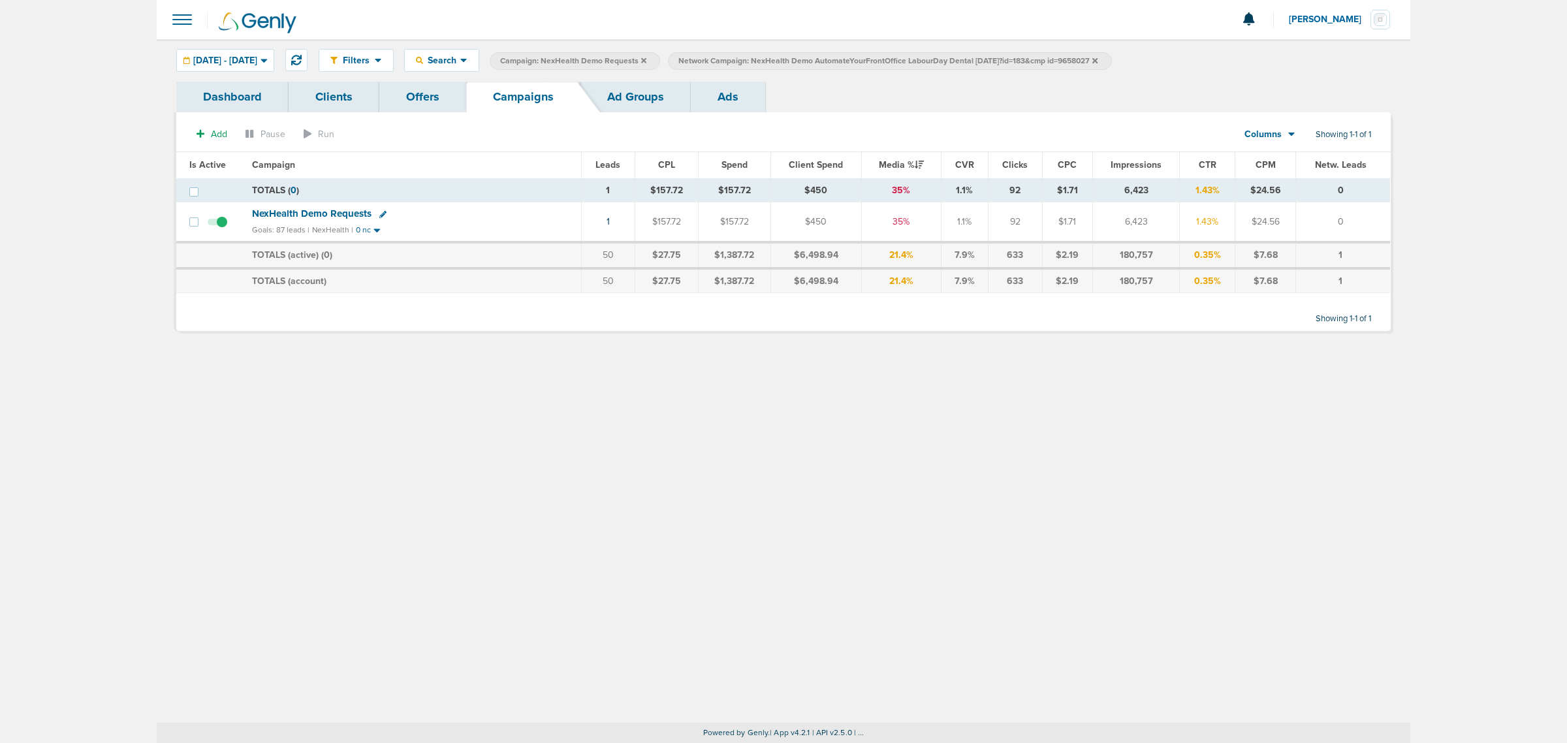
click at [338, 212] on span "NexHealth Demo Requests" at bounding box center [312, 214] width 120 height 12
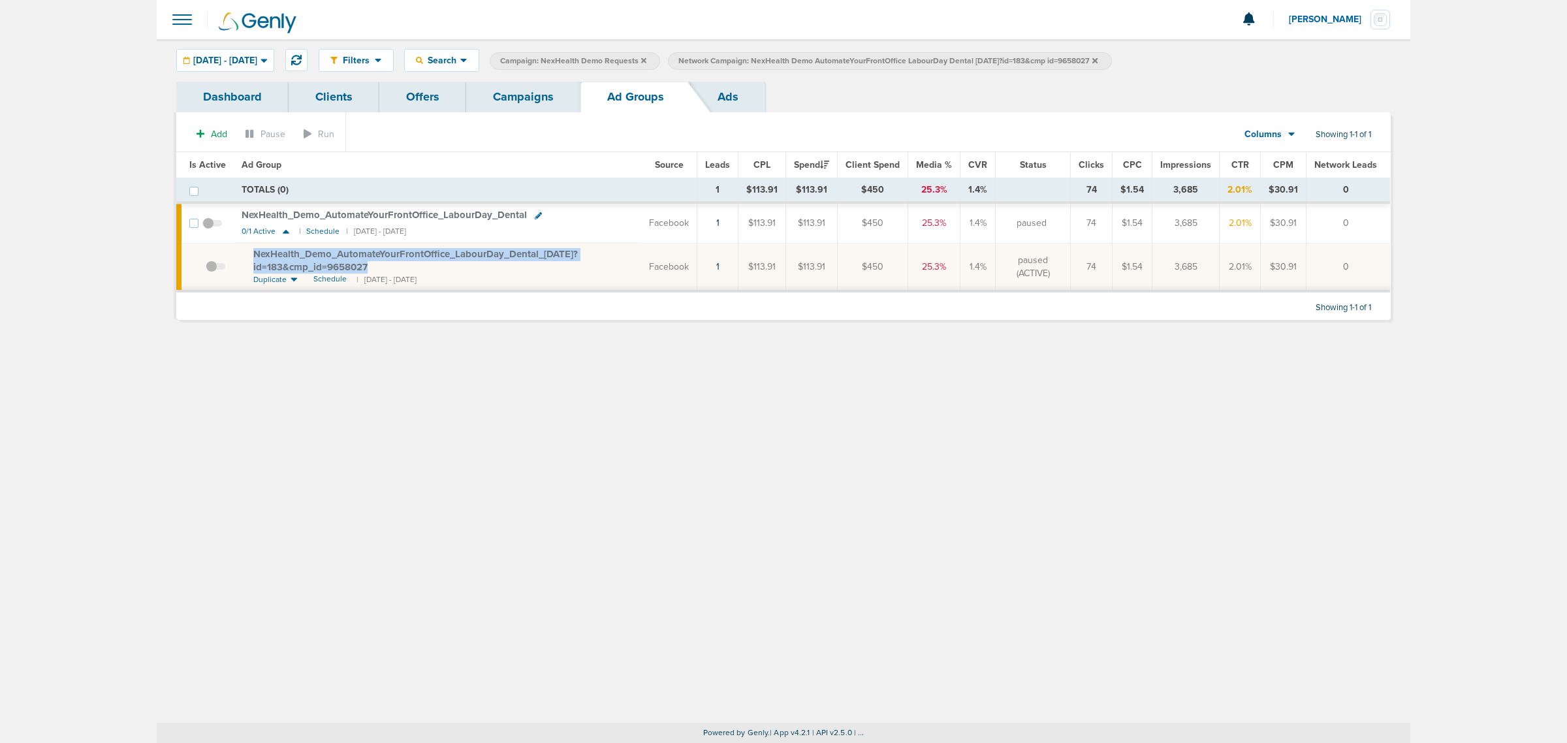
drag, startPoint x: 374, startPoint y: 268, endPoint x: 250, endPoint y: 249, distance: 125.5
click at [250, 249] on td "NexHealth_ Demo_ AutomateYourFrontOffice_ LabourDay_ Dental_ 08.22.25?id=183&cm…" at bounding box center [438, 267] width 408 height 48
click at [386, 432] on div "Filters Active Only Settings Status Active Inactive Objectives MQL SQL Traffic …" at bounding box center [784, 381] width 1254 height 684
click at [549, 103] on link "Campaigns" at bounding box center [523, 97] width 114 height 31
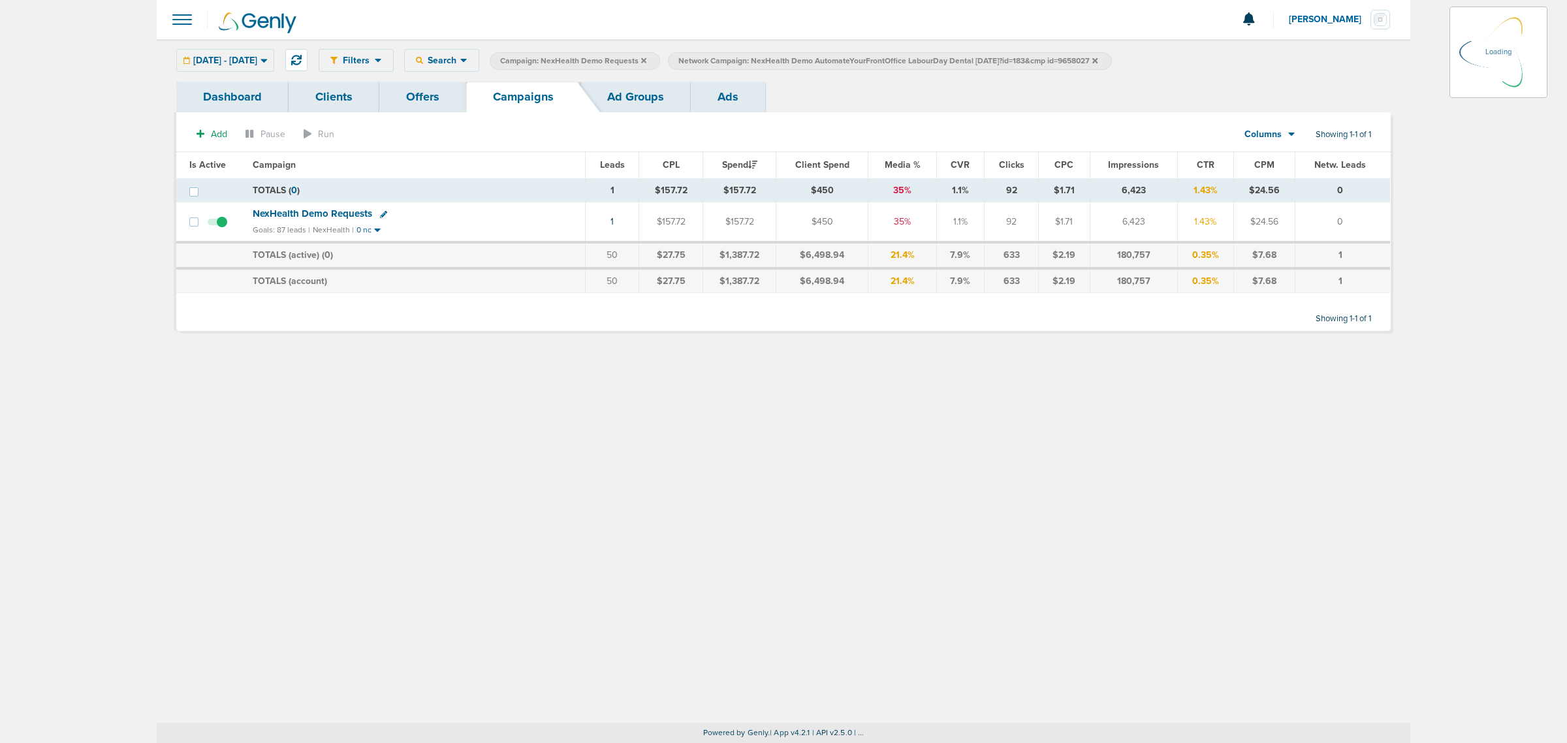
click at [630, 101] on link "Ad Groups" at bounding box center [636, 97] width 110 height 31
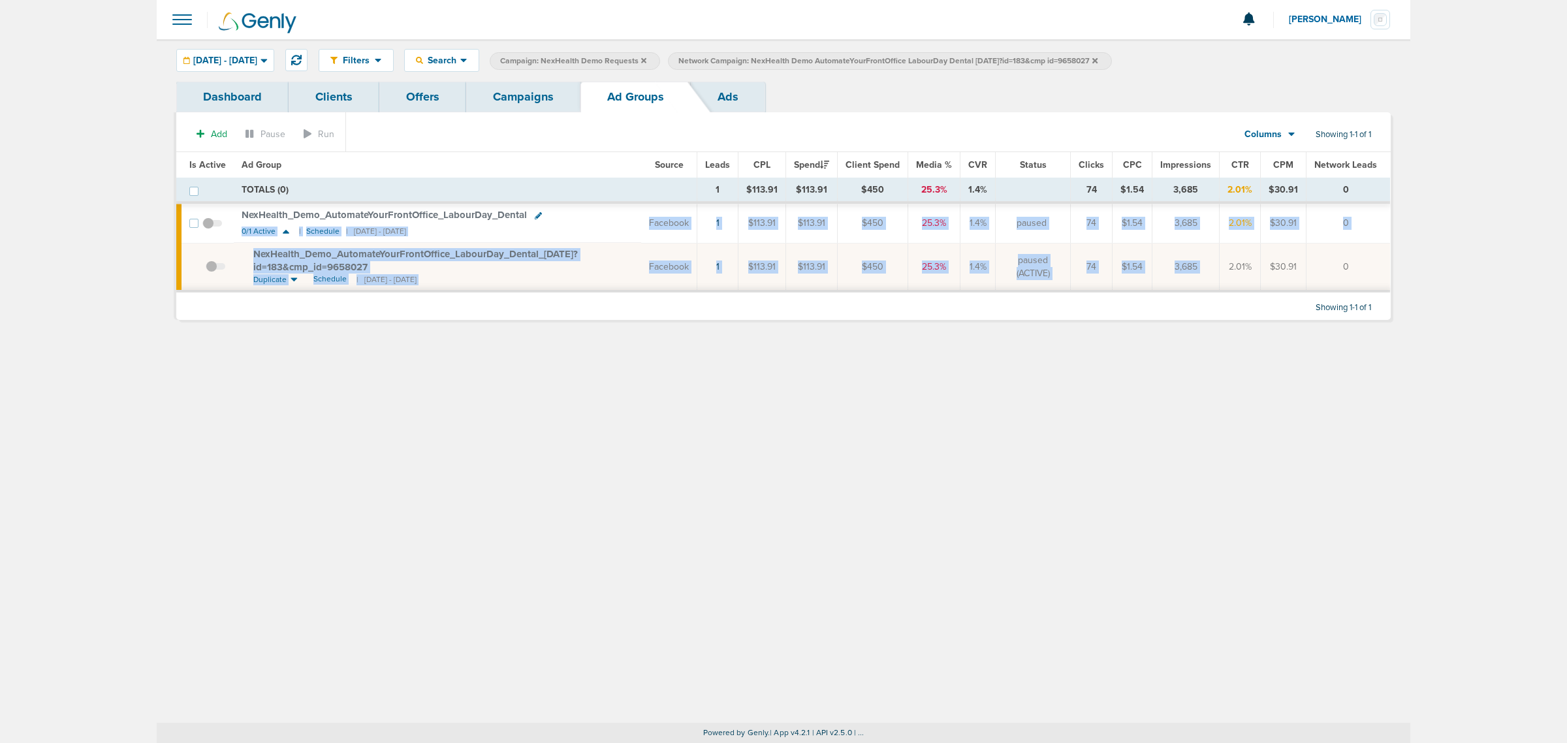
drag, startPoint x: 611, startPoint y: 226, endPoint x: 1226, endPoint y: 293, distance: 619.4
click at [1226, 293] on table "Is Active Ad Group Source Leads CPL Spend Client Spend Media % CVR Status Click…" at bounding box center [783, 222] width 1214 height 140
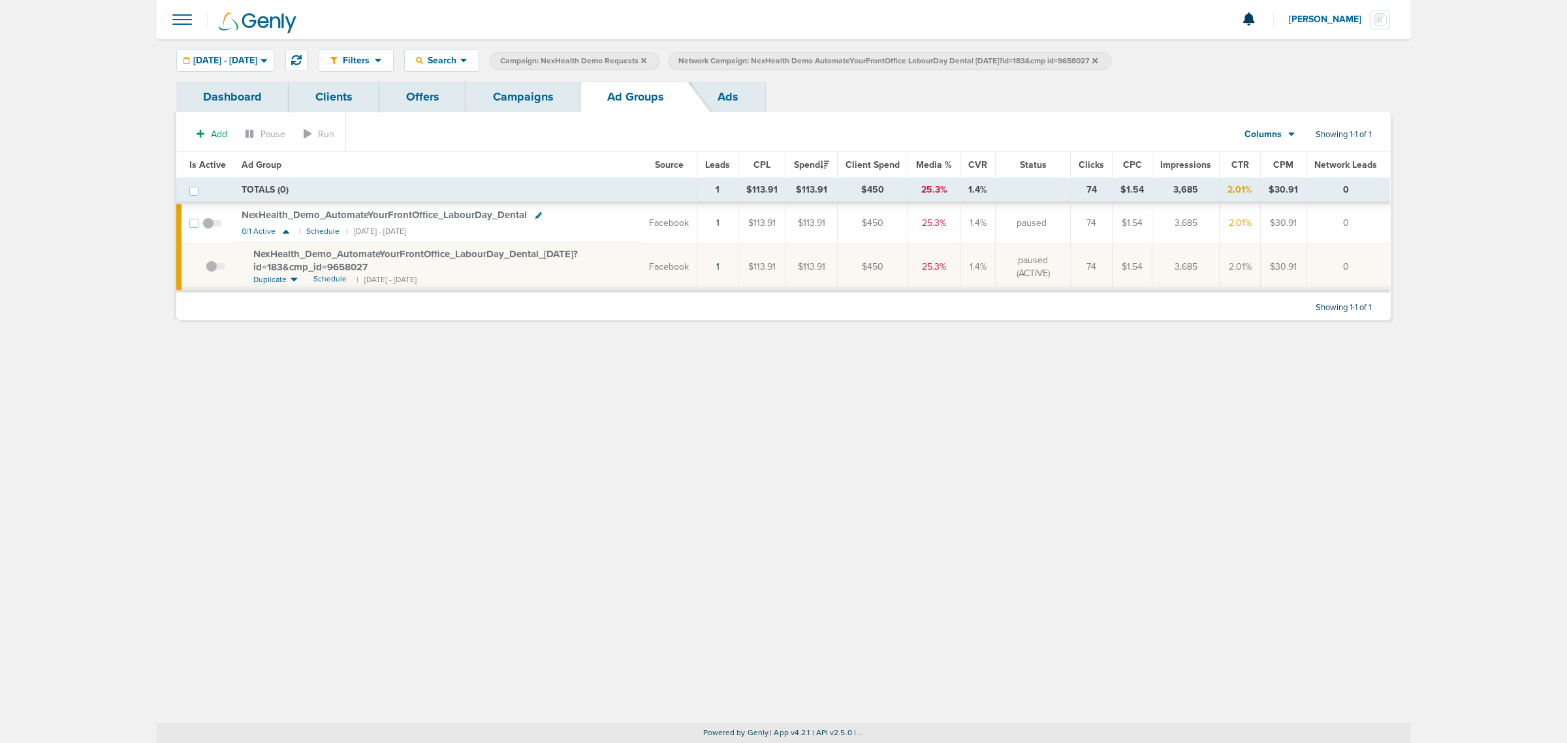
click at [1042, 381] on div "Filters Active Only Settings Status Active Inactive Objectives MQL SQL Traffic …" at bounding box center [784, 381] width 1254 height 684
click at [732, 93] on link "Ads" at bounding box center [728, 97] width 74 height 31
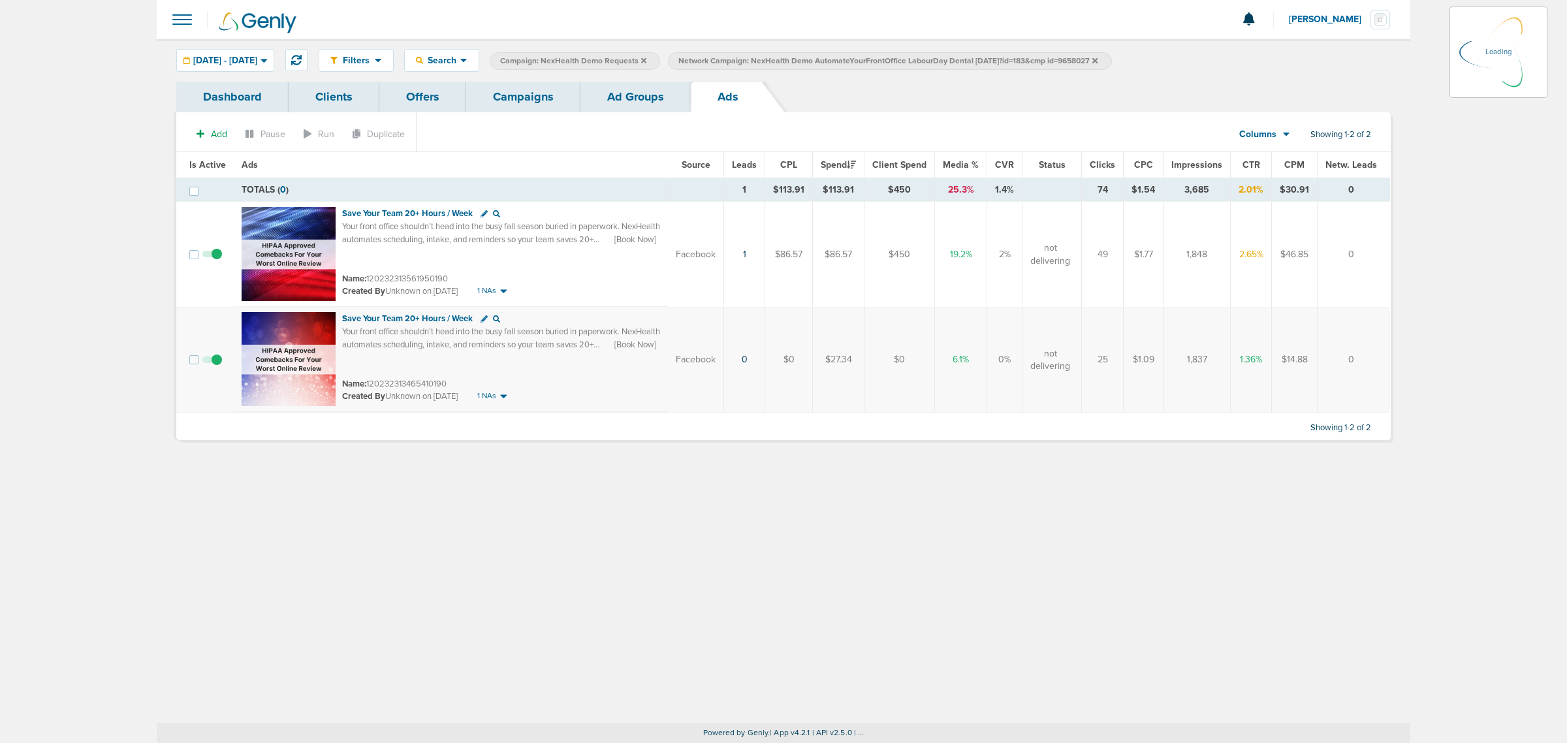
click at [634, 106] on link "Ad Groups" at bounding box center [636, 97] width 110 height 31
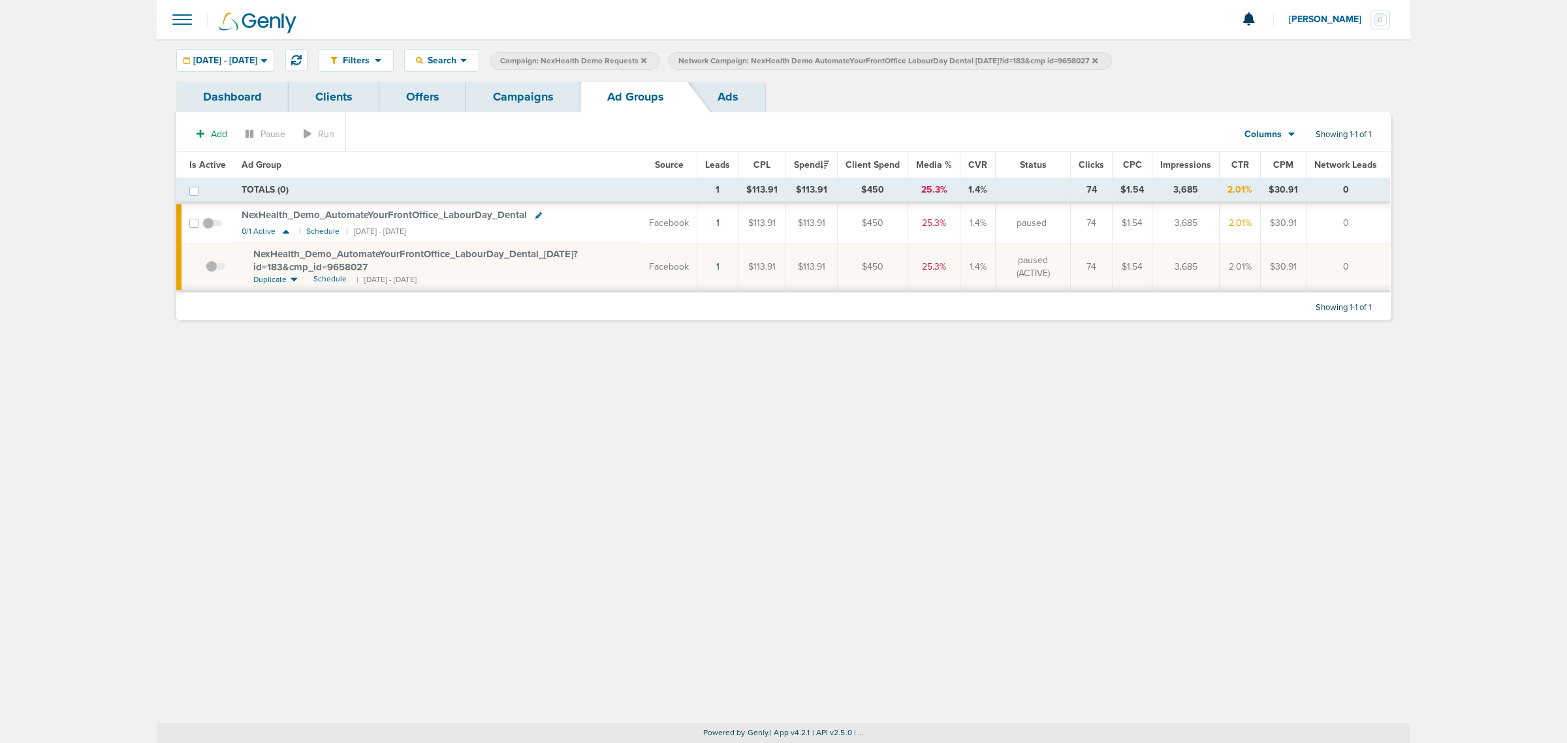
click at [272, 57] on div "08.25.2025 - 08.25.2025 Today Yesterday Last 7 Days Last 14 Days This Month Las…" at bounding box center [225, 60] width 98 height 23
click at [274, 65] on div "08.25.2025 - 08.25.2025" at bounding box center [225, 61] width 97 height 22
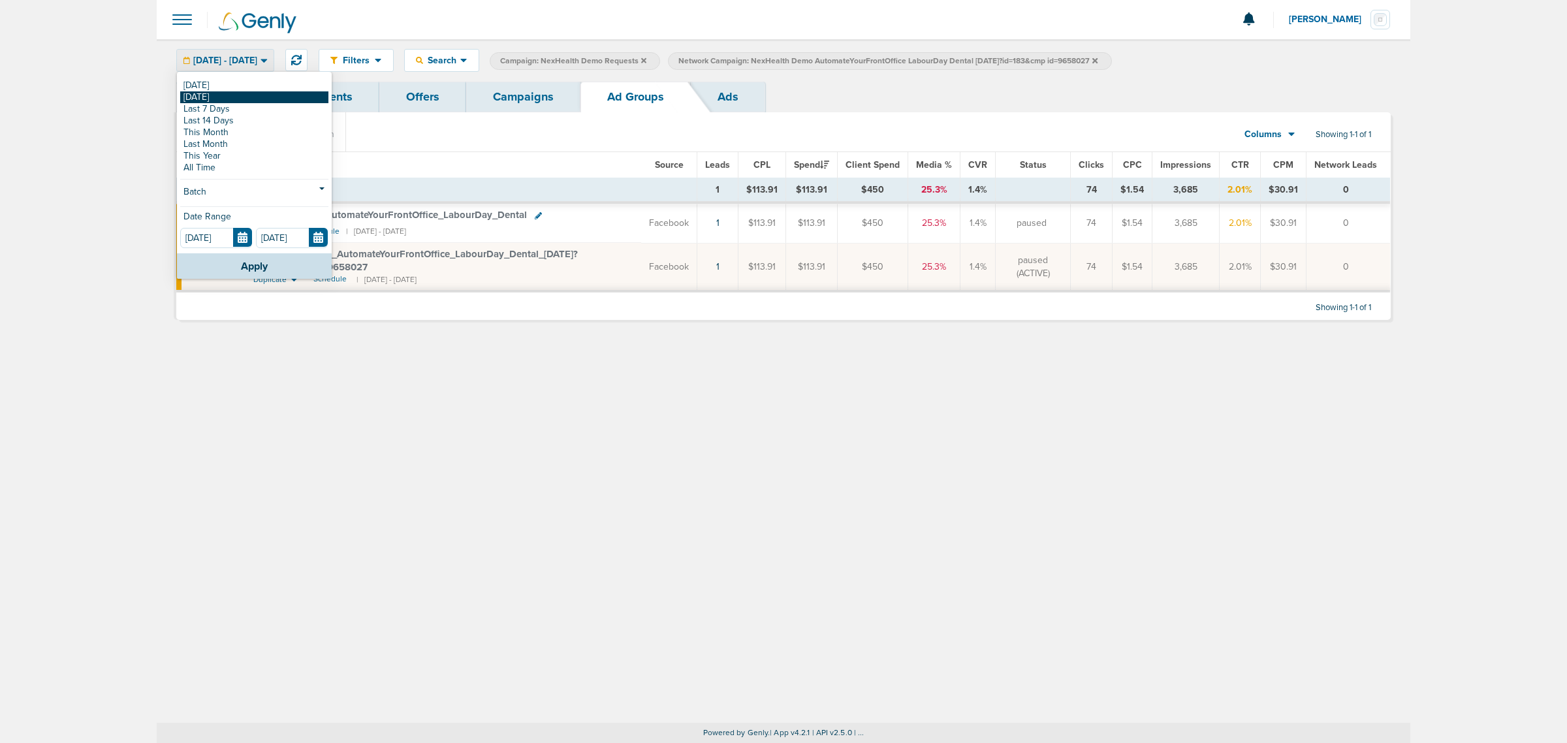
click at [240, 101] on link "[DATE]" at bounding box center [254, 97] width 148 height 12
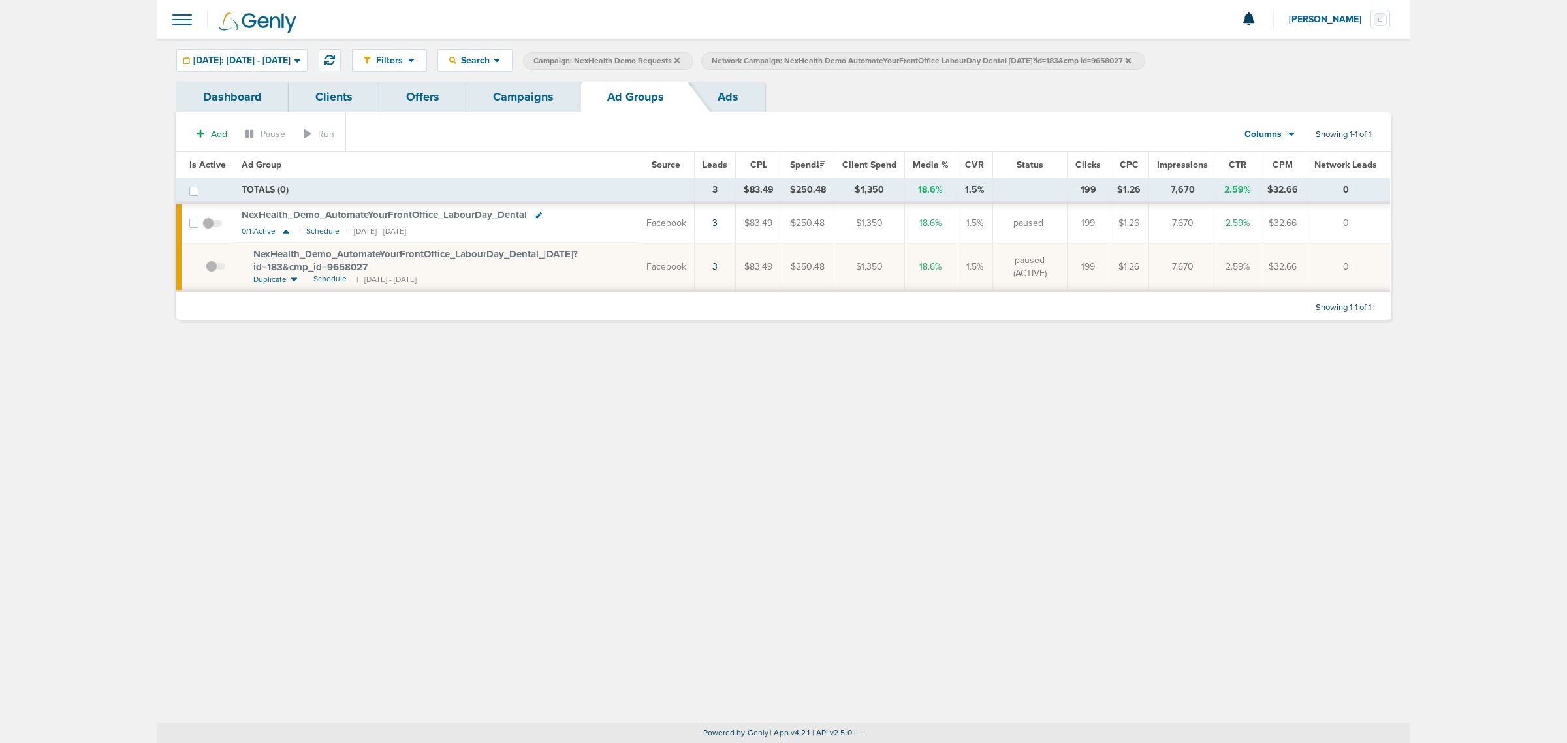
click at [718, 223] on link "3" at bounding box center [714, 222] width 5 height 11
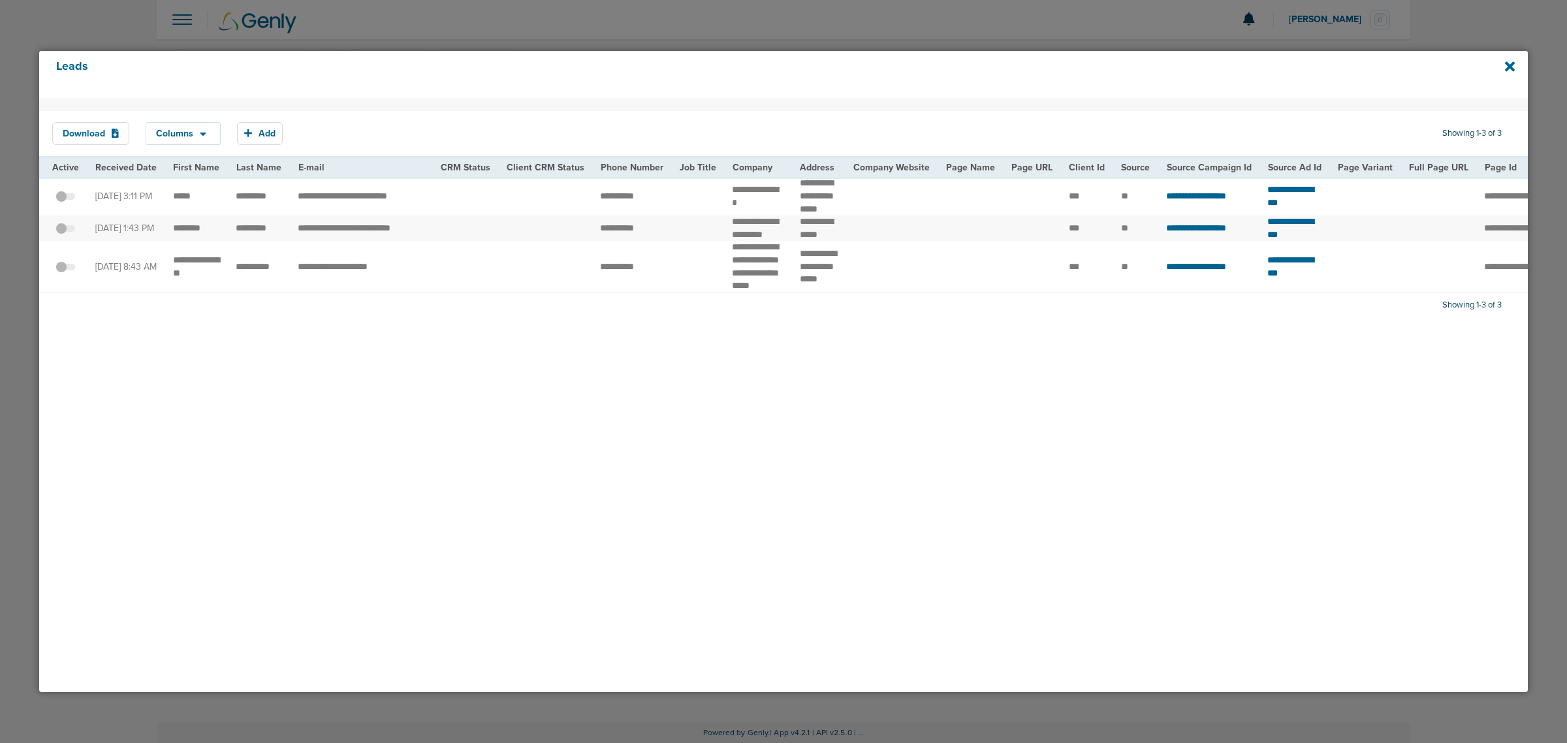
click at [1516, 67] on div "Leads" at bounding box center [783, 74] width 1489 height 47
click at [1509, 66] on icon at bounding box center [1510, 66] width 10 height 10
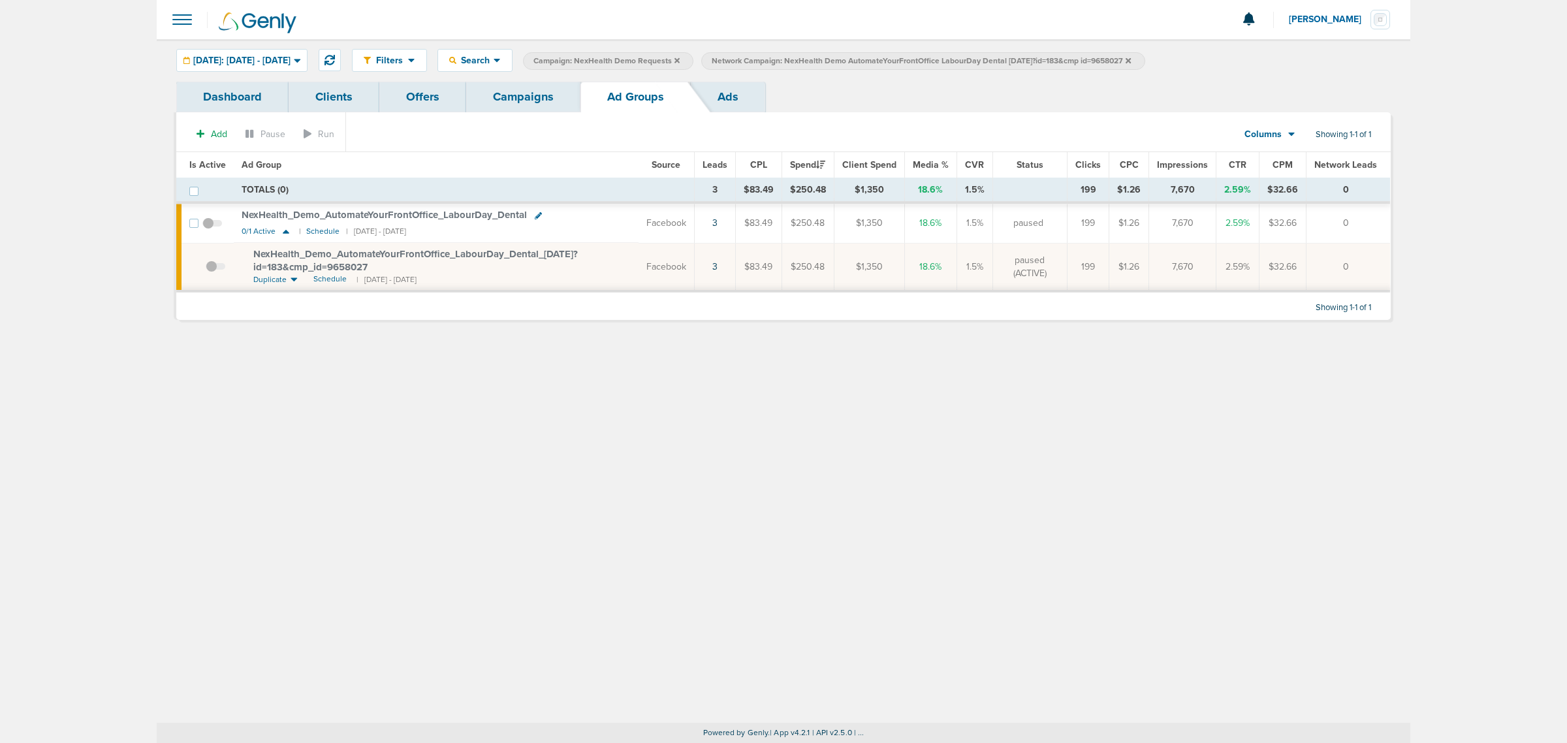
click at [1131, 59] on icon at bounding box center [1128, 59] width 5 height 5
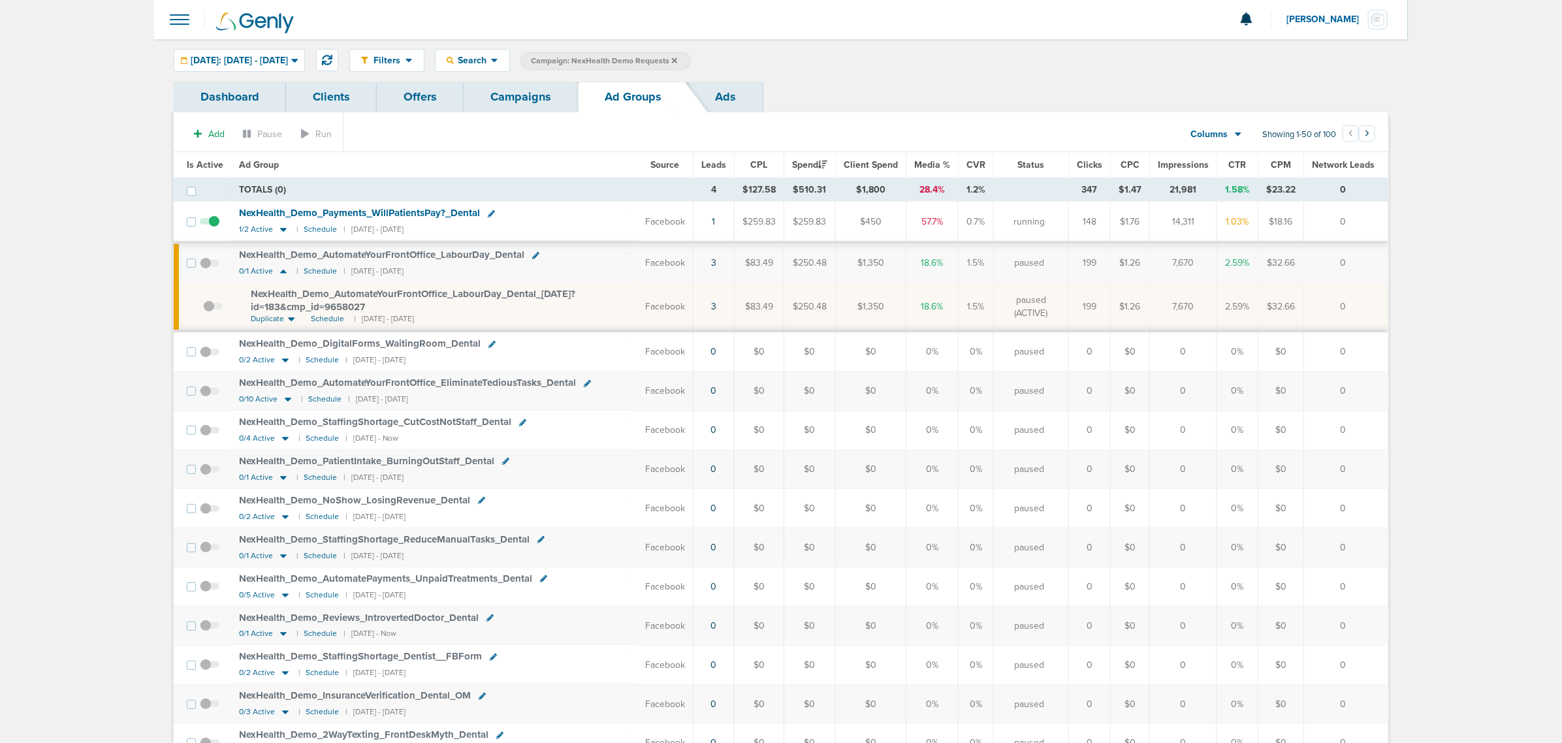
click at [677, 59] on icon at bounding box center [674, 59] width 5 height 5
click at [726, 59] on div "Filters Active Only Settings Status Active Inactive Objectives MQL SQL Traffic …" at bounding box center [868, 60] width 1039 height 23
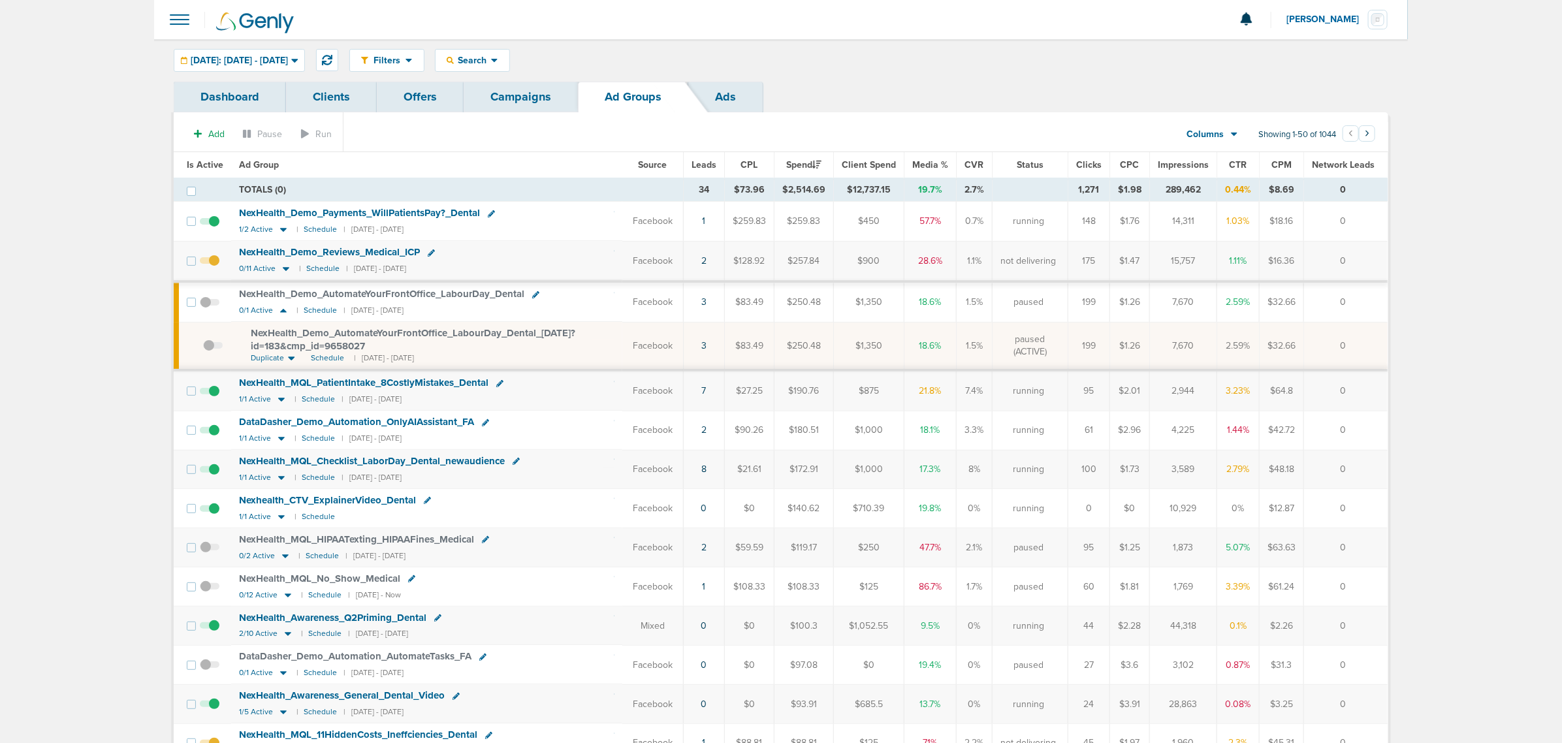
click at [524, 91] on link "Campaigns" at bounding box center [521, 97] width 114 height 31
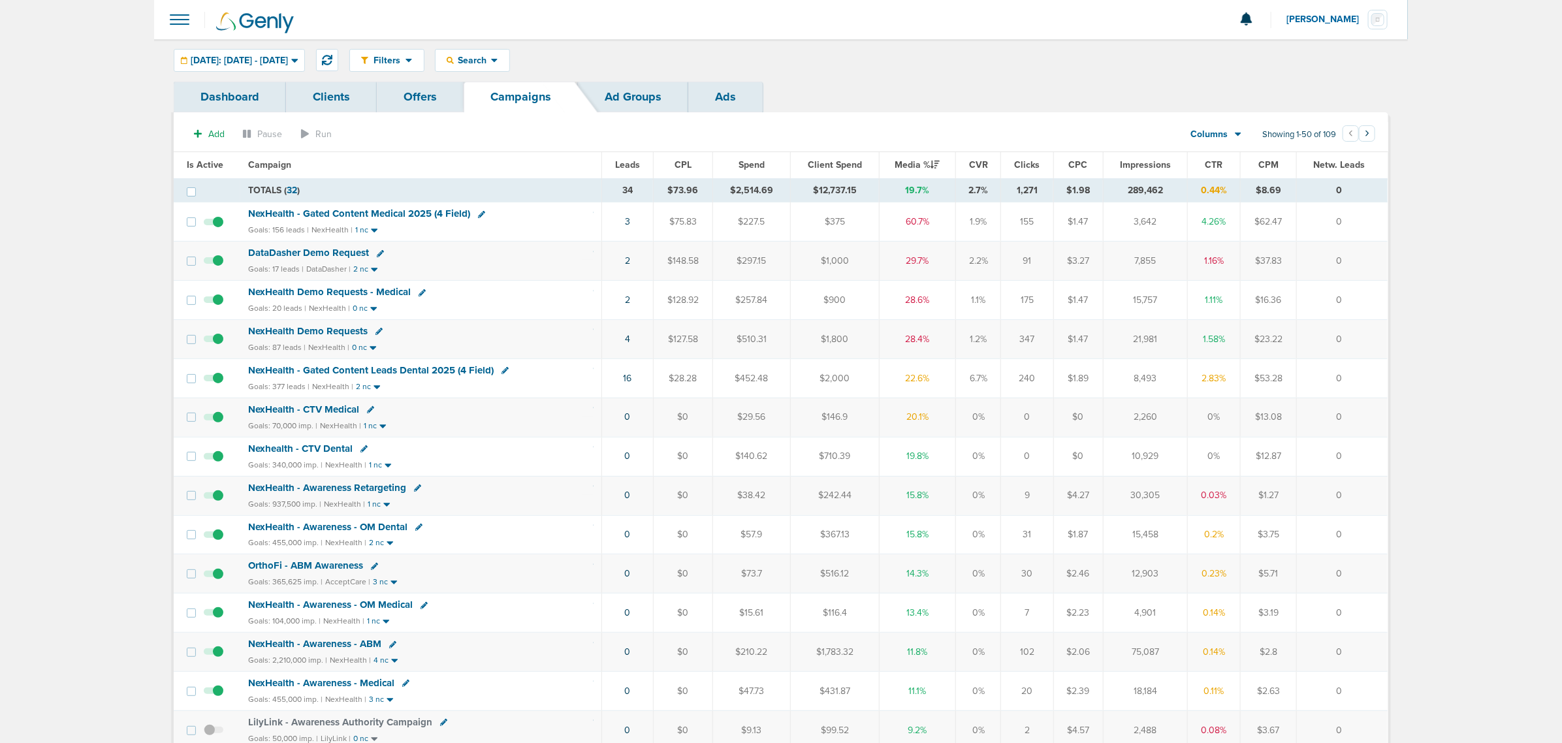
click at [409, 212] on span "NexHealth - Gated Content Medical 2025 (4 Field)" at bounding box center [359, 214] width 222 height 12
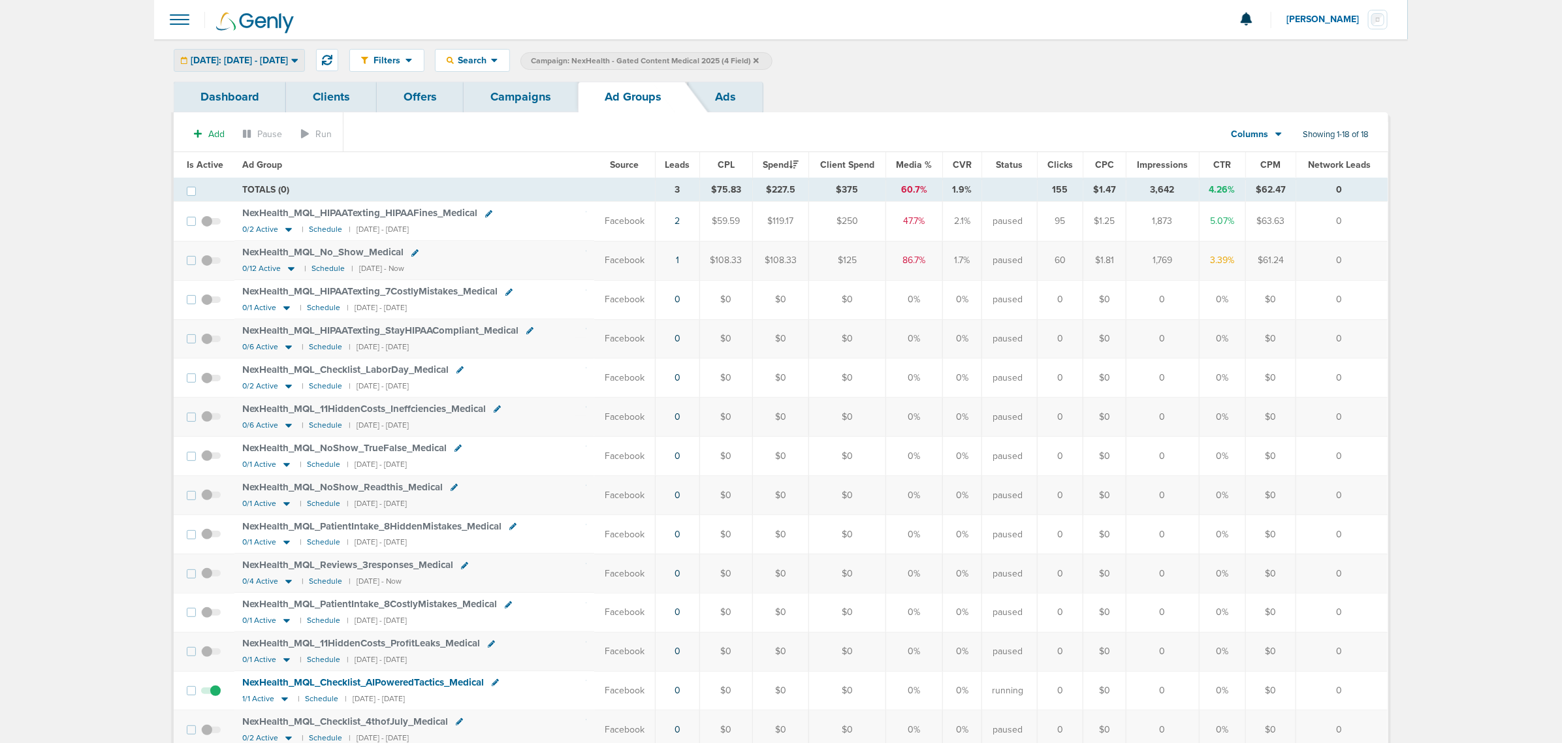
click at [266, 53] on div "Yesterday: 08.24.2025 - 08.24.2025" at bounding box center [239, 61] width 130 height 22
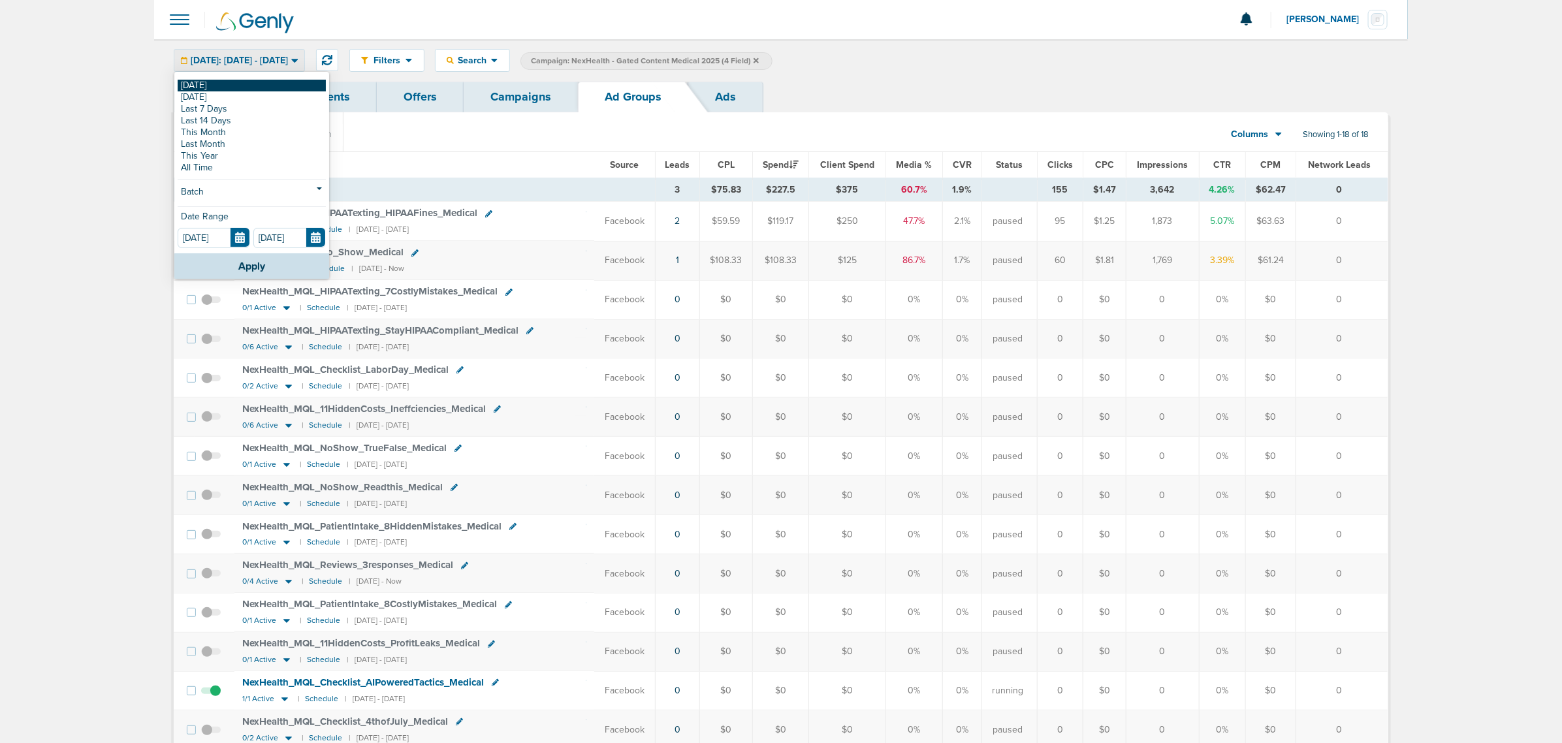
click at [210, 87] on link "[DATE]" at bounding box center [252, 86] width 148 height 12
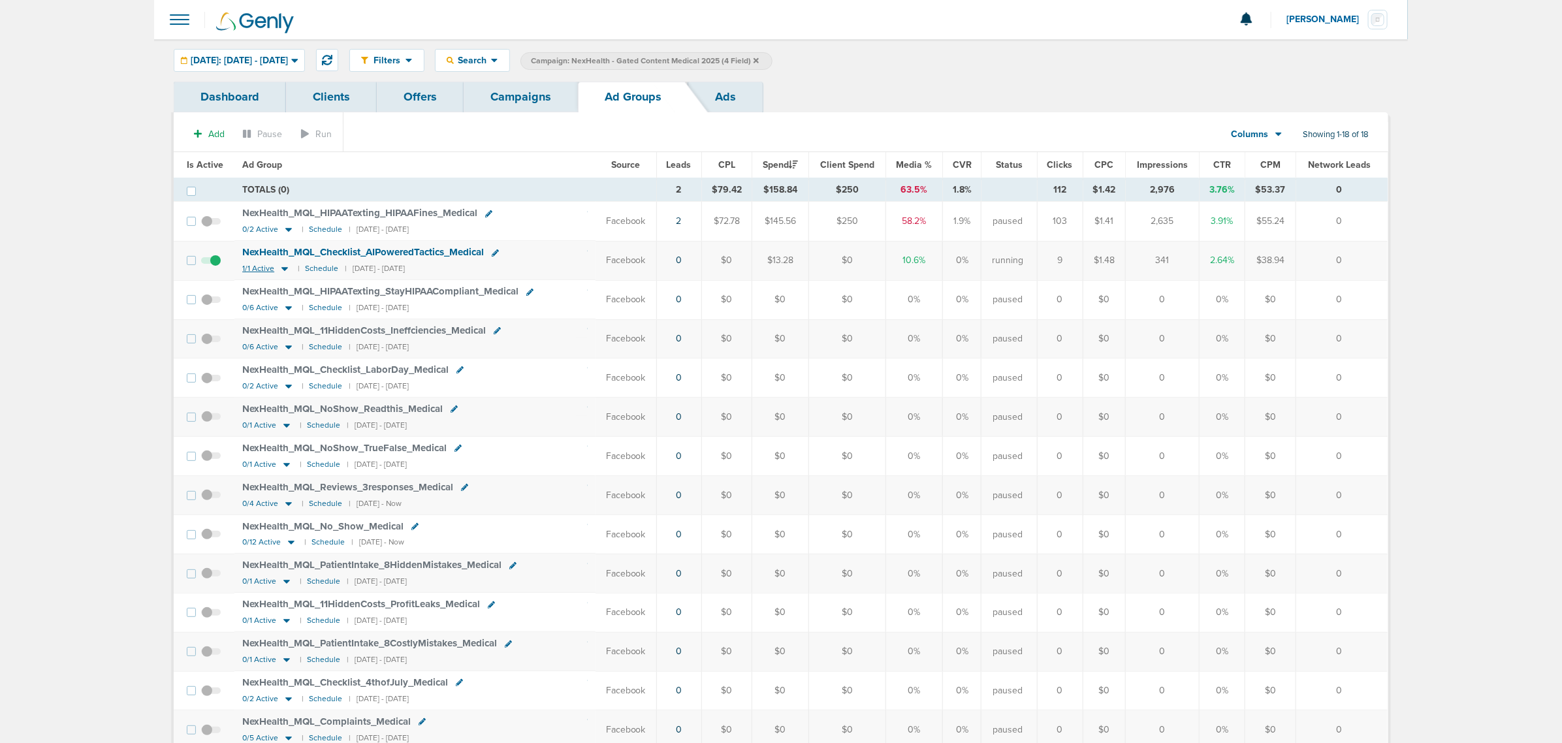
click at [284, 268] on icon at bounding box center [284, 268] width 13 height 11
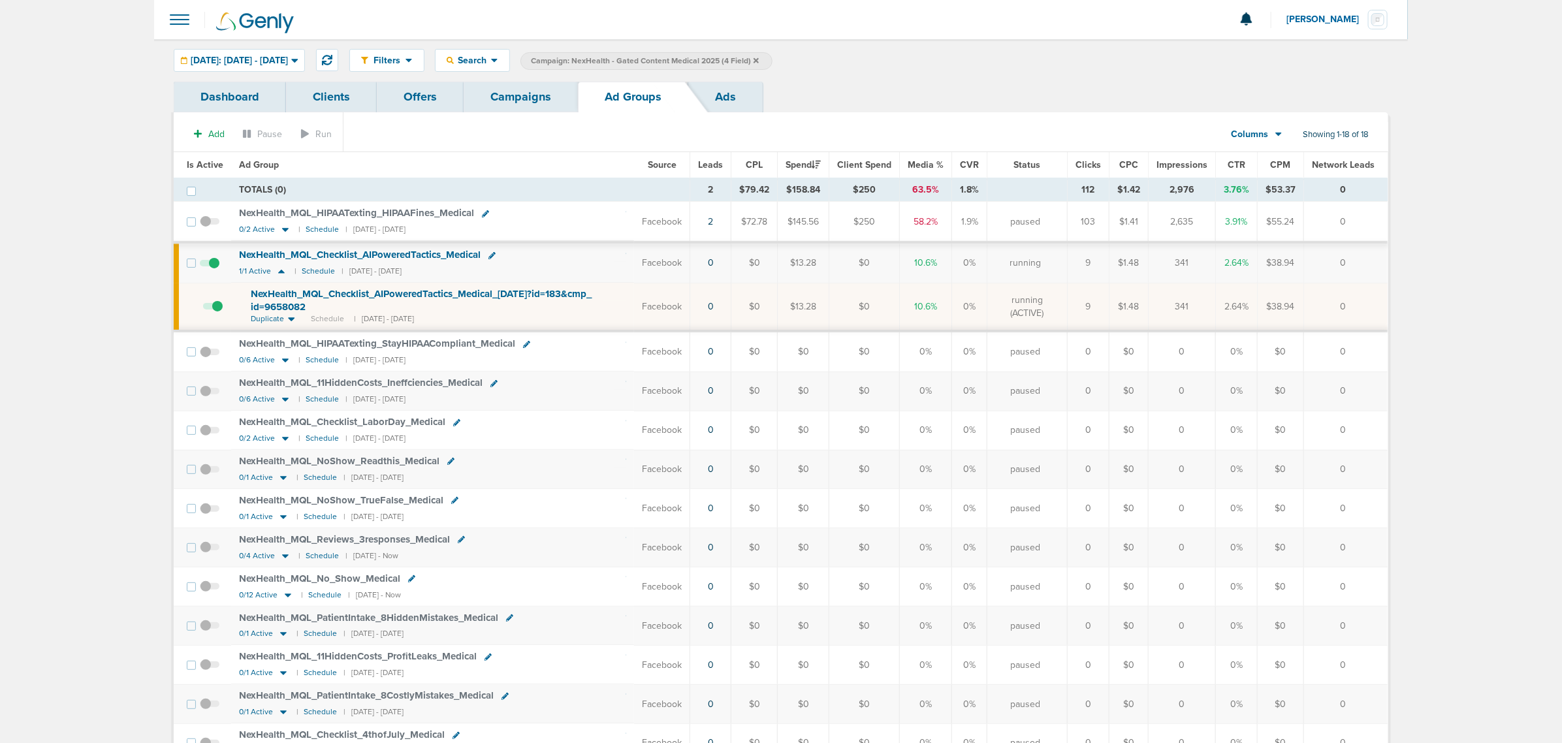
click at [285, 295] on span "NexHealth_ MQL_ Checklist_ AIPoweredTactics_ Medical_ [DATE]?id=183&cmp_ id=965…" at bounding box center [421, 300] width 341 height 25
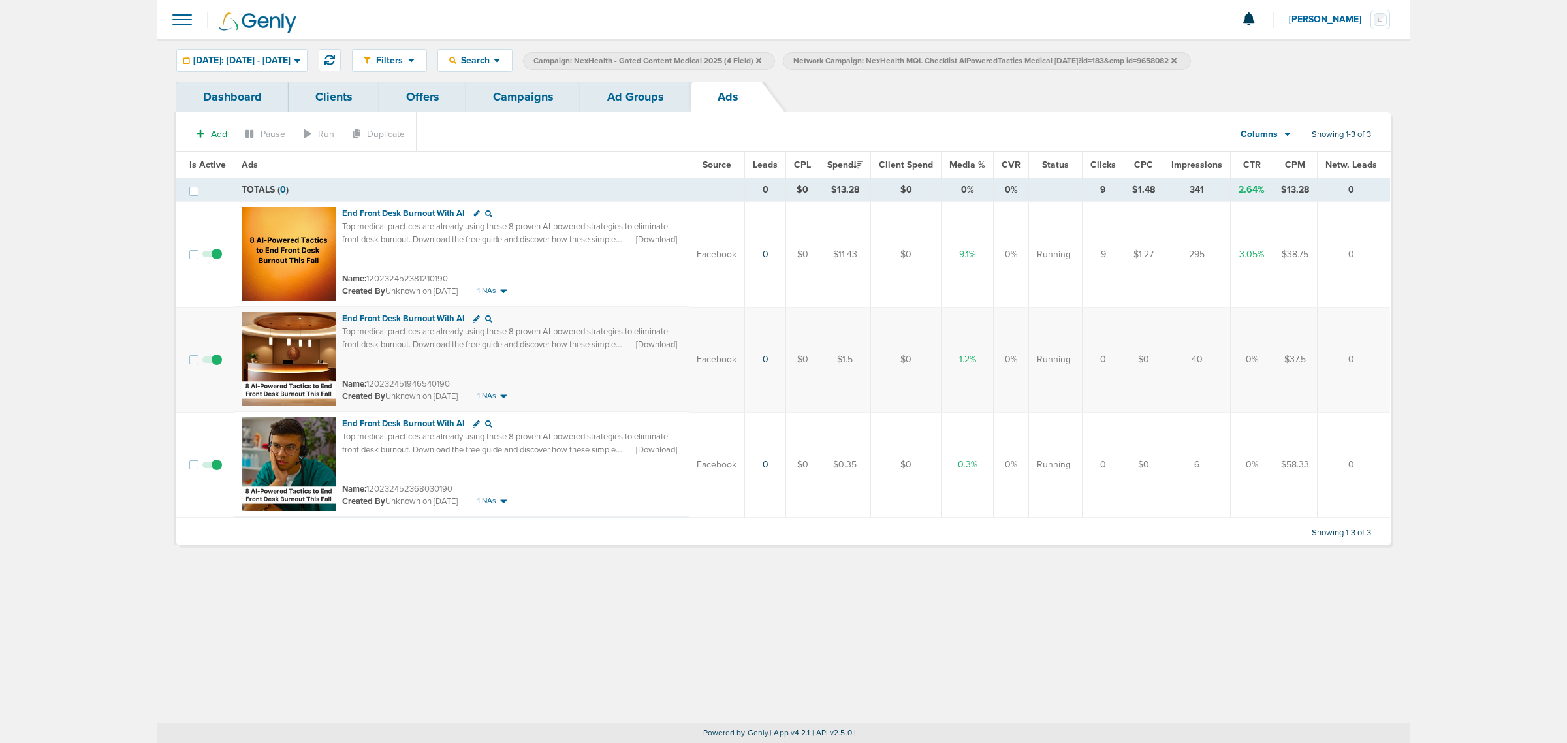
click at [539, 80] on div "Filters Active Only Settings Status Active Inactive Objectives MQL SQL Traffic …" at bounding box center [784, 60] width 1254 height 42
click at [542, 108] on link "Campaigns" at bounding box center [523, 97] width 114 height 31
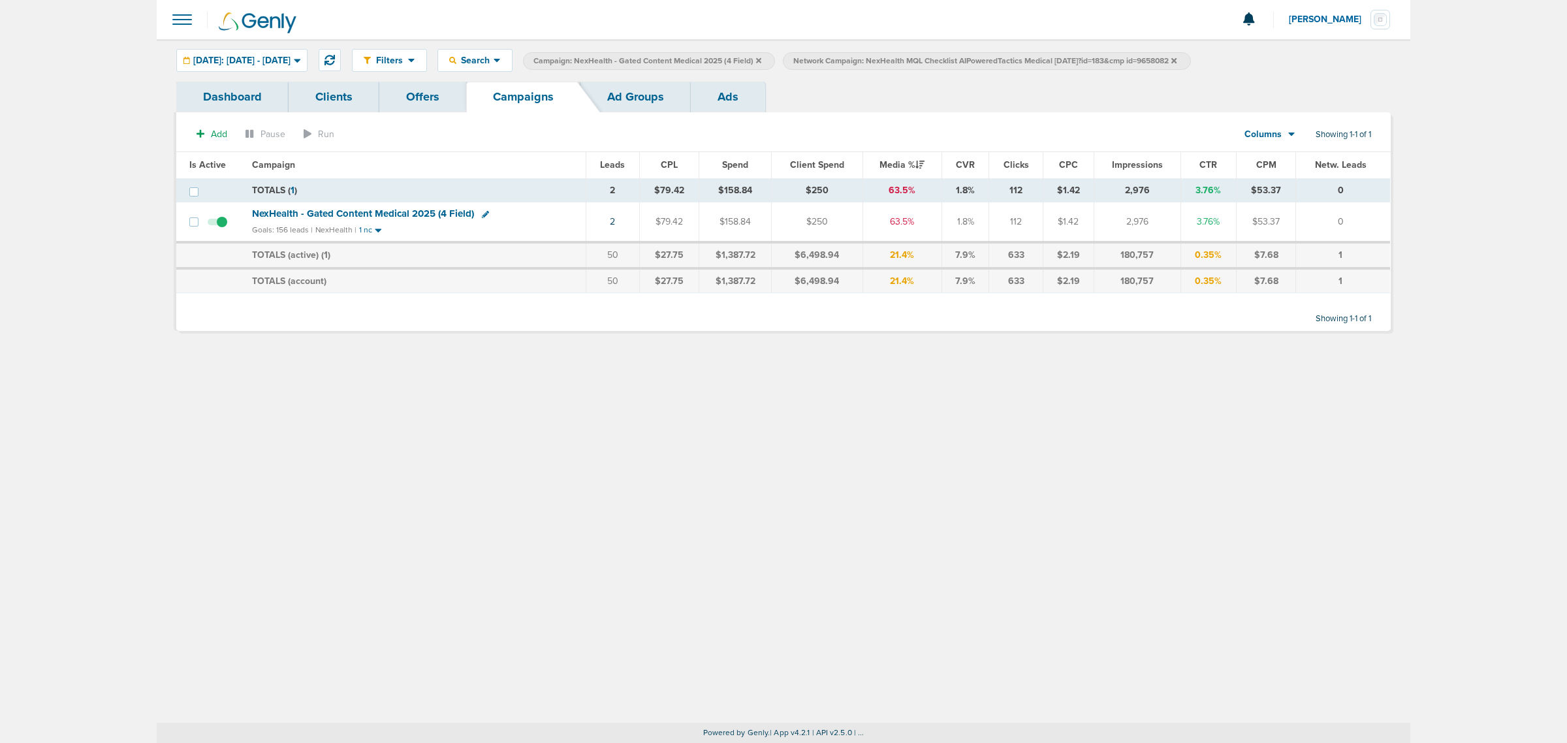
click at [1177, 61] on icon at bounding box center [1174, 59] width 5 height 5
click at [775, 61] on label "Campaign: NexHealth - Gated Content Medical 2025 (4 Field)" at bounding box center [649, 61] width 252 height 18
click at [761, 61] on icon at bounding box center [758, 59] width 5 height 5
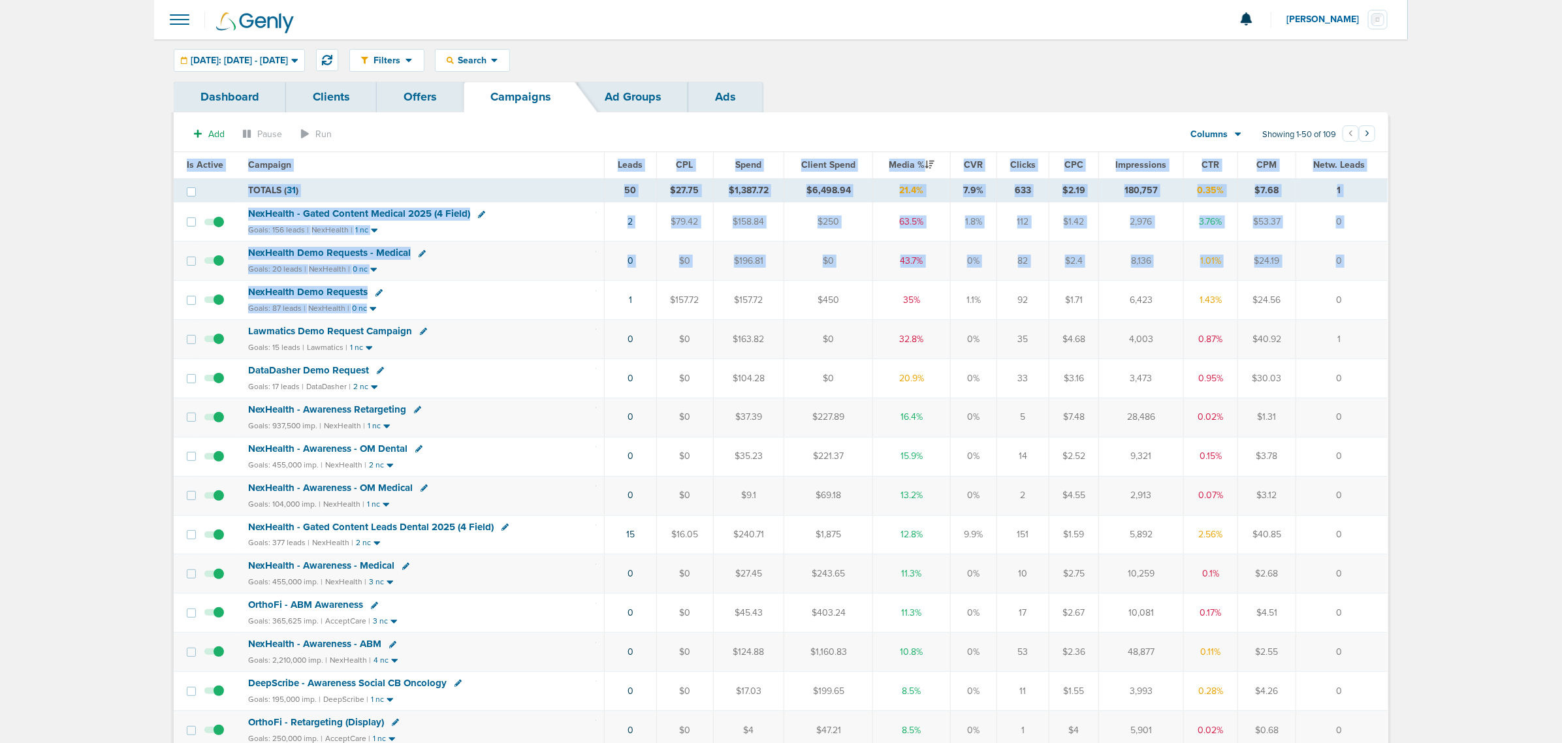
drag, startPoint x: 582, startPoint y: 308, endPoint x: 1434, endPoint y: 305, distance: 852.3
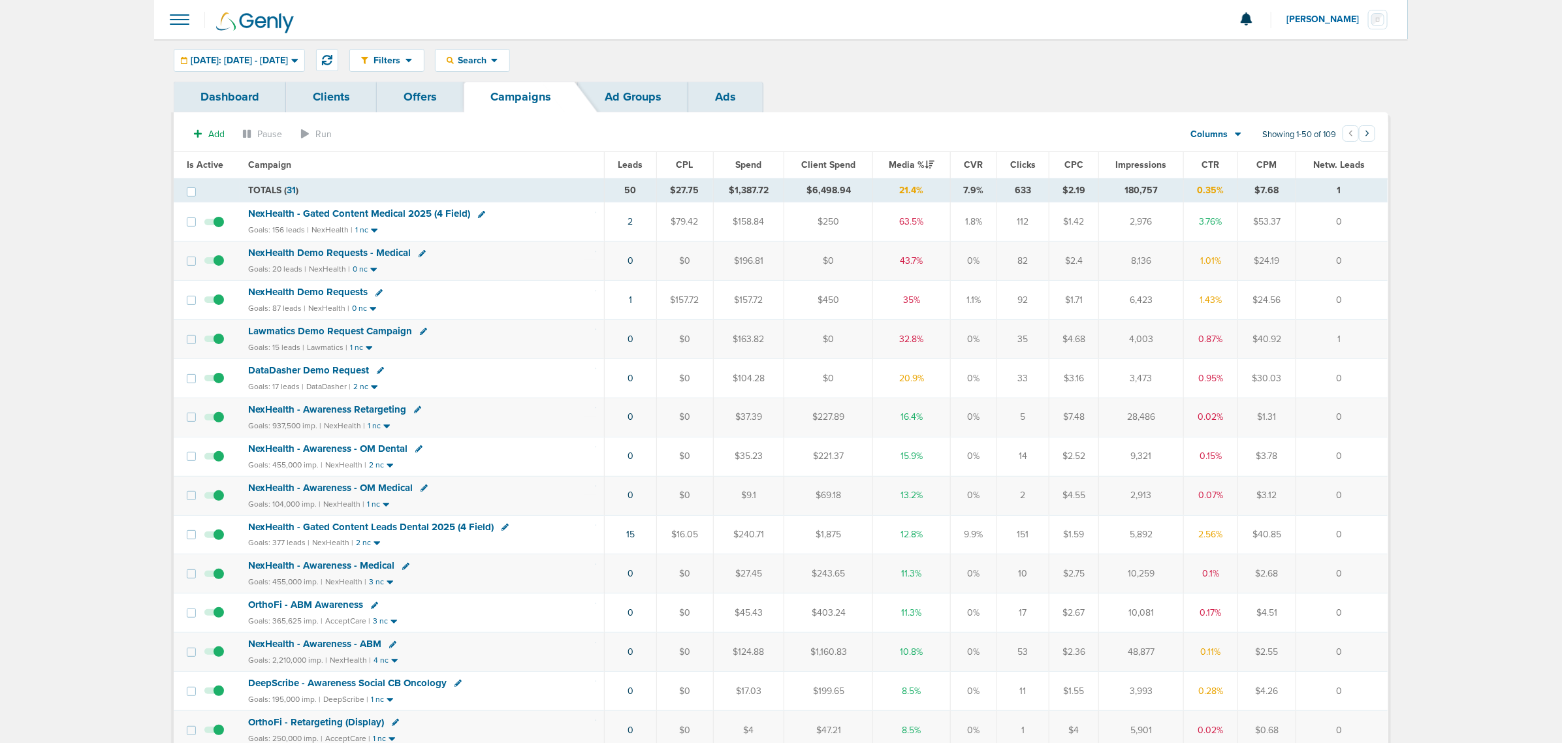
click at [317, 256] on span "NexHealth Demo Requests - Medical" at bounding box center [329, 253] width 163 height 12
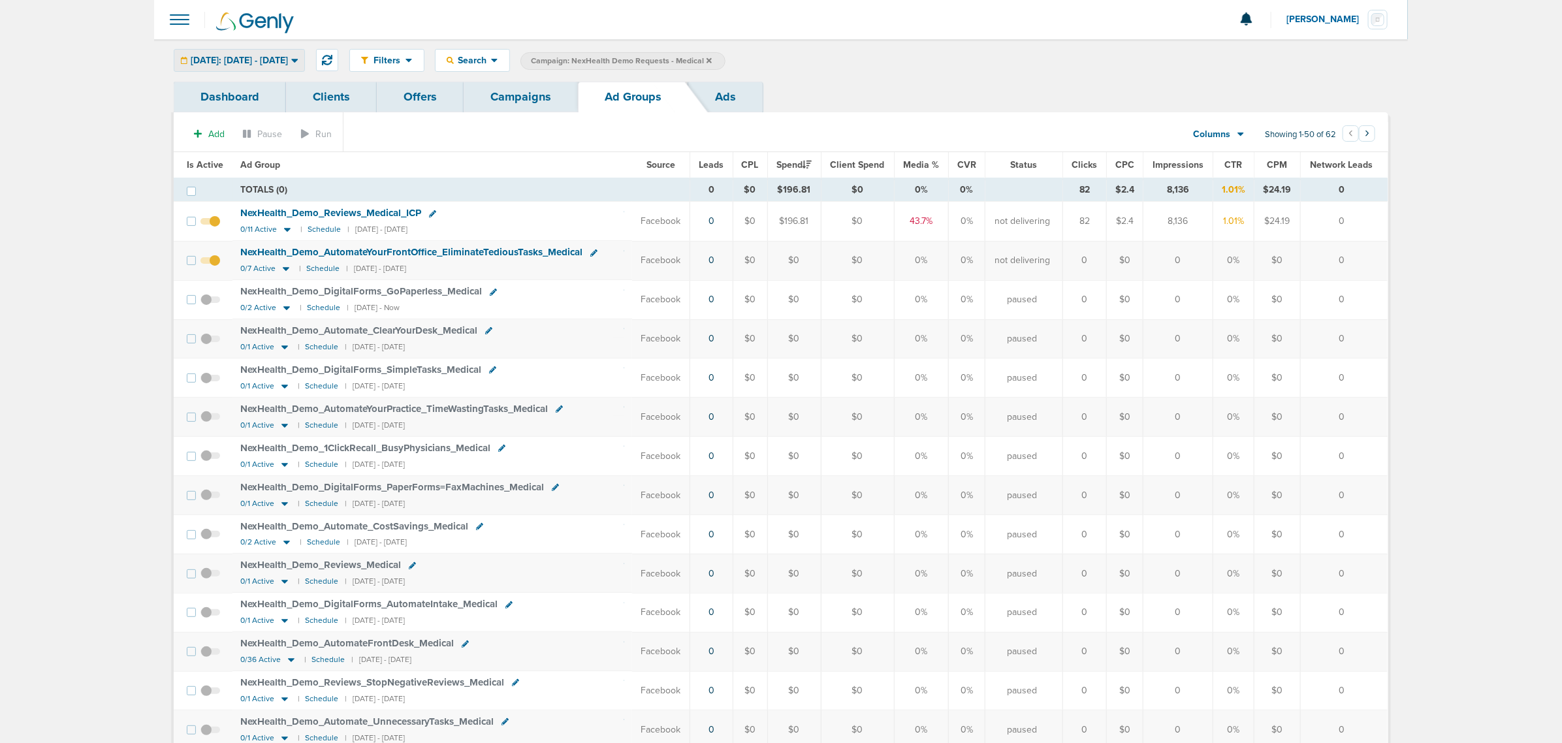
click at [239, 66] on div "[DATE]: [DATE] - [DATE]" at bounding box center [239, 61] width 130 height 22
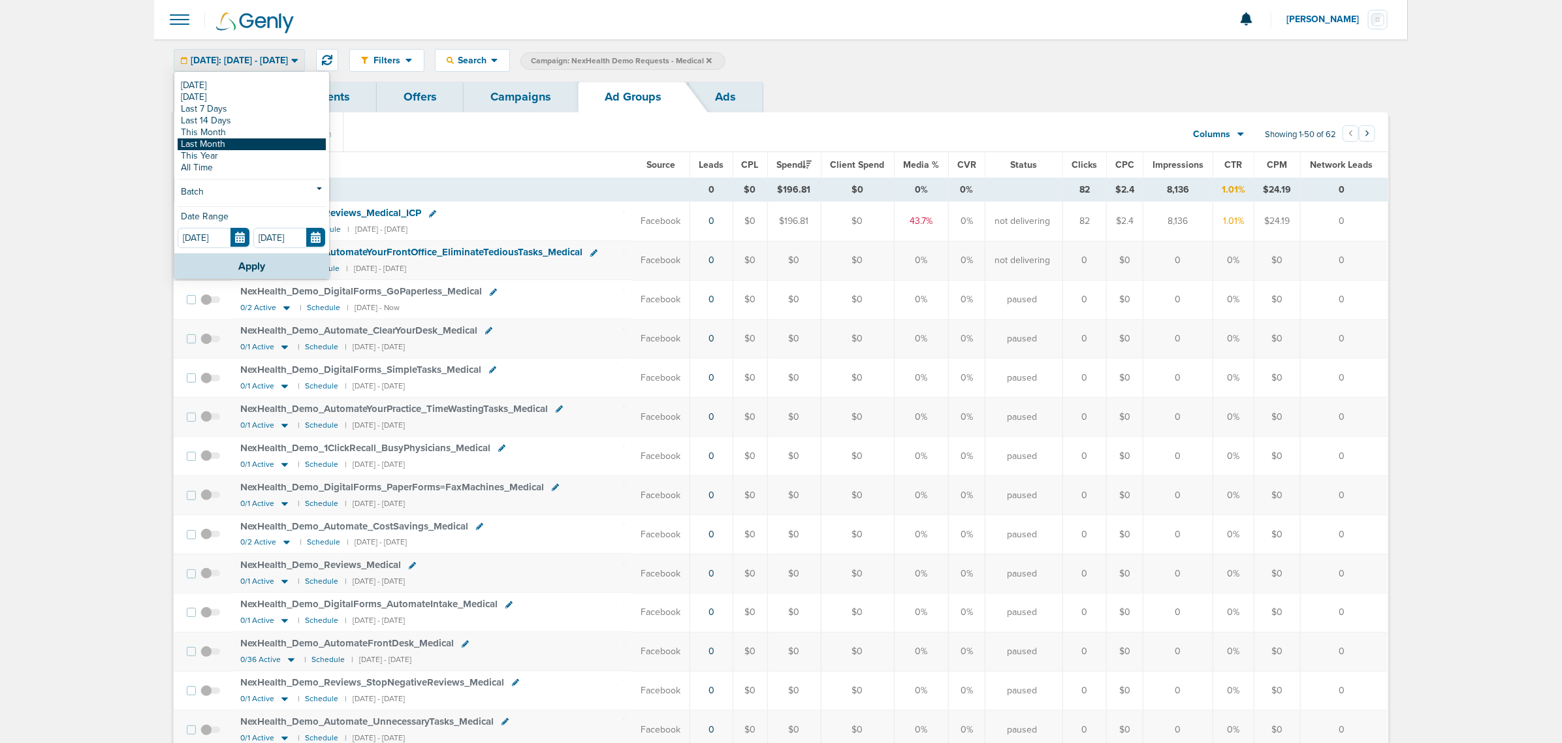
click at [206, 144] on link "Last Month" at bounding box center [252, 144] width 148 height 12
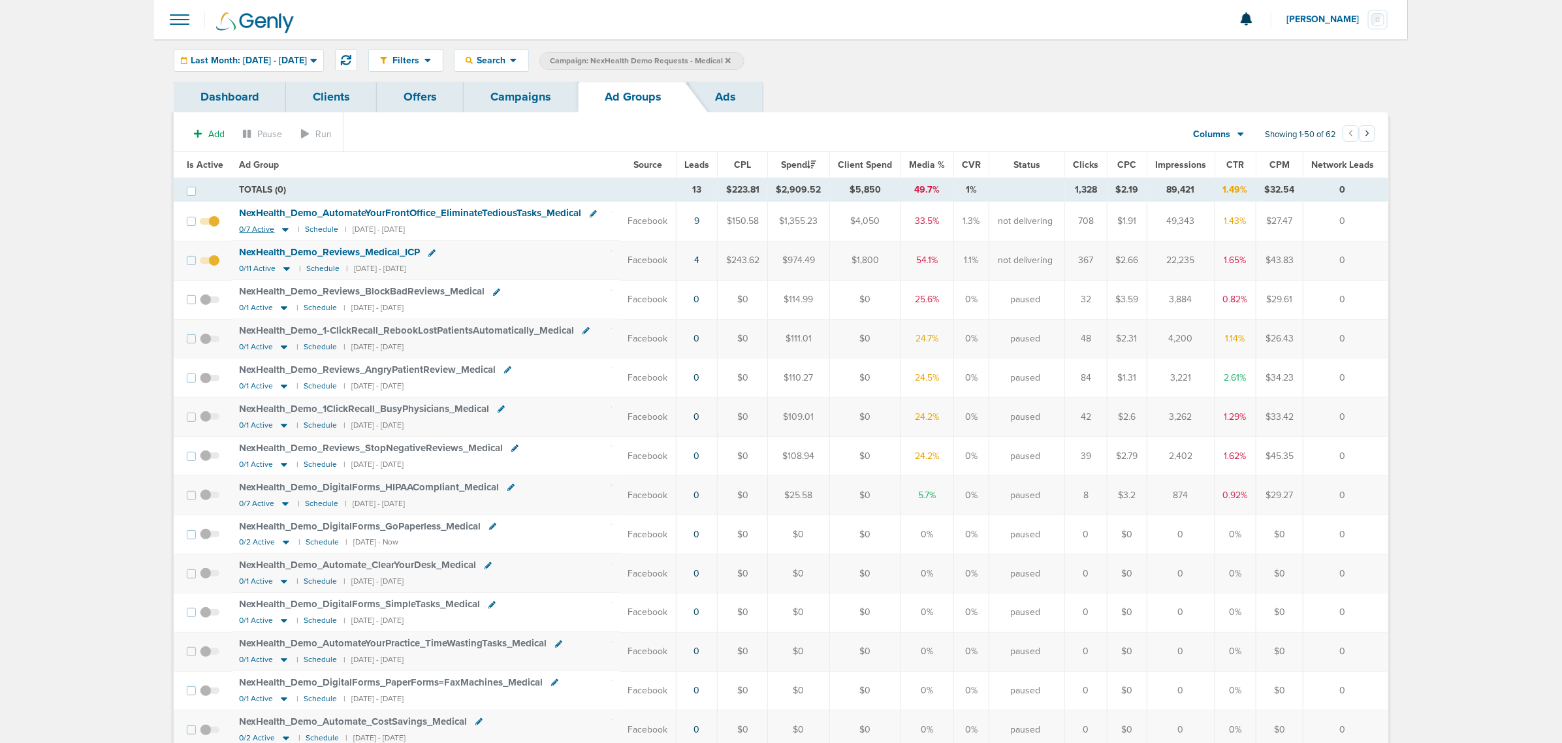
click at [282, 229] on icon at bounding box center [285, 231] width 7 height 4
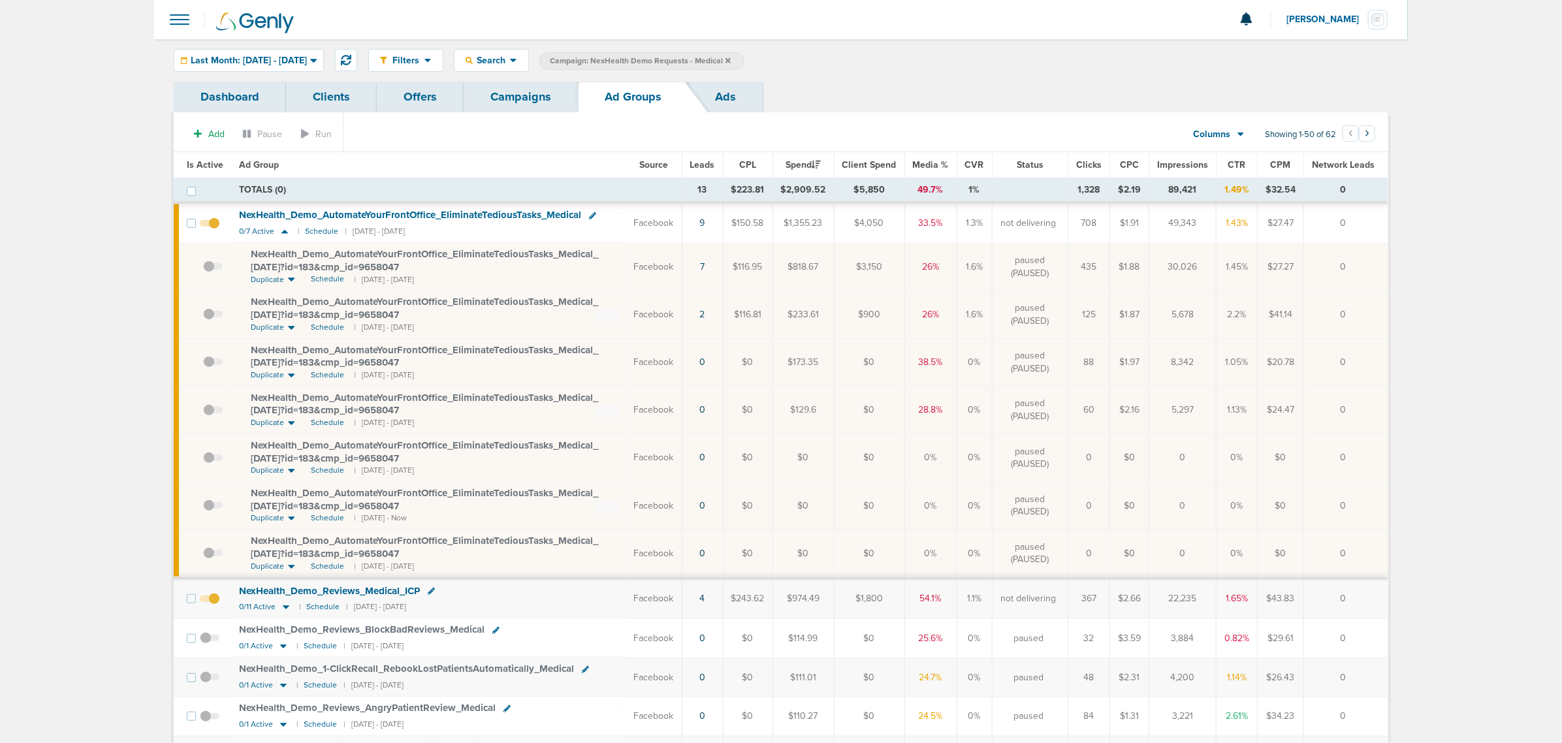
click at [508, 91] on link "Campaigns" at bounding box center [521, 97] width 114 height 31
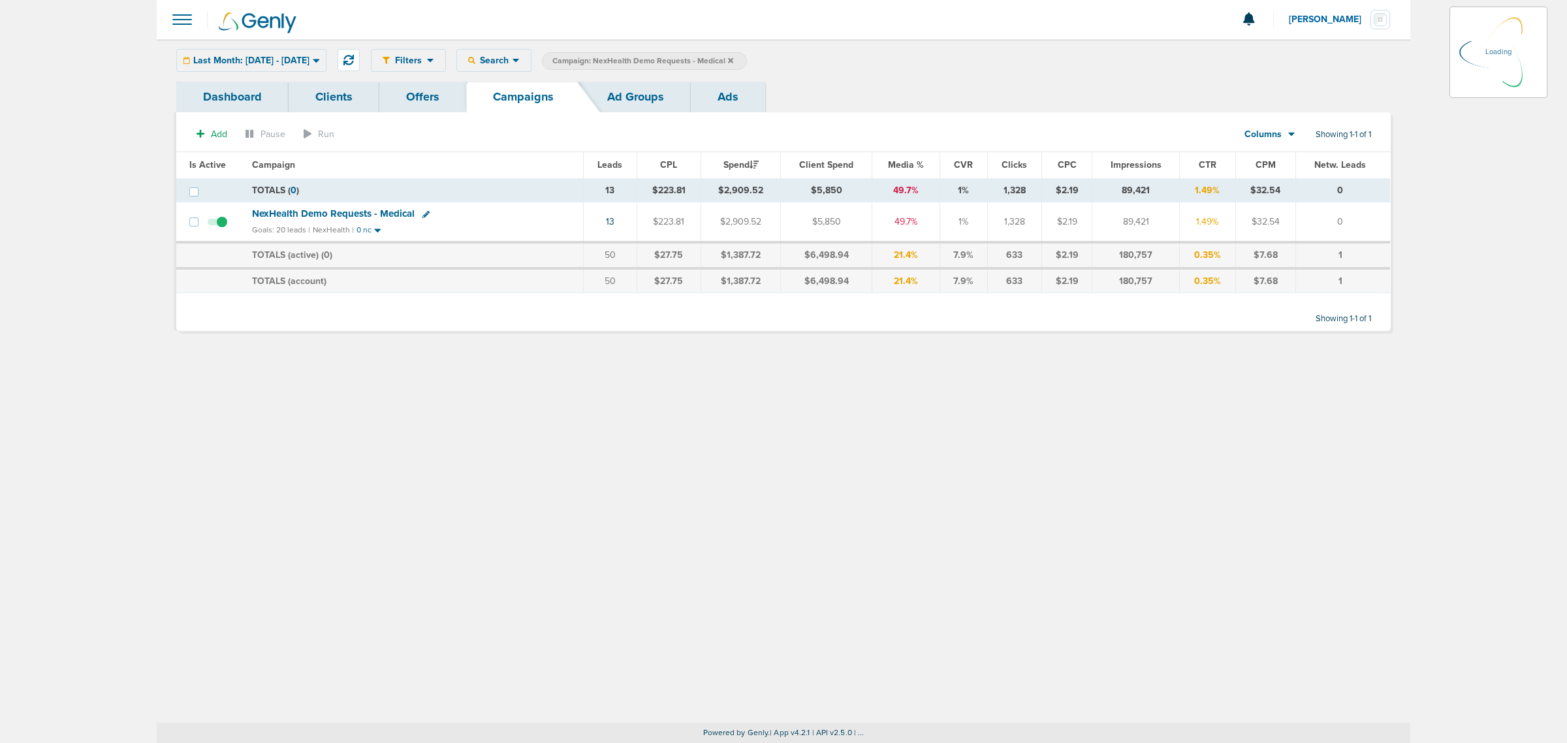
click at [733, 60] on icon at bounding box center [730, 59] width 5 height 5
click at [747, 59] on label "Campaign: NexHealth Demo Requests - Medical" at bounding box center [644, 61] width 205 height 18
click at [733, 60] on icon at bounding box center [730, 61] width 5 height 8
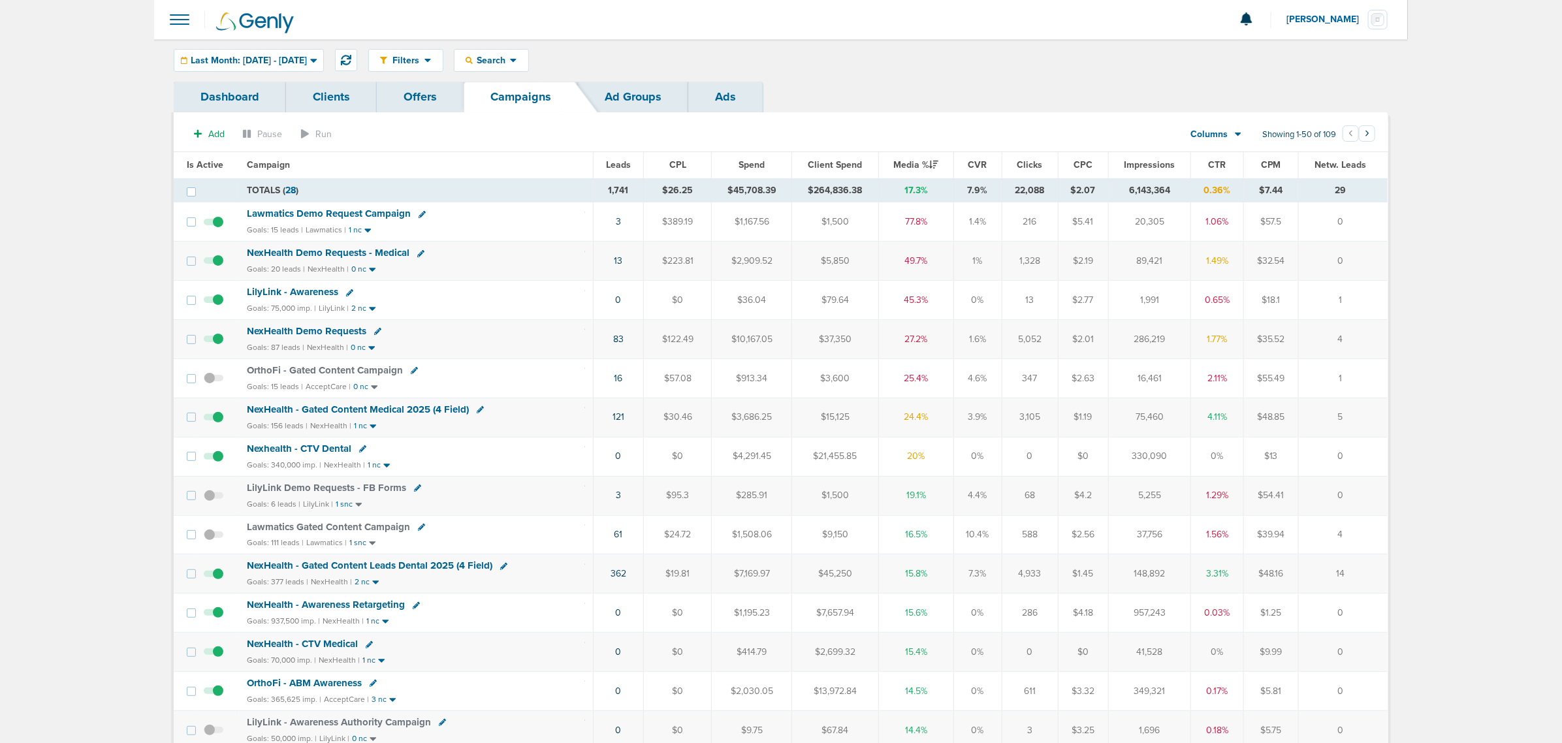
click at [556, 47] on div "Filters Active Only Settings Status Active Inactive Objectives MQL SQL Traffic …" at bounding box center [781, 60] width 1254 height 42
click at [309, 66] on div "Last Month: [DATE] - [DATE]" at bounding box center [248, 61] width 149 height 22
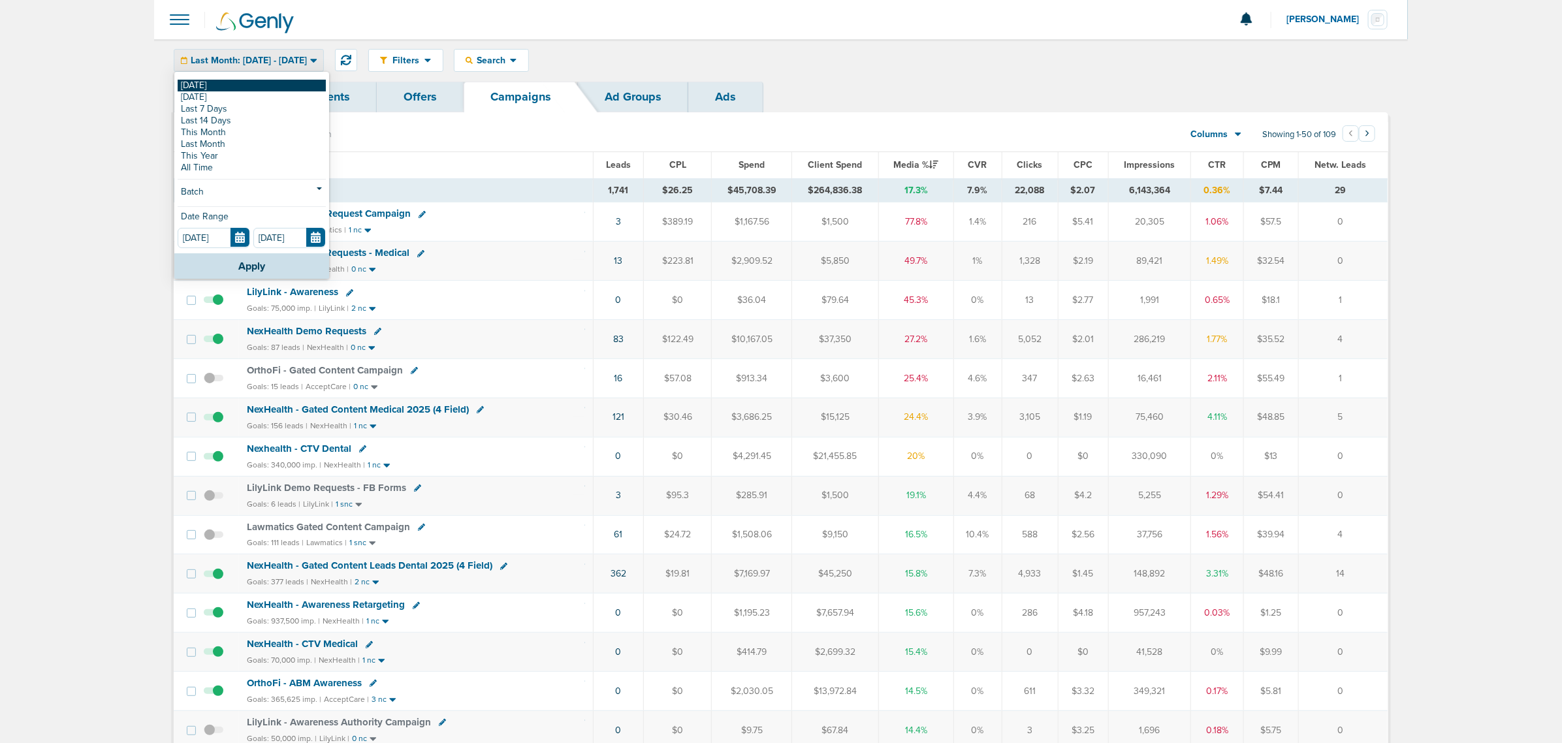
click at [250, 84] on link "[DATE]" at bounding box center [252, 86] width 148 height 12
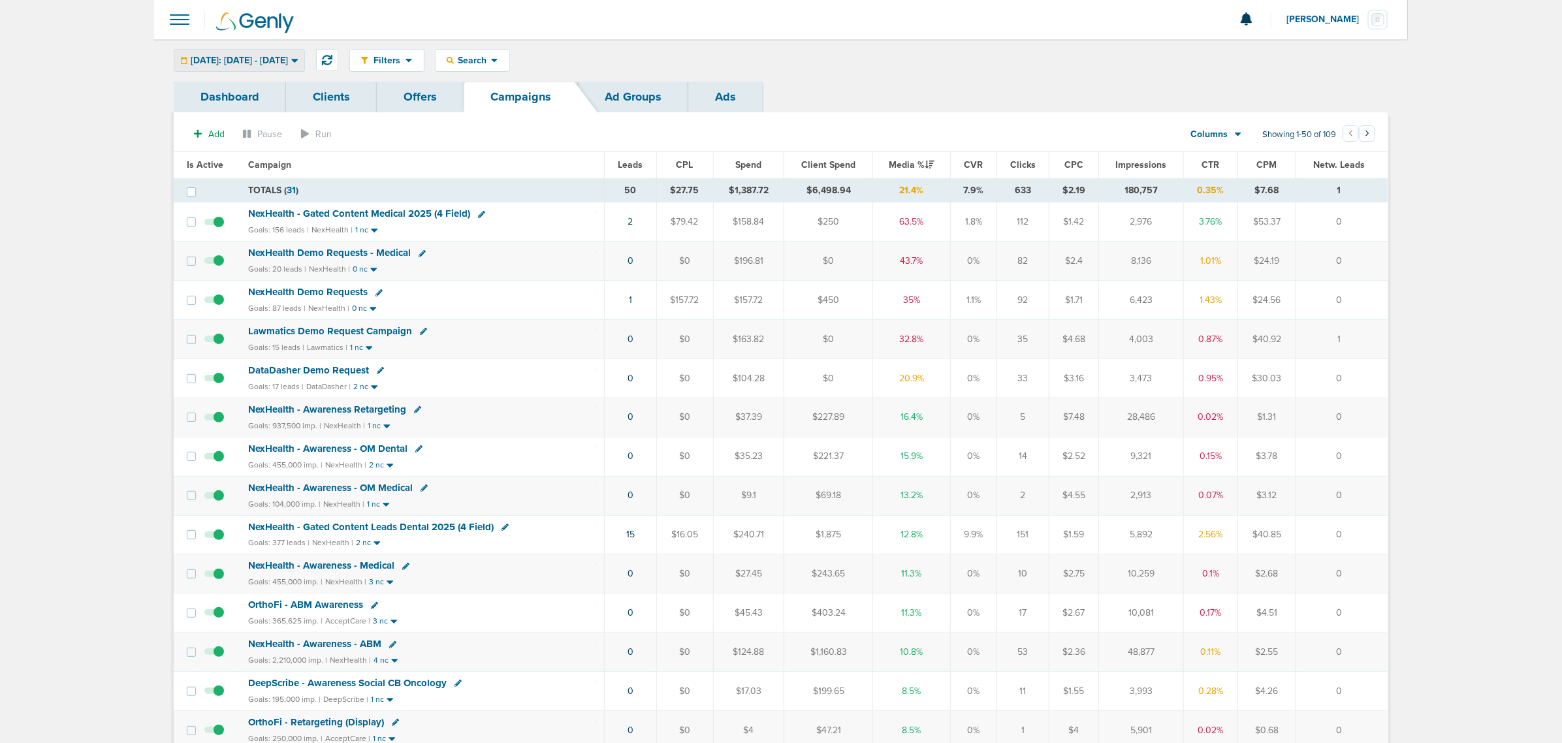
click at [250, 84] on link "Dashboard" at bounding box center [230, 97] width 112 height 31
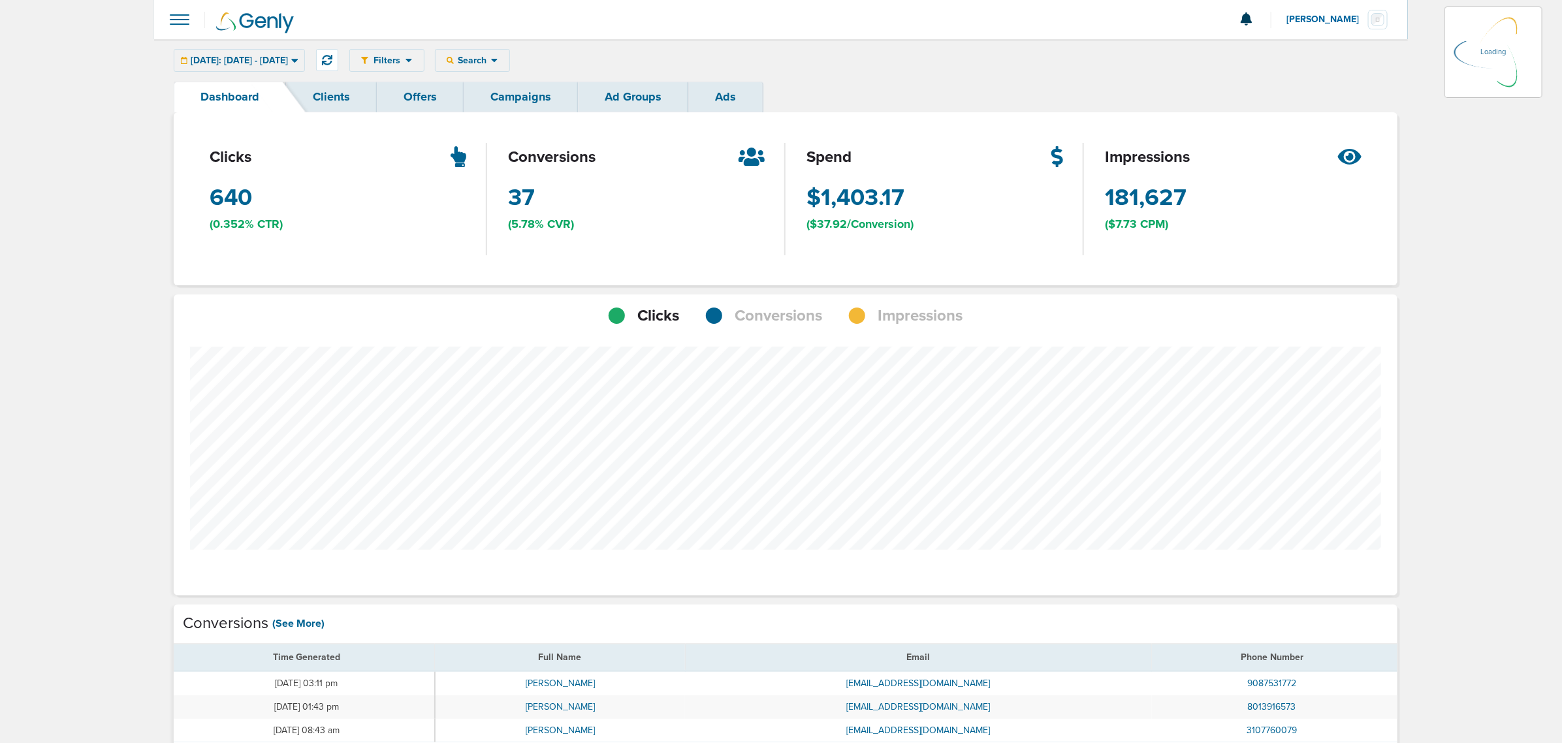
scroll to position [1016, 1215]
click at [536, 80] on div "Filters Active Only Settings Status Active Inactive Objectives MQL SQL Traffic …" at bounding box center [781, 60] width 1254 height 42
click at [536, 88] on link "Campaigns" at bounding box center [521, 97] width 114 height 31
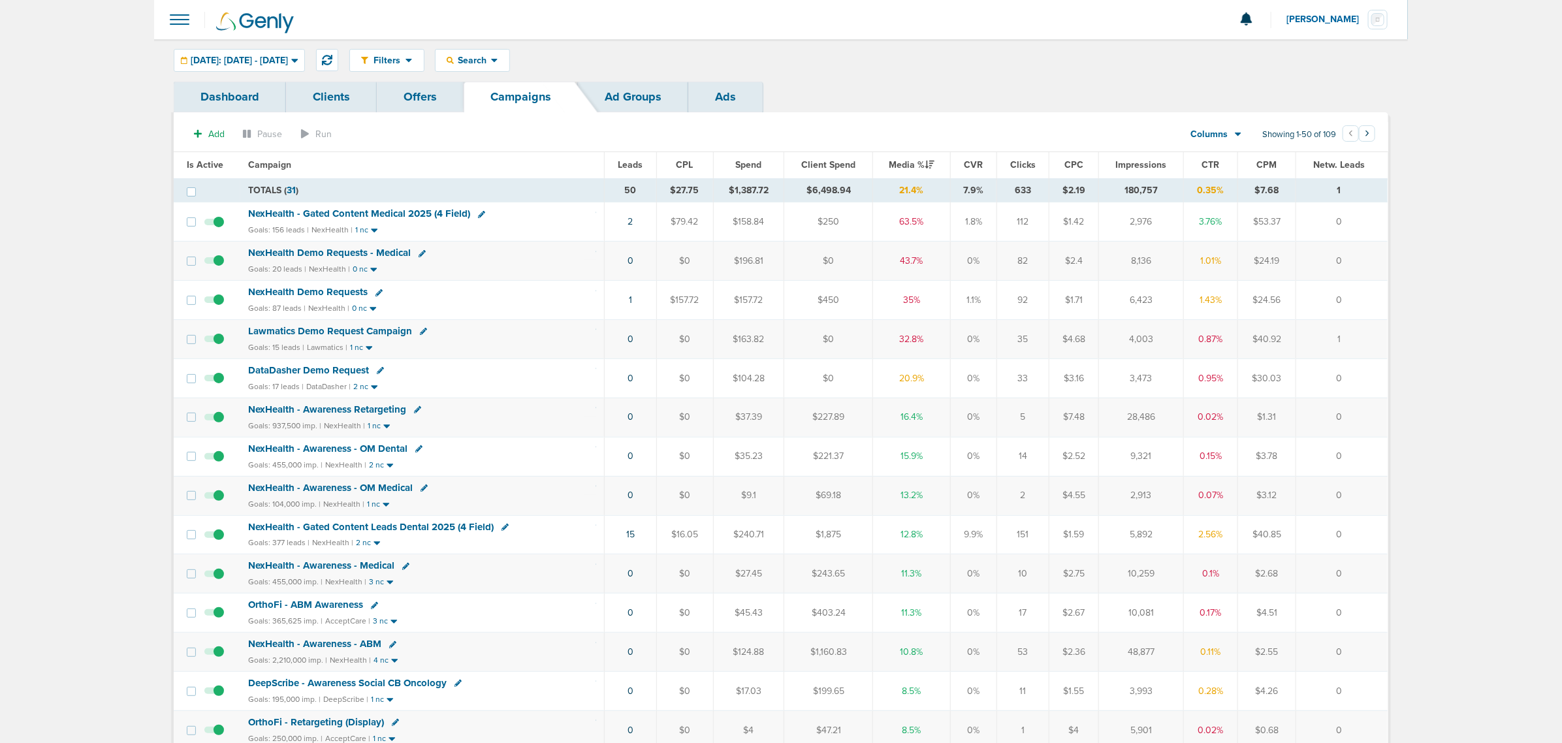
click at [400, 210] on span "NexHealth - Gated Content Medical 2025 (4 Field)" at bounding box center [359, 214] width 222 height 12
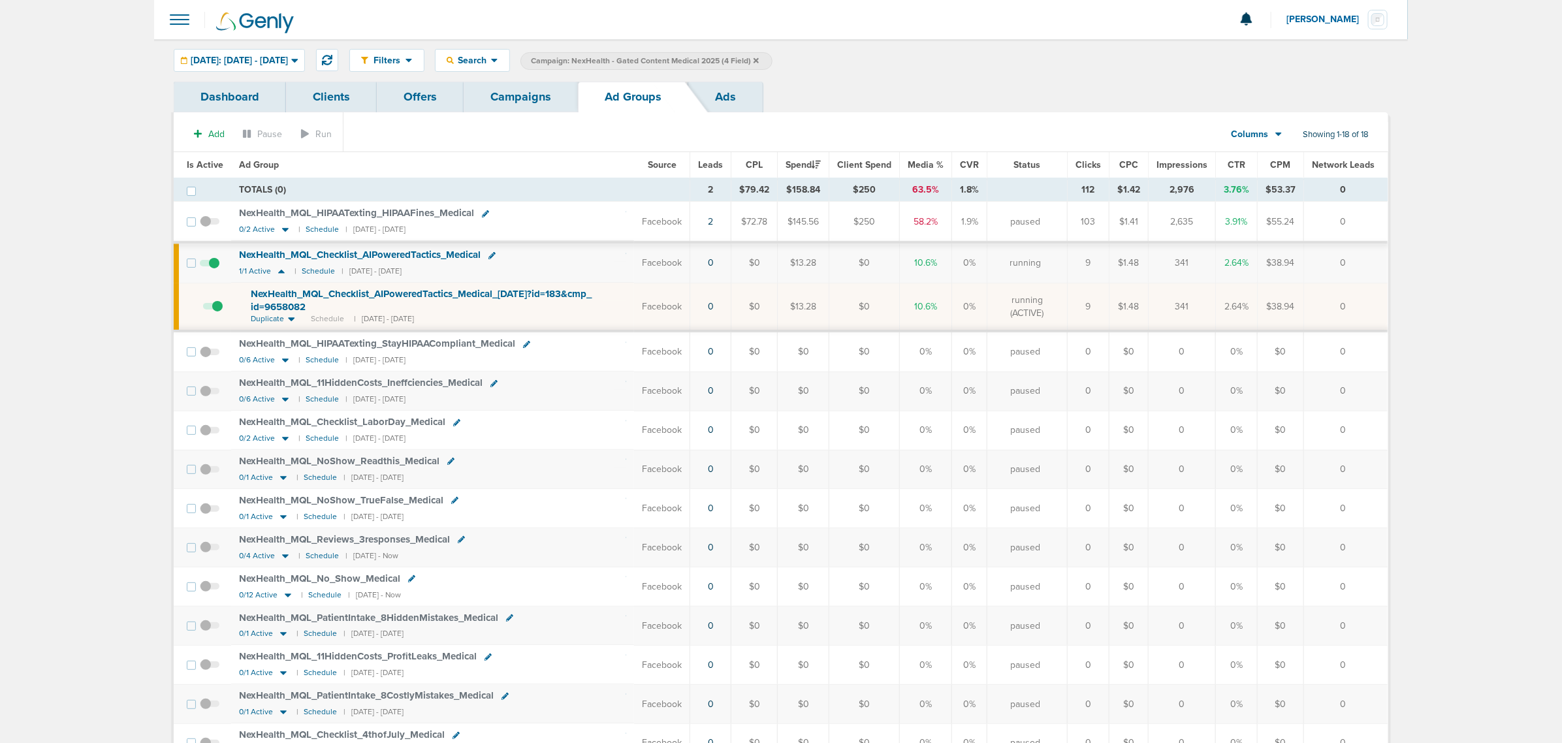
click at [505, 104] on link "Campaigns" at bounding box center [521, 97] width 114 height 31
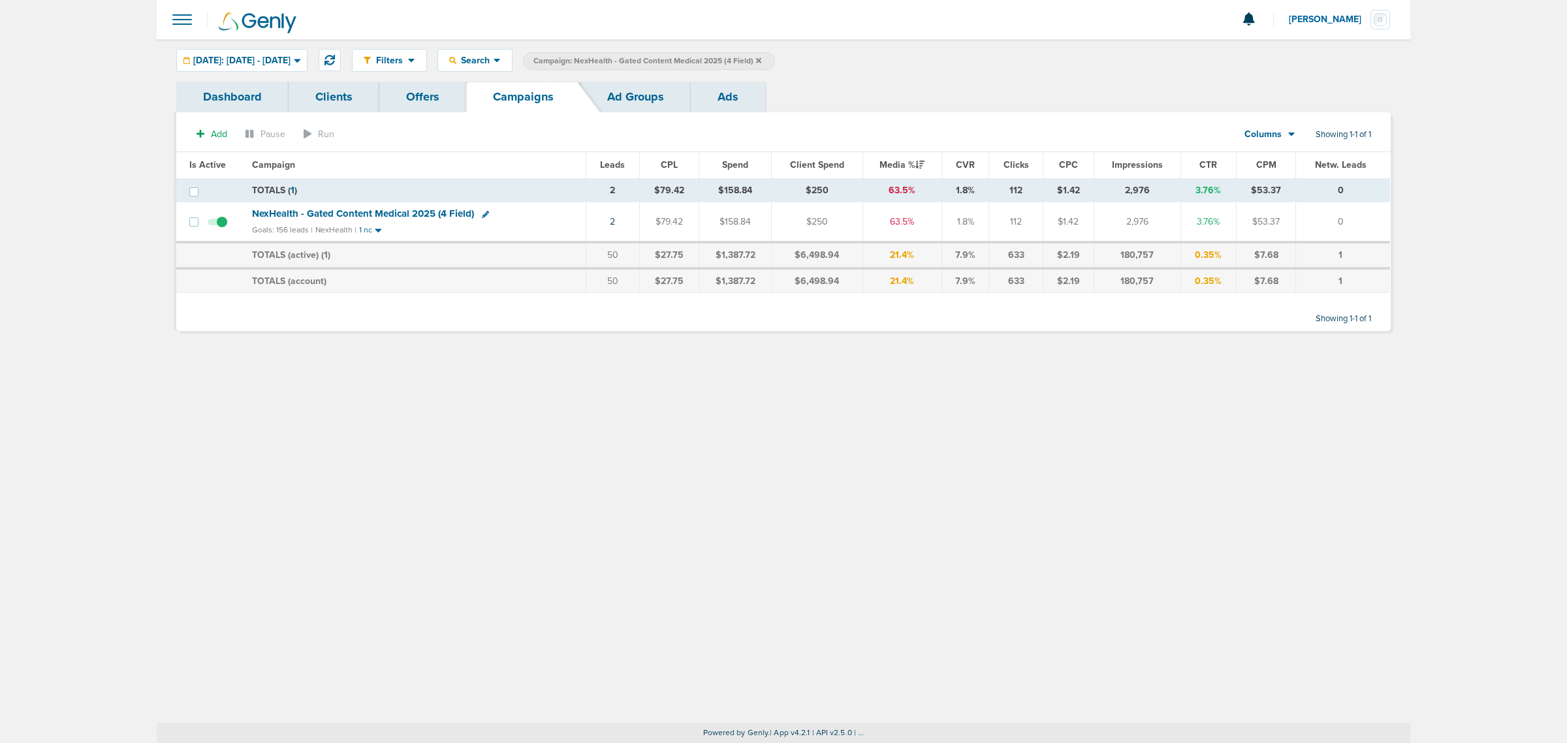
click at [761, 60] on icon at bounding box center [758, 59] width 5 height 5
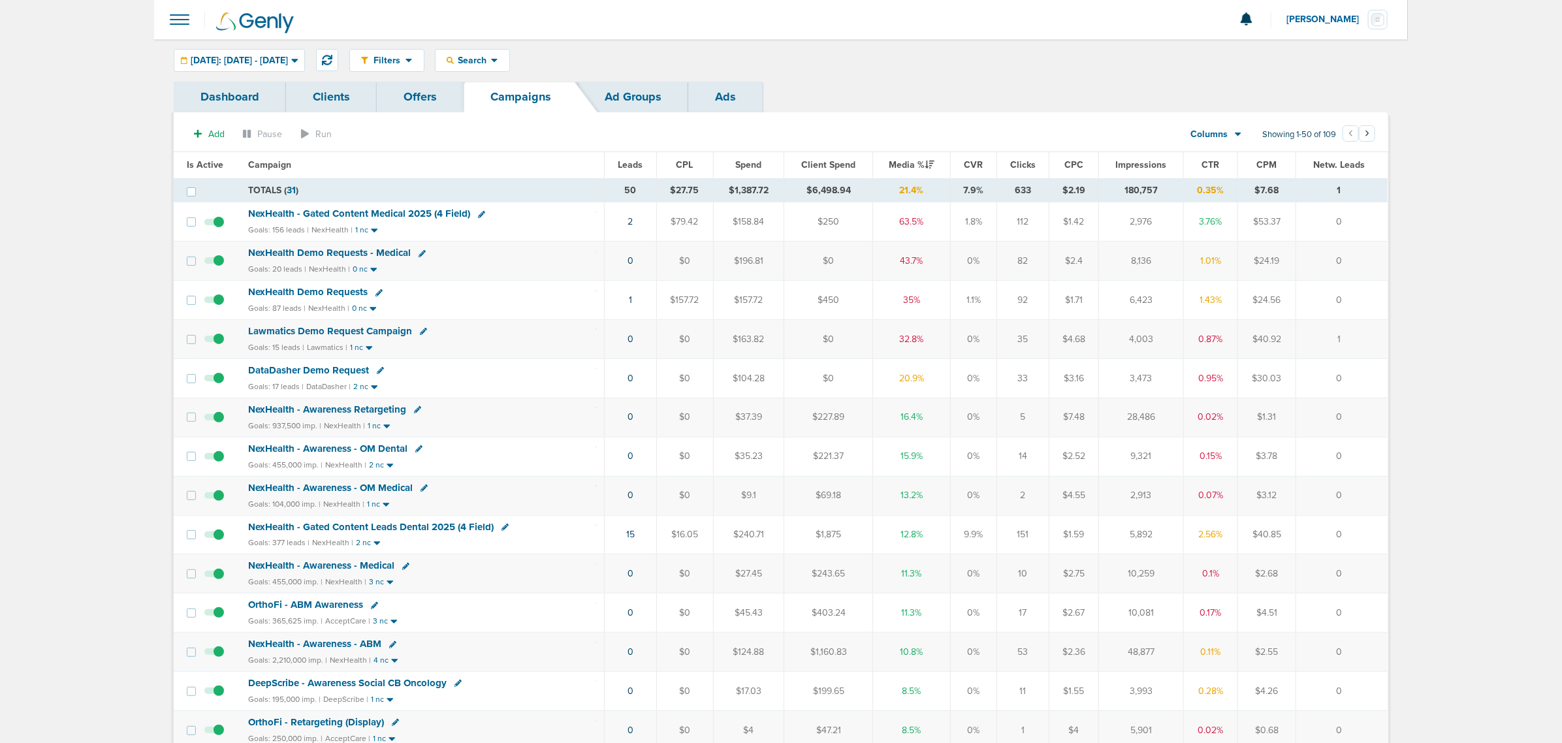
click at [332, 251] on span "NexHealth Demo Requests - Medical" at bounding box center [329, 253] width 163 height 12
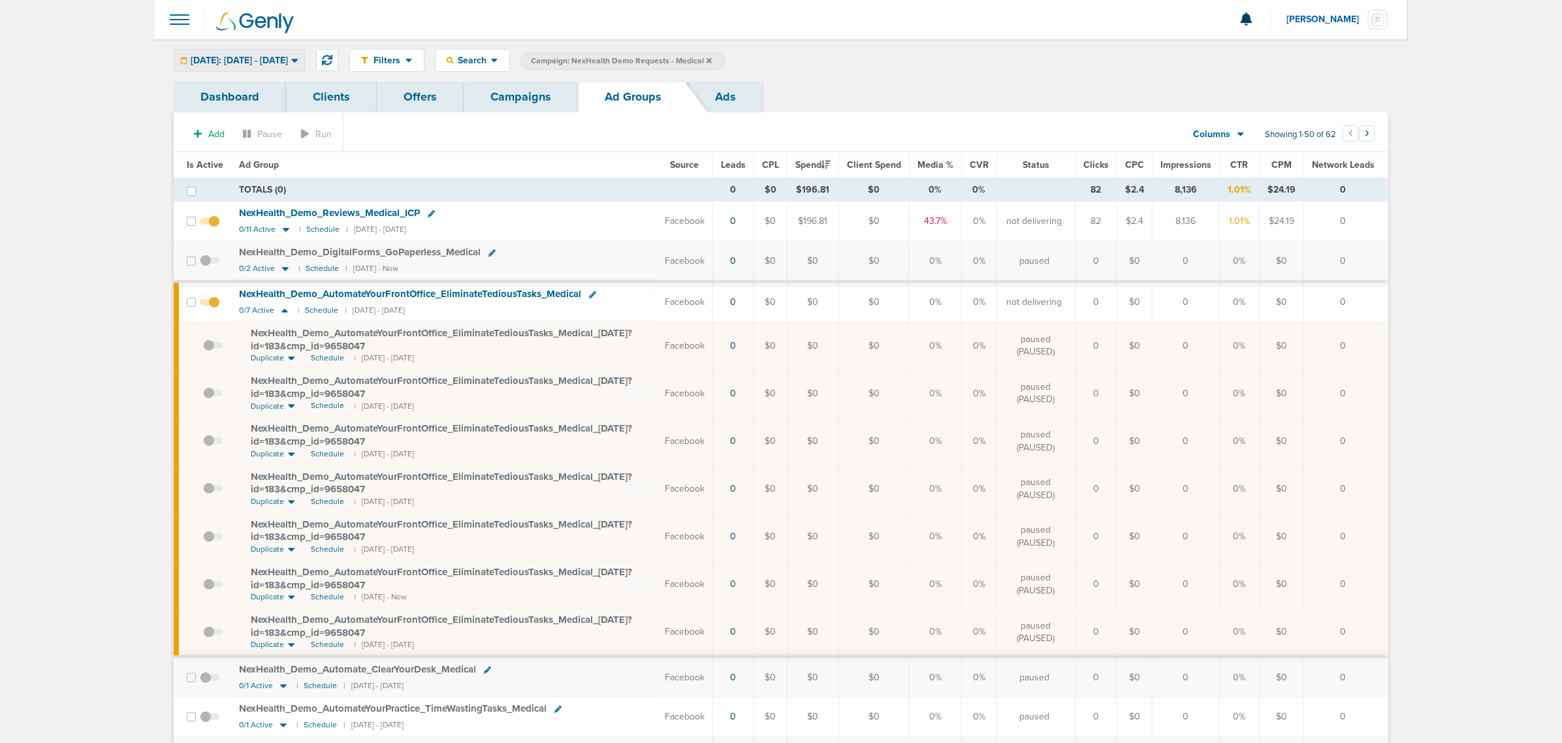
click at [259, 61] on span "[DATE]: [DATE] - [DATE]" at bounding box center [239, 60] width 97 height 9
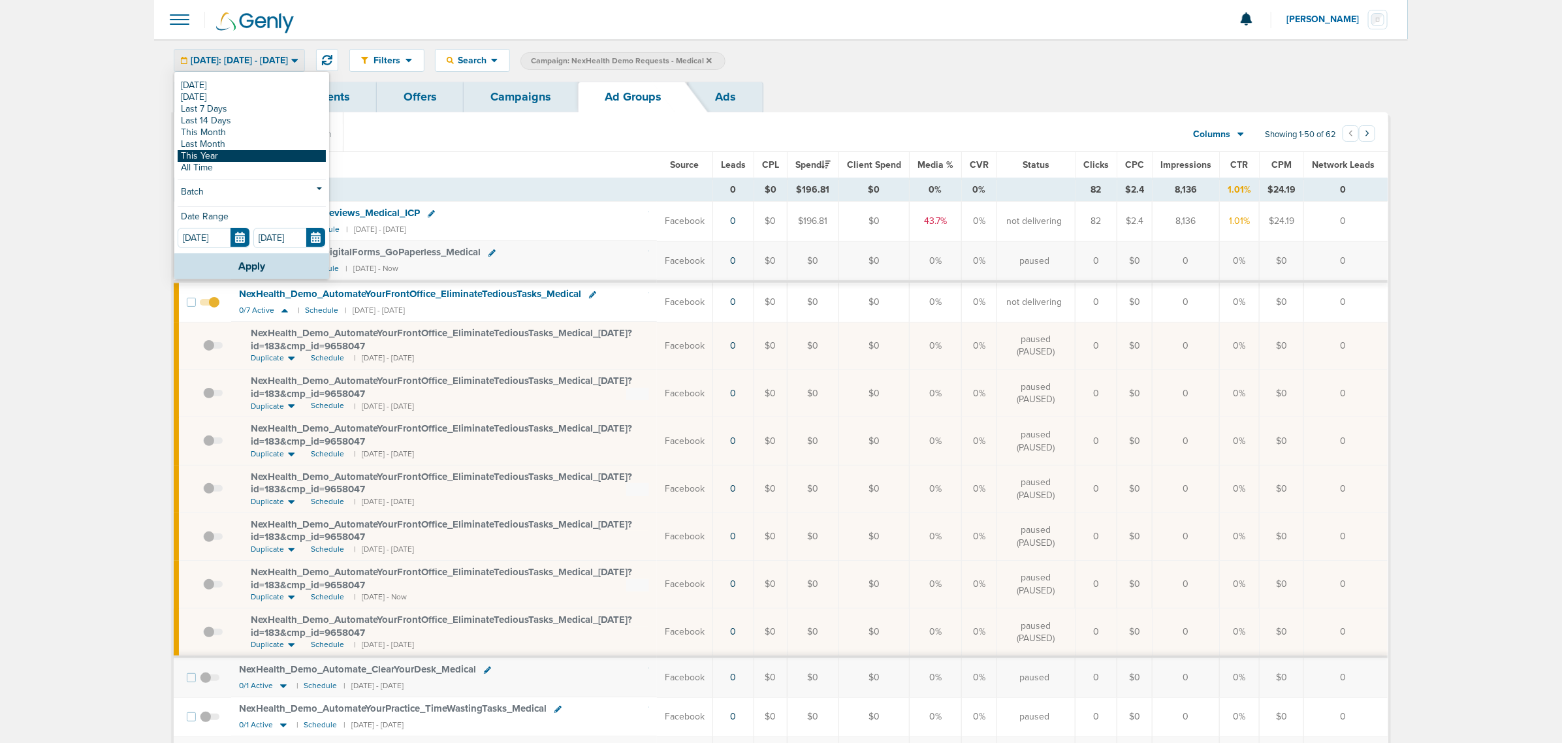
click at [217, 157] on link "This Year" at bounding box center [252, 156] width 148 height 12
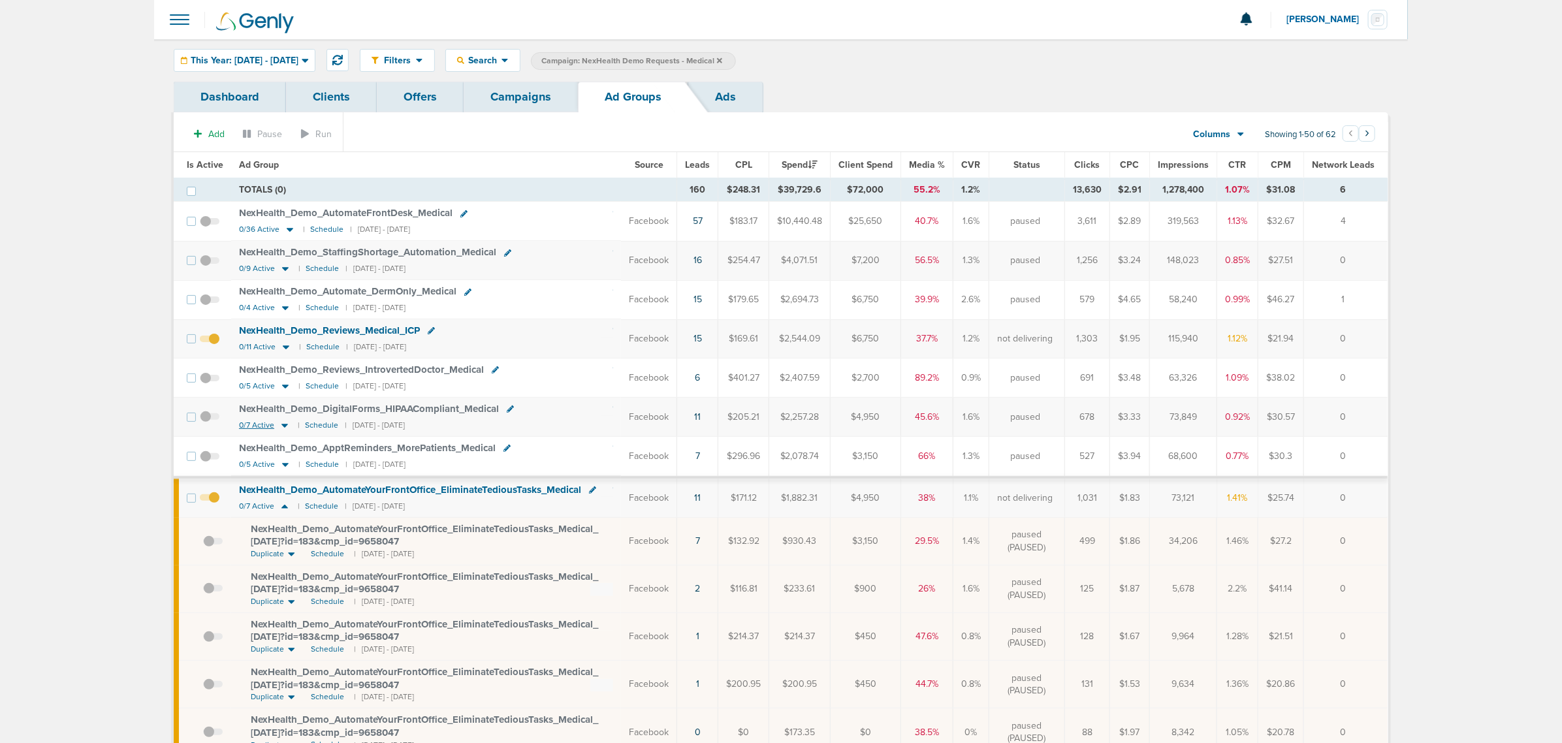
click at [282, 428] on icon at bounding box center [284, 426] width 7 height 4
click at [282, 431] on icon at bounding box center [284, 425] width 13 height 11
click at [281, 426] on icon at bounding box center [284, 425] width 13 height 11
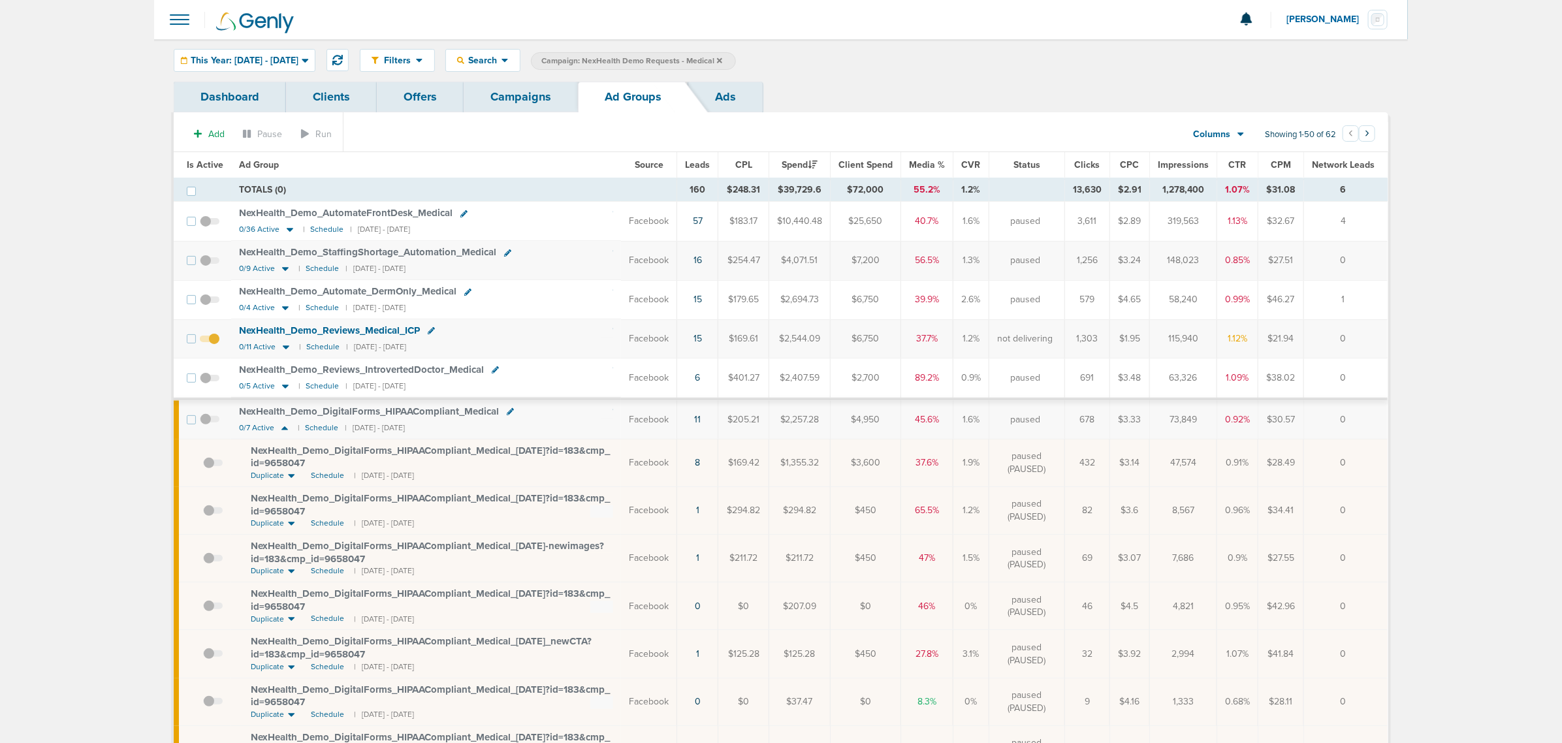
click at [456, 455] on span "NexHealth_ Demo_ DigitalForms_ HIPAACompliant_ Medical_ 05.08.25?id=183&cmp_ id…" at bounding box center [430, 457] width 359 height 25
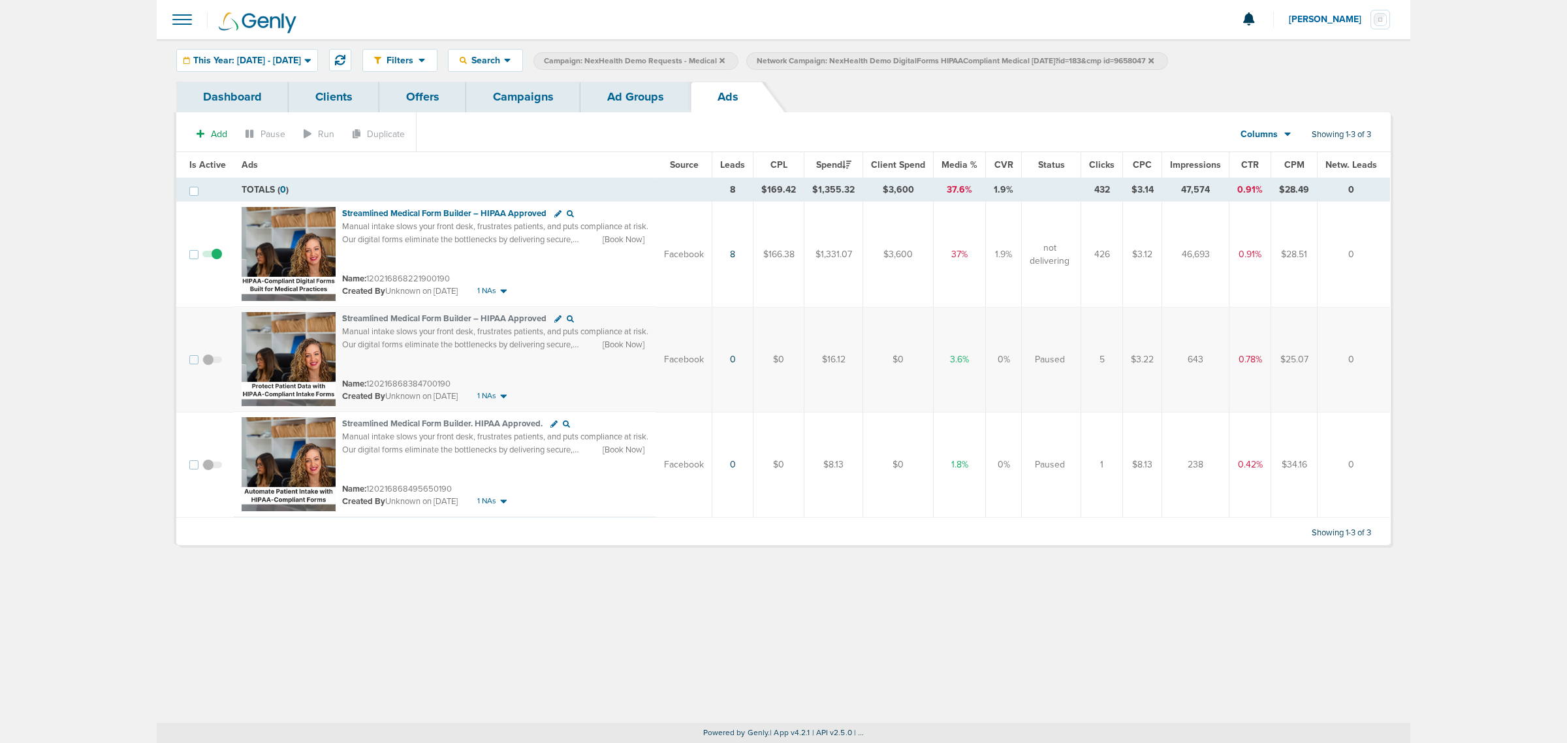
click at [635, 93] on link "Ad Groups" at bounding box center [636, 97] width 110 height 31
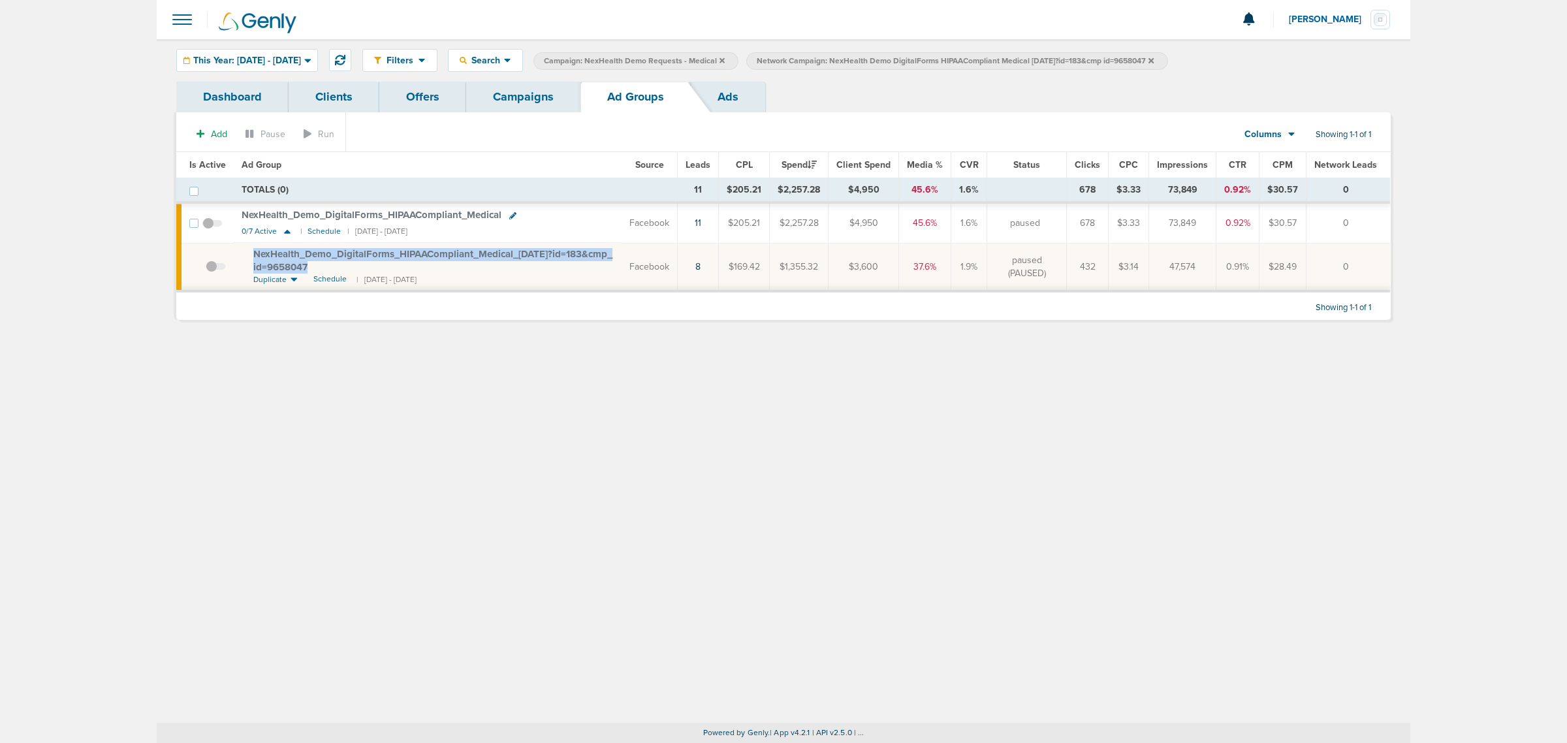
drag, startPoint x: 379, startPoint y: 270, endPoint x: 247, endPoint y: 247, distance: 134.5
click at [247, 247] on td "NexHealth_ Demo_ DigitalForms_ HIPAACompliant_ Medical_ 05.08.25?id=183&cmp_ id…" at bounding box center [428, 267] width 388 height 48
copy span "NexHealth_ Demo_ DigitalForms_ HIPAACompliant_ Medical_ 05.08.25?id=183&cmp_ id…"
click at [407, 95] on link "Offers" at bounding box center [422, 97] width 87 height 31
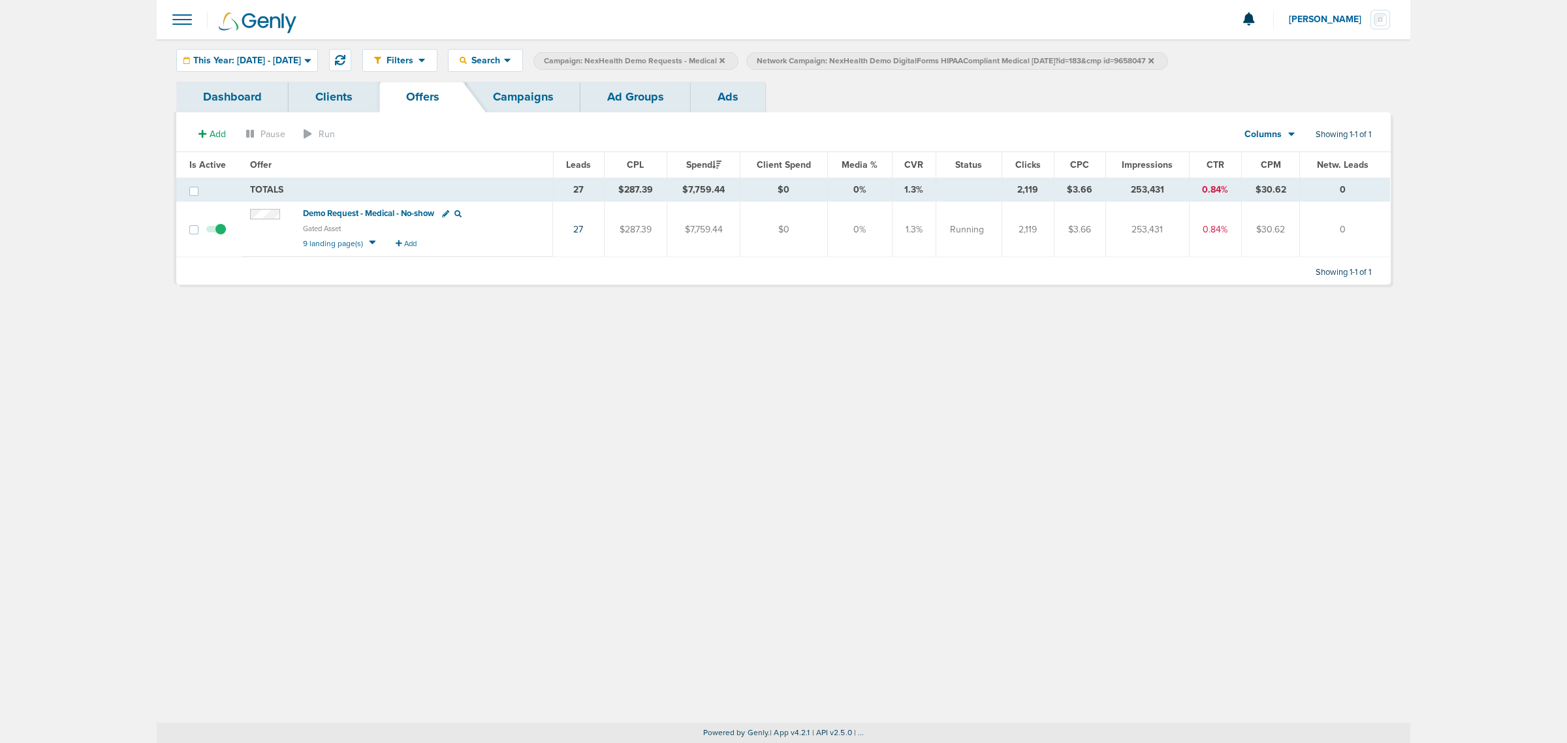
click at [1154, 61] on icon at bounding box center [1151, 59] width 5 height 5
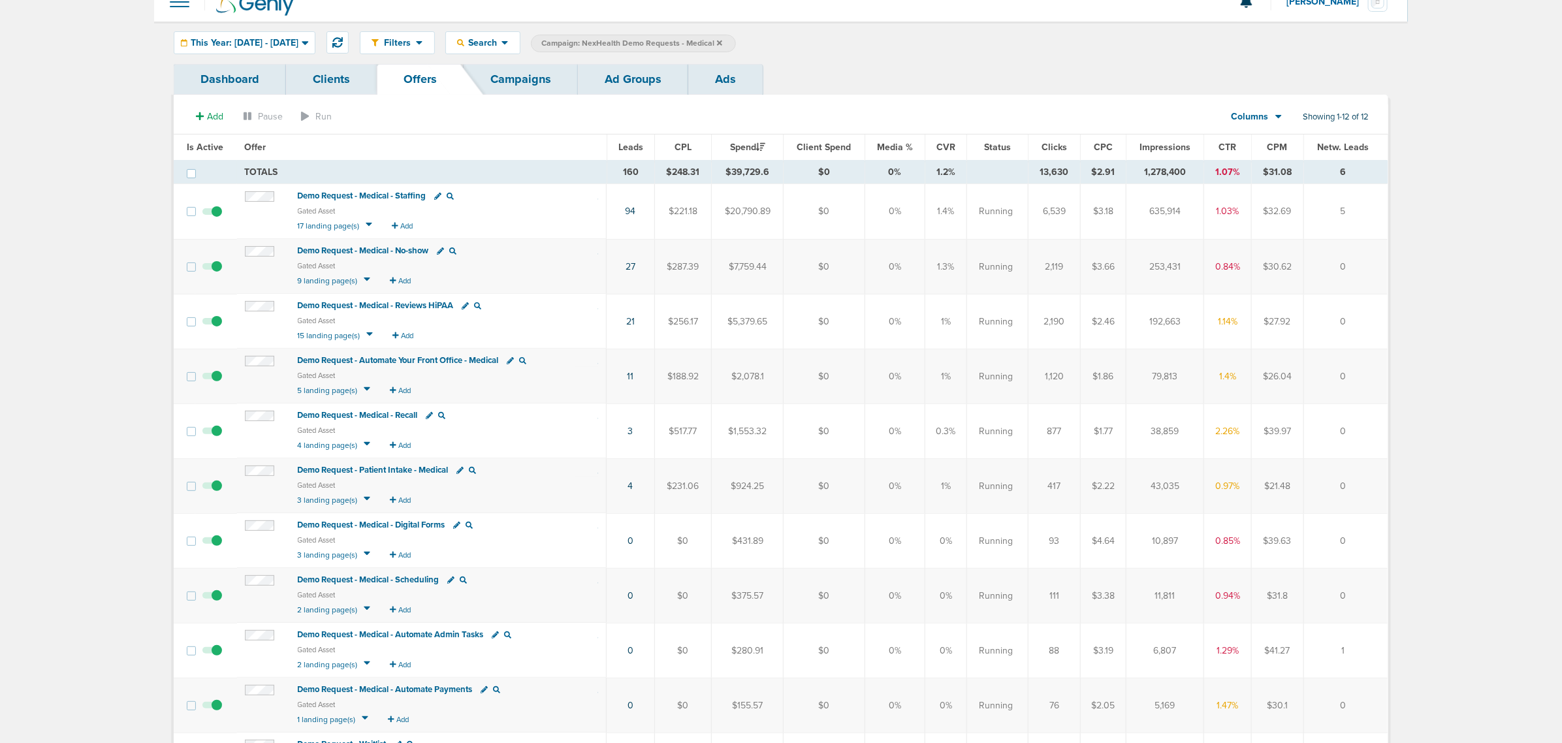
scroll to position [20, 0]
click at [373, 304] on span "Demo Request - Medical - Reviews HiPAA" at bounding box center [376, 303] width 156 height 10
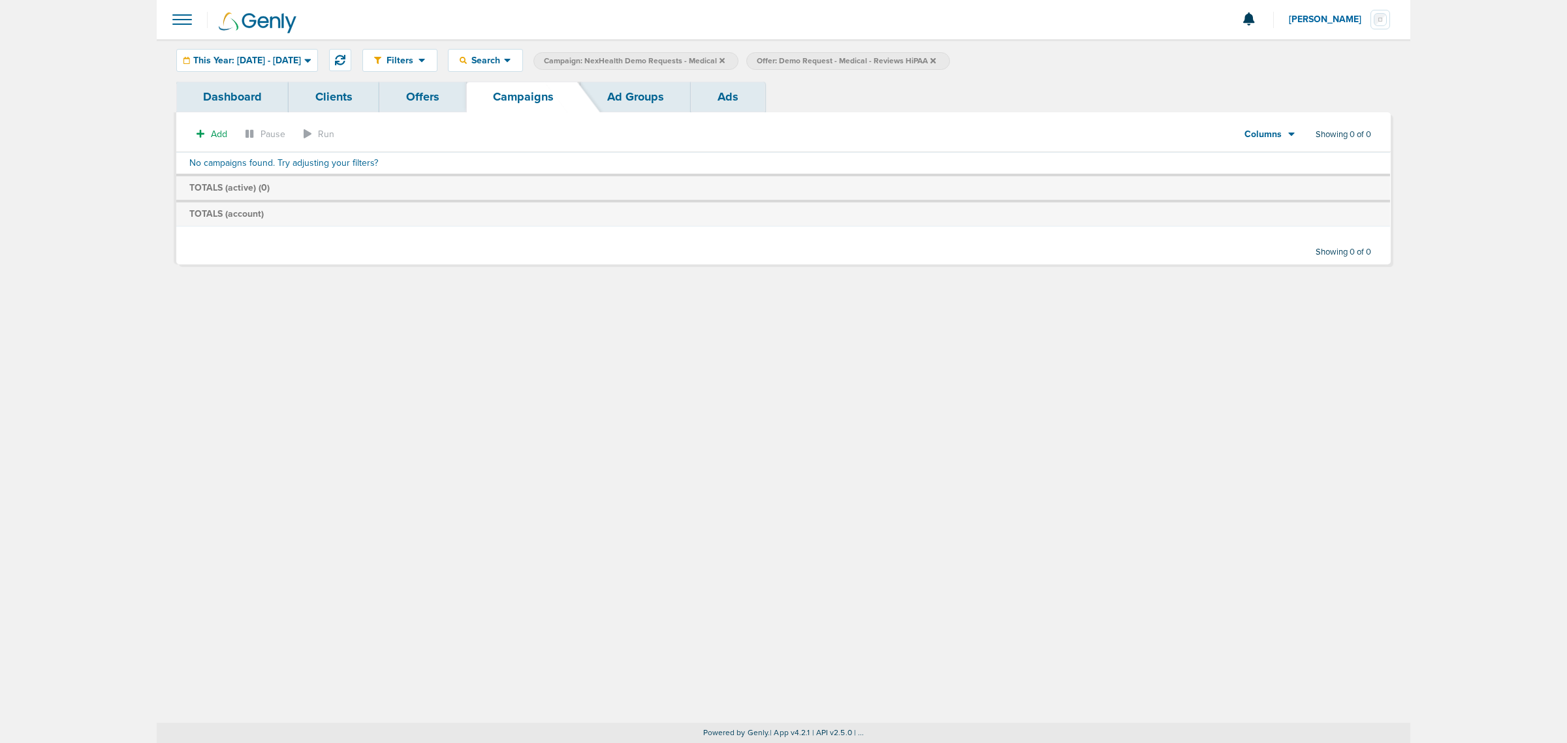
click at [725, 57] on icon at bounding box center [722, 59] width 5 height 5
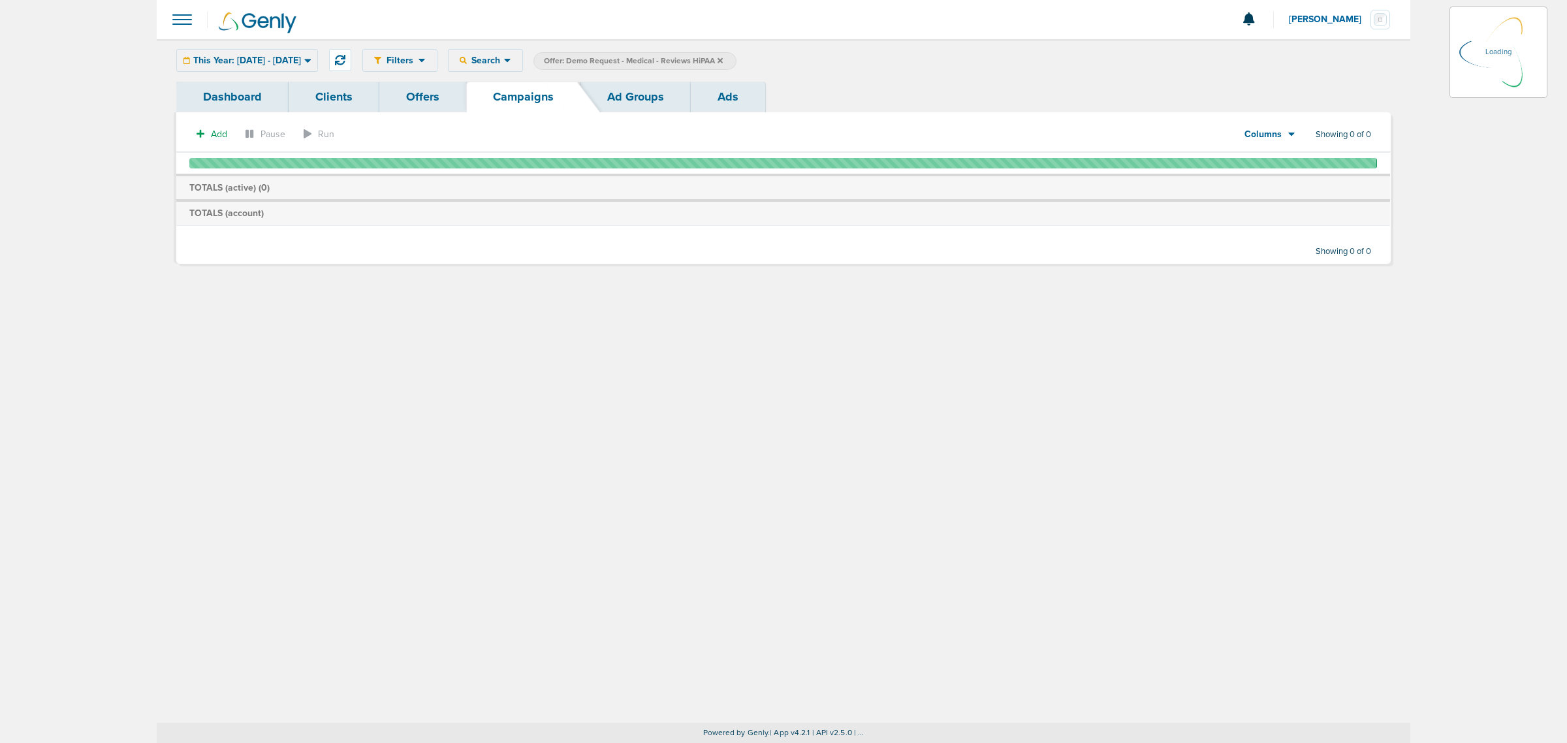
click at [723, 61] on icon at bounding box center [720, 59] width 5 height 5
click at [723, 57] on icon at bounding box center [720, 61] width 5 height 8
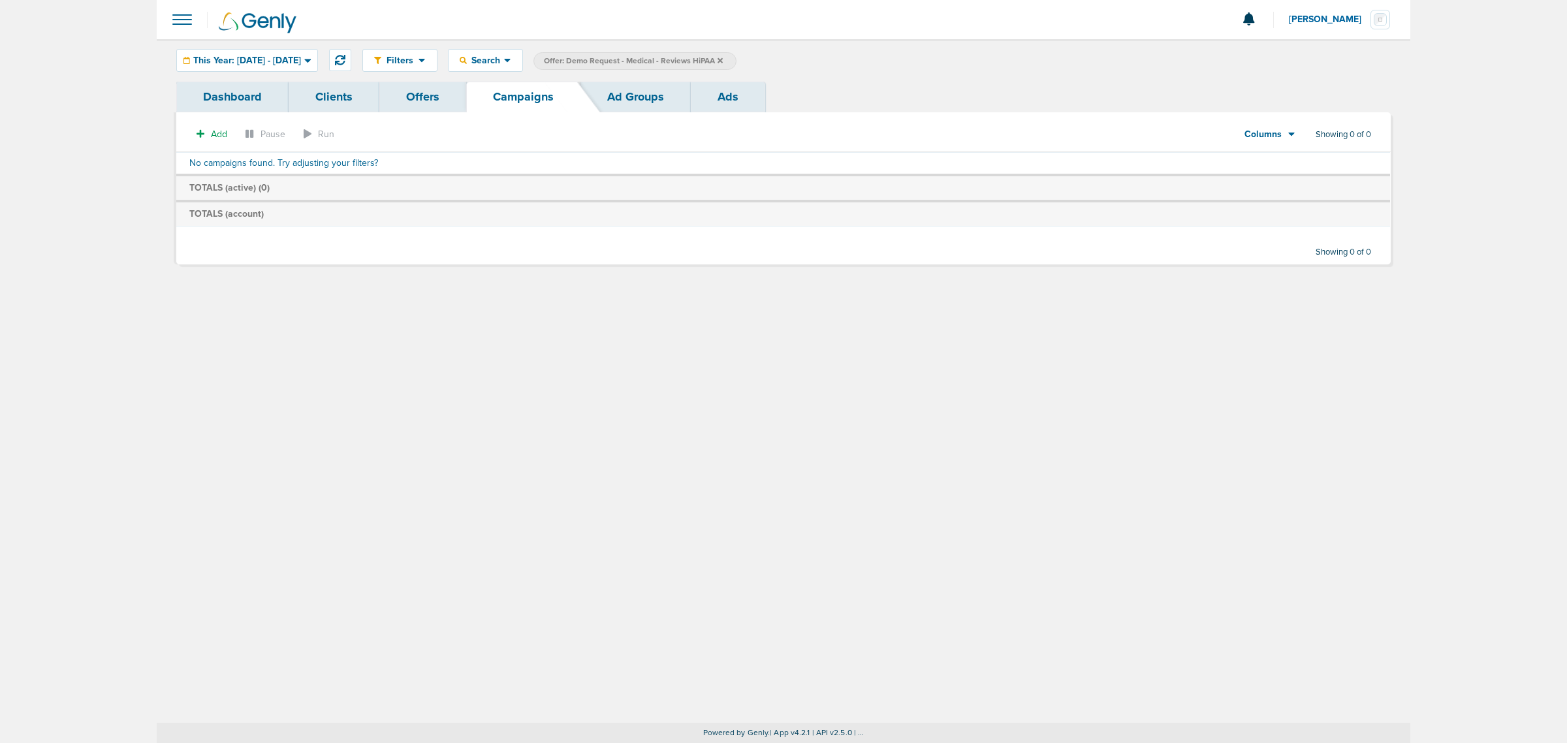
click at [723, 60] on icon at bounding box center [720, 59] width 5 height 5
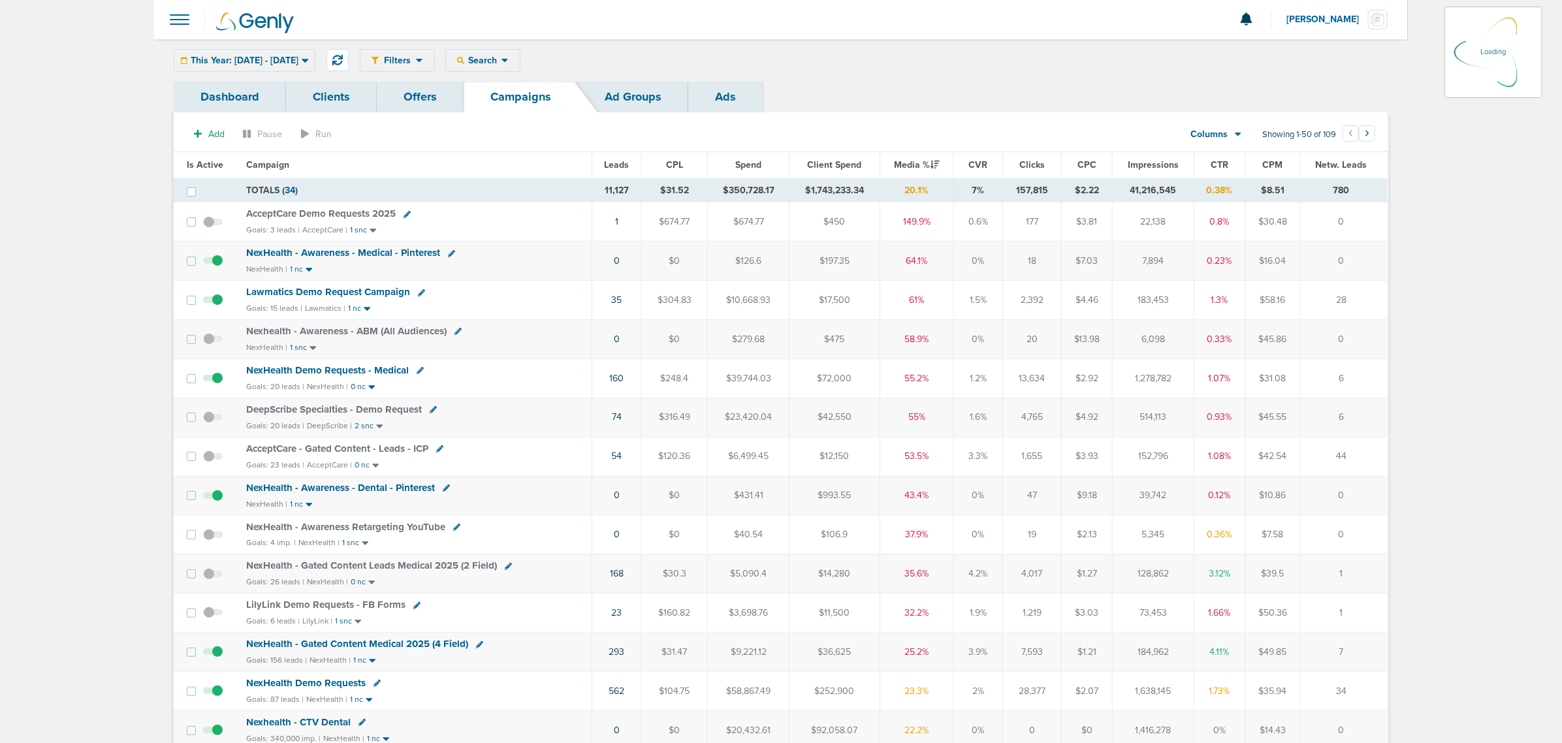
click at [308, 62] on icon at bounding box center [305, 61] width 7 height 4
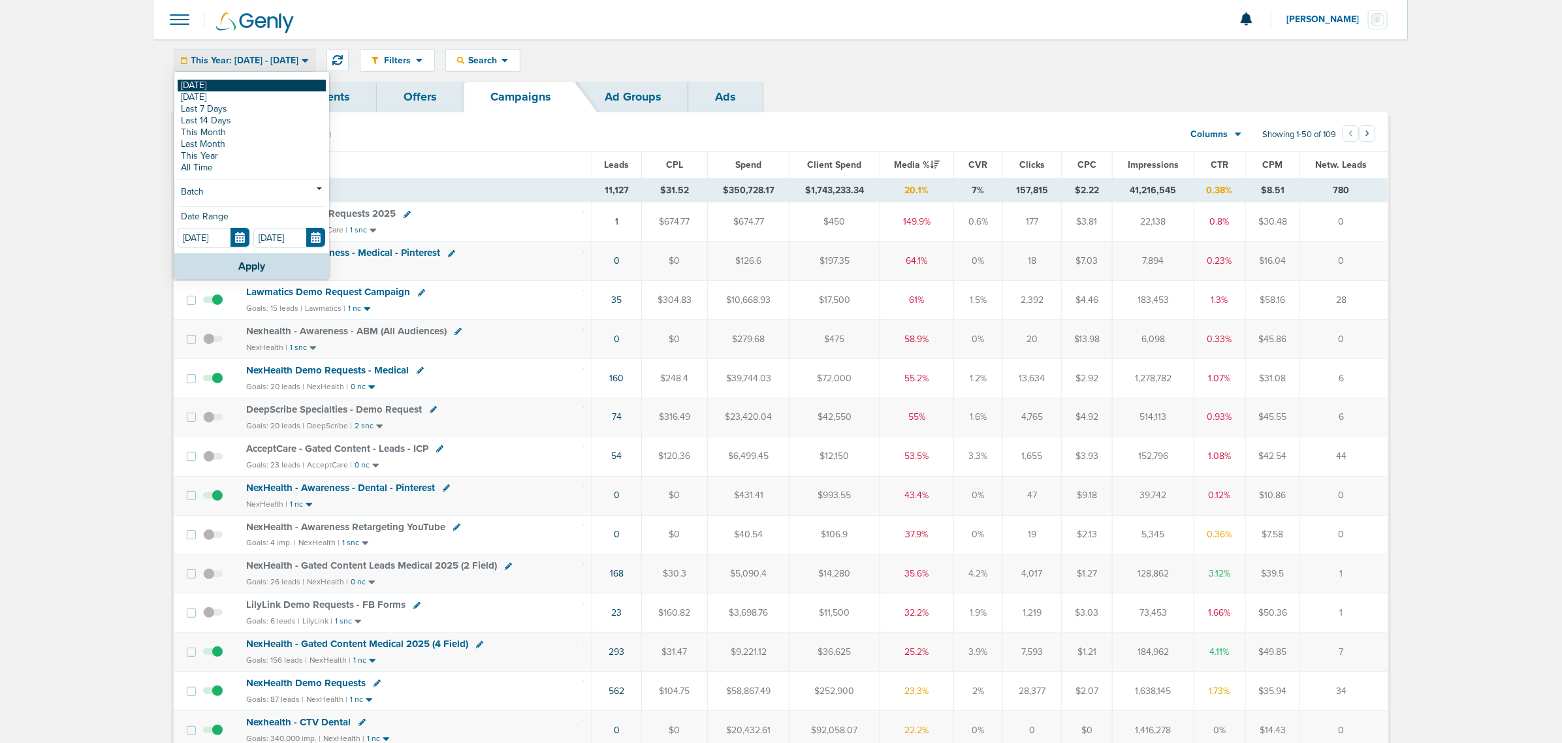
click at [248, 86] on link "[DATE]" at bounding box center [252, 86] width 148 height 12
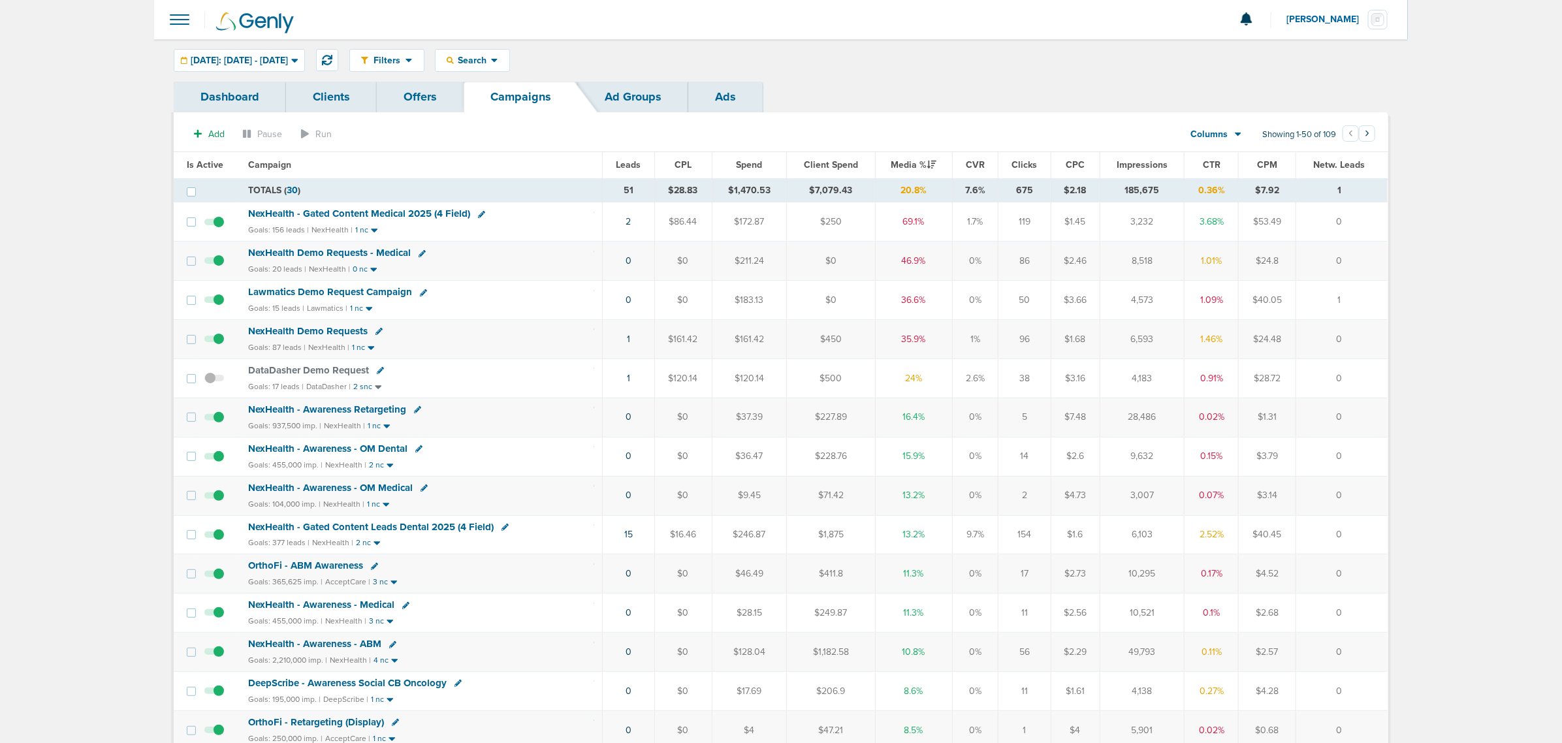
click at [419, 213] on span "NexHealth - Gated Content Medical 2025 (4 Field)" at bounding box center [359, 214] width 222 height 12
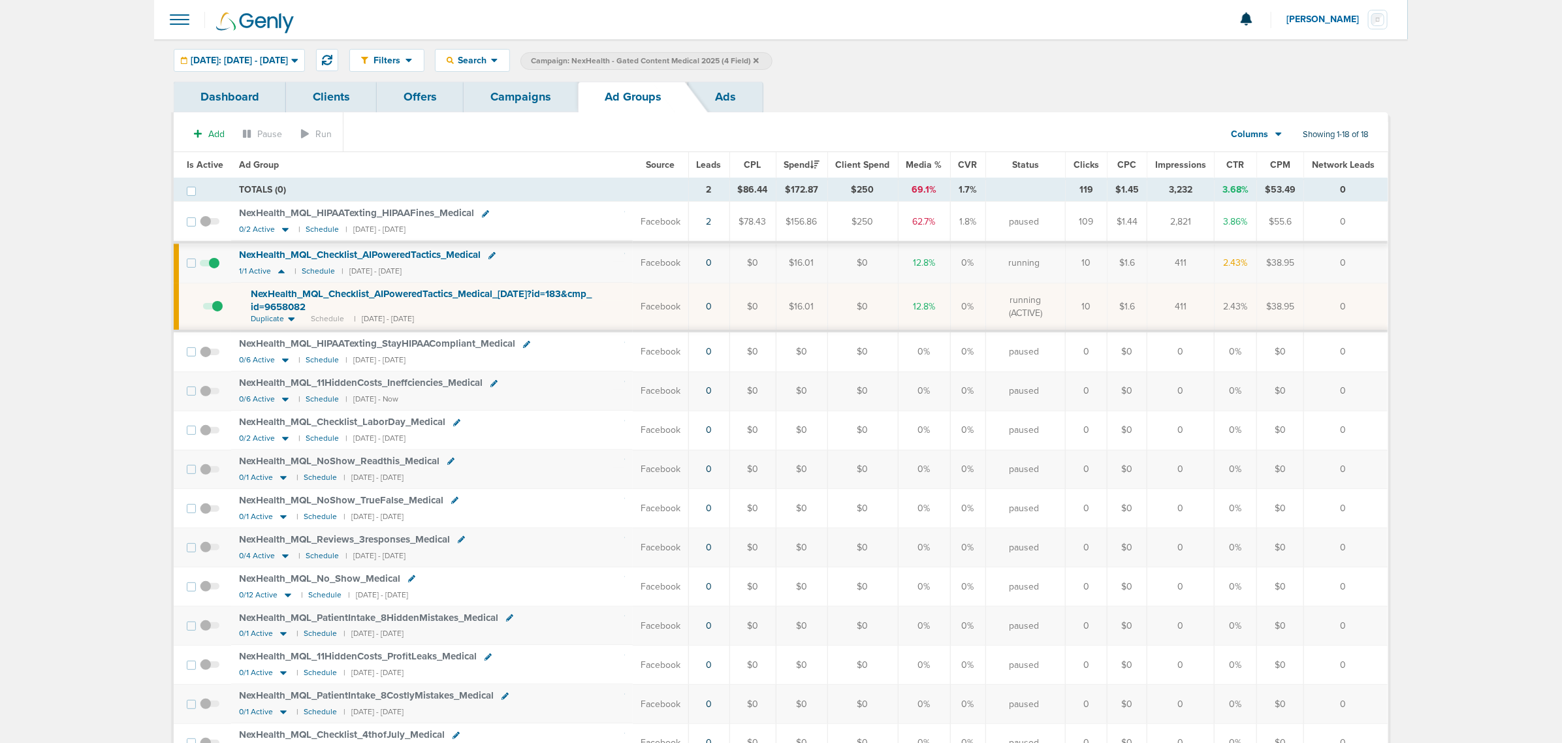
click at [406, 294] on span "NexHealth_ MQL_ Checklist_ AIPoweredTactics_ Medical_ [DATE]?id=183&cmp_ id=965…" at bounding box center [421, 300] width 341 height 25
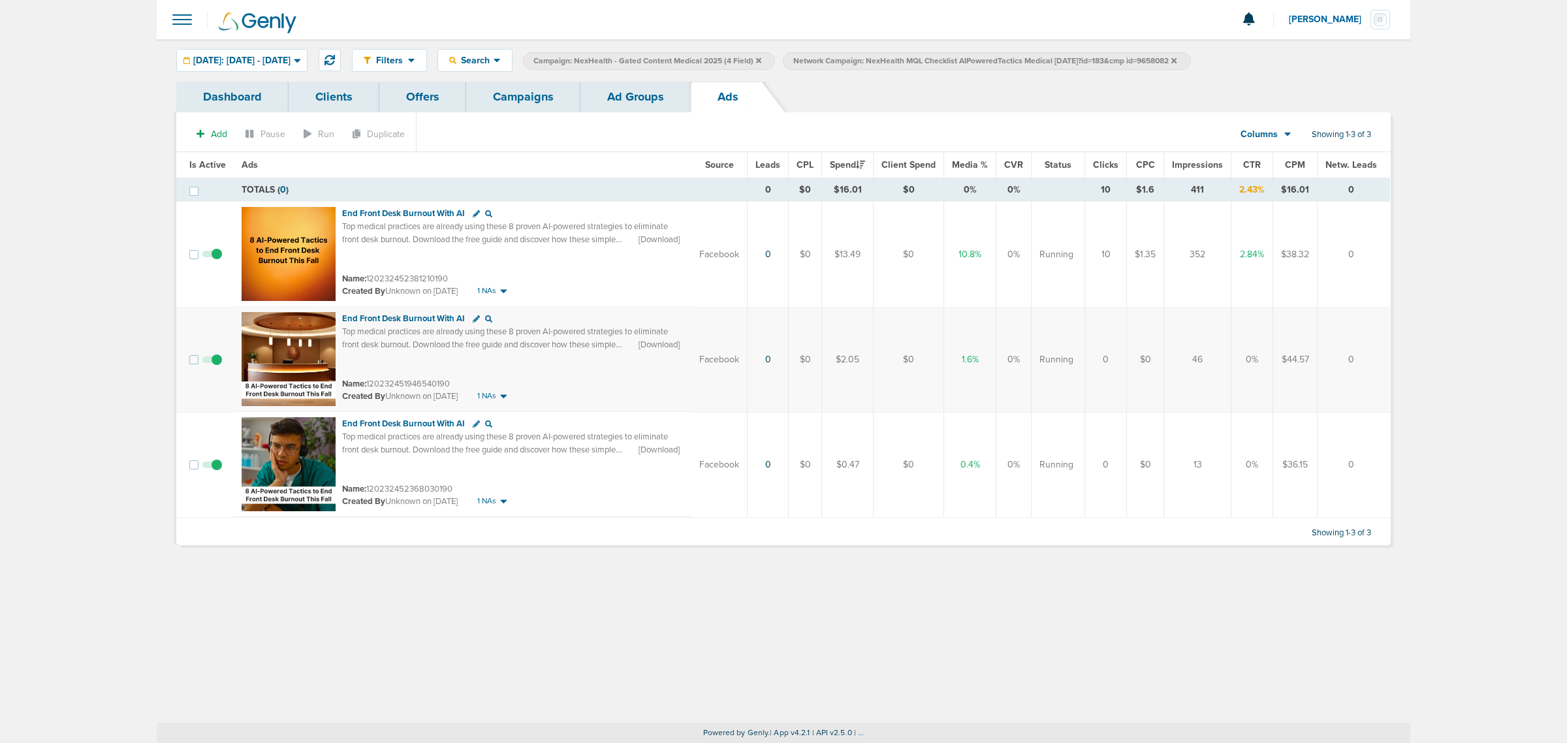
click at [642, 108] on link "Ad Groups" at bounding box center [636, 97] width 110 height 31
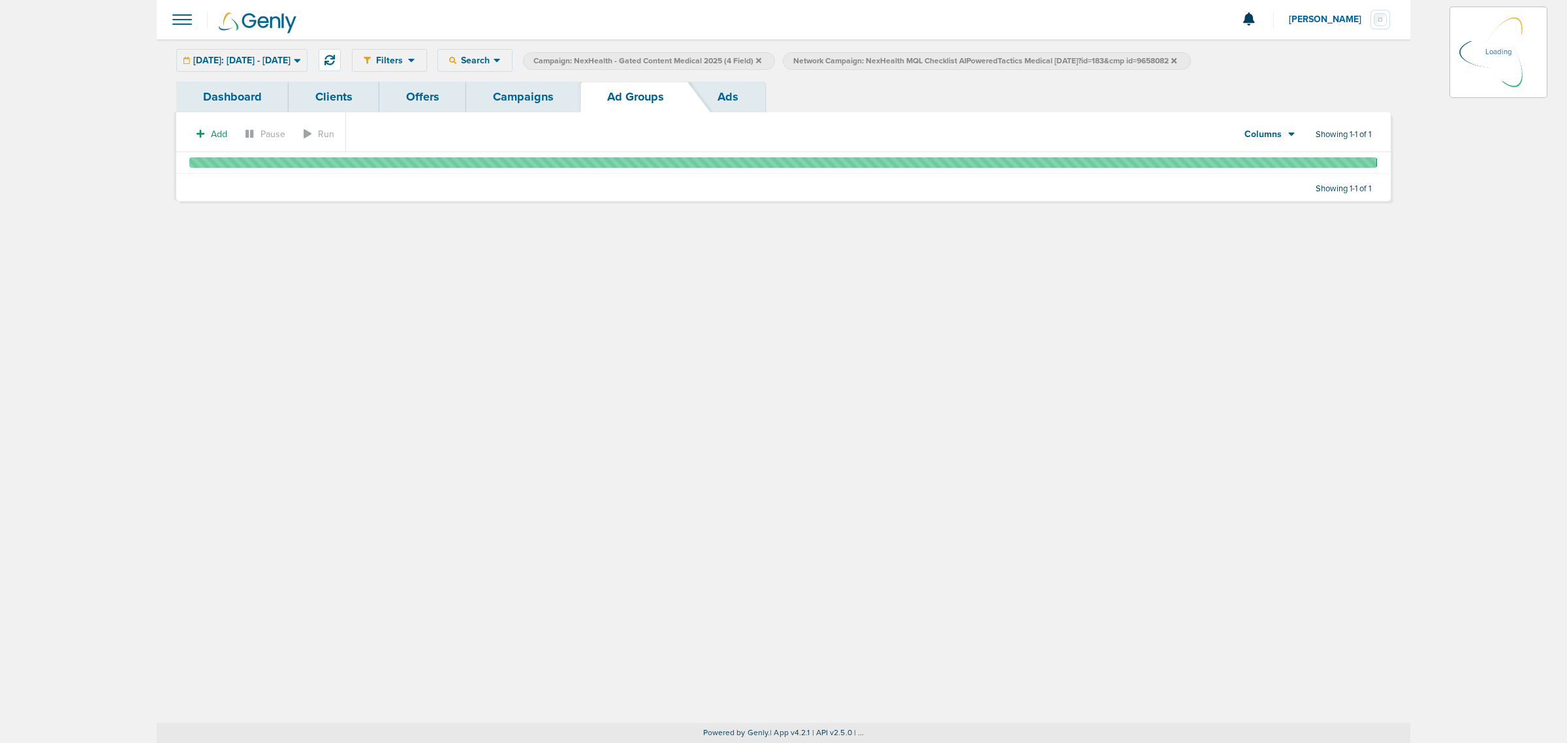
click at [541, 96] on link "Campaigns" at bounding box center [523, 97] width 114 height 31
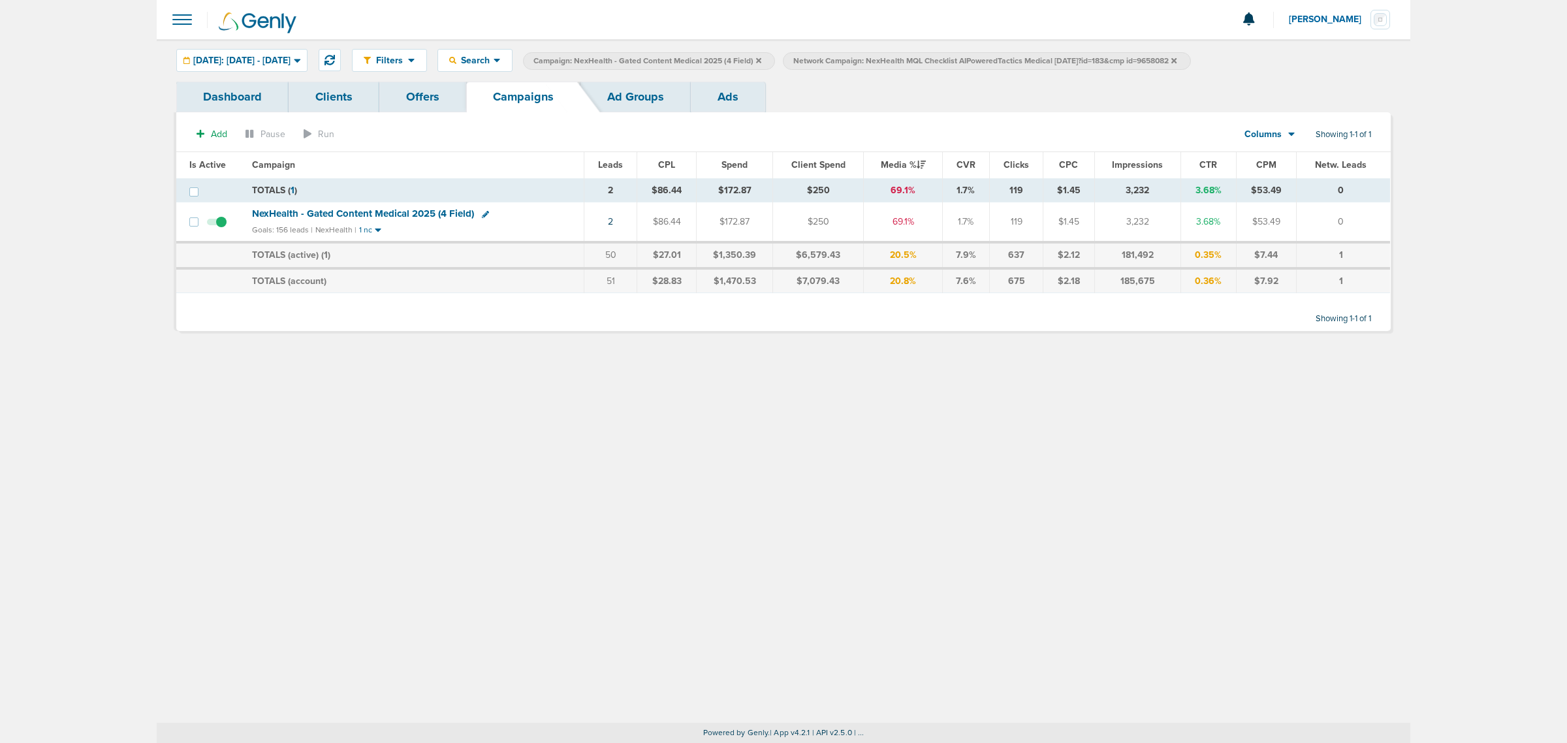
click at [1177, 61] on icon at bounding box center [1174, 59] width 5 height 5
click at [761, 57] on icon at bounding box center [758, 61] width 5 height 8
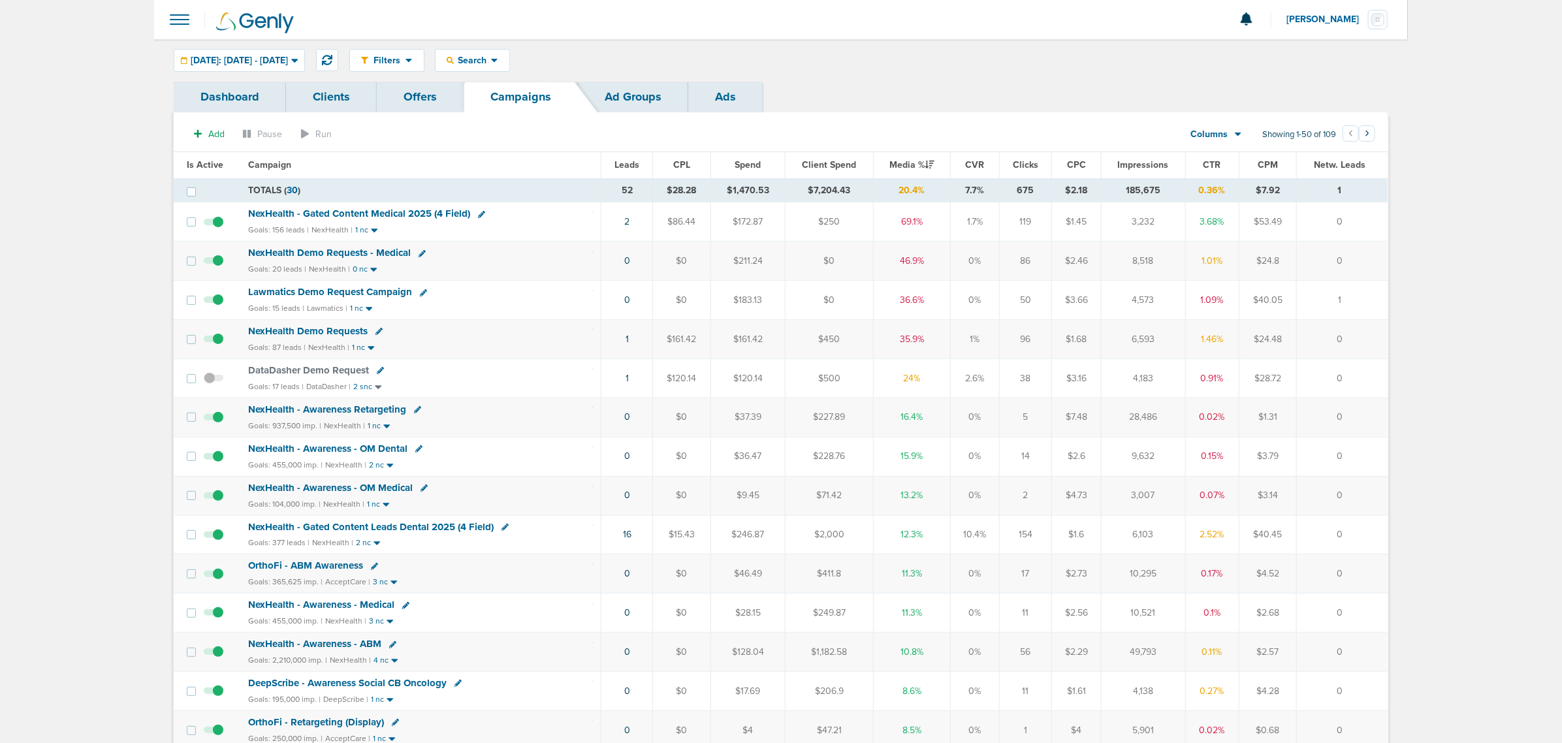
click at [344, 211] on span "NexHealth - Gated Content Medical 2025 (4 Field)" at bounding box center [359, 214] width 222 height 12
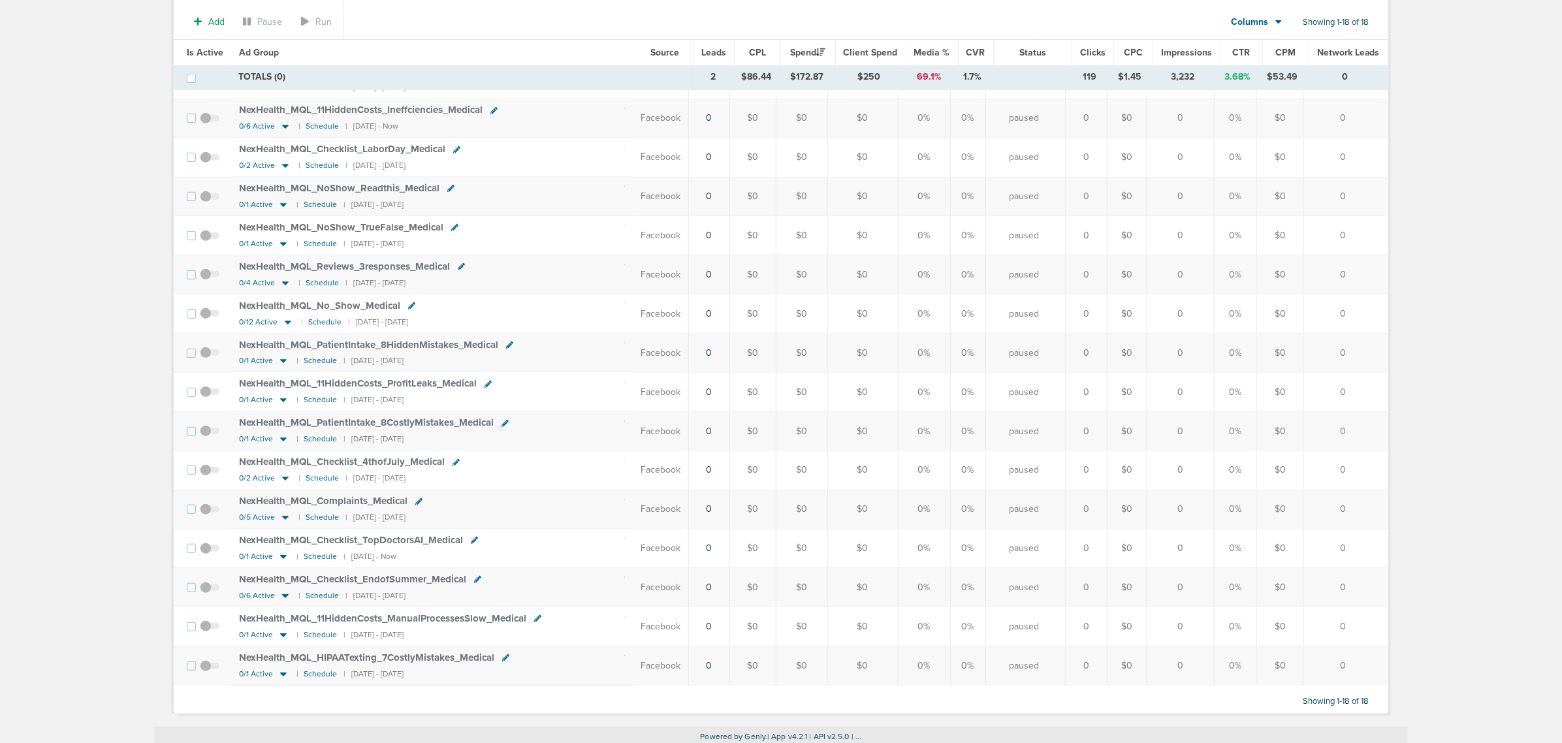
scroll to position [291, 0]
click at [206, 551] on span at bounding box center [210, 551] width 20 height 0
click at [210, 547] on input "checkbox" at bounding box center [210, 547] width 0 height 0
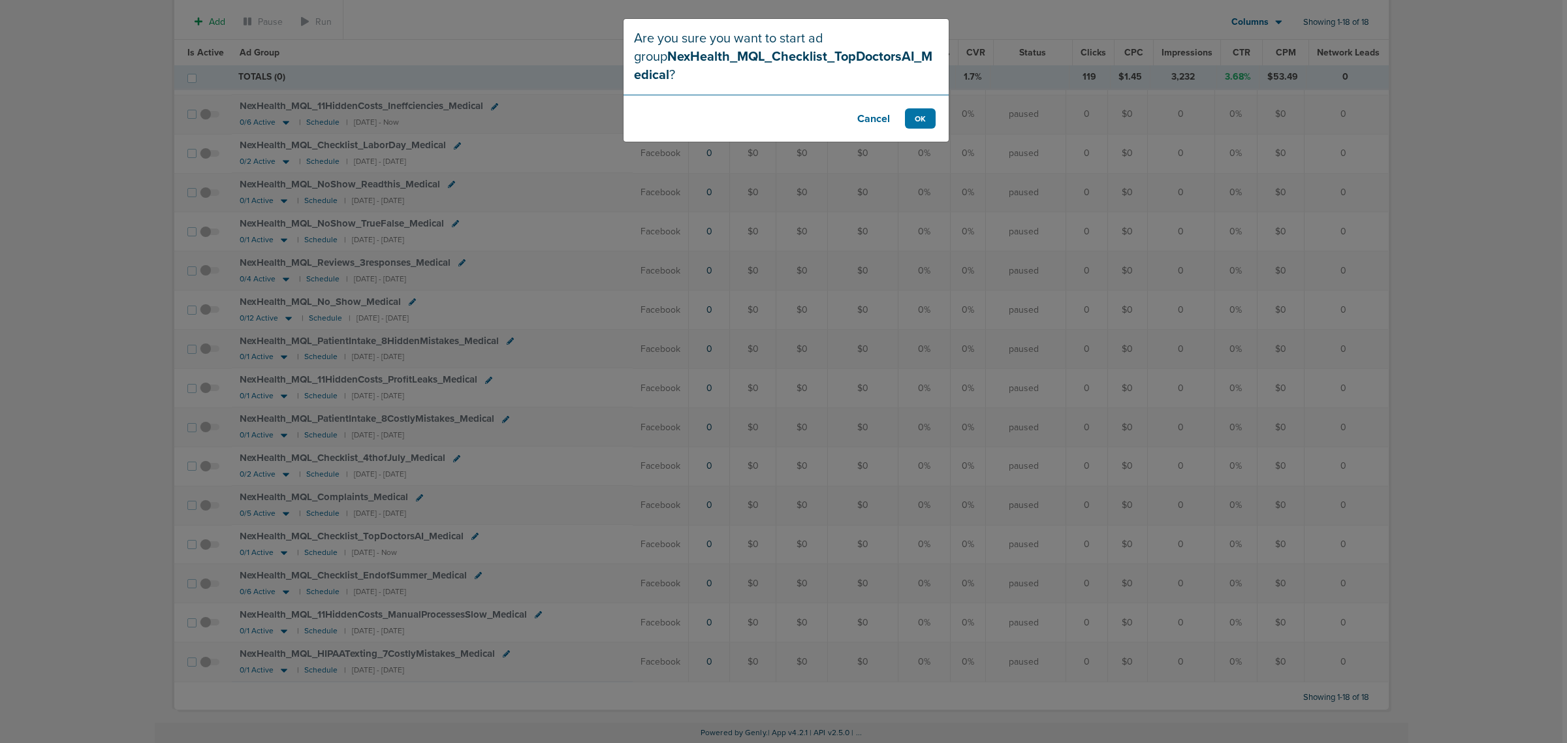
click at [876, 123] on button "Cancel" at bounding box center [874, 118] width 52 height 20
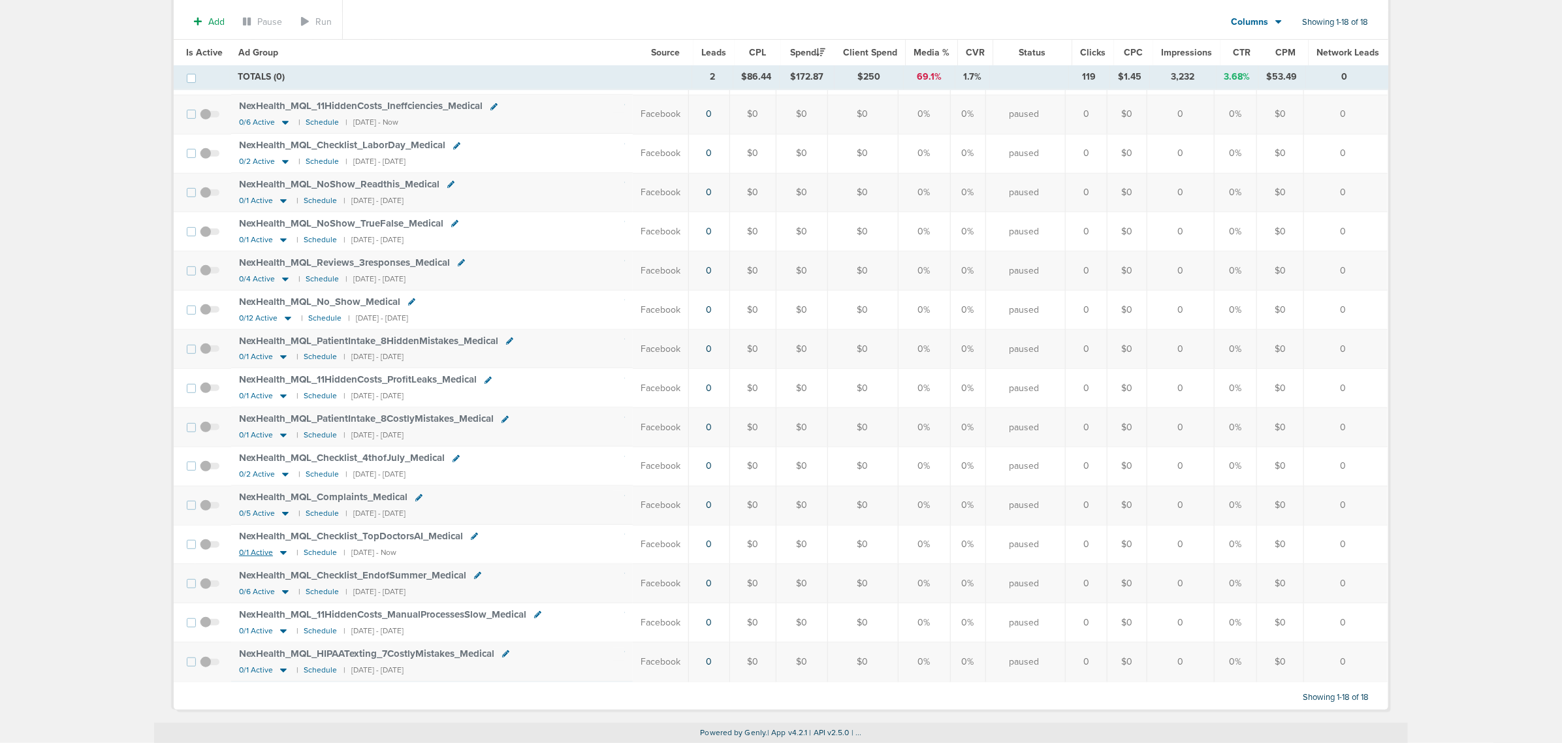
click at [283, 556] on icon at bounding box center [283, 552] width 13 height 11
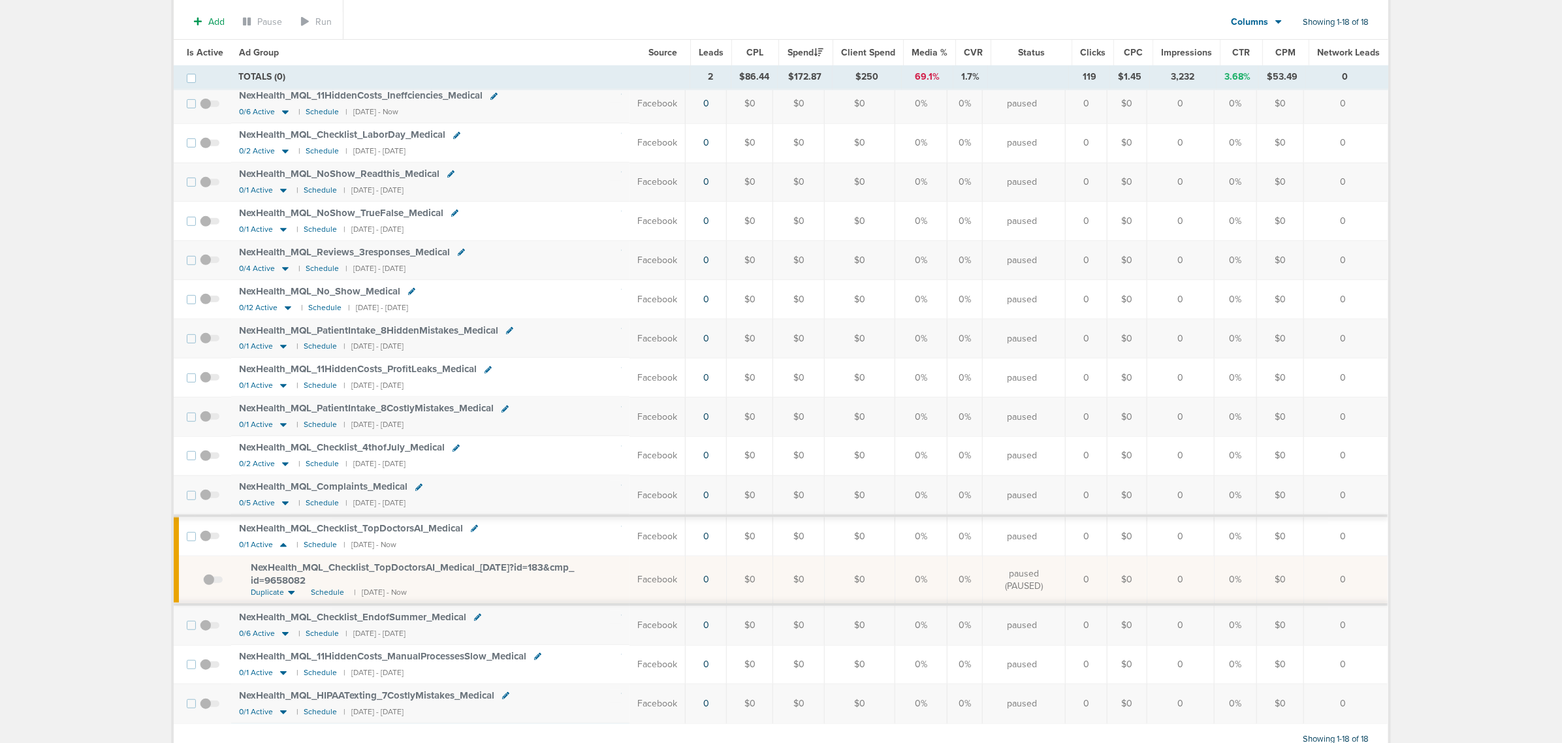
click at [347, 576] on span "NexHealth_ MQL_ Checklist_ TopDoctorsAI_ Medical_ 08.25.25?id=183&cmp_ id=96580…" at bounding box center [412, 574] width 323 height 25
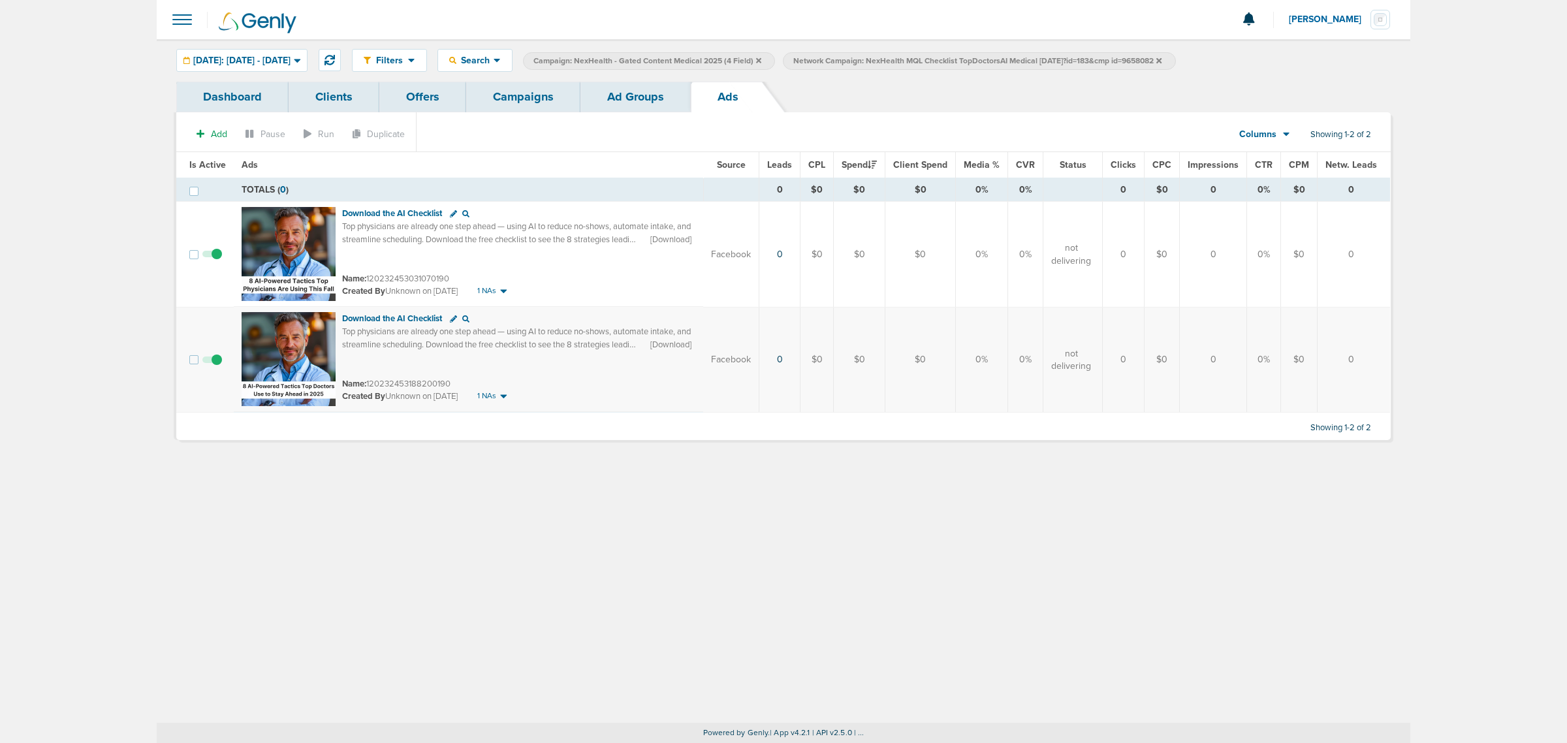
click at [613, 104] on link "Ad Groups" at bounding box center [636, 97] width 110 height 31
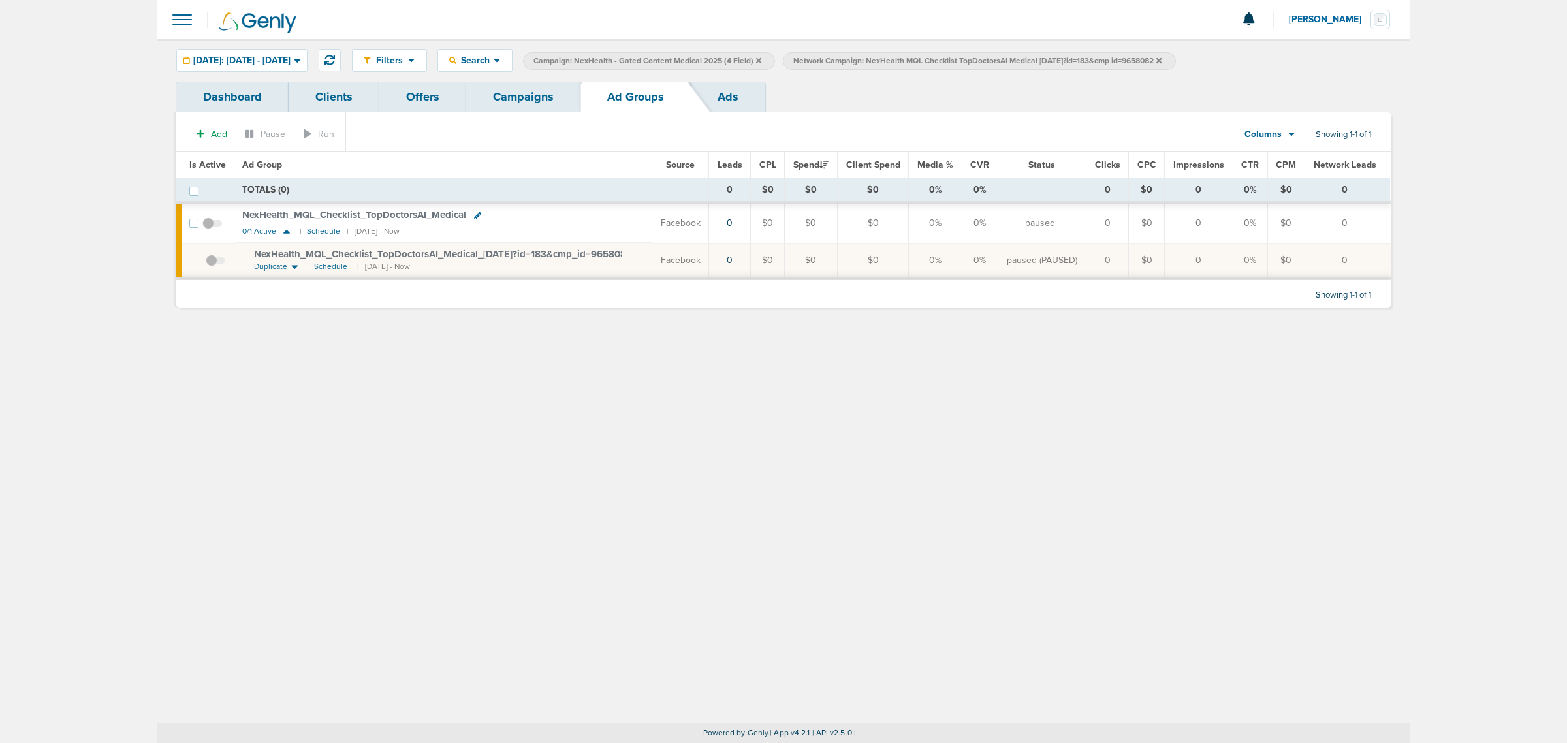
click at [212, 267] on span at bounding box center [216, 267] width 20 height 0
click at [206, 263] on input "checkbox" at bounding box center [206, 263] width 0 height 0
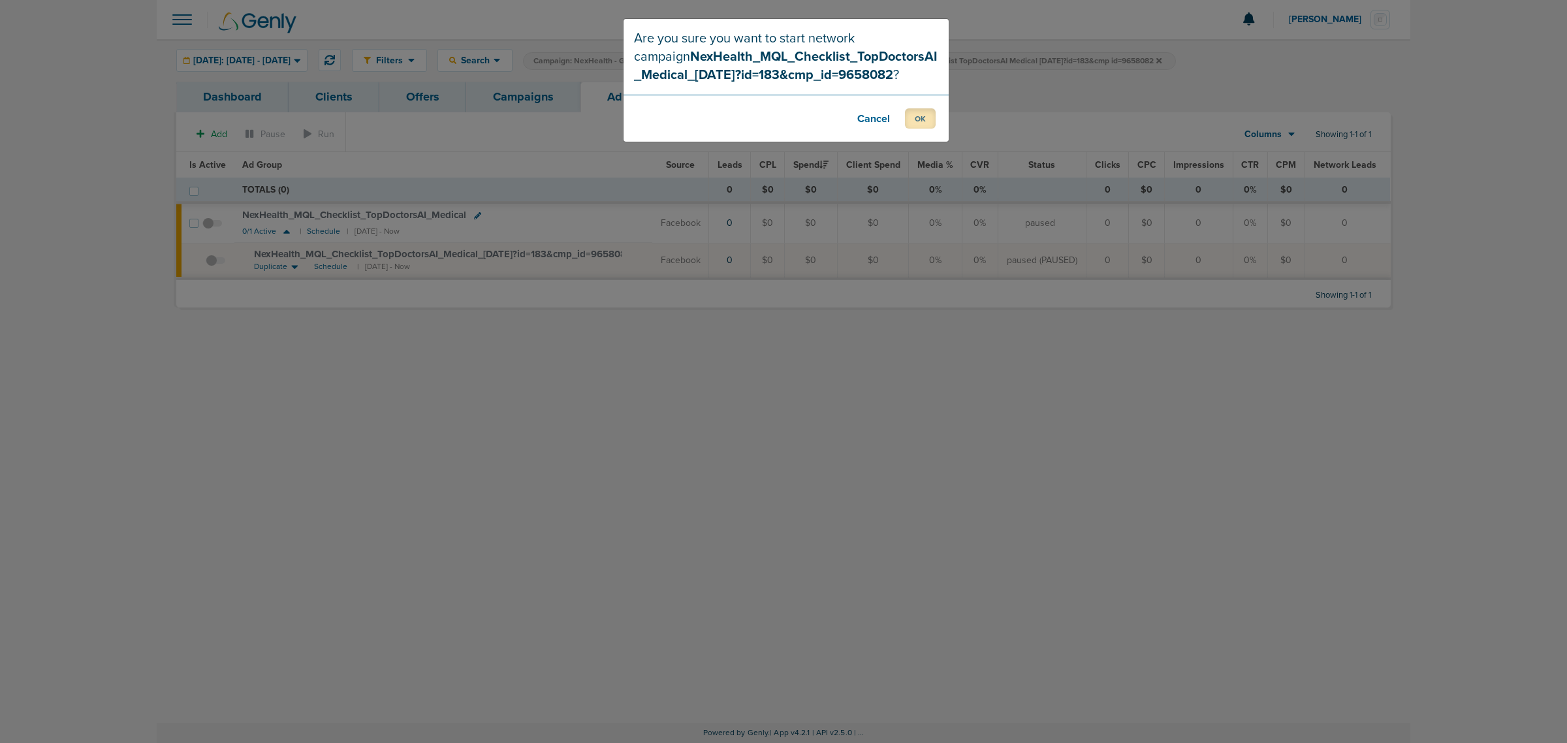
click at [916, 120] on button "OK" at bounding box center [920, 118] width 31 height 20
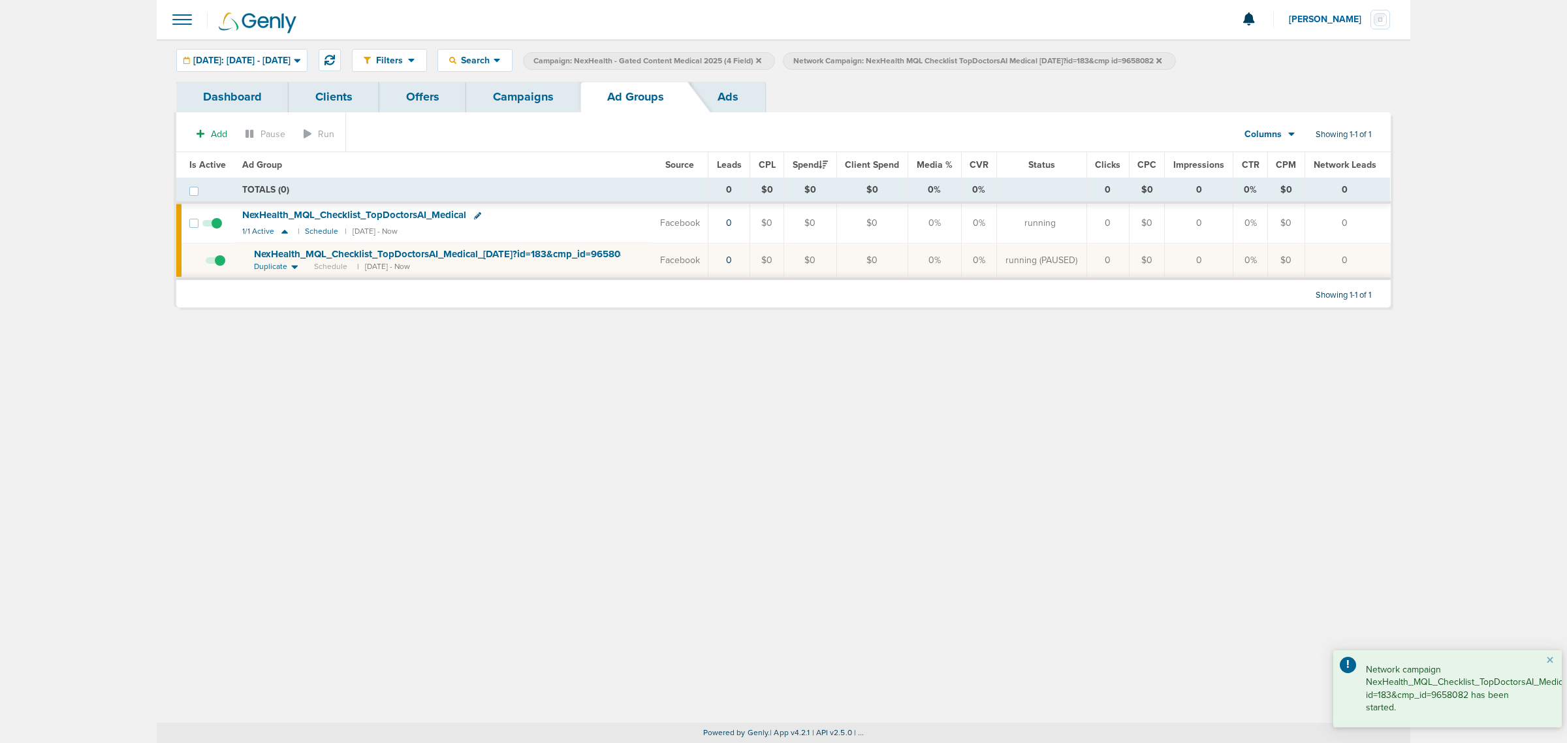
click at [531, 89] on link "Campaigns" at bounding box center [523, 97] width 114 height 31
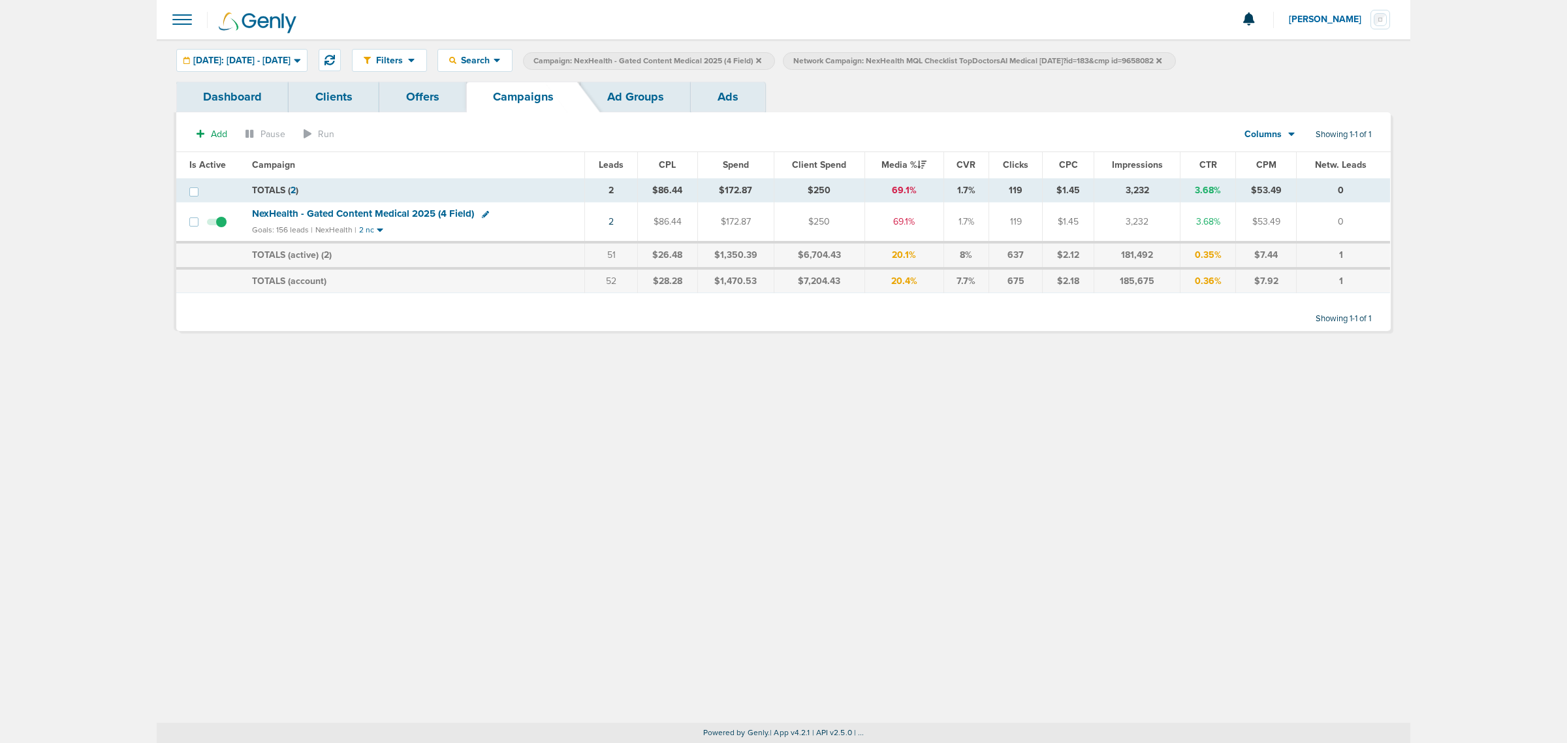
click at [761, 57] on icon at bounding box center [758, 59] width 5 height 5
click at [902, 62] on icon at bounding box center [899, 61] width 5 height 8
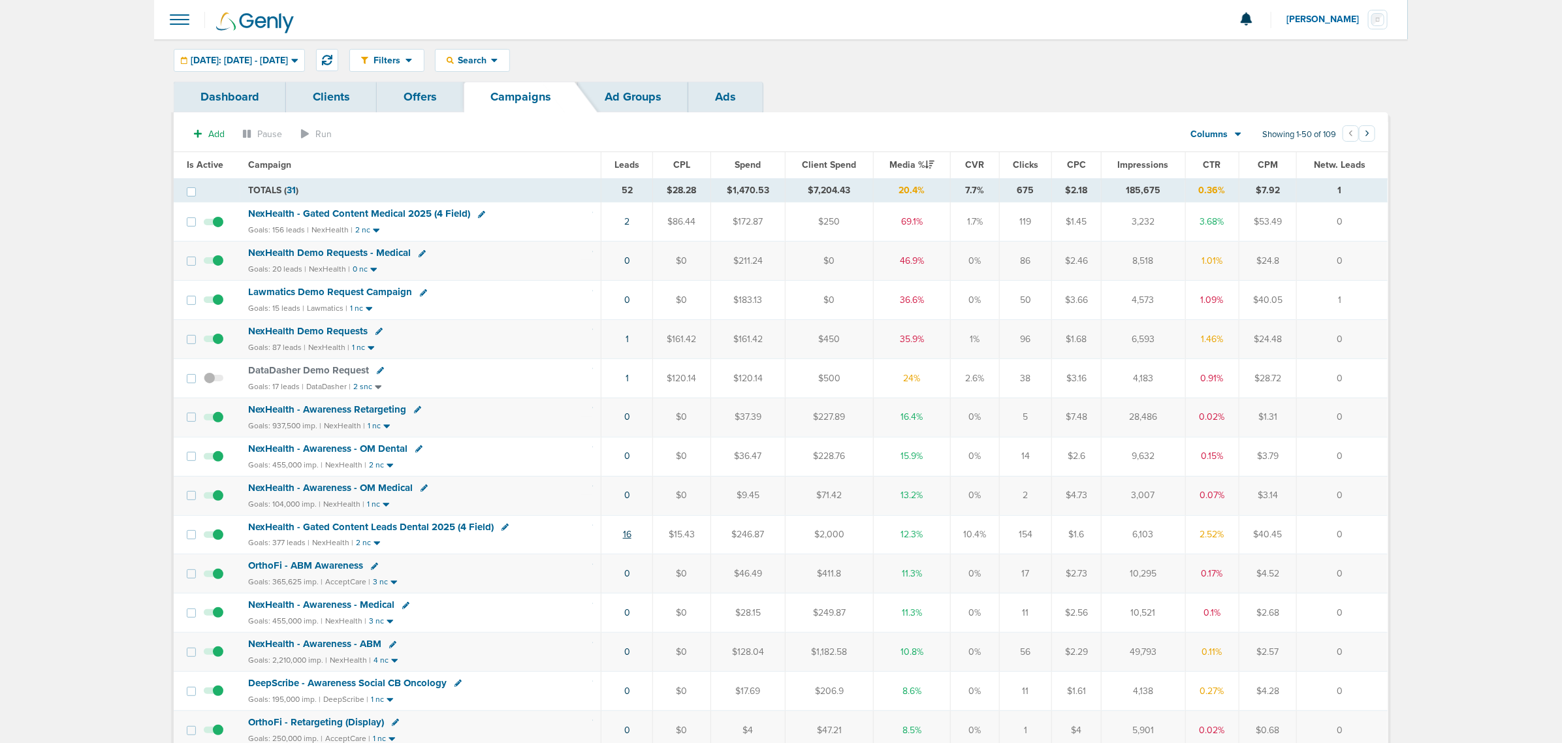
click at [626, 539] on link "16" at bounding box center [627, 534] width 8 height 11
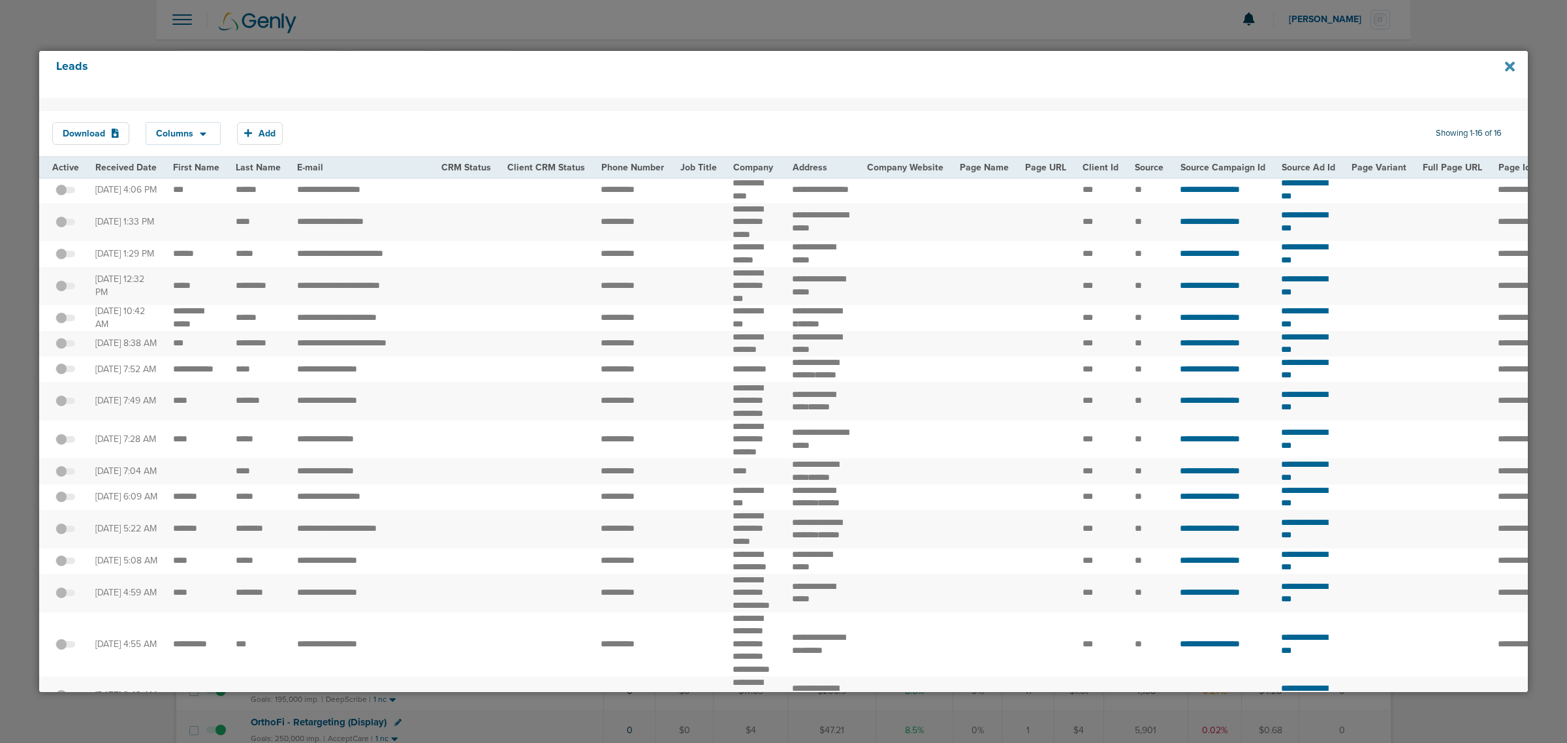
click at [1510, 65] on icon at bounding box center [1510, 66] width 10 height 10
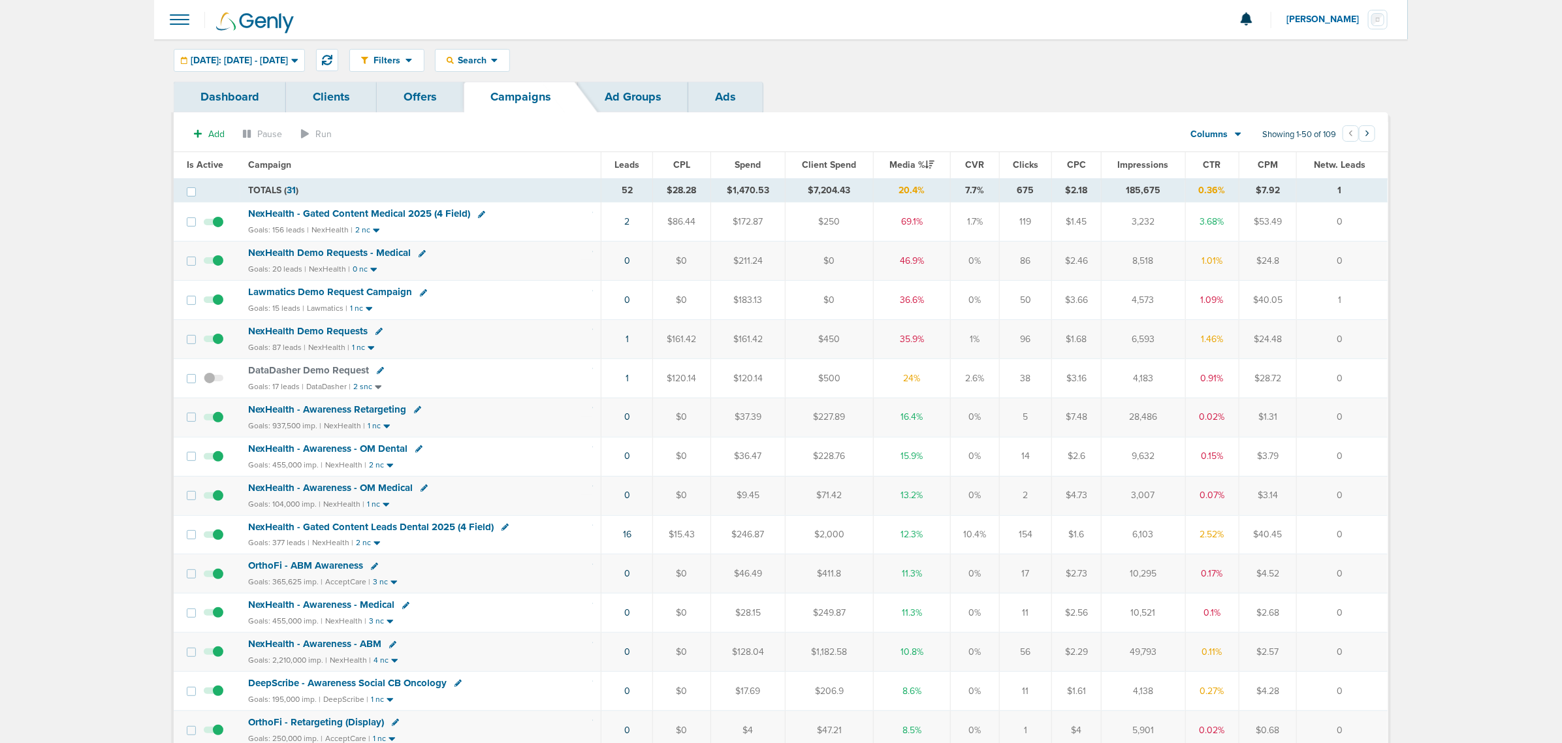
click at [374, 530] on span "NexHealth - Gated Content Leads Dental 2025 (4 Field)" at bounding box center [371, 527] width 246 height 12
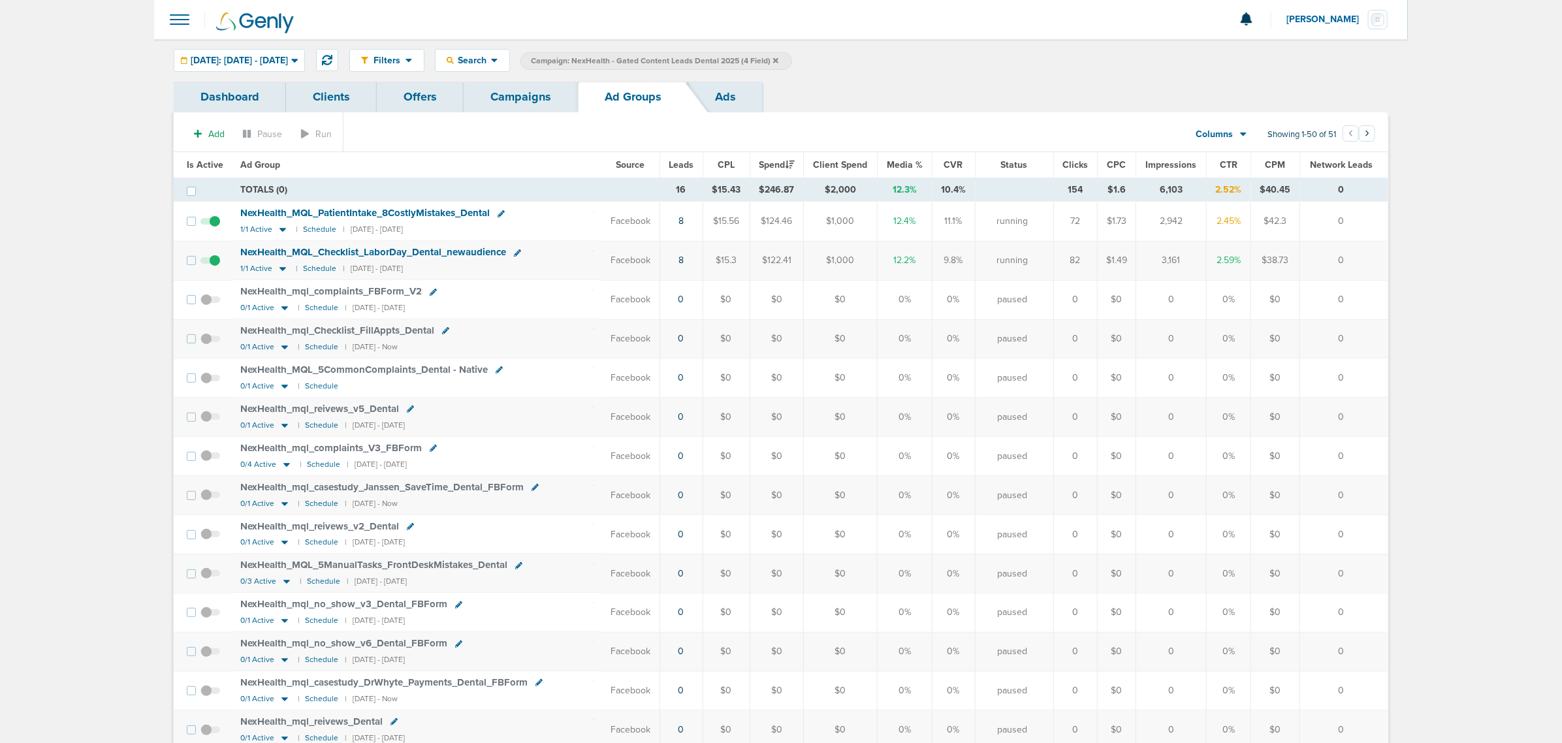
click at [545, 91] on link "Campaigns" at bounding box center [521, 97] width 114 height 31
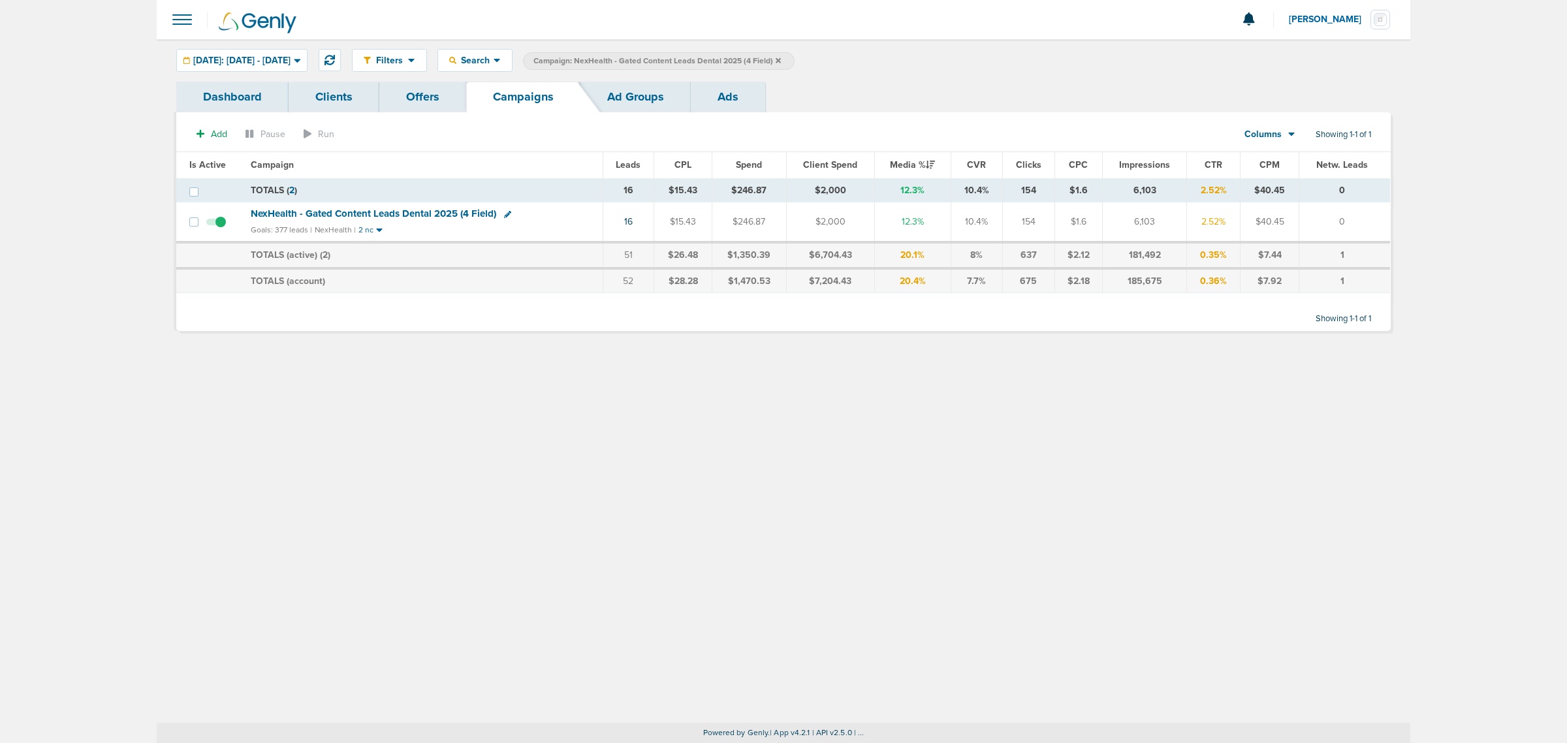
click at [781, 59] on icon at bounding box center [778, 59] width 5 height 5
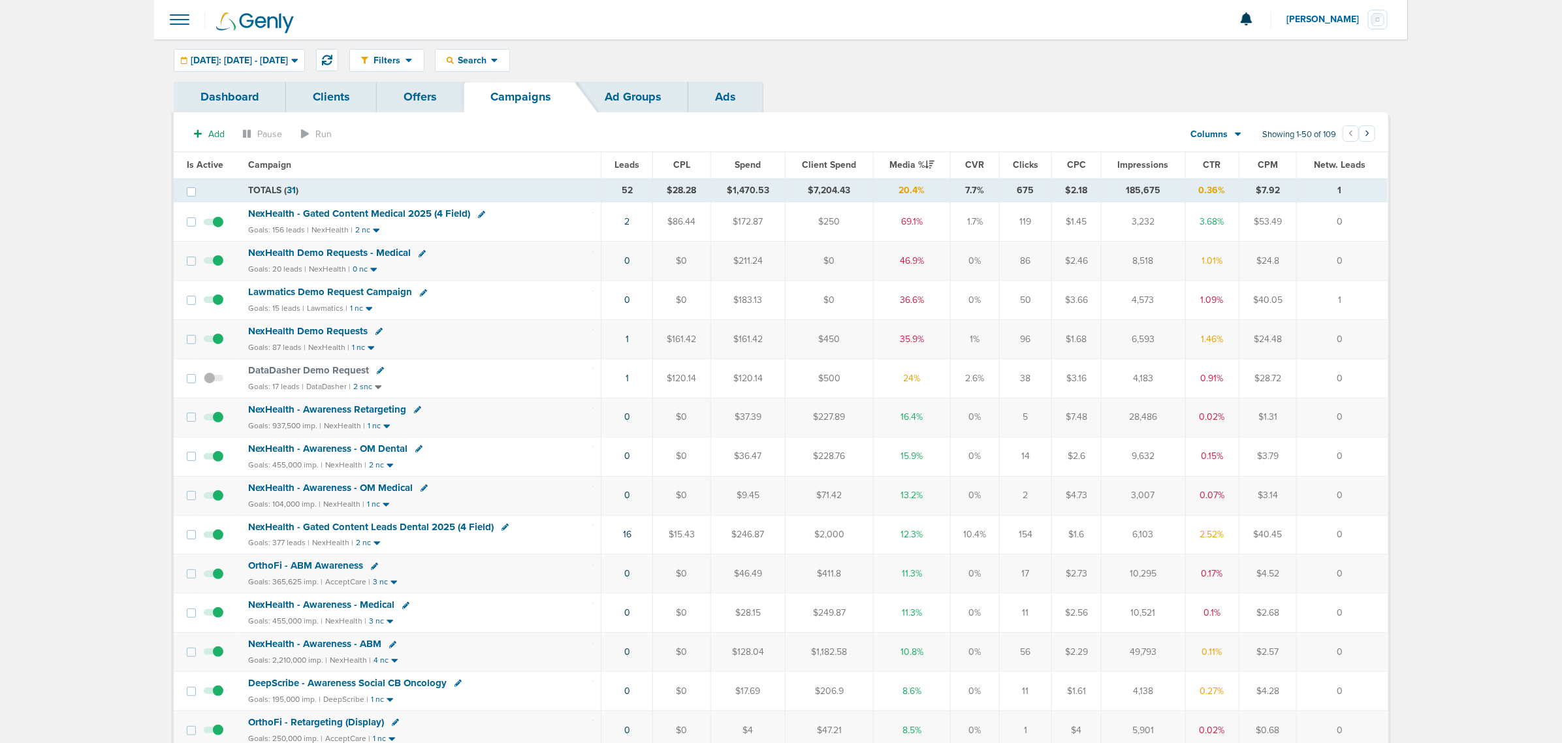
click at [478, 212] on icon at bounding box center [481, 214] width 7 height 7
select select
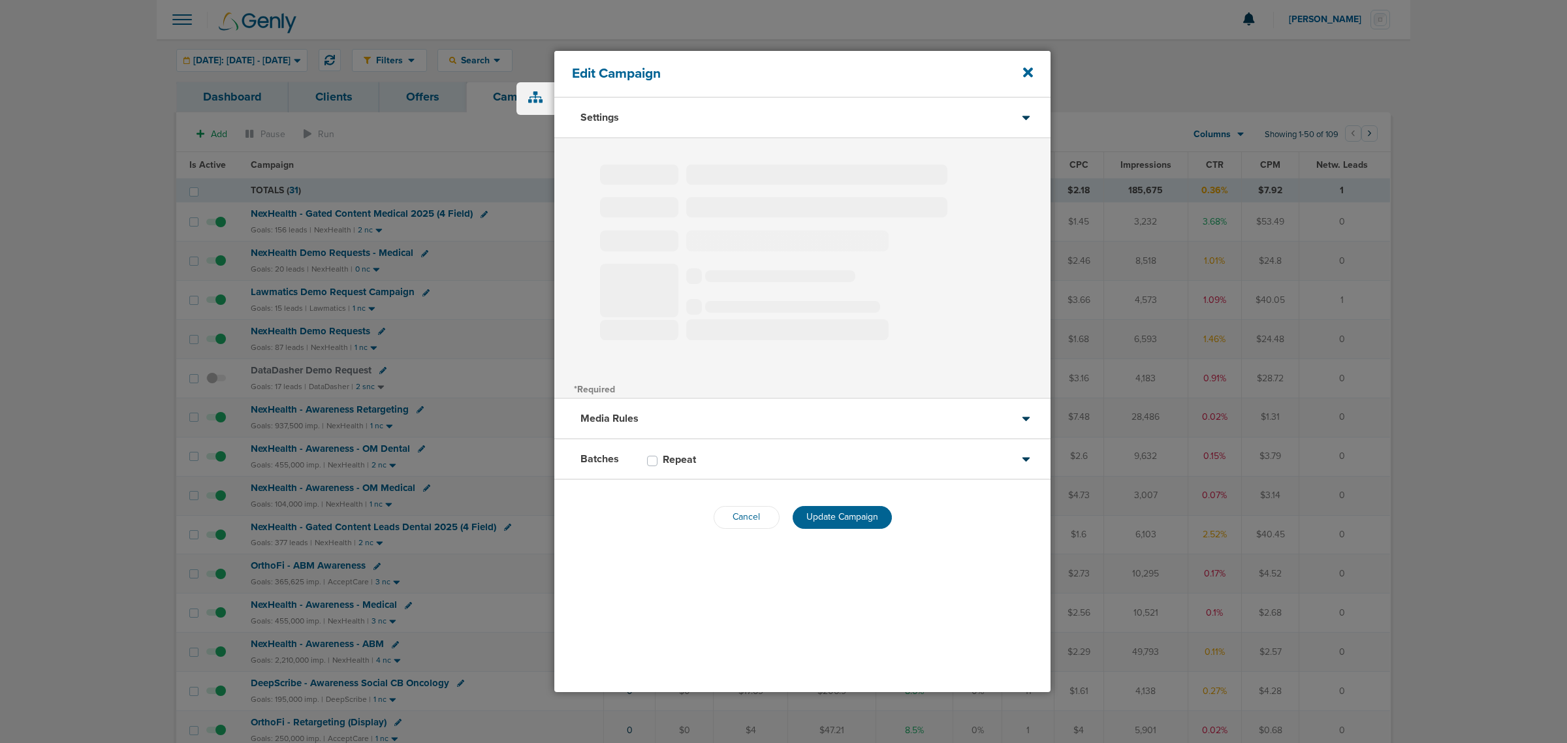
type input "NexHealth - Gated Content Medical 2025 (4 Field)"
select select "Leads"
radio input "true"
select select "readWrite"
checkbox input "true"
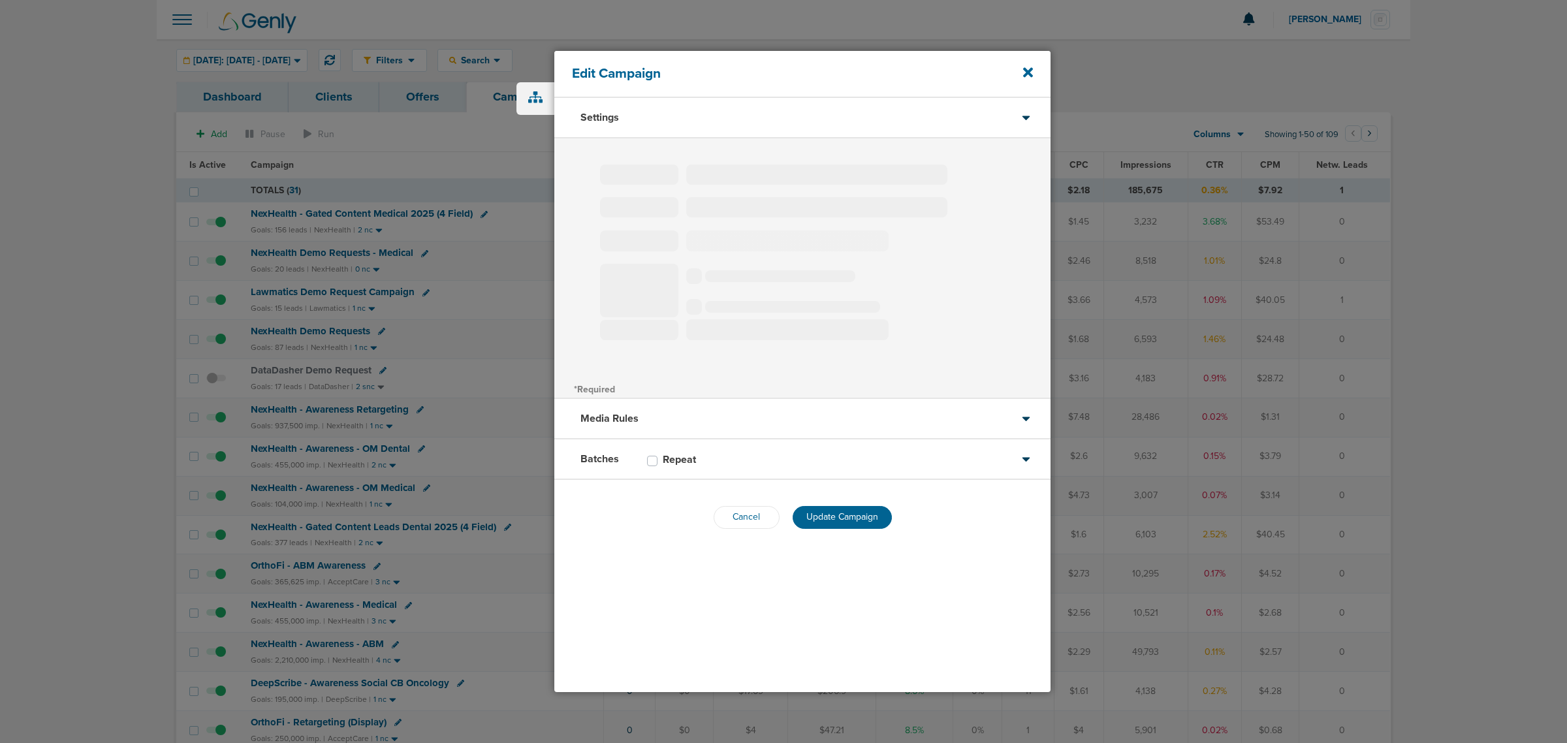
select select "1"
select select "2"
select select "3"
select select "4"
select select "6"
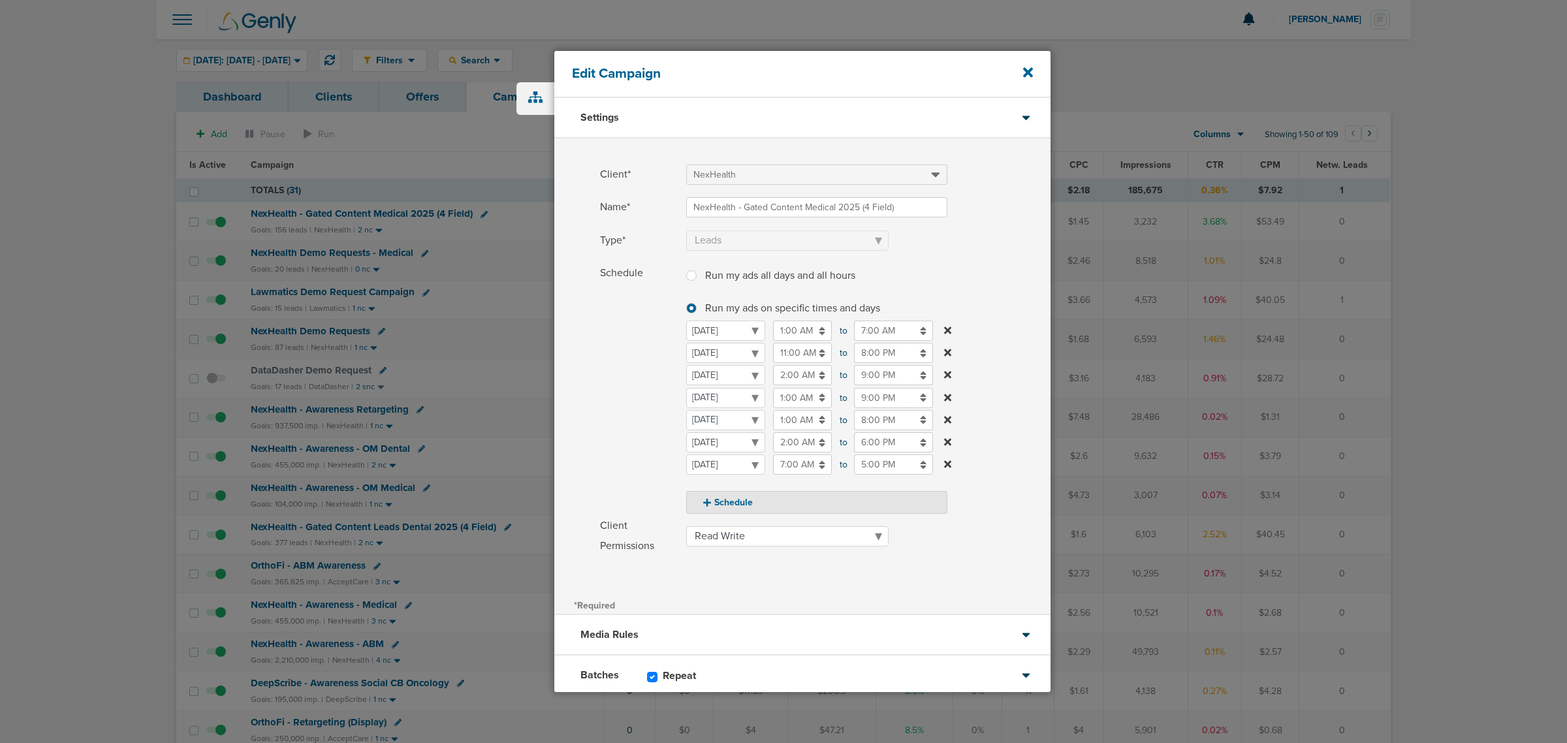
click at [898, 364] on div "Monday Tuesday Wednesday Thursday Friday Saturday Sunday Monday 1:00 AM 01:00 A…" at bounding box center [816, 398] width 261 height 154
click at [877, 359] on input "8:00 PM" at bounding box center [893, 353] width 79 height 20
click at [857, 375] on link at bounding box center [860, 385] width 23 height 20
click at [856, 381] on icon at bounding box center [860, 385] width 12 height 8
type input "10:00 PM"
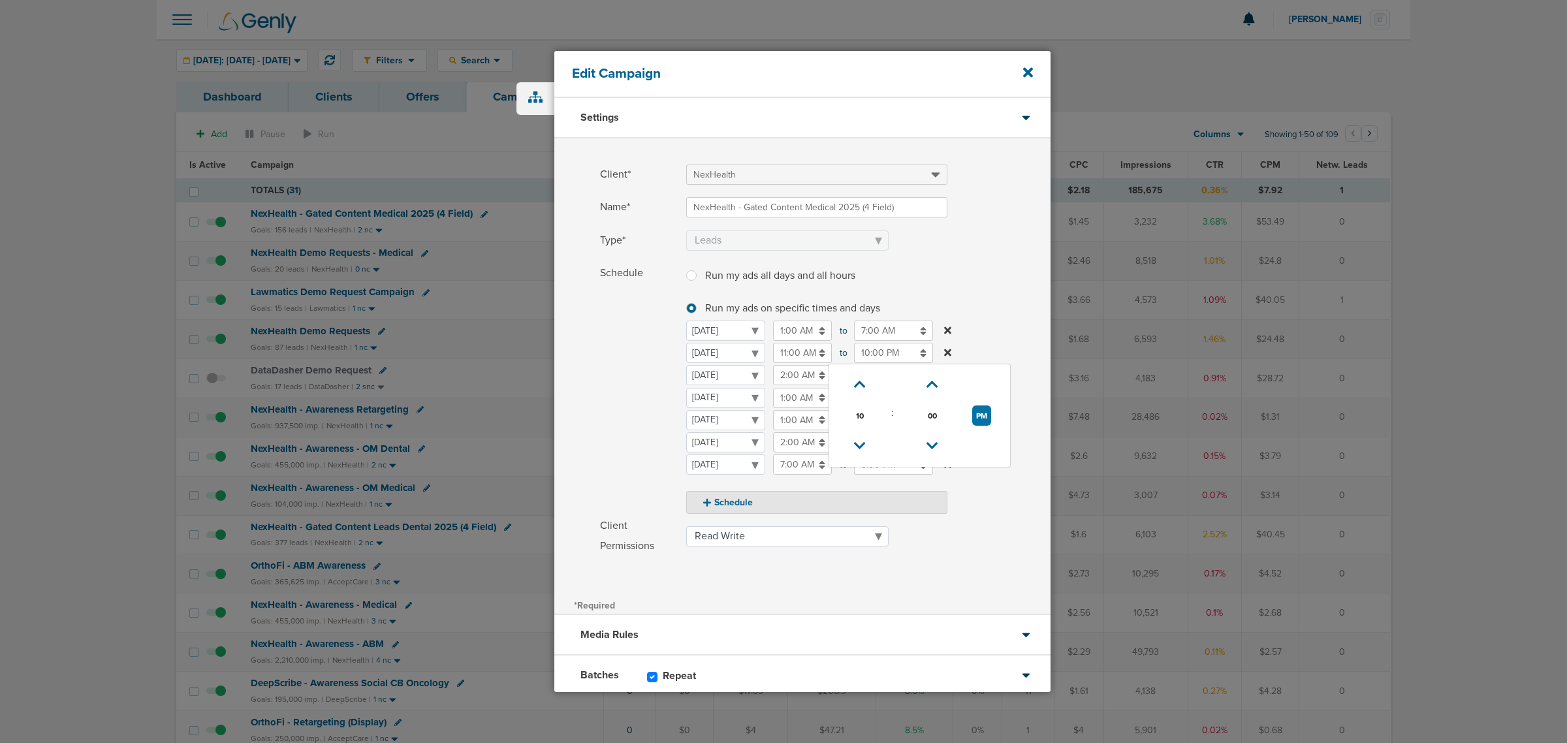
click at [998, 321] on label "Schedule Run my ads all days and all hours Run my ads all days and all hours Ru…" at bounding box center [825, 388] width 451 height 251
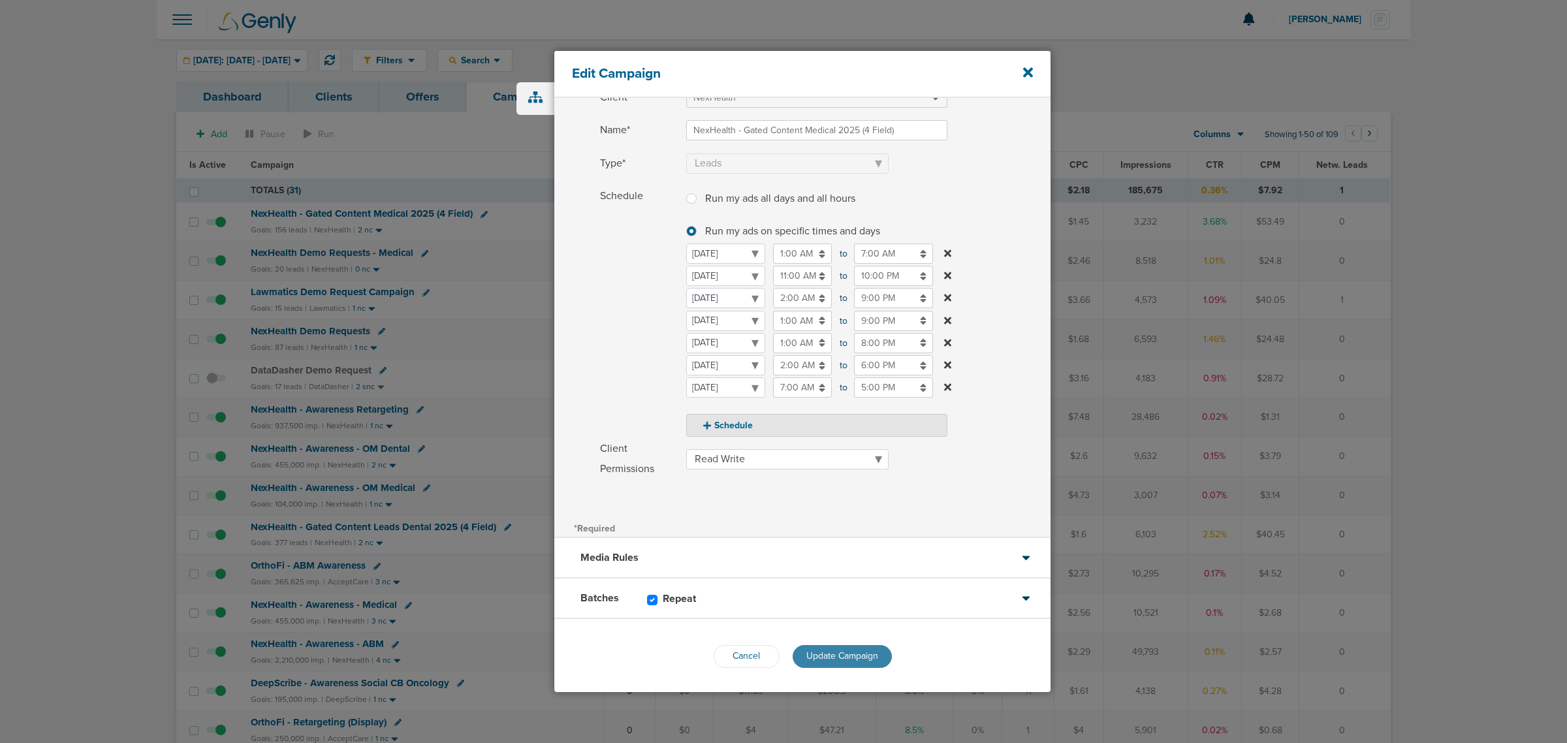
click at [847, 652] on span "Update Campaign" at bounding box center [843, 655] width 72 height 11
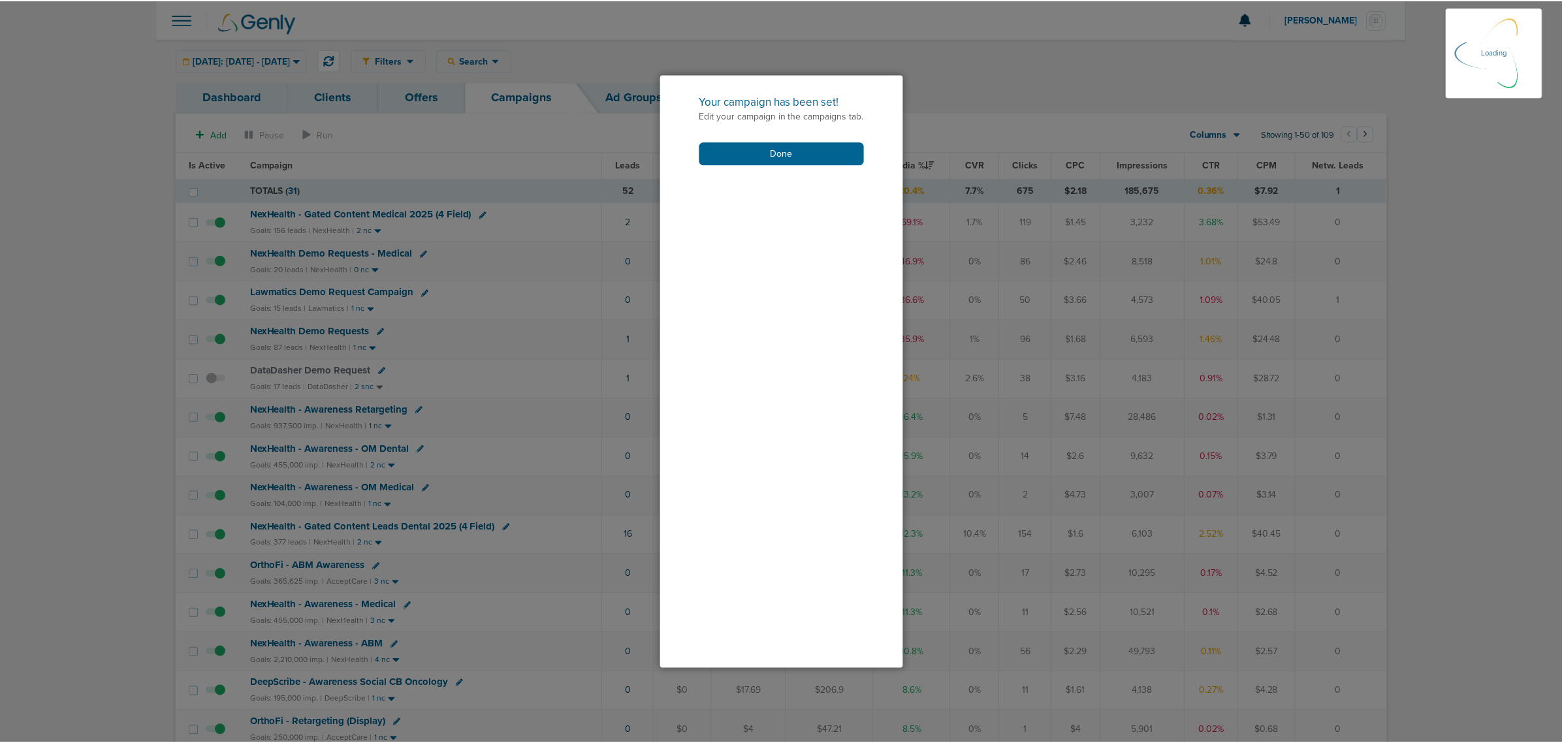
scroll to position [37, 0]
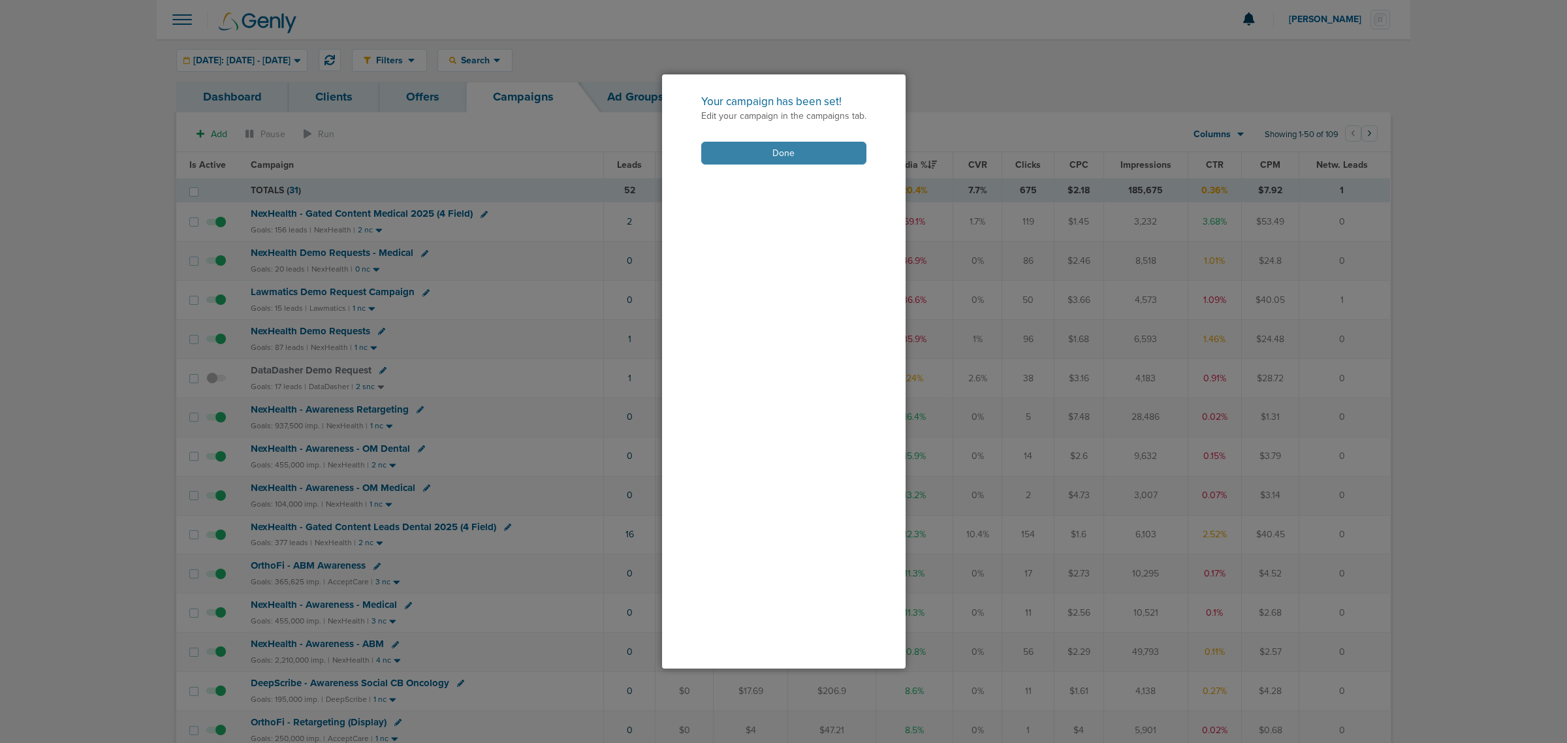
click at [818, 157] on button "Done" at bounding box center [783, 153] width 165 height 23
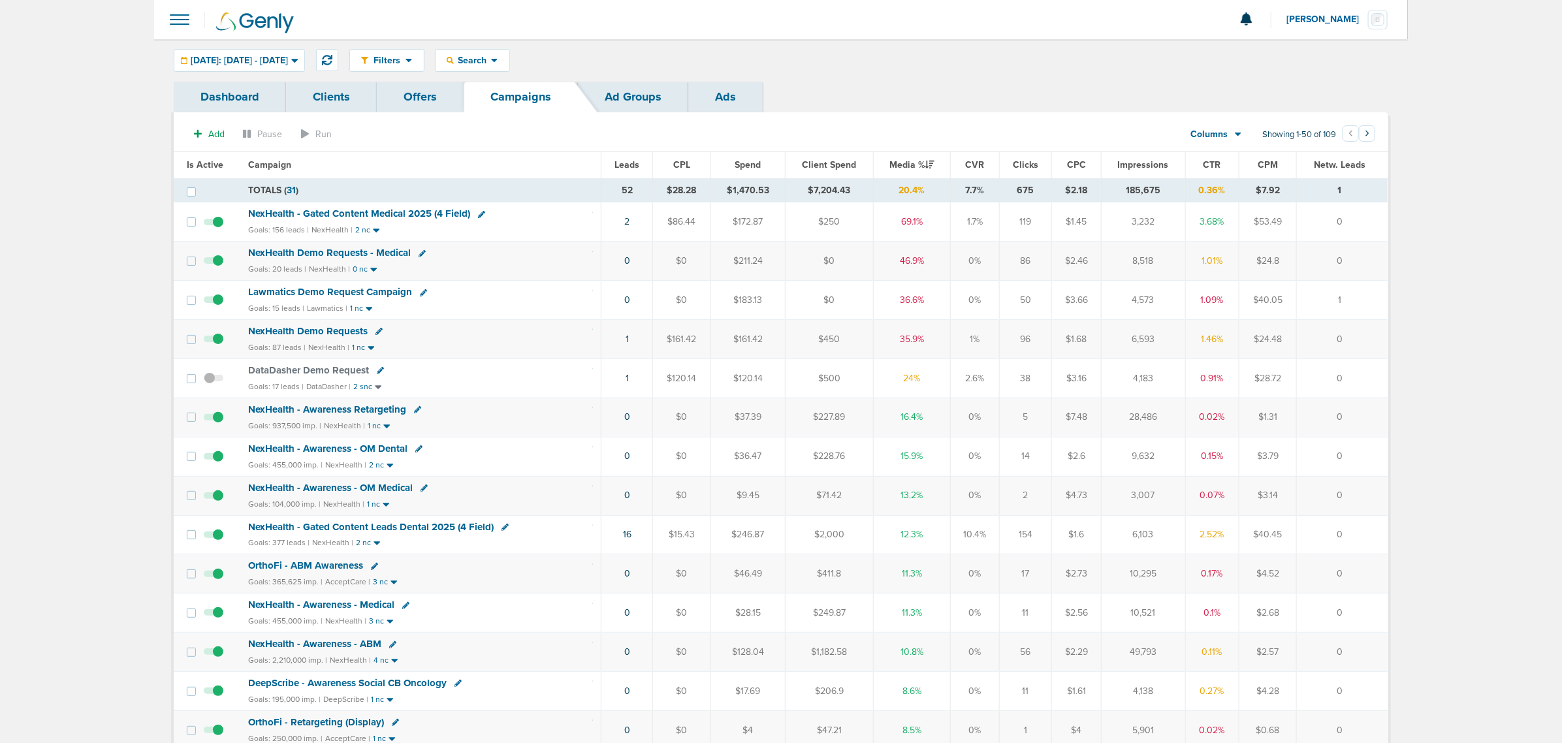
click at [419, 253] on icon at bounding box center [422, 253] width 7 height 7
select select
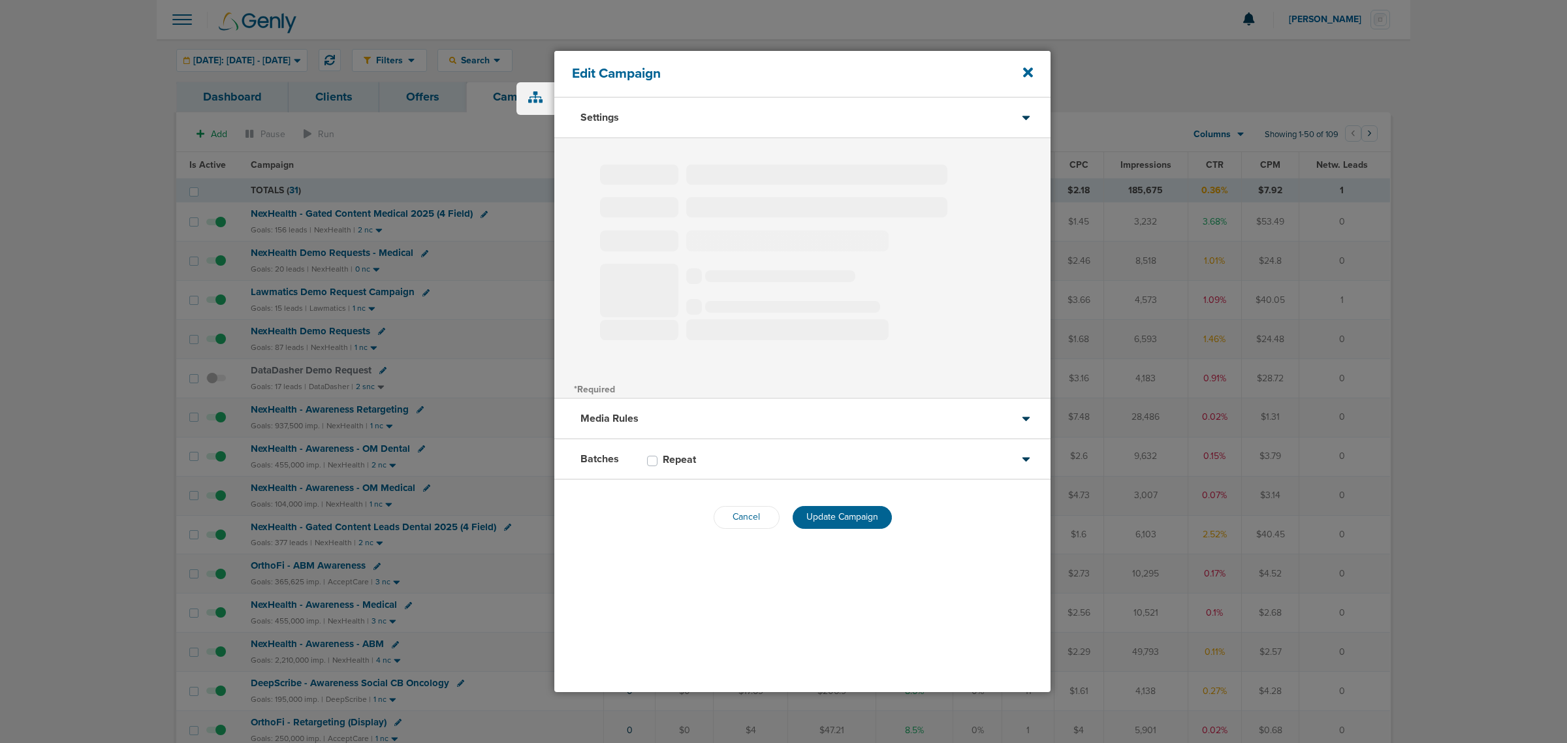
type input "NexHealth Demo Requests - Medical"
select select "Leads"
radio input "true"
select select "readOnly"
select select "1"
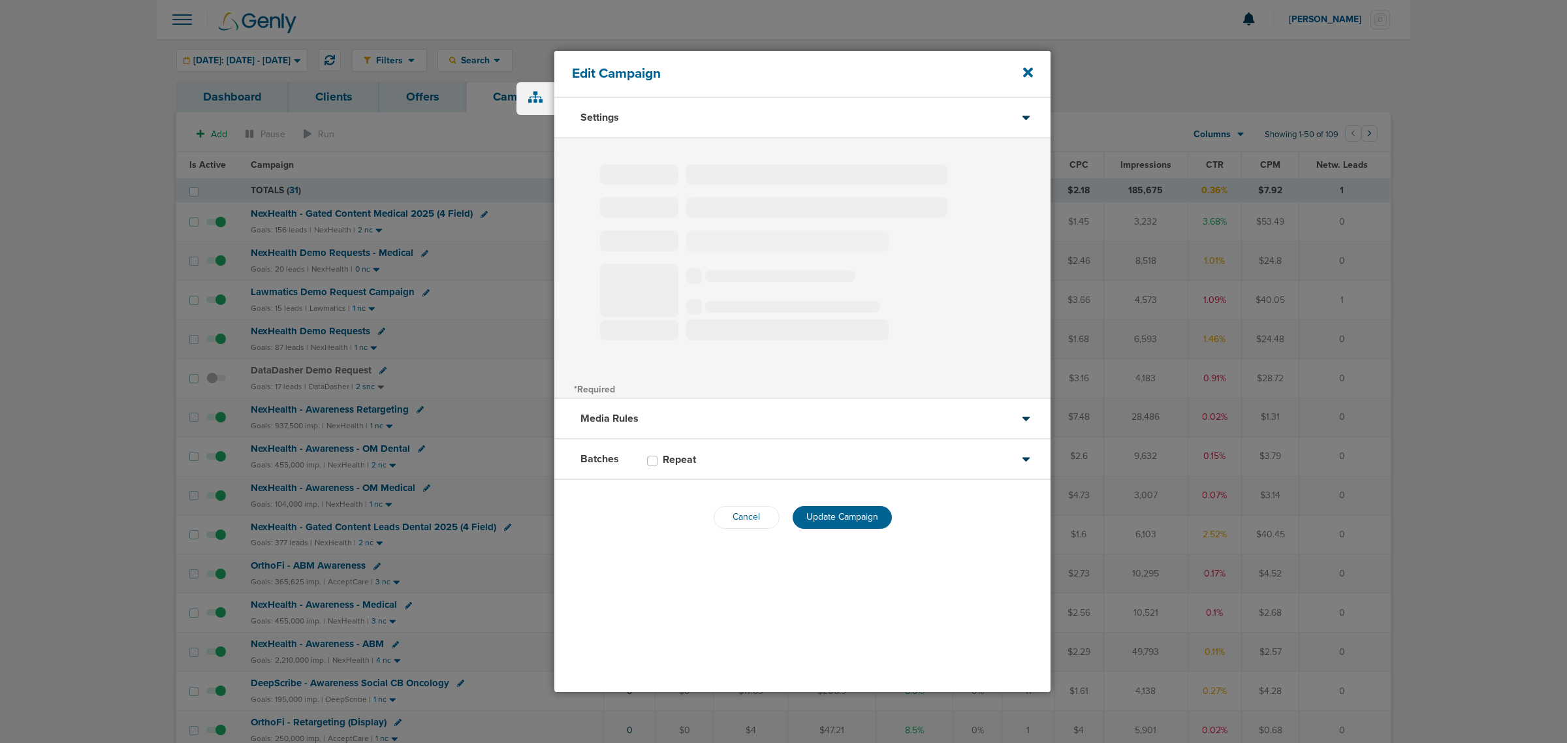
select select "2"
select select "3"
select select "4"
select select "6"
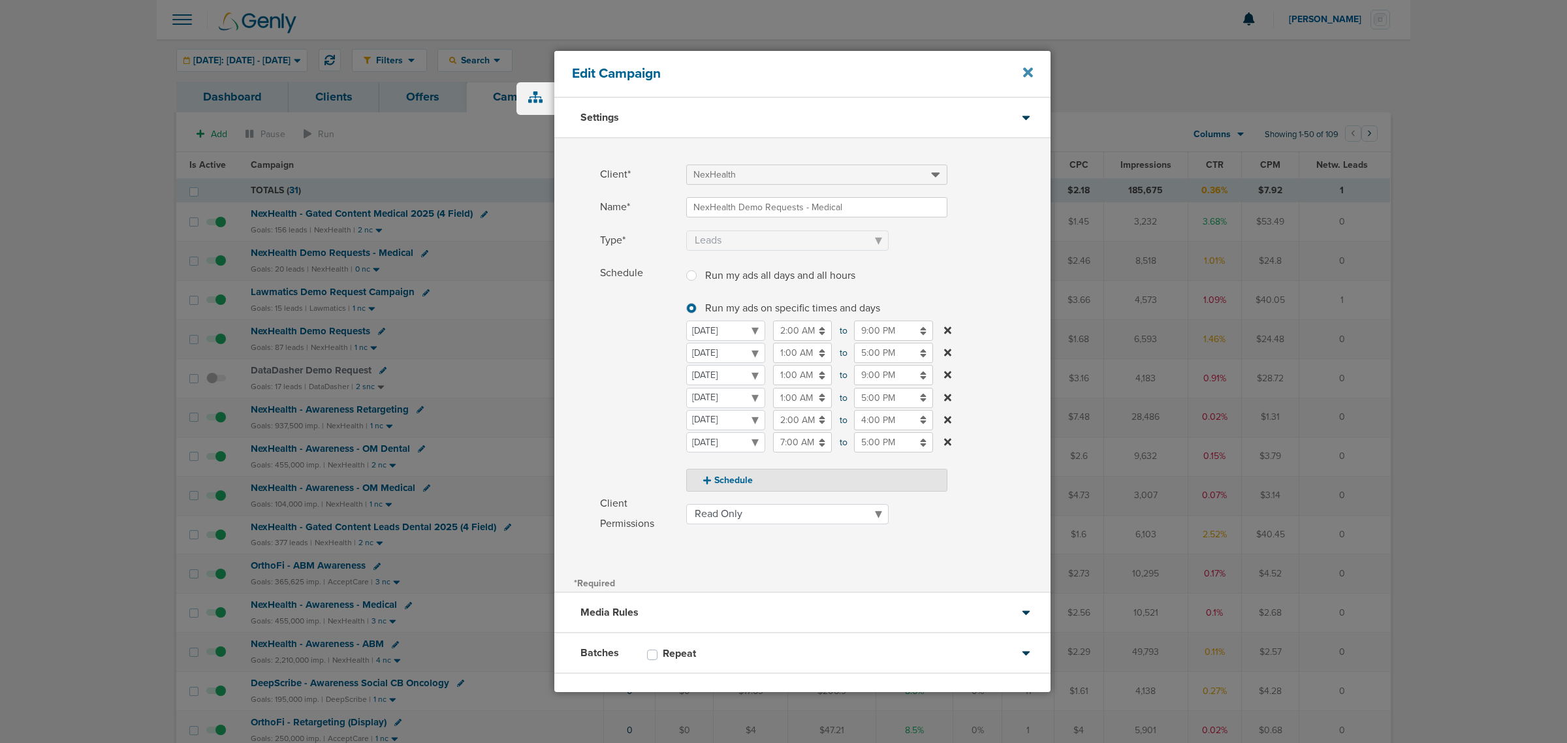
click at [1027, 73] on icon at bounding box center [1028, 73] width 10 height 10
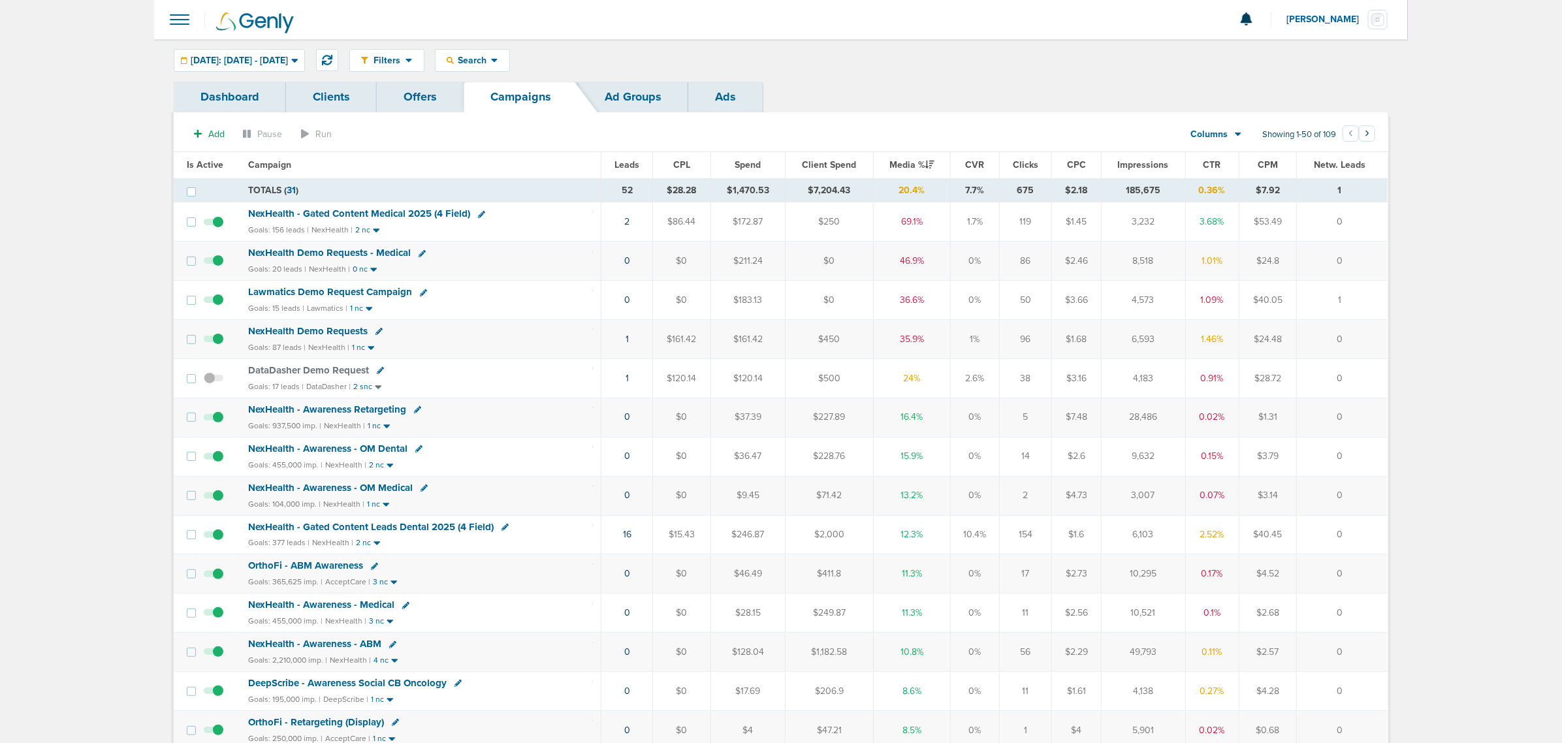
click at [353, 293] on span "Lawmatics Demo Request Campaign" at bounding box center [330, 292] width 164 height 12
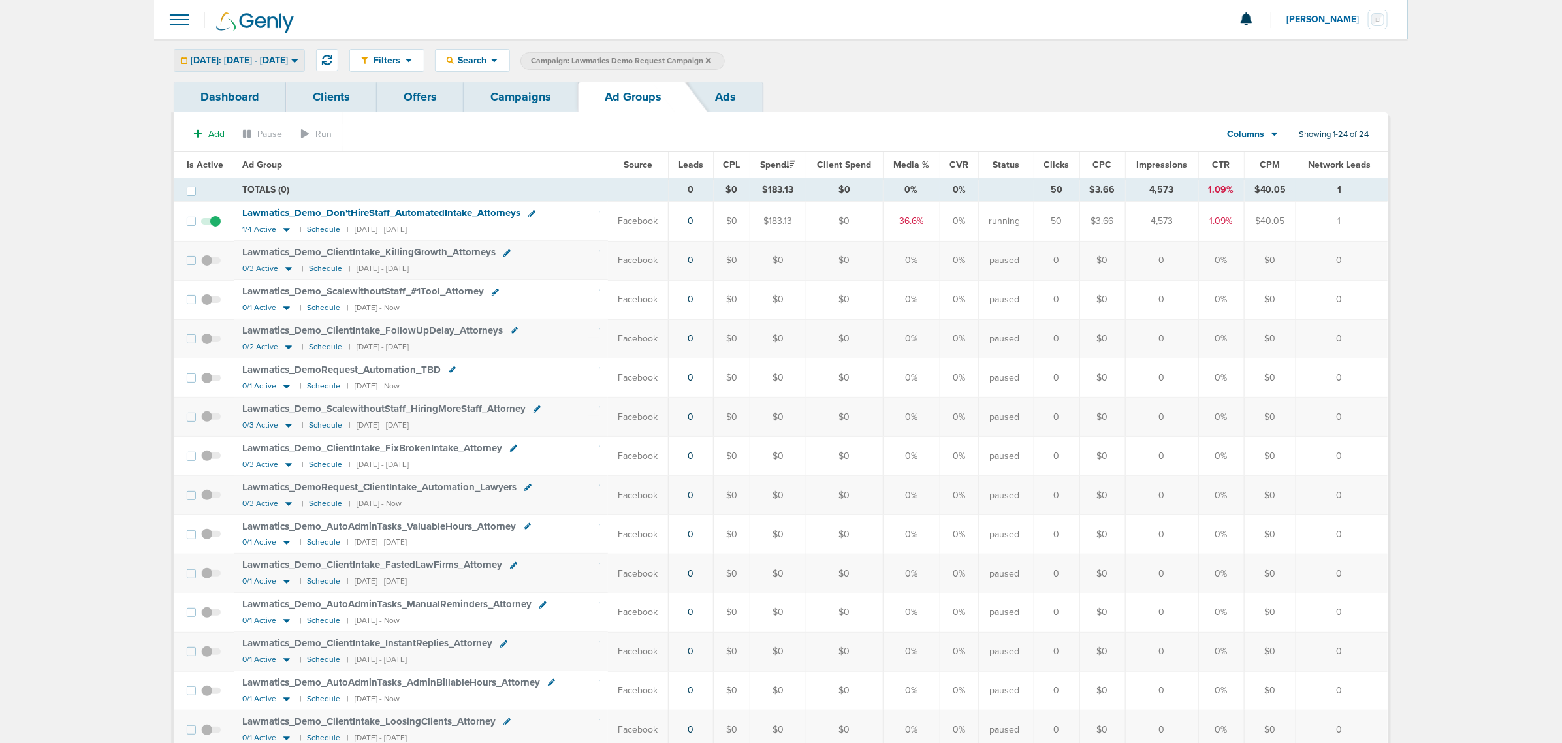
click at [288, 62] on span "[DATE]: [DATE] - [DATE]" at bounding box center [239, 60] width 97 height 9
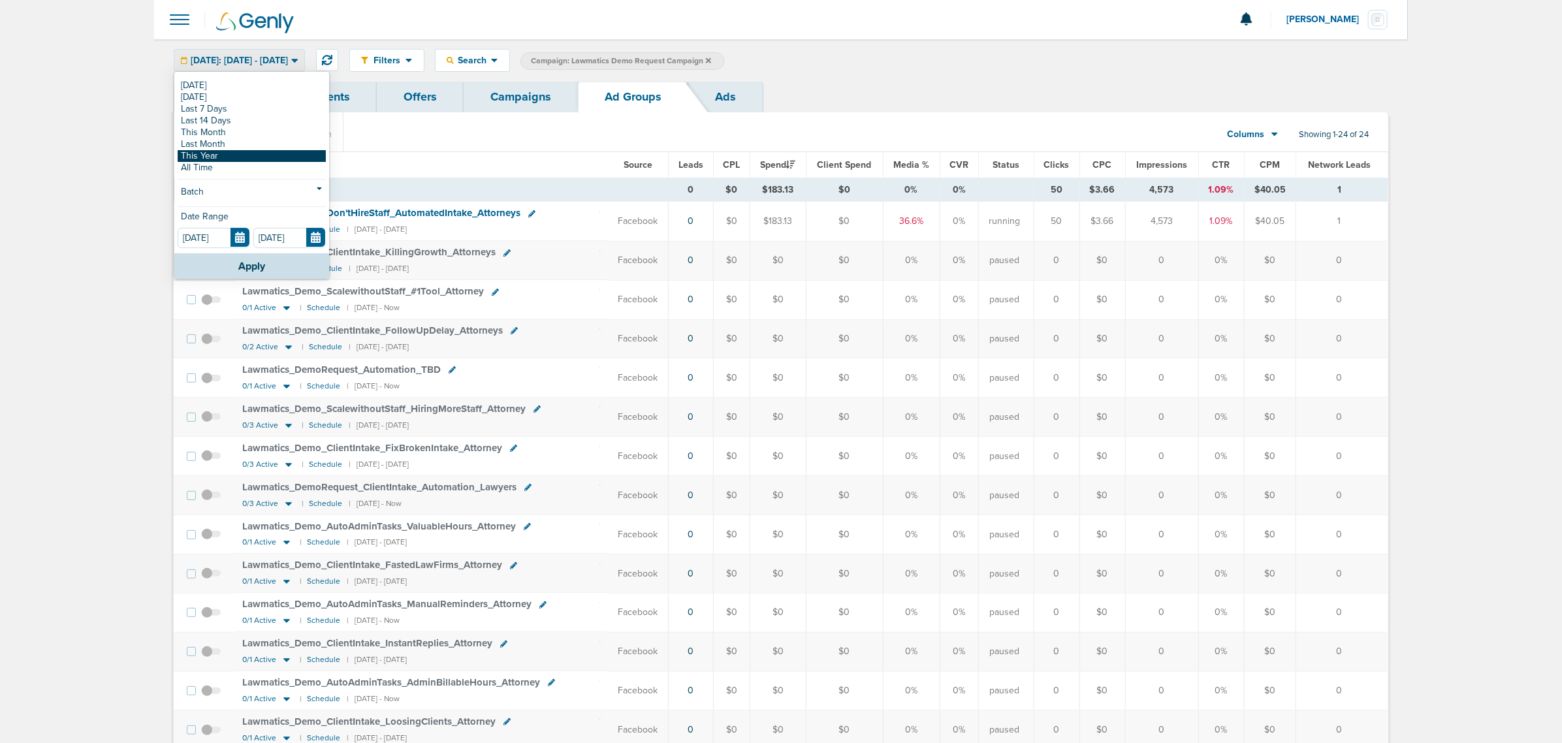
click at [217, 158] on link "This Year" at bounding box center [252, 156] width 148 height 12
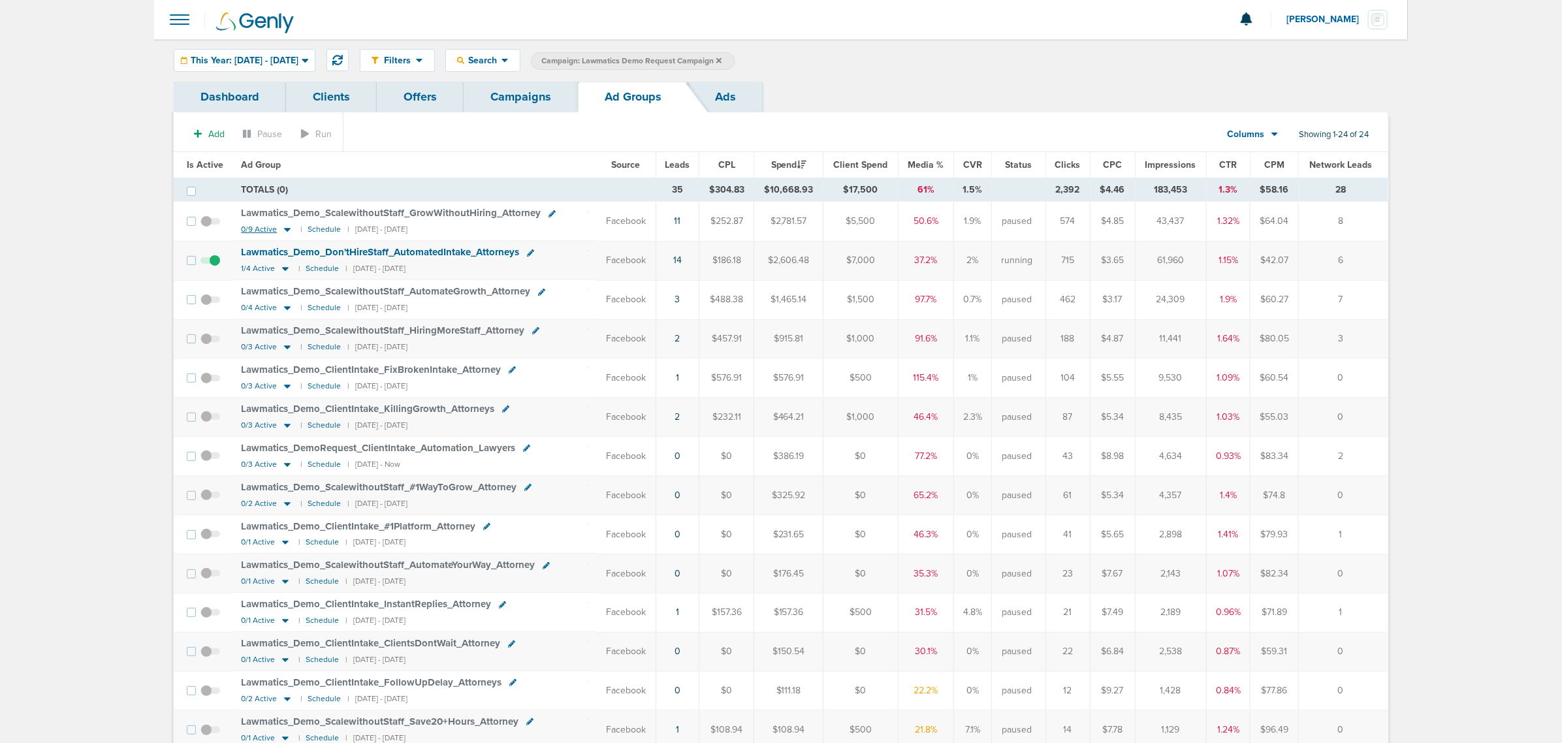
click at [286, 229] on icon at bounding box center [287, 231] width 7 height 4
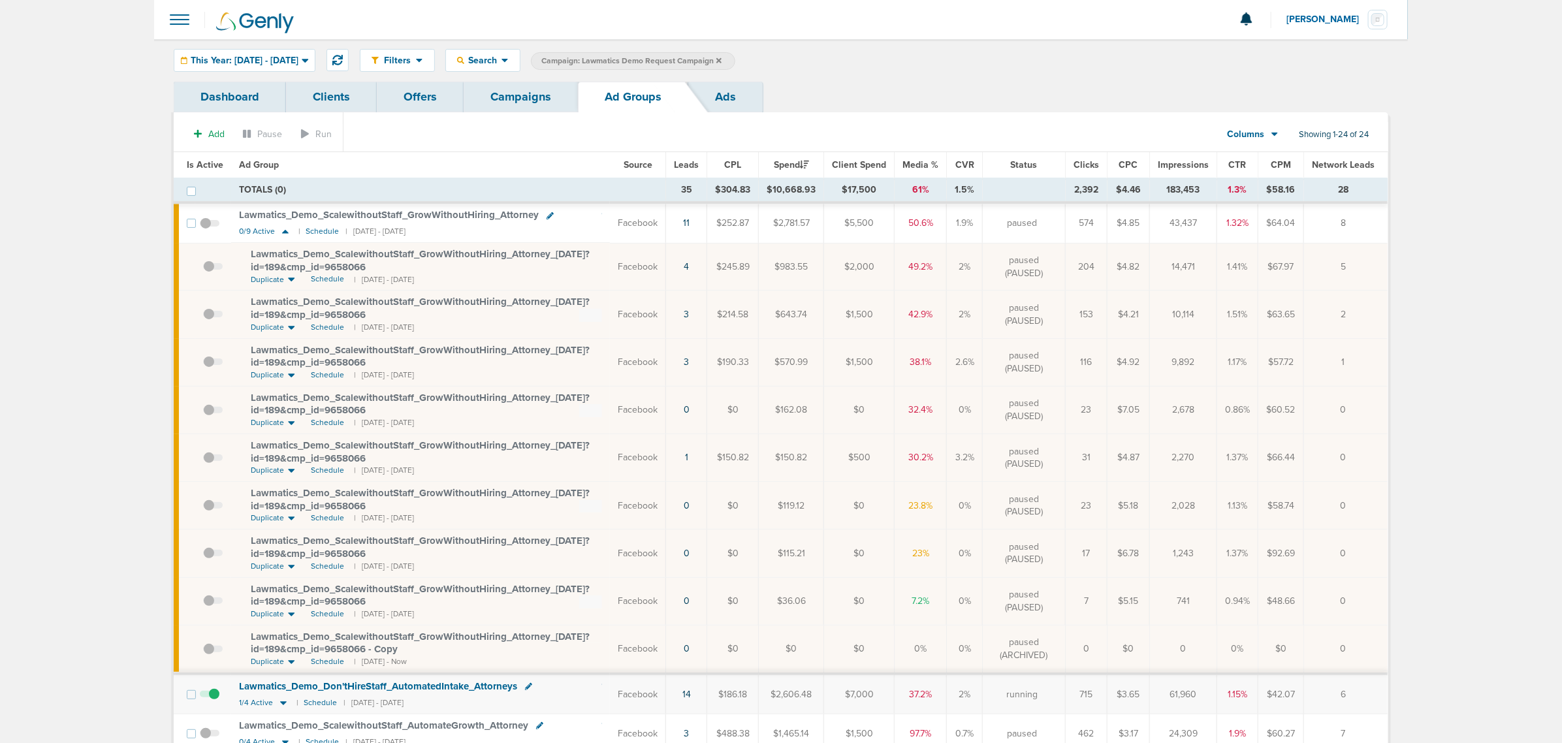
click at [479, 253] on span "Lawmatics_ Demo_ ScalewithoutStaff_ GrowWithoutHiring_ Attorney_ 03.13.25?id=18…" at bounding box center [420, 260] width 339 height 25
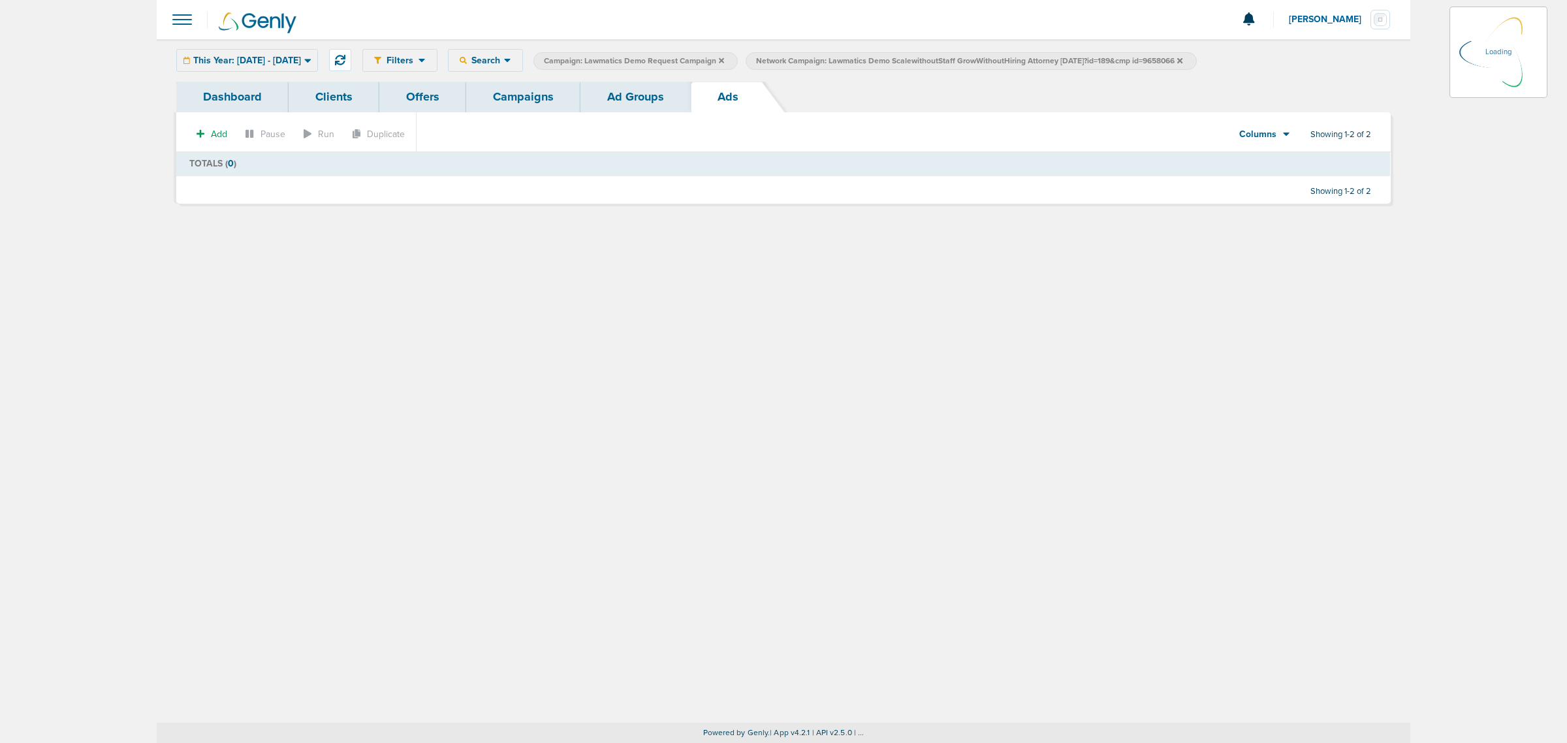
click at [481, 259] on div "Filters Active Only Settings Status Active Inactive Objectives MQL SQL Traffic …" at bounding box center [784, 381] width 1254 height 684
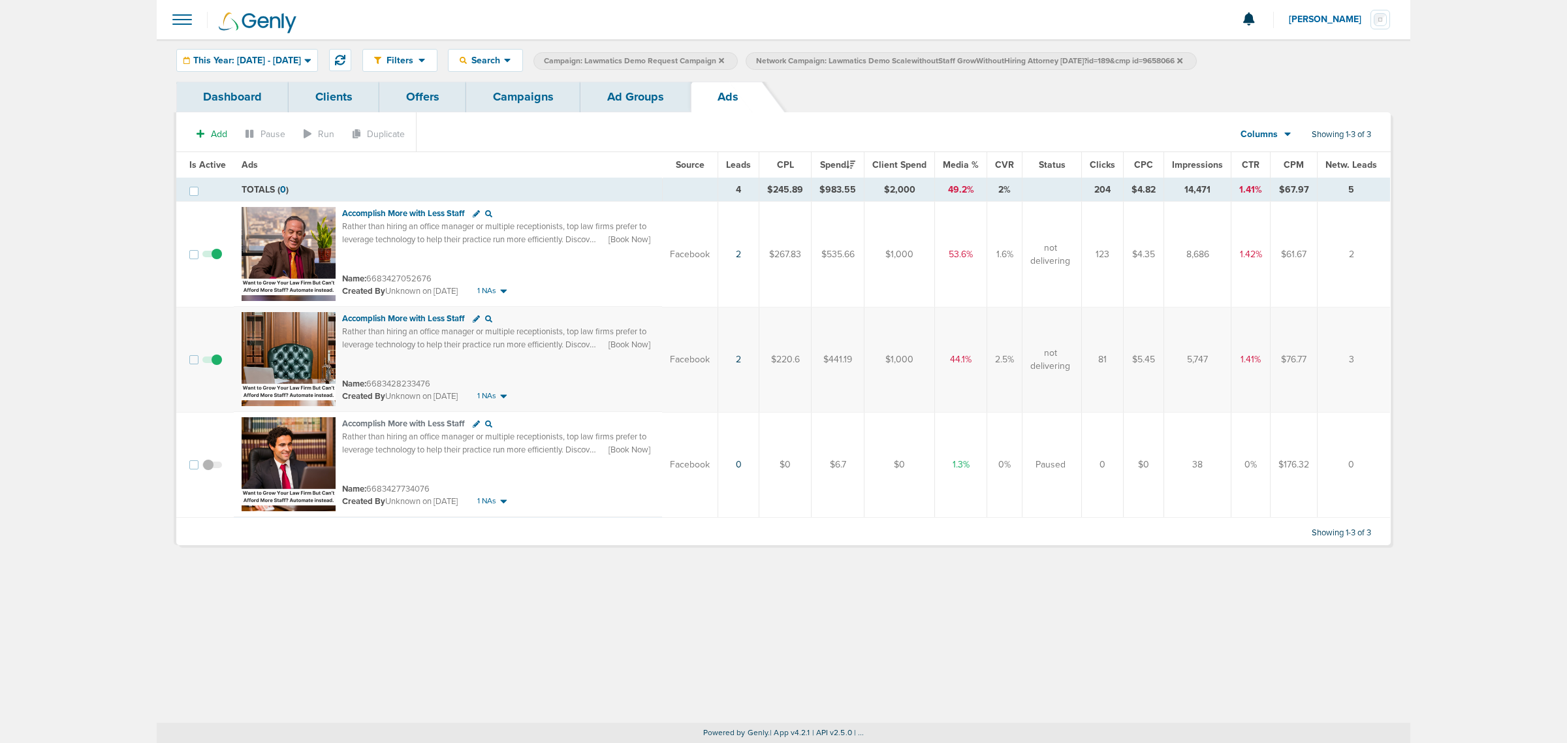
click at [628, 101] on link "Ad Groups" at bounding box center [636, 97] width 110 height 31
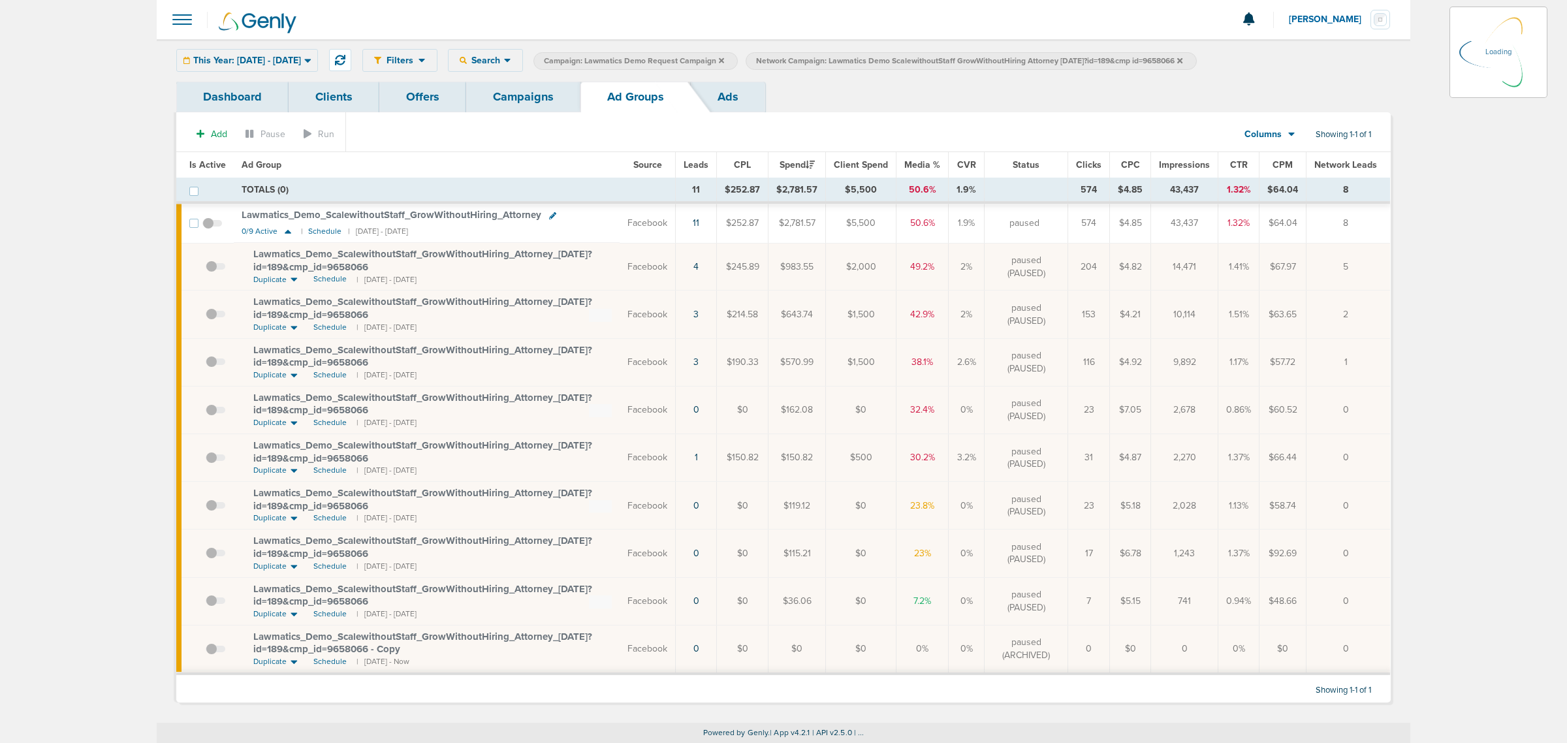
click at [455, 178] on td "TOTALS (0)" at bounding box center [455, 190] width 442 height 25
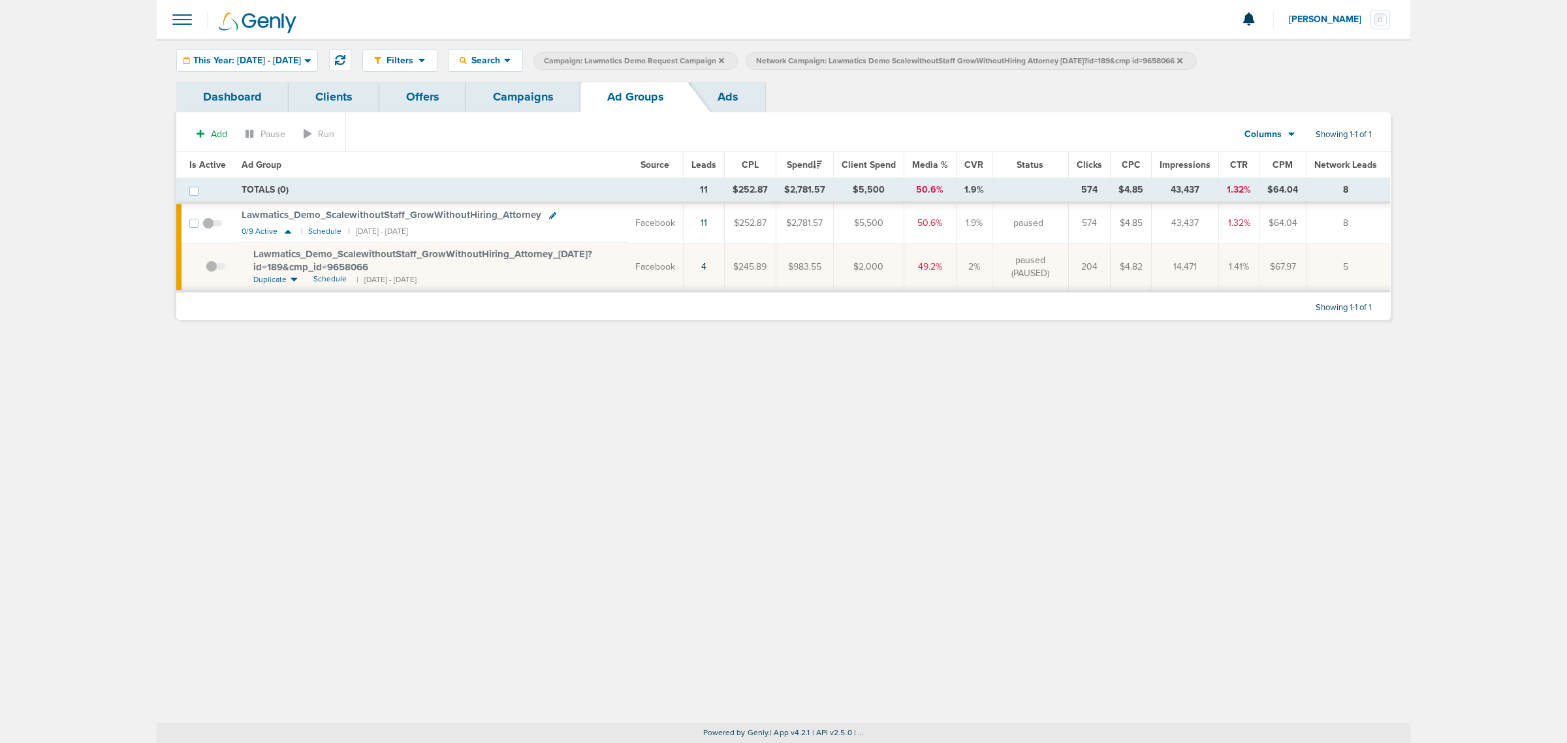
click at [1183, 62] on icon at bounding box center [1179, 61] width 5 height 8
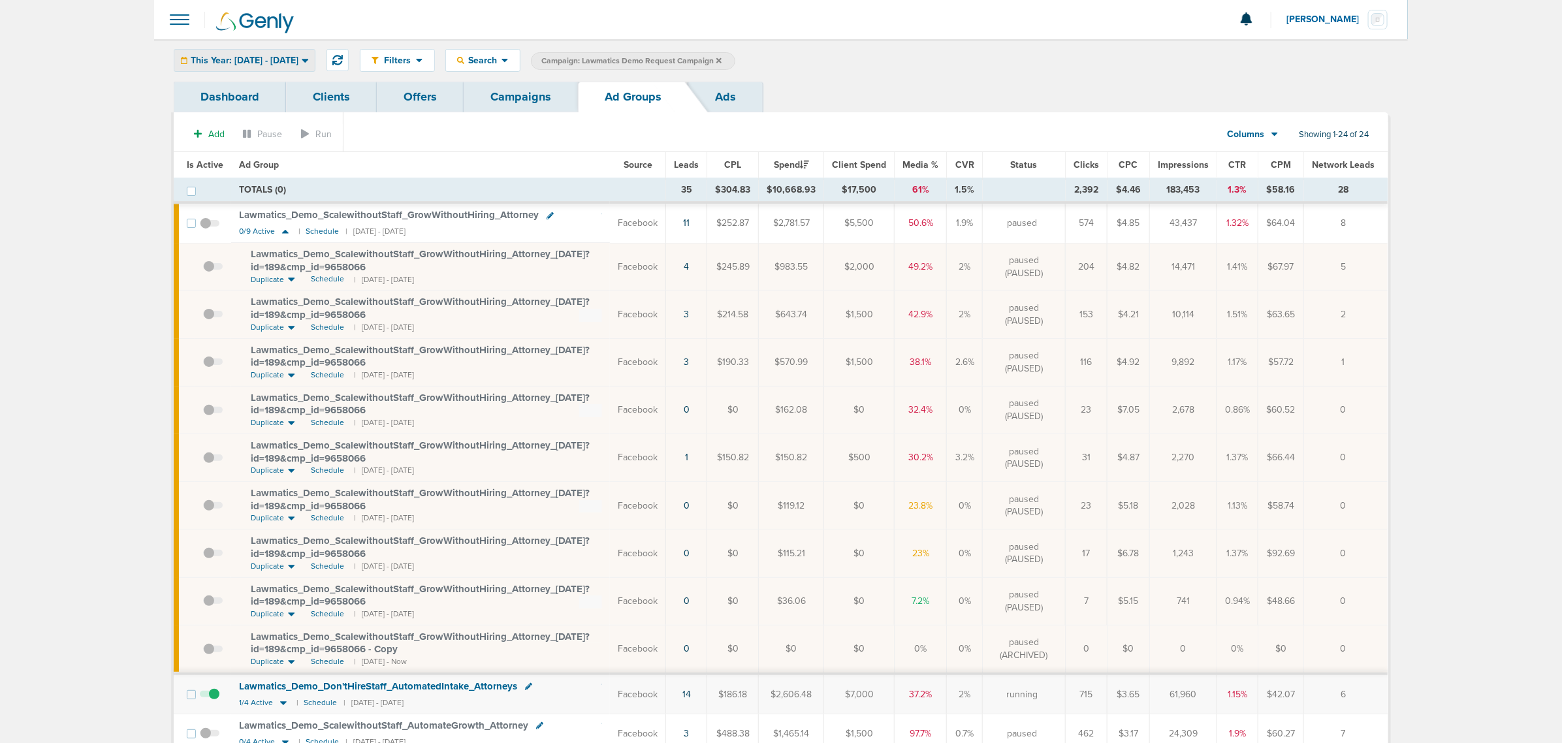
click at [298, 63] on span "This Year: 01.01.2025 - 08.25.2025" at bounding box center [245, 60] width 108 height 9
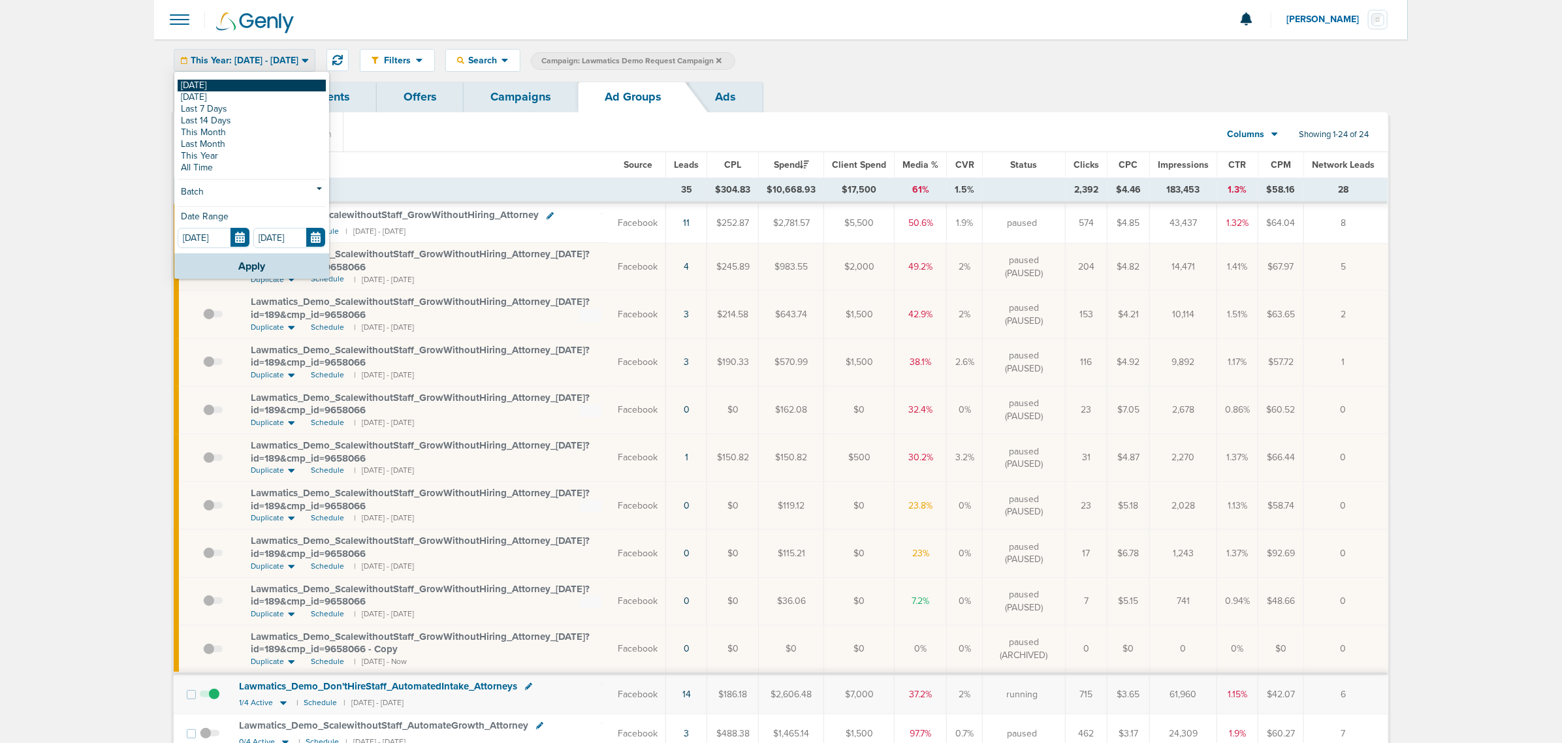
click at [257, 84] on link "[DATE]" at bounding box center [252, 86] width 148 height 12
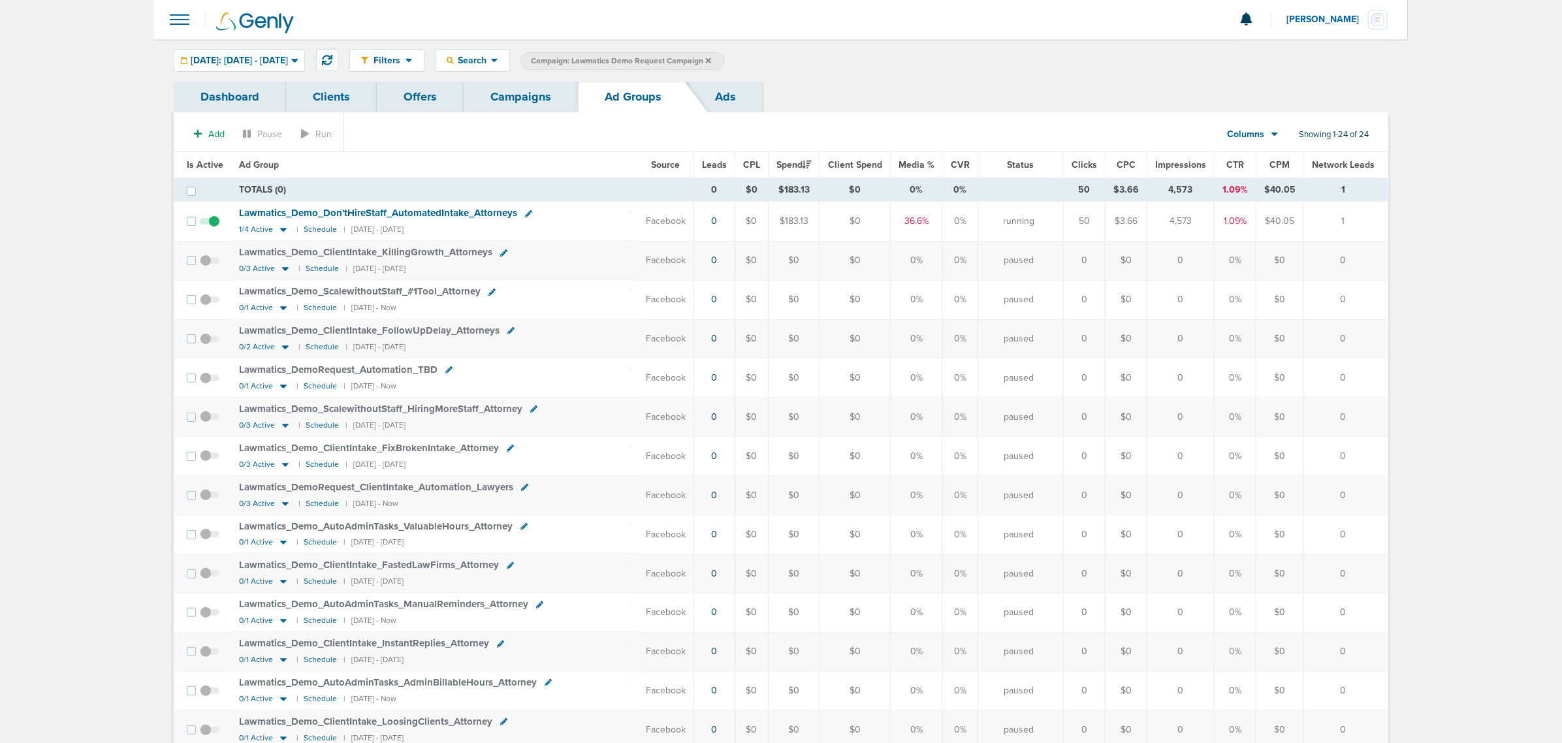
click at [276, 212] on span "Lawmatics_ Demo_ Don'tHireStaff_ AutomatedIntake_ Attorneys" at bounding box center [378, 213] width 278 height 12
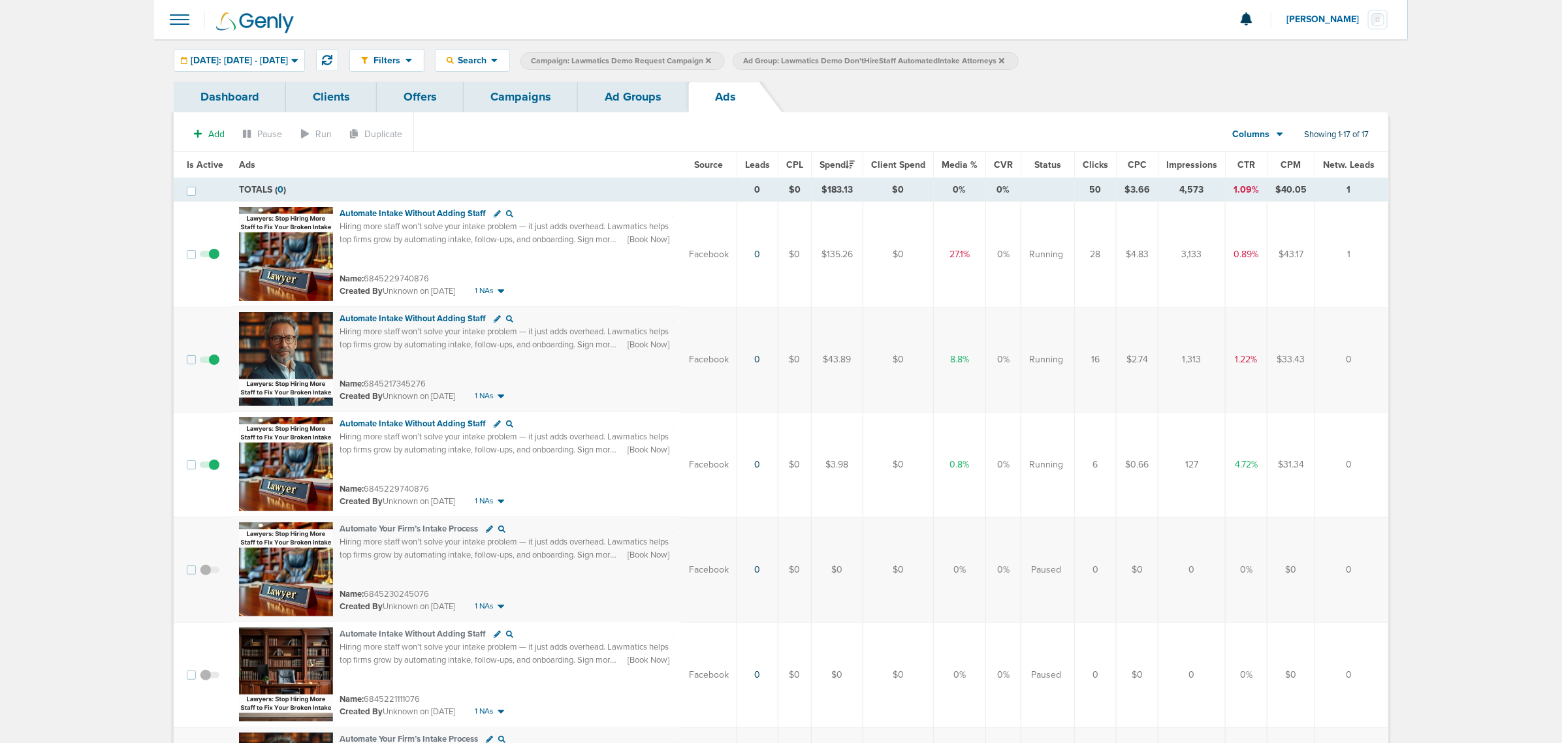
scroll to position [21, 0]
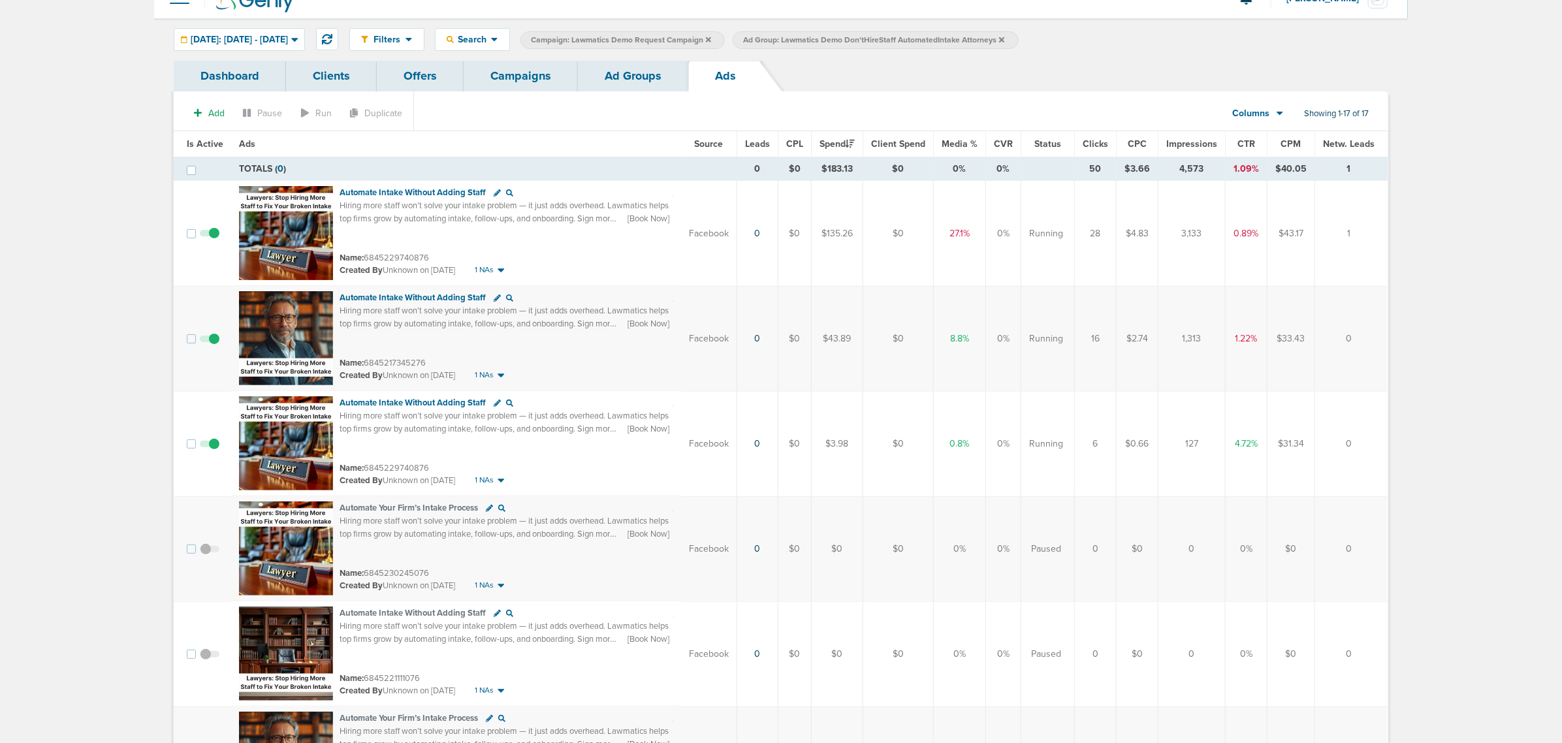
click at [639, 80] on link "Ad Groups" at bounding box center [633, 76] width 110 height 31
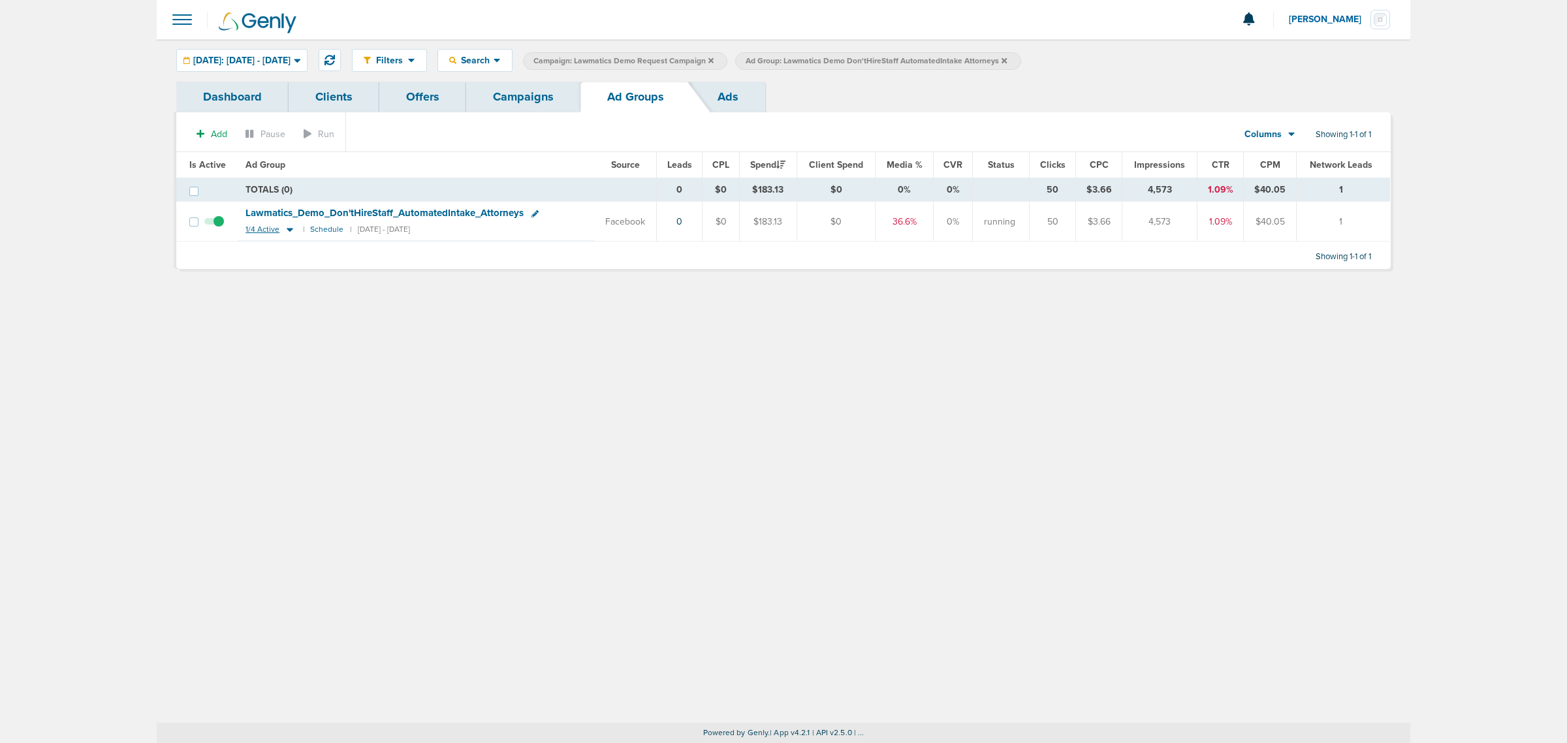
click at [286, 229] on icon at bounding box center [289, 229] width 13 height 11
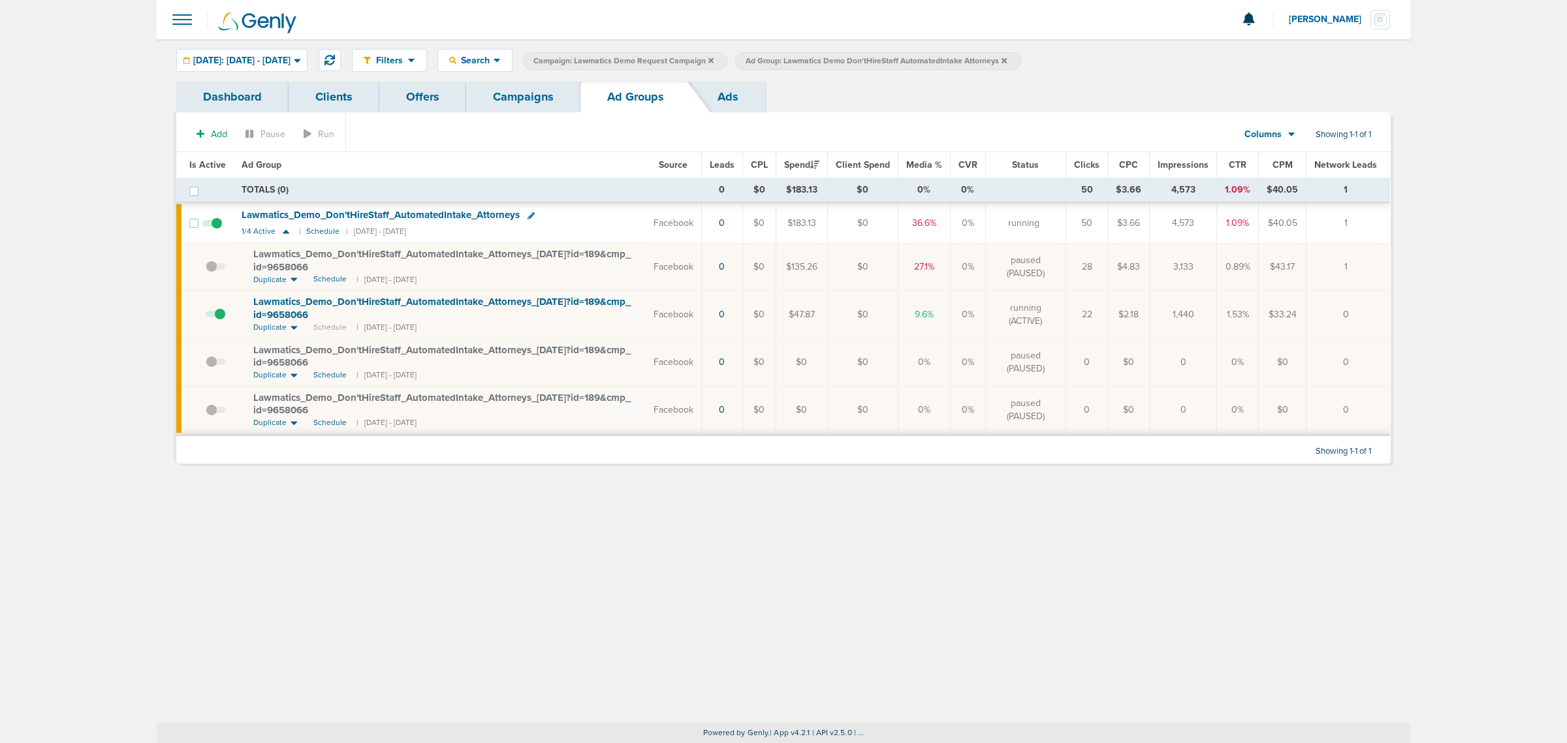
click at [338, 301] on span "Lawmatics_ Demo_ Don'tHireStaff_ AutomatedIntake_ Attorneys_ [DATE]?id=189&cmp_…" at bounding box center [441, 308] width 377 height 25
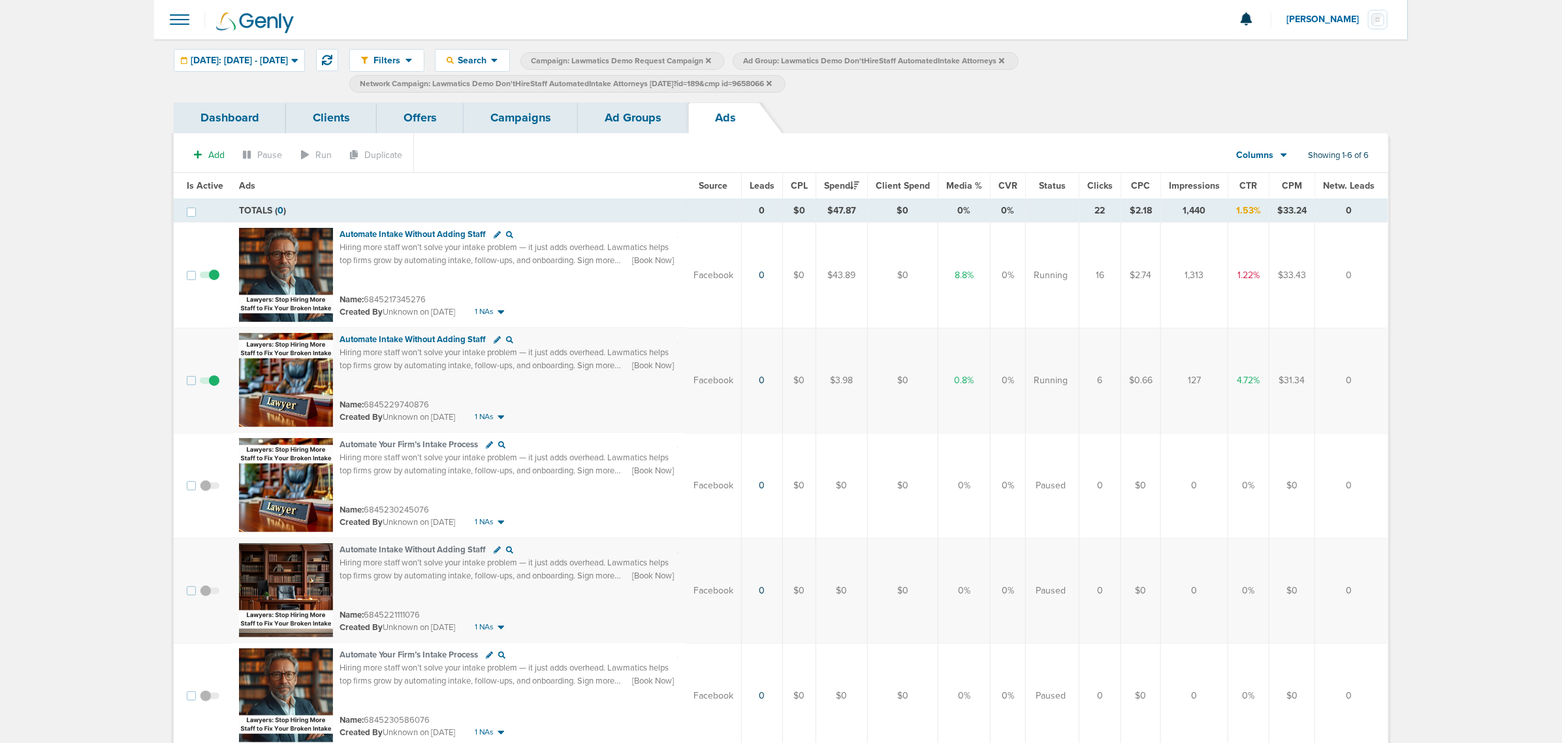
click at [523, 111] on link "Campaigns" at bounding box center [521, 118] width 114 height 31
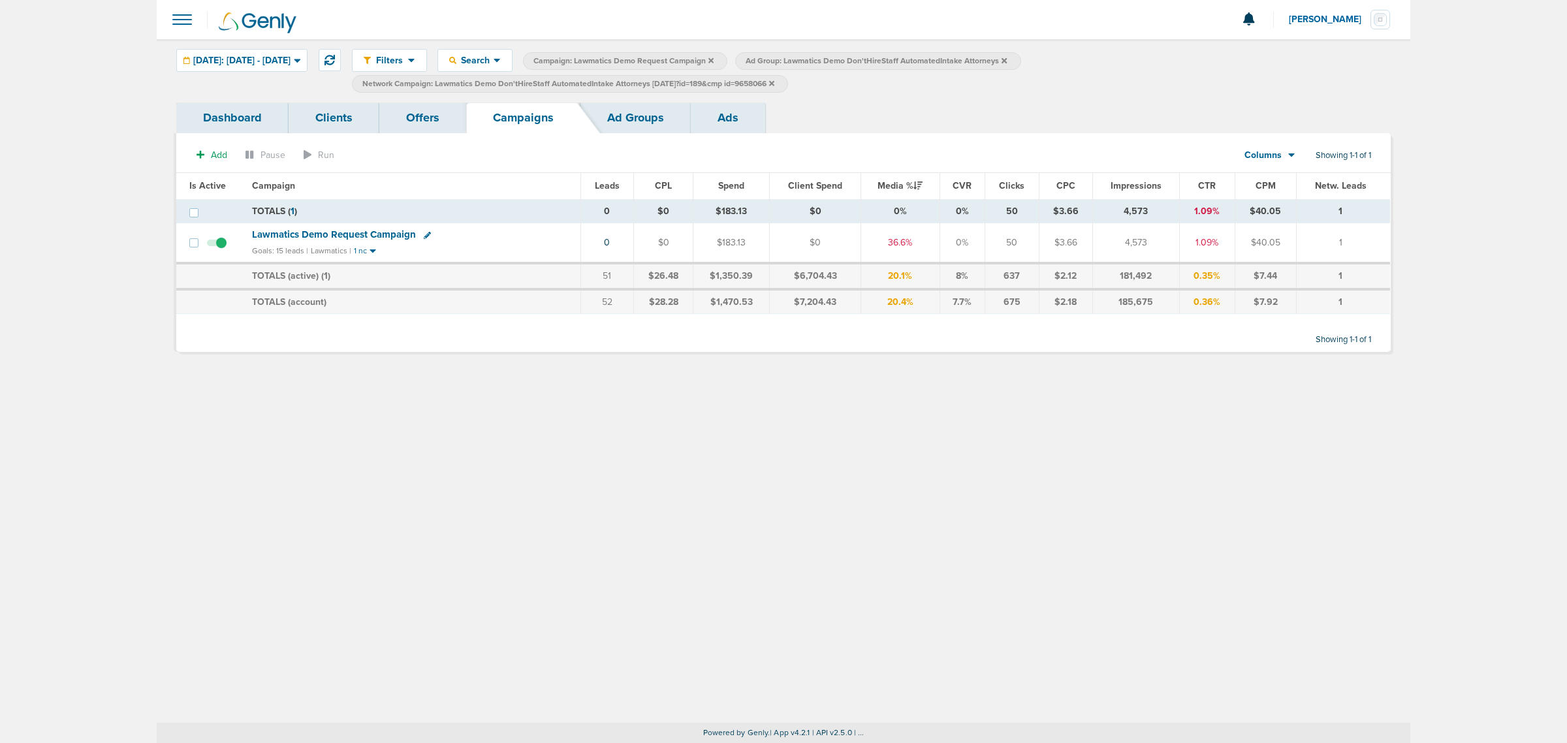
click at [775, 85] on icon at bounding box center [771, 82] width 5 height 5
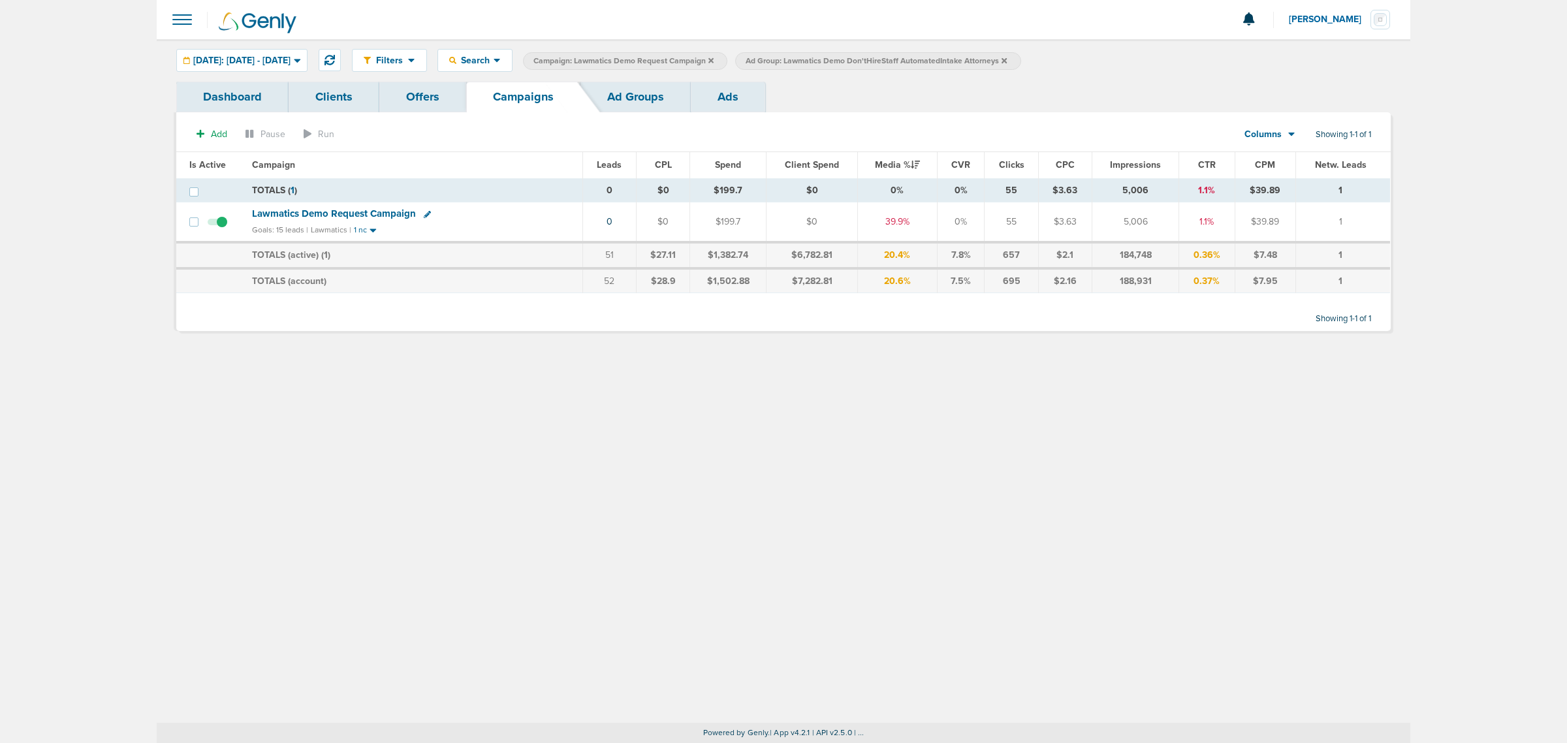
click at [1007, 57] on icon at bounding box center [1004, 61] width 5 height 8
click at [714, 63] on icon at bounding box center [711, 61] width 5 height 8
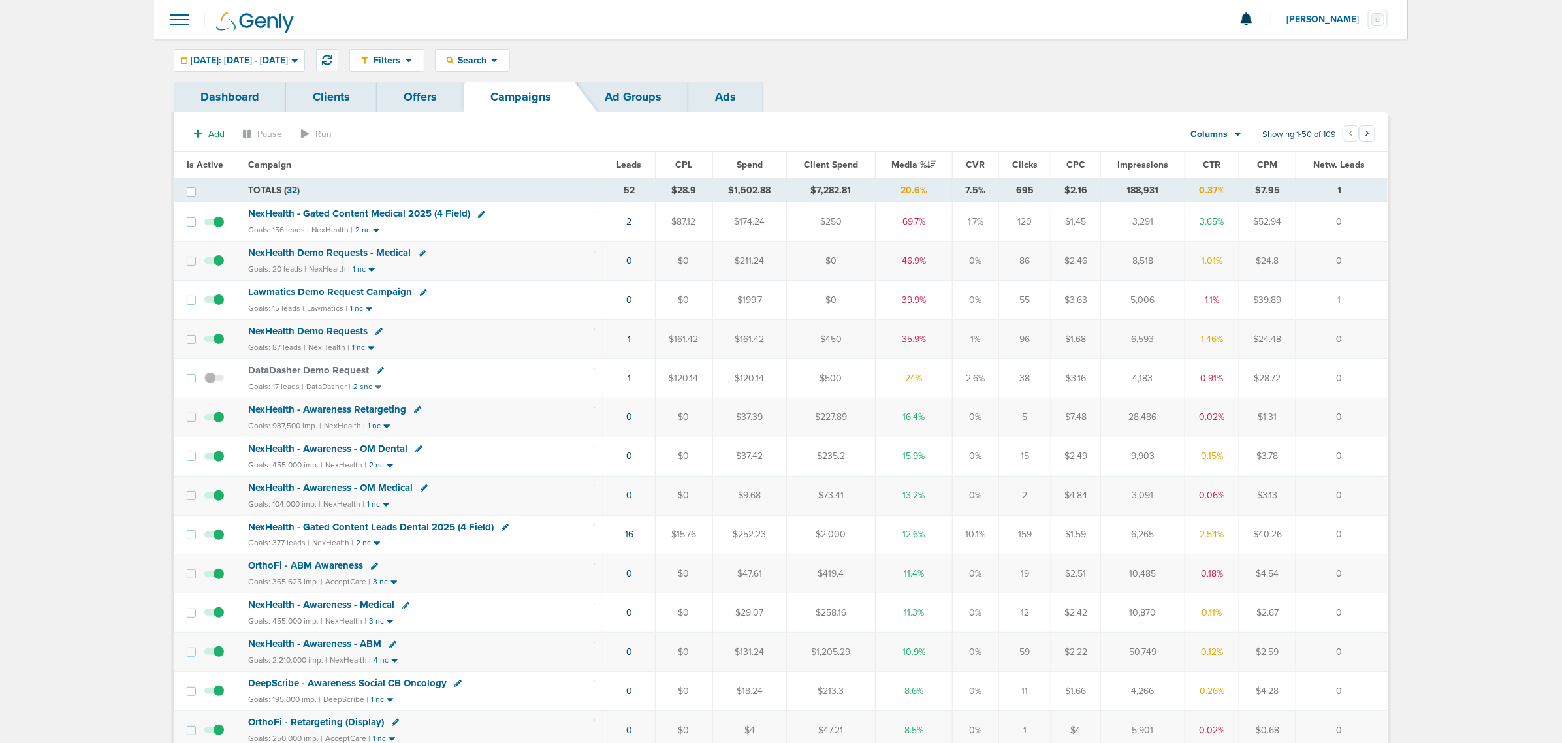
click at [569, 230] on div "Goals: 156 leads | NexHealth | 2 nc" at bounding box center [421, 230] width 347 height 11
click at [338, 54] on button at bounding box center [327, 60] width 22 height 22
